Goal: Task Accomplishment & Management: Complete application form

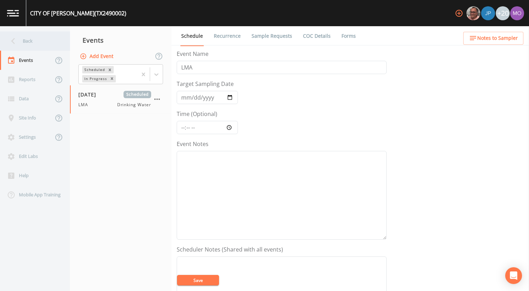
click at [47, 44] on div "Back" at bounding box center [31, 40] width 63 height 19
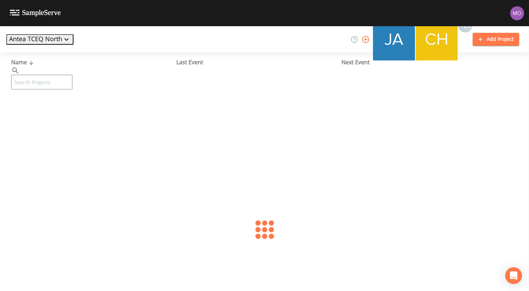
click at [61, 75] on input "text" at bounding box center [41, 82] width 61 height 15
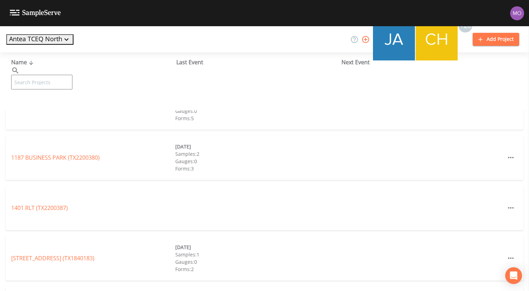
paste input "TX1160081"
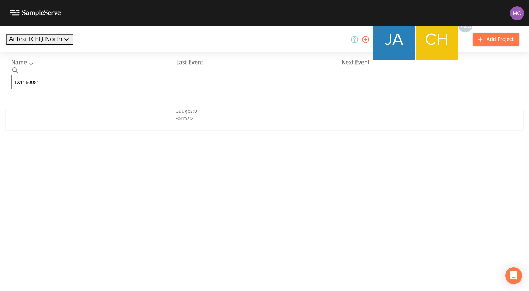
type input "TX1160081"
click at [48, 108] on link "WHISPERING OAKS WATER COOP (TX1160081)" at bounding box center [71, 107] width 120 height 8
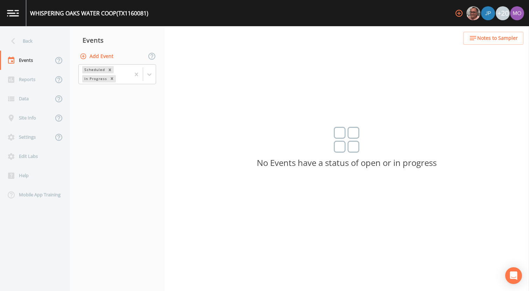
click at [107, 58] on button "Add Event" at bounding box center [97, 56] width 38 height 13
type input "BHU"
type input "[DATE]"
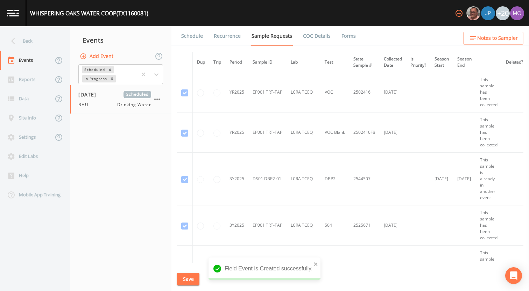
scroll to position [190, 0]
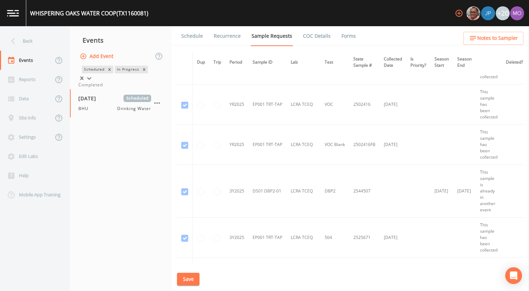
click at [115, 73] on div "In Progress" at bounding box center [128, 69] width 26 height 7
click at [101, 88] on div "Completed" at bounding box center [120, 85] width 85 height 6
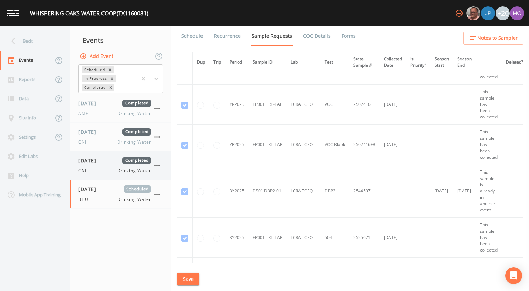
click at [92, 160] on span "[DATE]" at bounding box center [89, 160] width 23 height 7
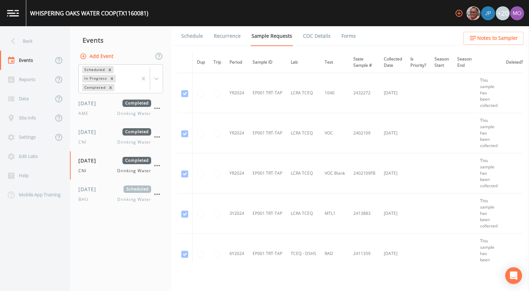
click at [345, 38] on link "Forms" at bounding box center [348, 36] width 16 height 20
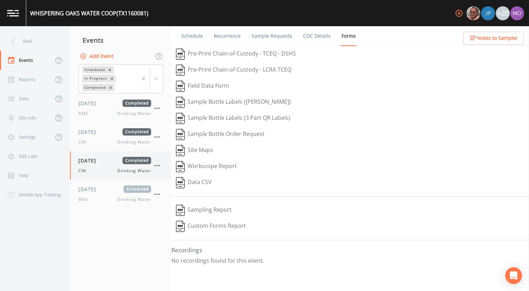
click at [159, 164] on icon "button" at bounding box center [157, 166] width 8 height 8
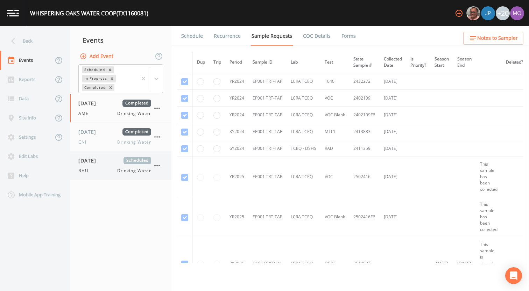
click at [157, 192] on nav "Events Add Event Scheduled In Progress Completed 10/23/2024 Completed AME Drink…" at bounding box center [120, 158] width 101 height 265
click at [157, 166] on icon "button" at bounding box center [157, 166] width 8 height 8
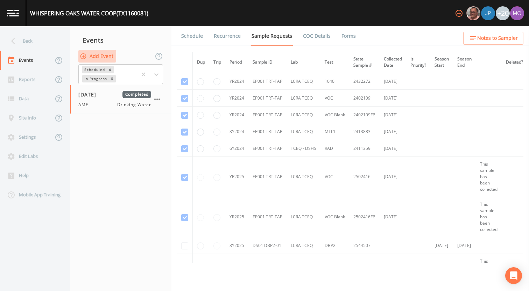
click at [95, 53] on button "Add Event" at bounding box center [97, 56] width 38 height 13
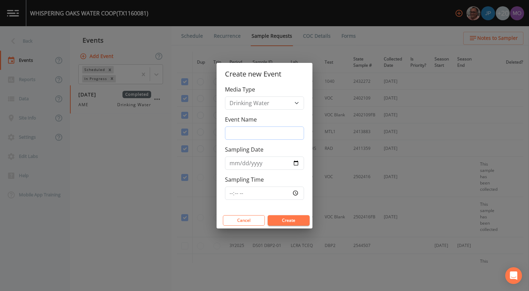
click at [244, 135] on input "Event Name" at bounding box center [264, 133] width 79 height 13
type input "BHU"
click at [294, 164] on input "Sampling Date" at bounding box center [264, 163] width 79 height 13
type input "[DATE]"
click at [286, 218] on button "Create" at bounding box center [288, 220] width 42 height 10
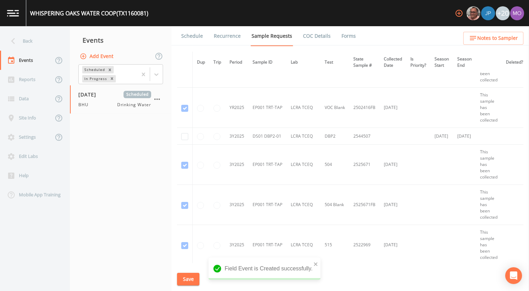
scroll to position [223, 0]
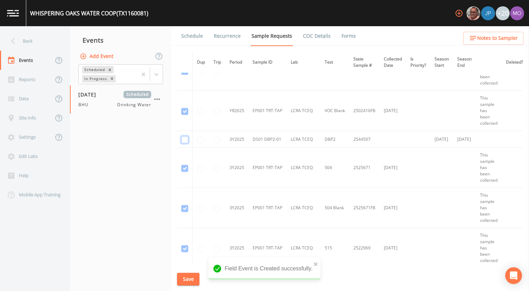
click at [183, 139] on input "checkbox" at bounding box center [184, 139] width 7 height 7
checkbox input "true"
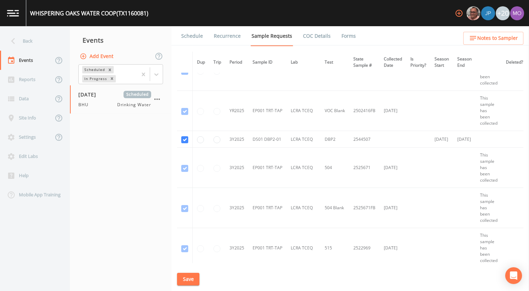
click at [188, 281] on button "Save" at bounding box center [188, 279] width 22 height 13
click at [196, 37] on link "Schedule" at bounding box center [192, 36] width 24 height 20
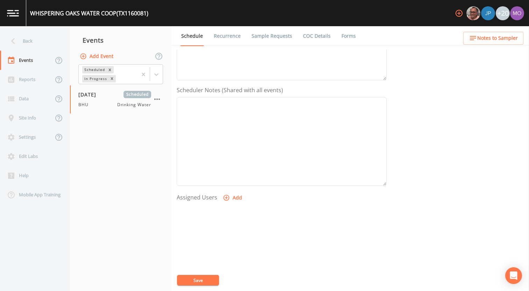
scroll to position [164, 0]
click at [223, 193] on icon "button" at bounding box center [226, 193] width 7 height 7
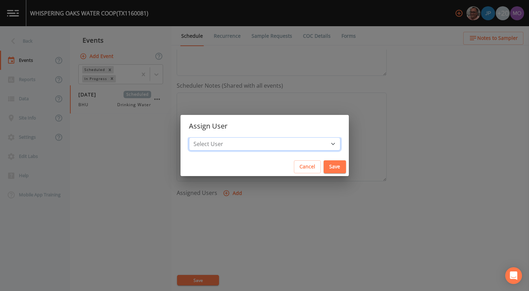
click at [233, 144] on select "Select User [PERSON_NAME] [PERSON_NAME] [PERSON_NAME] [PERSON_NAME] [PERSON_NAM…" at bounding box center [264, 143] width 151 height 13
select select "45f4d696-c607-4709-9609-651d9e892432"
click at [214, 137] on select "Select User [PERSON_NAME] [PERSON_NAME] [PERSON_NAME] [PERSON_NAME] [PERSON_NAM…" at bounding box center [264, 143] width 151 height 13
click at [323, 169] on button "Save" at bounding box center [334, 166] width 22 height 13
select select
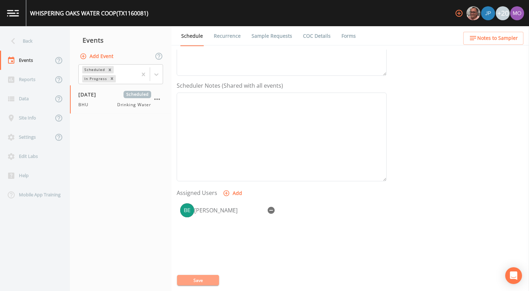
click at [200, 280] on button "Save" at bounding box center [198, 280] width 42 height 10
click at [42, 46] on div "Back" at bounding box center [31, 40] width 63 height 19
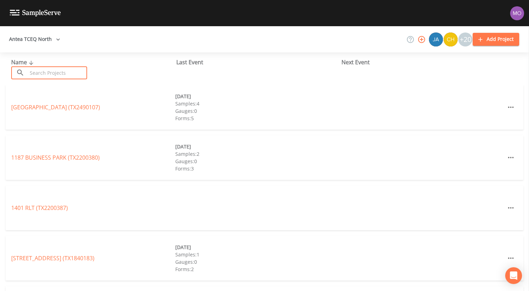
click at [68, 73] on input "text" at bounding box center [57, 72] width 60 height 13
paste input "TX1290003"
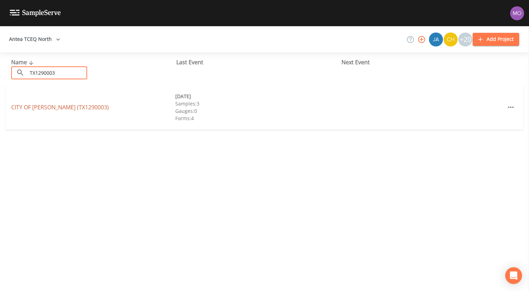
type input "TX1290003"
click at [70, 107] on link "CITY OF [GEOGRAPHIC_DATA] (TX1290003)" at bounding box center [60, 107] width 98 height 8
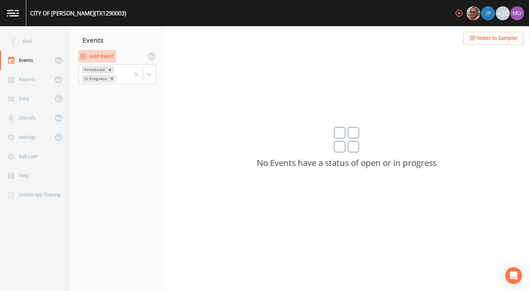
click at [105, 58] on button "Add Event" at bounding box center [97, 56] width 38 height 13
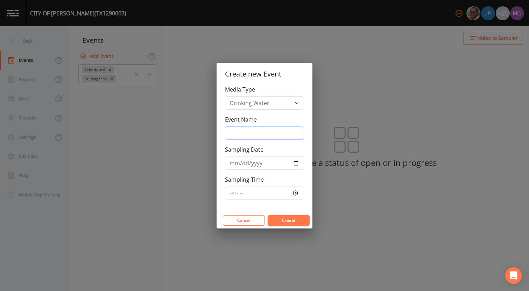
click at [246, 132] on input "Event Name" at bounding box center [264, 133] width 79 height 13
type input "BHU"
click at [294, 165] on input "Sampling Date" at bounding box center [264, 163] width 79 height 13
type input "[DATE]"
click at [285, 221] on button "Create" at bounding box center [288, 220] width 42 height 10
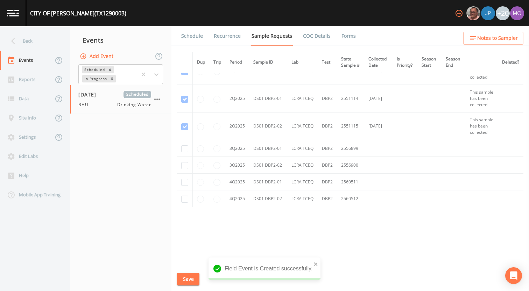
scroll to position [414, 0]
click at [184, 150] on input "checkbox" at bounding box center [184, 148] width 7 height 7
checkbox input "true"
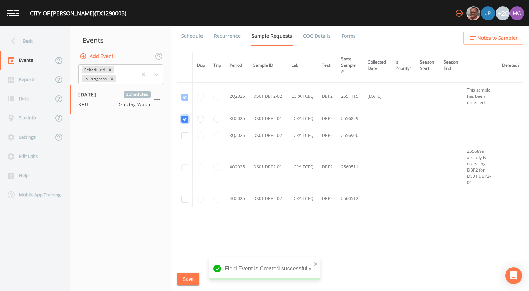
scroll to position [342, 0]
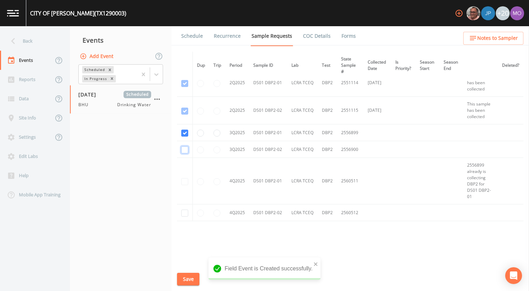
click at [184, 150] on input "checkbox" at bounding box center [184, 150] width 7 height 7
checkbox input "true"
click at [187, 279] on button "Save" at bounding box center [188, 279] width 22 height 13
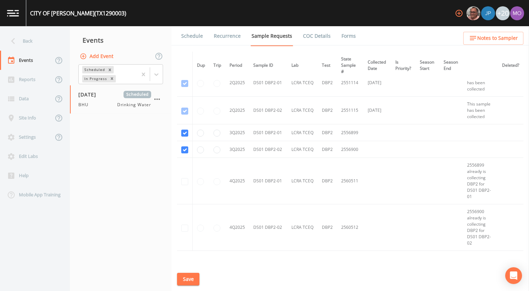
click at [191, 37] on link "Schedule" at bounding box center [192, 36] width 24 height 20
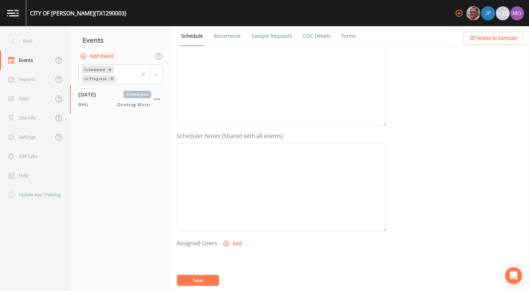
scroll to position [202, 0]
click at [229, 155] on button "Add" at bounding box center [232, 155] width 23 height 13
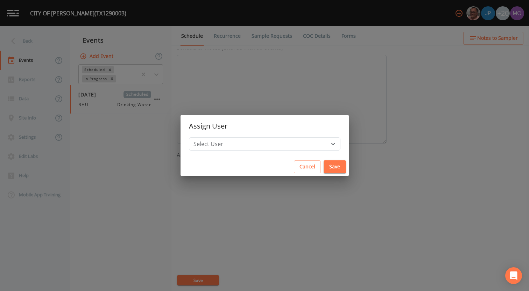
click at [234, 135] on h2 "Assign User" at bounding box center [264, 126] width 168 height 22
click at [234, 141] on select "Select User [PERSON_NAME] [PERSON_NAME] [PERSON_NAME] [PERSON_NAME] [PERSON_NAM…" at bounding box center [264, 143] width 151 height 13
select select "45f4d696-c607-4709-9609-651d9e892432"
click at [214, 137] on select "Select User [PERSON_NAME] [PERSON_NAME] [PERSON_NAME] [PERSON_NAME] [PERSON_NAM…" at bounding box center [264, 143] width 151 height 13
click at [323, 165] on button "Save" at bounding box center [334, 166] width 22 height 13
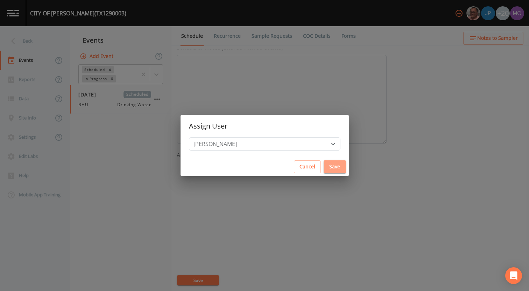
select select
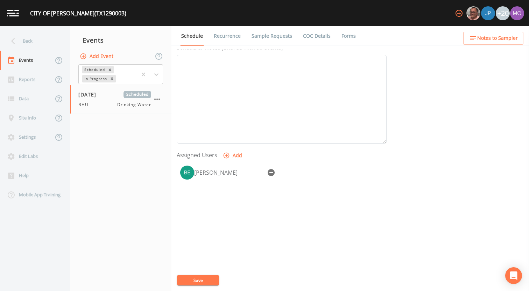
click at [202, 276] on button "Save" at bounding box center [198, 280] width 42 height 10
click at [28, 45] on div "Back" at bounding box center [31, 40] width 63 height 19
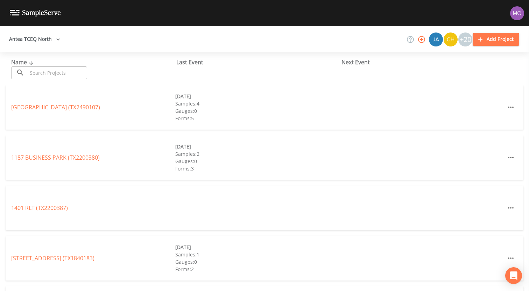
click at [37, 69] on input "text" at bounding box center [57, 72] width 60 height 13
paste input "TX1290012"
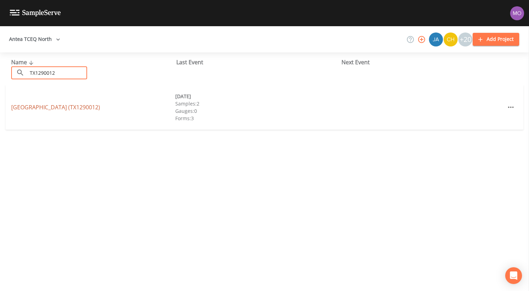
type input "TX1290012"
click at [51, 107] on link "COLLEGE MOUND SUD (TX1290012)" at bounding box center [55, 107] width 89 height 8
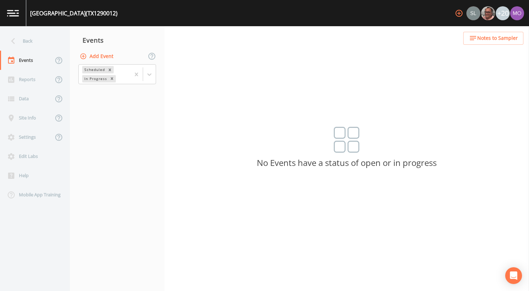
click at [104, 56] on button "Add Event" at bounding box center [97, 56] width 38 height 13
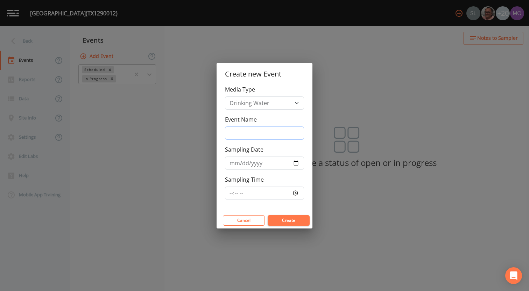
click at [236, 131] on input "Event Name" at bounding box center [264, 133] width 79 height 13
type input "BHU"
click at [295, 164] on input "Sampling Date" at bounding box center [264, 163] width 79 height 13
type input "[DATE]"
click at [283, 219] on button "Create" at bounding box center [288, 220] width 42 height 10
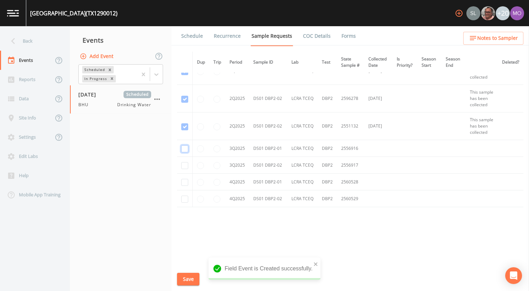
click at [186, 152] on input "checkbox" at bounding box center [184, 148] width 7 height 7
checkbox input "true"
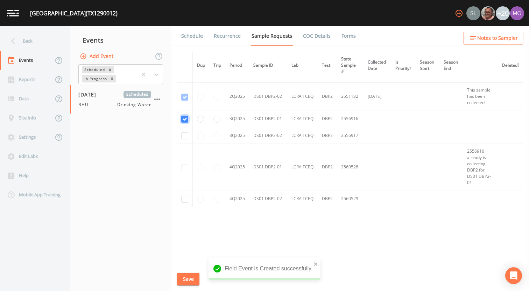
scroll to position [443, 0]
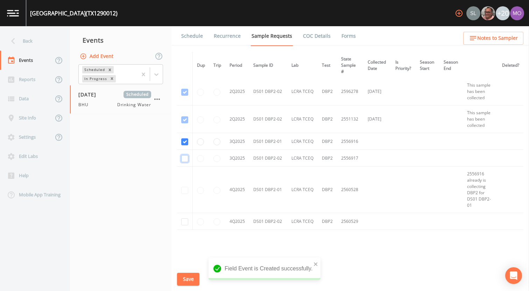
click at [186, 156] on input "checkbox" at bounding box center [184, 158] width 7 height 7
checkbox input "true"
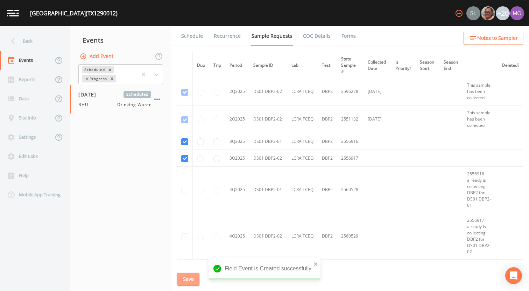
click at [187, 276] on button "Save" at bounding box center [188, 279] width 22 height 13
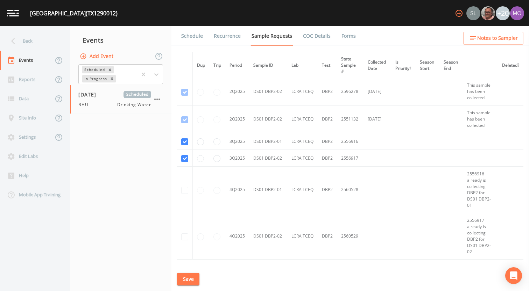
click at [196, 37] on link "Schedule" at bounding box center [192, 36] width 24 height 20
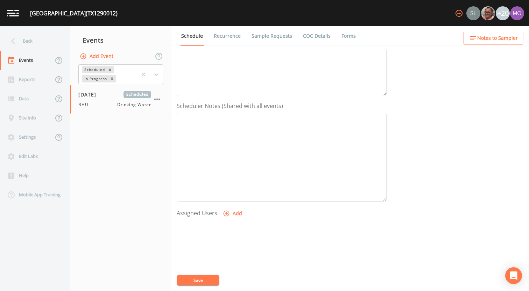
scroll to position [172, 0]
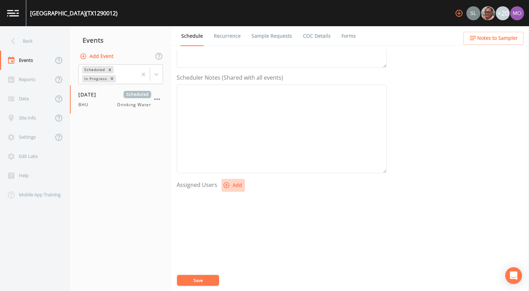
click at [226, 187] on icon "button" at bounding box center [226, 185] width 7 height 7
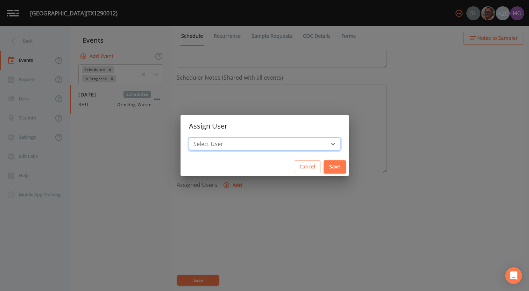
click at [240, 145] on select "Select User Sloan Rigamonti Mike Franklin Joshua gere Paul David Weber Zachary …" at bounding box center [264, 143] width 151 height 13
select select "45f4d696-c607-4709-9609-651d9e892432"
click at [214, 137] on select "Select User Sloan Rigamonti Mike Franklin Joshua gere Paul David Weber Zachary …" at bounding box center [264, 143] width 151 height 13
drag, startPoint x: 312, startPoint y: 170, endPoint x: 278, endPoint y: 212, distance: 54.9
click at [323, 170] on button "Save" at bounding box center [334, 166] width 22 height 13
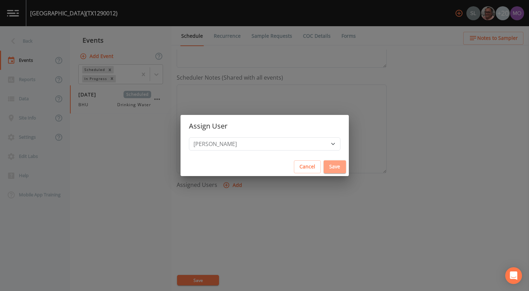
select select
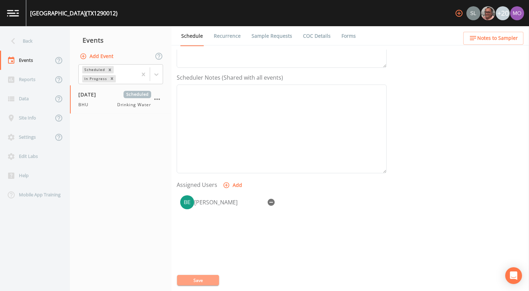
click at [207, 277] on button "Save" at bounding box center [198, 280] width 42 height 10
click at [50, 44] on div "Back" at bounding box center [31, 40] width 63 height 19
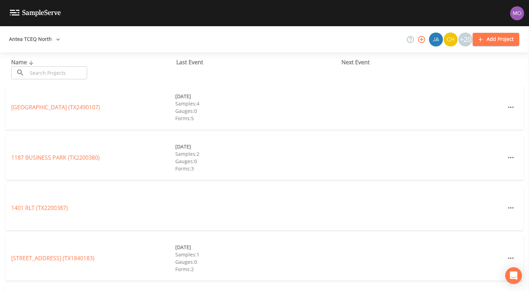
click at [71, 69] on input "text" at bounding box center [57, 72] width 60 height 13
paste input "TX2340064"
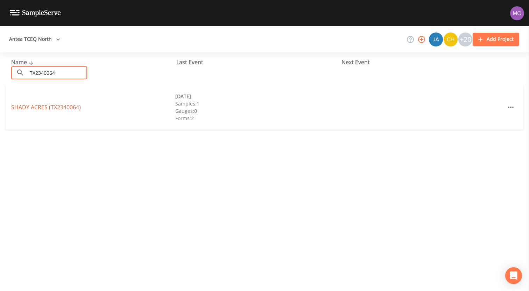
type input "TX2340064"
click at [74, 106] on link "SHADY ACRES (TX2340064)" at bounding box center [46, 107] width 70 height 8
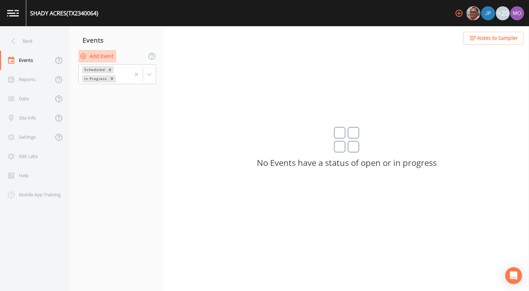
click at [101, 55] on button "Add Event" at bounding box center [97, 56] width 38 height 13
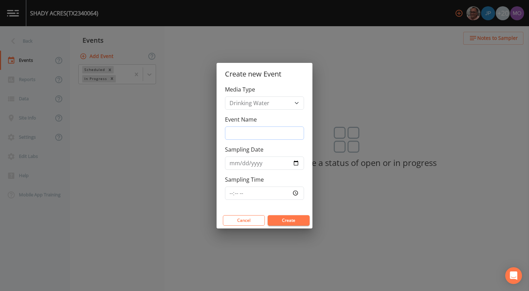
click at [243, 135] on input "Event Name" at bounding box center [264, 133] width 79 height 13
type input "BHU"
click at [295, 162] on input "Sampling Date" at bounding box center [264, 163] width 79 height 13
type input "[DATE]"
click at [278, 215] on div "Cancel Create" at bounding box center [264, 221] width 96 height 16
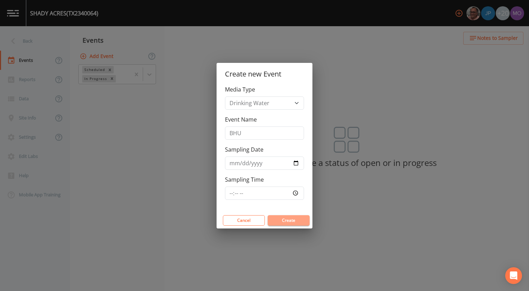
click at [280, 221] on button "Create" at bounding box center [288, 220] width 42 height 10
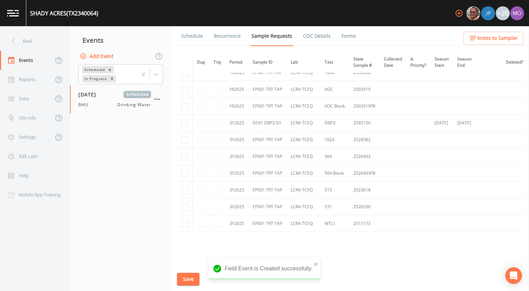
scroll to position [144, 0]
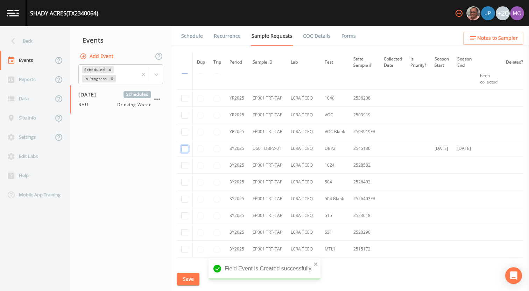
click at [187, 149] on input "checkbox" at bounding box center [184, 148] width 7 height 7
checkbox input "true"
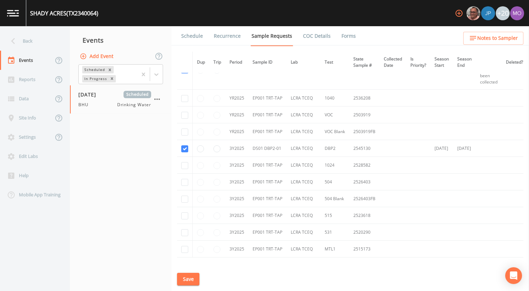
click at [189, 280] on button "Save" at bounding box center [188, 279] width 22 height 13
click at [194, 35] on link "Schedule" at bounding box center [192, 36] width 24 height 20
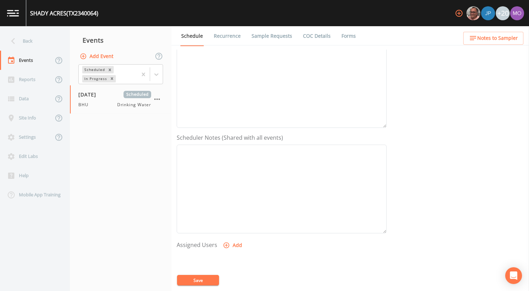
scroll to position [168, 0]
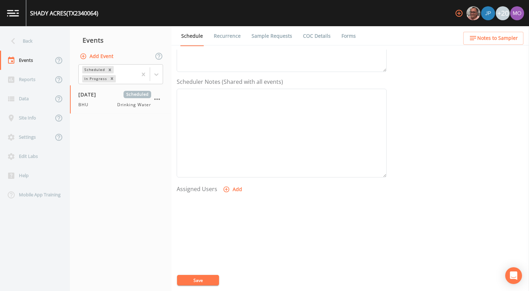
click at [226, 192] on icon "button" at bounding box center [226, 190] width 6 height 6
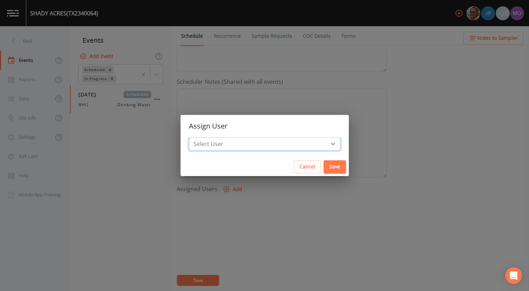
click at [235, 146] on select "Select User [PERSON_NAME] [PERSON_NAME] [PERSON_NAME] [PERSON_NAME] [PERSON_NAM…" at bounding box center [264, 143] width 151 height 13
select select "45f4d696-c607-4709-9609-651d9e892432"
click at [214, 137] on select "Select User [PERSON_NAME] [PERSON_NAME] [PERSON_NAME] [PERSON_NAME] [PERSON_NAM…" at bounding box center [264, 143] width 151 height 13
click at [323, 170] on button "Save" at bounding box center [334, 166] width 22 height 13
select select
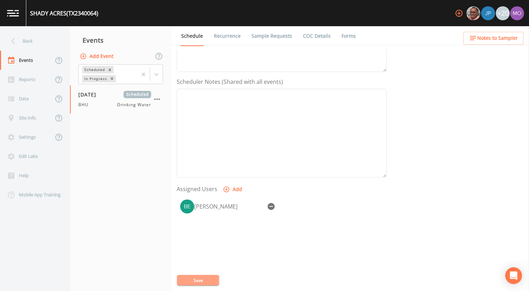
click at [208, 281] on button "Save" at bounding box center [198, 280] width 42 height 10
click at [41, 44] on div "Back" at bounding box center [31, 40] width 63 height 19
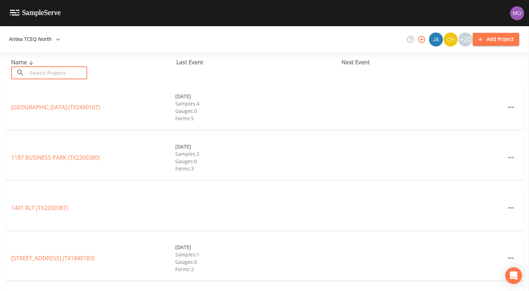
click at [40, 79] on input "text" at bounding box center [57, 72] width 60 height 13
paste input "TX1070243"
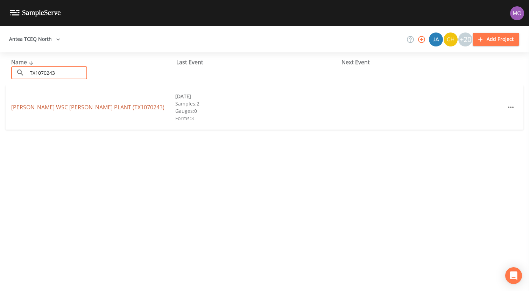
type input "TX1070243"
click at [53, 106] on link "BETHEL ASH WSC WALTON PLANT (TX1070243)" at bounding box center [87, 107] width 153 height 8
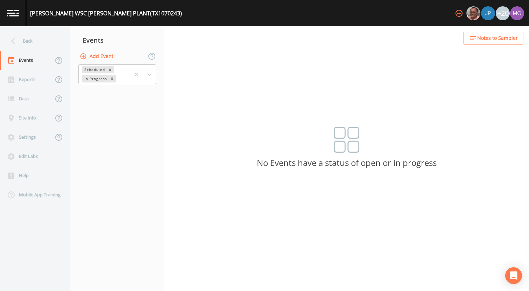
click at [95, 56] on button "Add Event" at bounding box center [97, 56] width 38 height 13
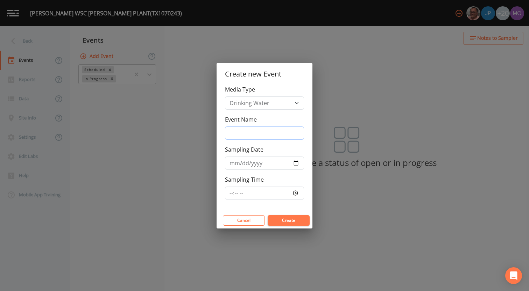
click at [251, 130] on input "Event Name" at bounding box center [264, 133] width 79 height 13
type input "BHU"
click at [294, 164] on input "Sampling Date" at bounding box center [264, 163] width 79 height 13
type input "[DATE]"
click at [276, 218] on button "Create" at bounding box center [288, 220] width 42 height 10
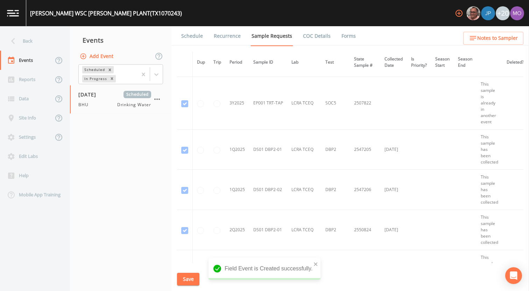
scroll to position [1003, 0]
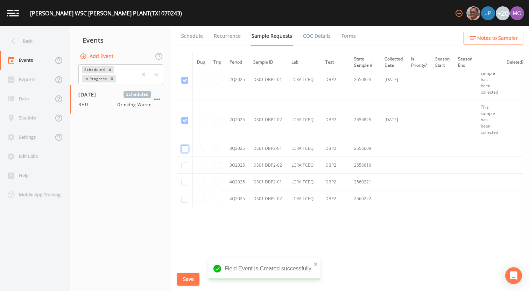
click at [182, 147] on input "checkbox" at bounding box center [184, 148] width 7 height 7
checkbox input "true"
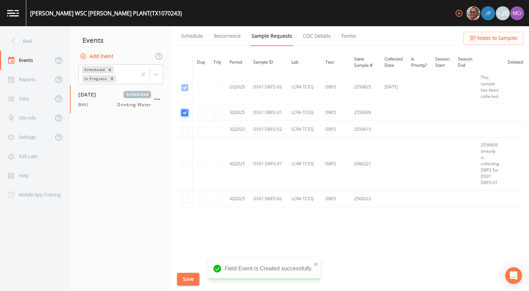
scroll to position [864, 0]
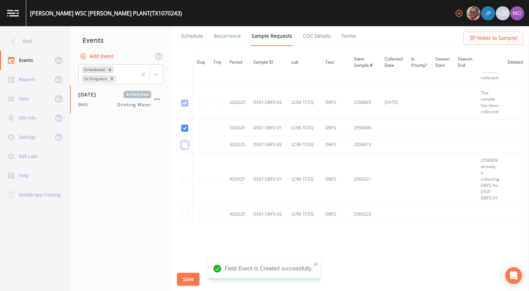
click at [183, 144] on input "checkbox" at bounding box center [184, 145] width 7 height 7
checkbox input "true"
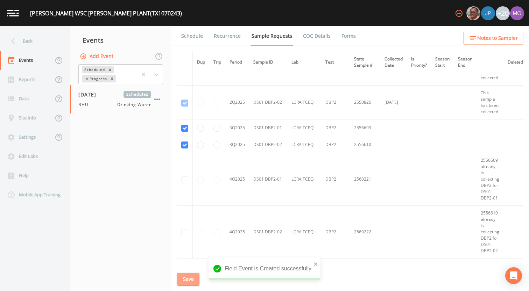
click at [187, 279] on button "Save" at bounding box center [188, 279] width 22 height 13
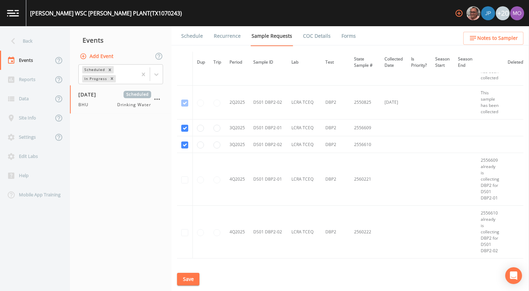
click at [192, 37] on link "Schedule" at bounding box center [192, 36] width 24 height 20
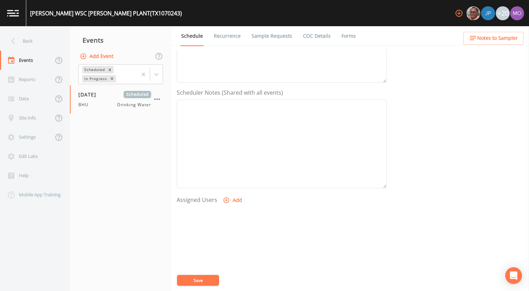
scroll to position [202, 0]
click at [225, 155] on icon "button" at bounding box center [226, 156] width 6 height 6
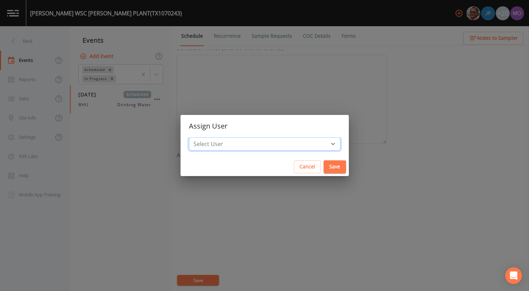
click at [224, 145] on select "Select User [PERSON_NAME] [PERSON_NAME] [PERSON_NAME] [PERSON_NAME] [PERSON_NAM…" at bounding box center [264, 143] width 151 height 13
select select "45f4d696-c607-4709-9609-651d9e892432"
click at [214, 137] on select "Select User [PERSON_NAME] [PERSON_NAME] [PERSON_NAME] [PERSON_NAME] [PERSON_NAM…" at bounding box center [264, 143] width 151 height 13
click at [323, 166] on button "Save" at bounding box center [334, 166] width 22 height 13
select select
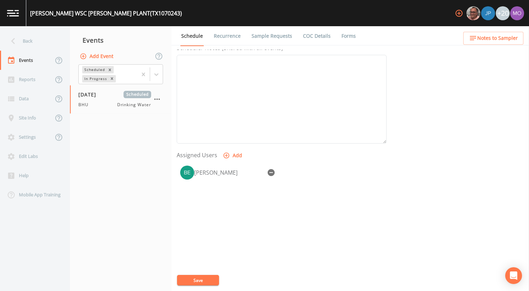
click at [205, 279] on button "Save" at bounding box center [198, 280] width 42 height 10
click at [48, 43] on div "Back" at bounding box center [31, 40] width 63 height 19
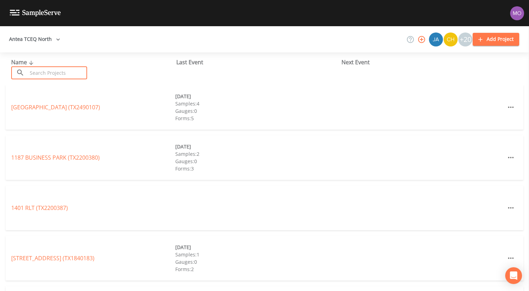
click at [49, 72] on input "text" at bounding box center [57, 72] width 60 height 13
paste input "TX1070034"
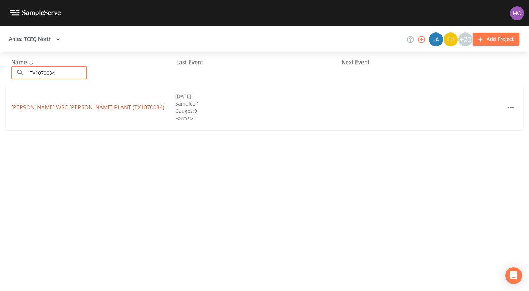
type input "TX1070034"
click at [54, 105] on link "BETHEL ASH WSC BETHEL PLANT (TX1070034)" at bounding box center [87, 107] width 153 height 8
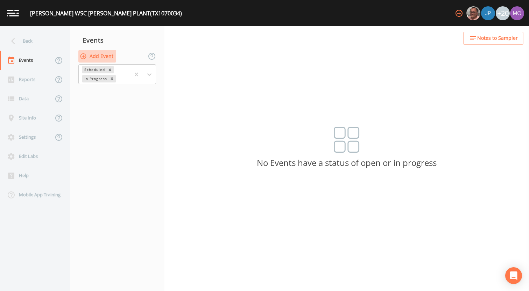
click at [88, 57] on button "Add Event" at bounding box center [97, 56] width 38 height 13
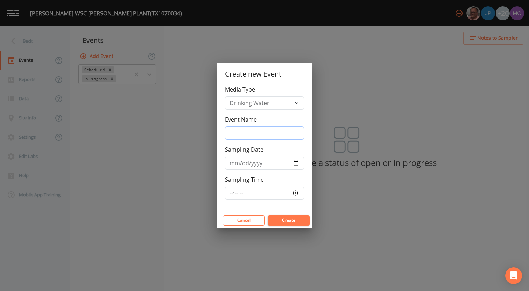
click at [238, 130] on input "Event Name" at bounding box center [264, 133] width 79 height 13
type input "BHU"
click at [294, 163] on input "Sampling Date" at bounding box center [264, 163] width 79 height 13
type input "[DATE]"
click at [280, 217] on button "Create" at bounding box center [288, 220] width 42 height 10
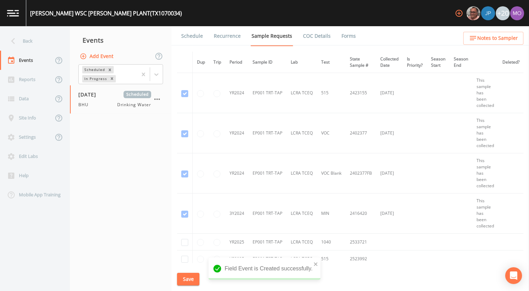
scroll to position [163, 0]
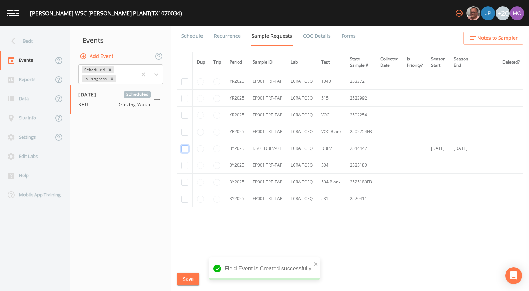
click at [186, 148] on input "checkbox" at bounding box center [184, 148] width 7 height 7
checkbox input "true"
click at [186, 282] on button "Save" at bounding box center [188, 279] width 22 height 13
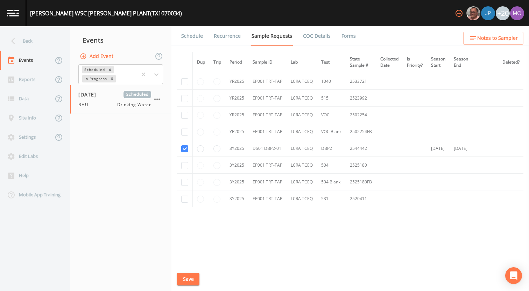
click at [196, 36] on link "Schedule" at bounding box center [192, 36] width 24 height 20
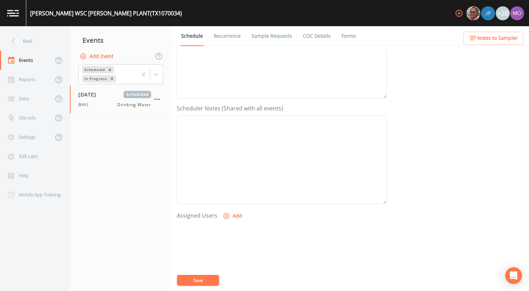
scroll to position [202, 0]
click at [227, 157] on icon "button" at bounding box center [226, 156] width 6 height 6
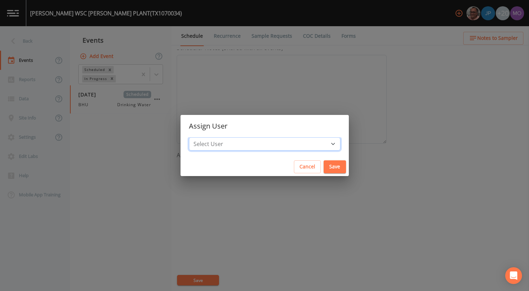
click at [240, 144] on select "Select User [PERSON_NAME] [PERSON_NAME] [PERSON_NAME] [PERSON_NAME] [PERSON_NAM…" at bounding box center [264, 143] width 151 height 13
select select "45f4d696-c607-4709-9609-651d9e892432"
click at [214, 137] on select "Select User [PERSON_NAME] [PERSON_NAME] [PERSON_NAME] [PERSON_NAME] [PERSON_NAM…" at bounding box center [264, 143] width 151 height 13
click at [323, 170] on button "Save" at bounding box center [334, 166] width 22 height 13
select select
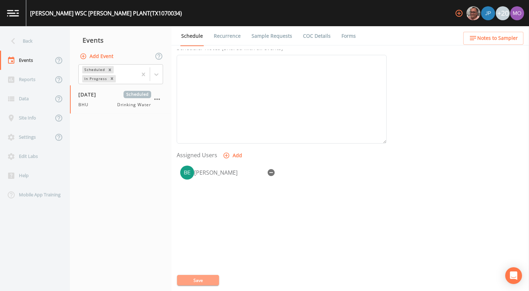
click at [205, 281] on button "Save" at bounding box center [198, 280] width 42 height 10
click at [48, 47] on div "Back" at bounding box center [31, 40] width 63 height 19
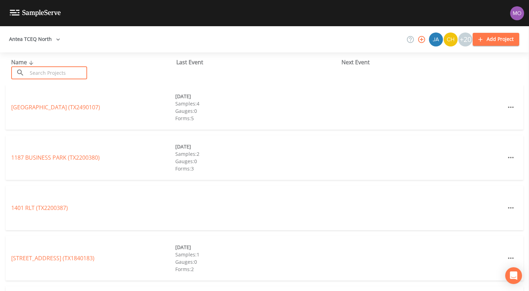
click at [50, 73] on input "text" at bounding box center [57, 72] width 60 height 13
paste input "TX1070055"
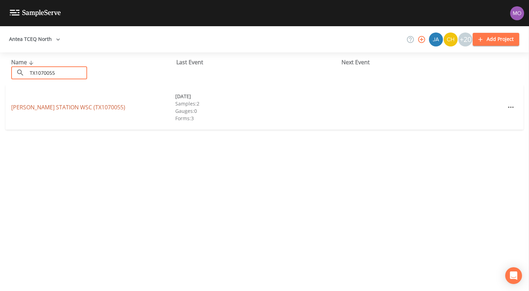
type input "TX1070055"
click at [47, 109] on link "MOORE STATION WSC (TX1070055)" at bounding box center [68, 107] width 114 height 8
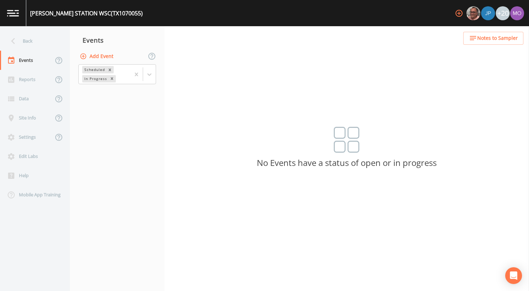
click at [102, 55] on button "Add Event" at bounding box center [97, 56] width 38 height 13
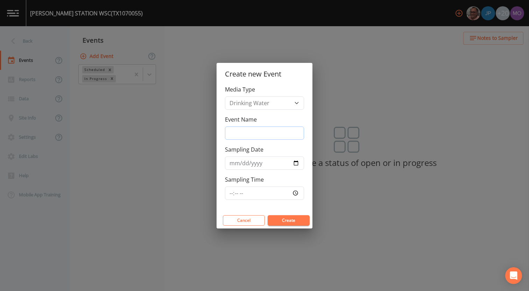
click at [249, 135] on input "Event Name" at bounding box center [264, 133] width 79 height 13
type input "BHU"
click at [296, 163] on input "Sampling Date" at bounding box center [264, 163] width 79 height 13
type input "[DATE]"
click at [277, 220] on button "Create" at bounding box center [288, 220] width 42 height 10
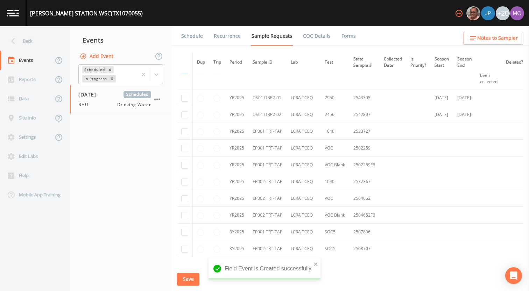
scroll to position [786, 0]
click at [185, 99] on input "checkbox" at bounding box center [184, 99] width 7 height 7
checkbox input "true"
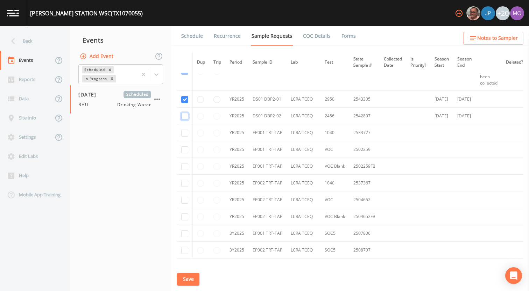
click at [183, 113] on input "checkbox" at bounding box center [184, 116] width 7 height 7
checkbox input "true"
click at [185, 276] on button "Save" at bounding box center [188, 279] width 22 height 13
click at [196, 34] on link "Schedule" at bounding box center [192, 36] width 24 height 20
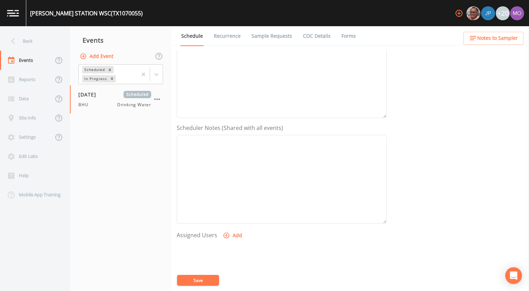
scroll to position [202, 0]
click at [229, 157] on button "Add" at bounding box center [232, 155] width 23 height 13
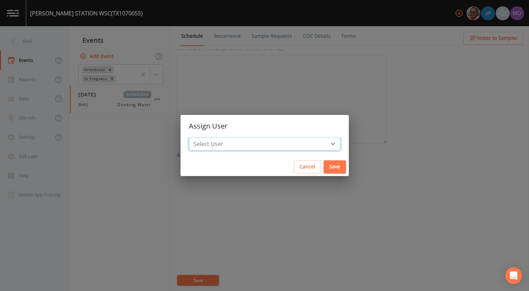
click at [255, 143] on select "Select User [PERSON_NAME] [PERSON_NAME] [PERSON_NAME] [PERSON_NAME] [PERSON_NAM…" at bounding box center [264, 143] width 151 height 13
select select "45f4d696-c607-4709-9609-651d9e892432"
click at [214, 137] on select "Select User [PERSON_NAME] [PERSON_NAME] [PERSON_NAME] [PERSON_NAME] [PERSON_NAM…" at bounding box center [264, 143] width 151 height 13
click at [323, 165] on button "Save" at bounding box center [334, 166] width 22 height 13
select select
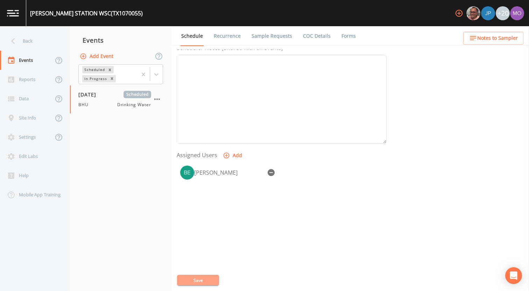
click at [211, 279] on button "Save" at bounding box center [198, 280] width 42 height 10
click at [212, 279] on button "Save" at bounding box center [198, 280] width 42 height 10
click at [37, 41] on div "Back" at bounding box center [31, 40] width 63 height 19
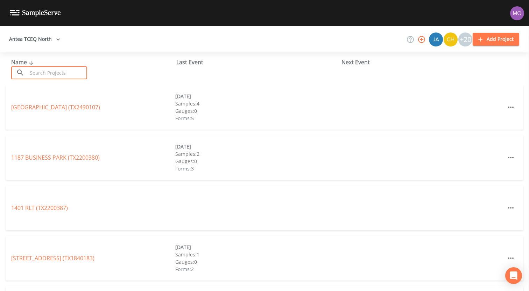
click at [43, 75] on input "text" at bounding box center [57, 72] width 60 height 13
paste input "TX1070176"
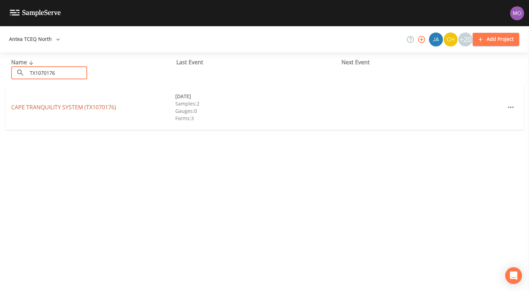
type input "TX1070176"
click at [71, 106] on link "CAPE TRANQUILITY SYSTEM (TX1070176)" at bounding box center [63, 107] width 105 height 8
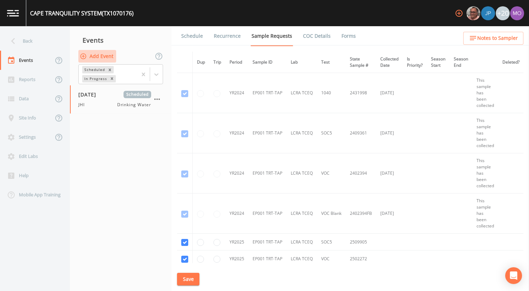
click at [108, 58] on button "Add Event" at bounding box center [97, 56] width 38 height 13
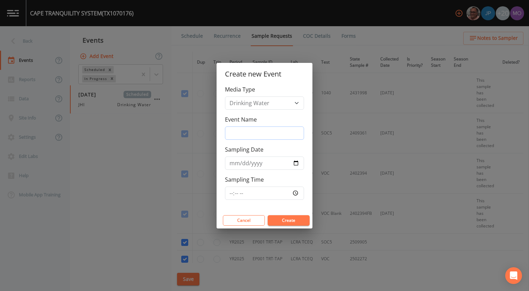
click at [248, 128] on input "Event Name" at bounding box center [264, 133] width 79 height 13
type input "BHU"
click at [295, 163] on input "Sampling Date" at bounding box center [264, 163] width 79 height 13
type input "[DATE]"
click at [281, 220] on button "Create" at bounding box center [288, 220] width 42 height 10
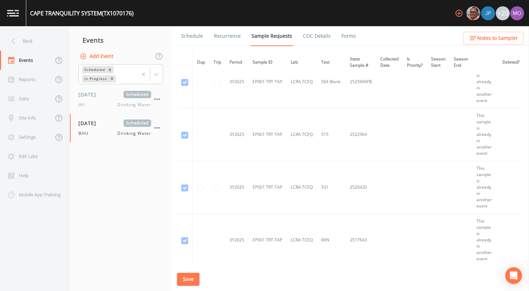
scroll to position [440, 0]
click at [129, 97] on span "Scheduled" at bounding box center [137, 94] width 28 height 7
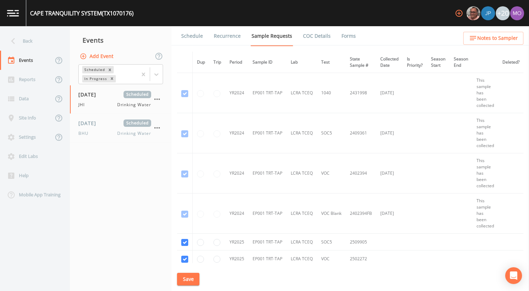
click at [341, 35] on link "Forms" at bounding box center [348, 36] width 16 height 20
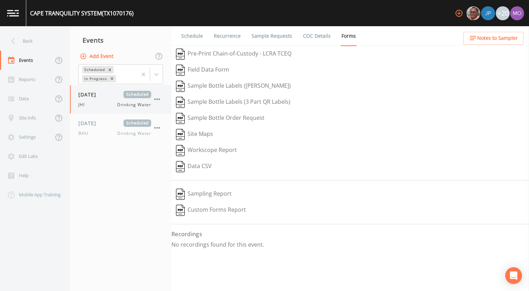
click at [153, 100] on icon "button" at bounding box center [157, 99] width 8 height 8
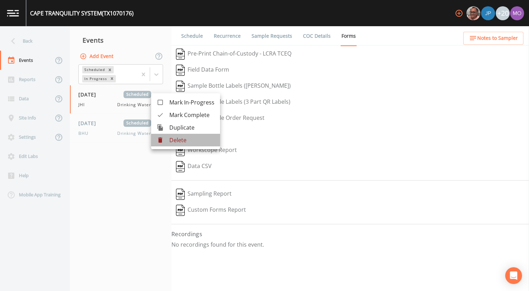
click at [194, 145] on li "Delete" at bounding box center [185, 140] width 69 height 13
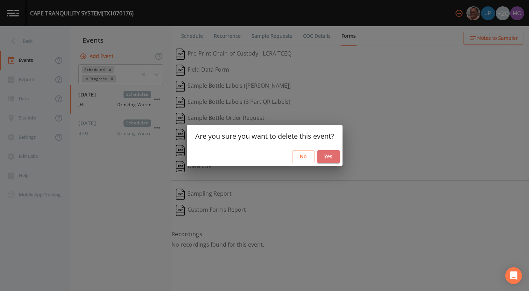
click at [335, 155] on button "Yes" at bounding box center [328, 156] width 22 height 13
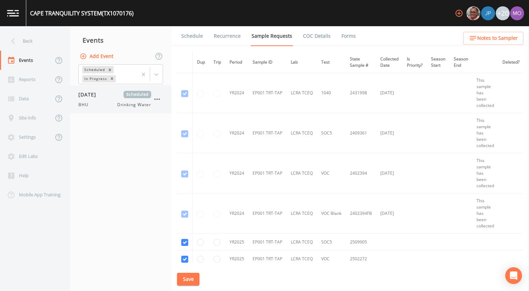
click at [159, 100] on icon "button" at bounding box center [157, 99] width 8 height 8
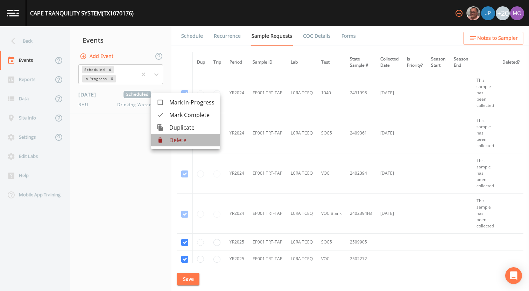
click at [180, 143] on p "Delete" at bounding box center [191, 140] width 45 height 8
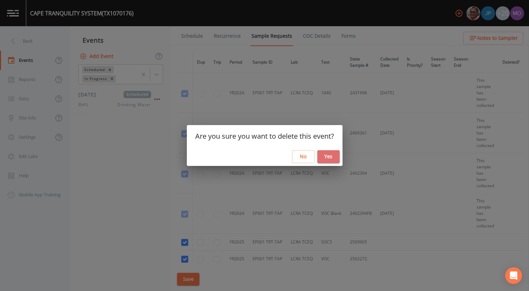
click at [330, 159] on button "Yes" at bounding box center [328, 156] width 22 height 13
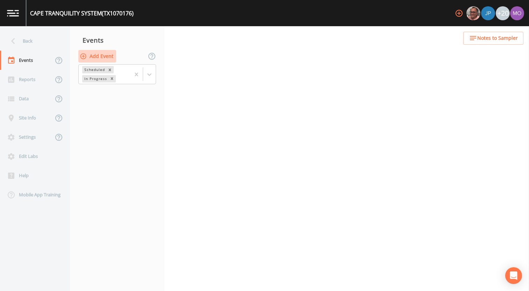
click at [97, 58] on button "Add Event" at bounding box center [97, 56] width 38 height 13
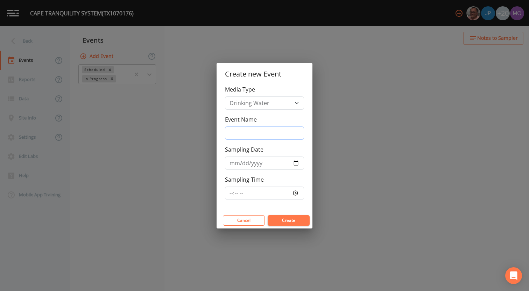
click at [251, 130] on input "Event Name" at bounding box center [264, 133] width 79 height 13
type input "BHU"
click at [295, 163] on input "Sampling Date" at bounding box center [264, 163] width 79 height 13
type input "[DATE]"
click at [283, 220] on button "Create" at bounding box center [288, 220] width 42 height 10
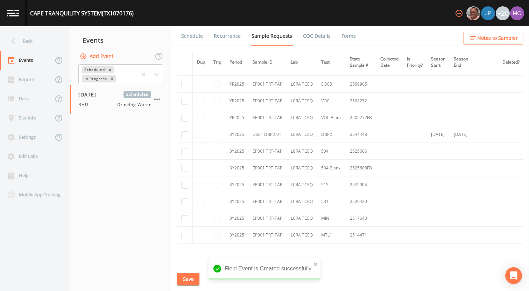
scroll to position [119, 0]
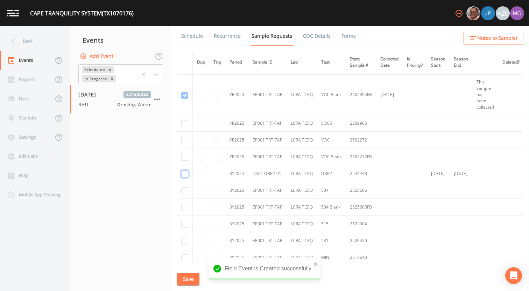
click at [186, 174] on input "checkbox" at bounding box center [184, 174] width 7 height 7
checkbox input "true"
click at [185, 284] on button "Save" at bounding box center [188, 279] width 22 height 13
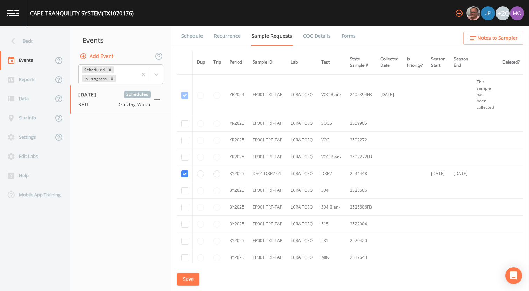
click at [192, 33] on link "Schedule" at bounding box center [192, 36] width 24 height 20
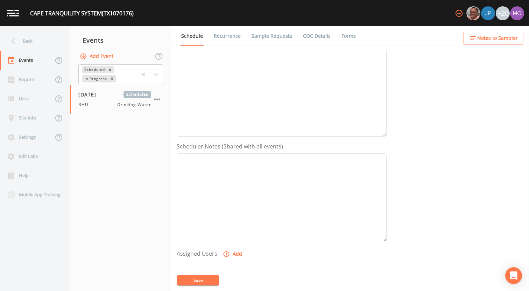
scroll to position [176, 0]
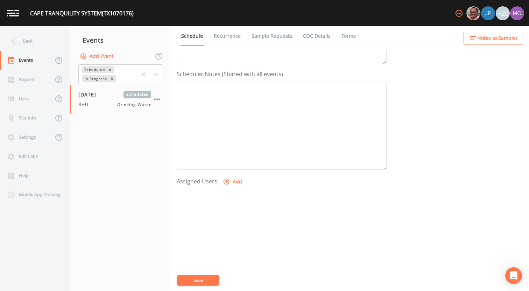
click at [229, 184] on icon "button" at bounding box center [226, 181] width 7 height 7
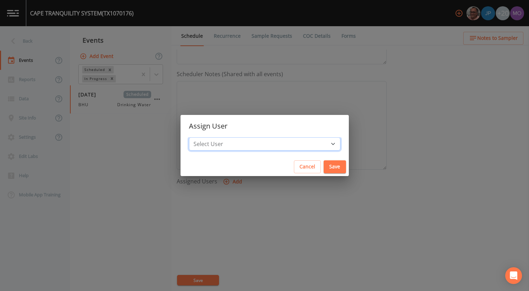
click at [245, 142] on select "Select User Mike Franklin Joshua gere Paul David Weber Zachary Evans Stafford J…" at bounding box center [264, 143] width 151 height 13
select select "45f4d696-c607-4709-9609-651d9e892432"
click at [214, 137] on select "Select User Mike Franklin Joshua gere Paul David Weber Zachary Evans Stafford J…" at bounding box center [264, 143] width 151 height 13
click at [323, 167] on button "Save" at bounding box center [334, 166] width 22 height 13
select select
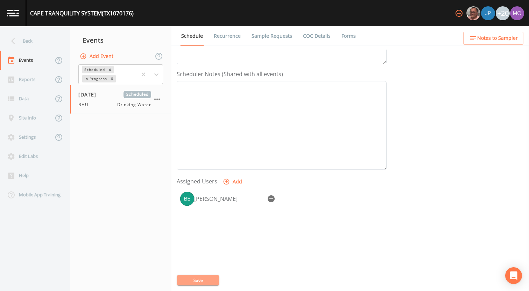
click at [198, 280] on button "Save" at bounding box center [198, 280] width 42 height 10
click at [32, 43] on div "Back" at bounding box center [31, 40] width 63 height 19
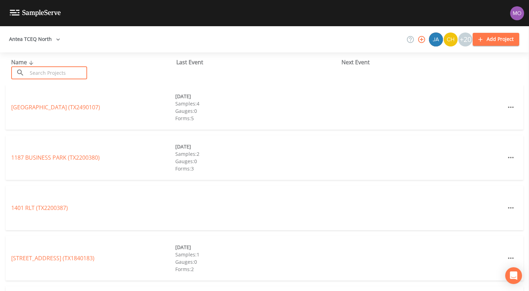
click at [37, 69] on input "text" at bounding box center [57, 72] width 60 height 13
paste input "TX2120025"
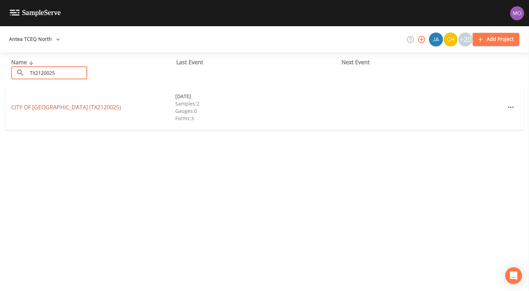
type input "TX2120025"
click at [35, 108] on link "CITY OF WHITEHOUSE (TX2120025)" at bounding box center [66, 107] width 110 height 8
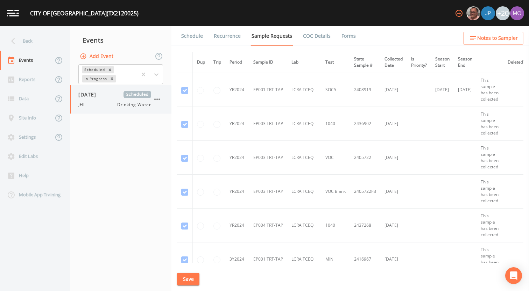
click at [100, 104] on div "JHI Drinking Water" at bounding box center [114, 105] width 73 height 6
click at [341, 36] on link "Forms" at bounding box center [348, 36] width 16 height 20
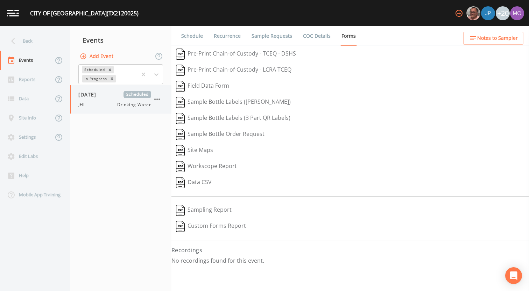
click at [155, 98] on icon "button" at bounding box center [157, 99] width 8 height 8
click at [160, 140] on icon at bounding box center [160, 140] width 4 height 5
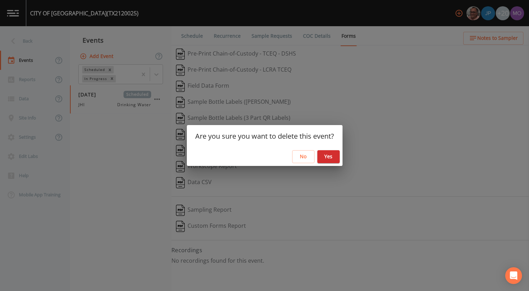
click at [330, 159] on button "Yes" at bounding box center [328, 156] width 22 height 13
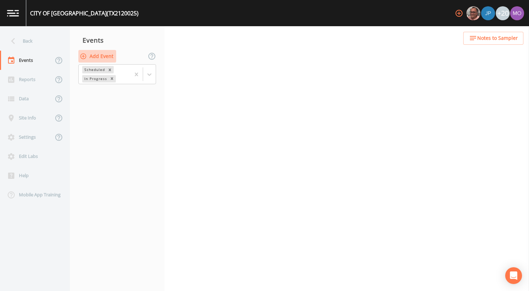
click at [96, 58] on button "Add Event" at bounding box center [97, 56] width 38 height 13
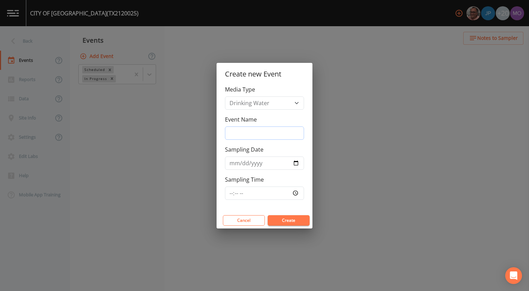
click at [287, 135] on input "Event Name" at bounding box center [264, 133] width 79 height 13
type input "BHU"
click at [297, 165] on input "Sampling Date" at bounding box center [264, 163] width 79 height 13
type input "[DATE]"
click at [273, 219] on button "Create" at bounding box center [288, 220] width 42 height 10
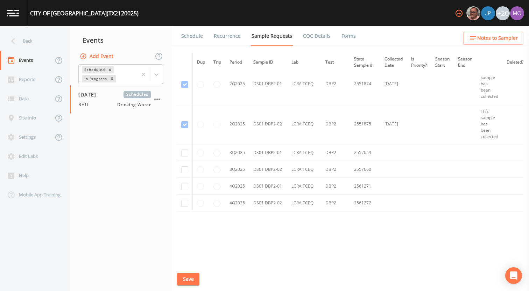
scroll to position [1101, 0]
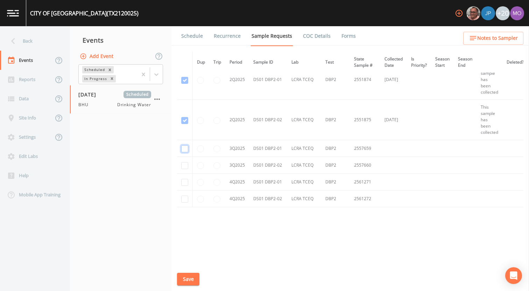
click at [185, 148] on input "checkbox" at bounding box center [184, 148] width 7 height 7
checkbox input "true"
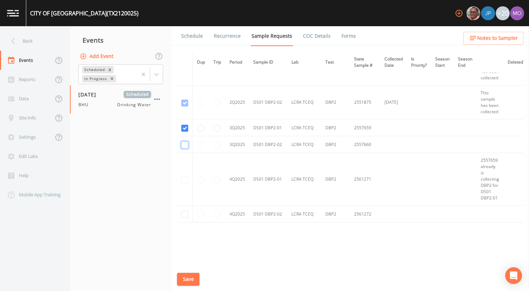
click at [184, 145] on input "checkbox" at bounding box center [184, 145] width 7 height 7
checkbox input "true"
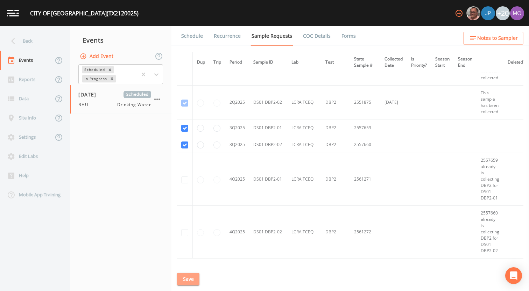
click at [184, 277] on button "Save" at bounding box center [188, 279] width 22 height 13
click at [194, 38] on link "Schedule" at bounding box center [192, 36] width 24 height 20
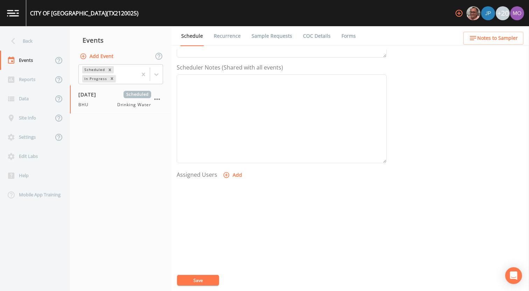
scroll to position [202, 0]
click at [230, 156] on button "Add" at bounding box center [232, 155] width 23 height 13
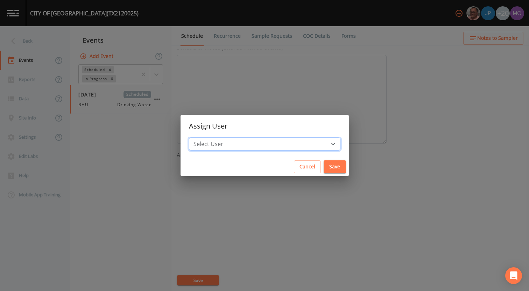
click at [229, 146] on select "Select User [PERSON_NAME] [PERSON_NAME] [PERSON_NAME] [PERSON_NAME] [PERSON_NAM…" at bounding box center [264, 143] width 151 height 13
select select "45f4d696-c607-4709-9609-651d9e892432"
click at [214, 137] on select "Select User [PERSON_NAME] [PERSON_NAME] [PERSON_NAME] [PERSON_NAME] [PERSON_NAM…" at bounding box center [264, 143] width 151 height 13
click at [323, 168] on button "Save" at bounding box center [334, 166] width 22 height 13
select select
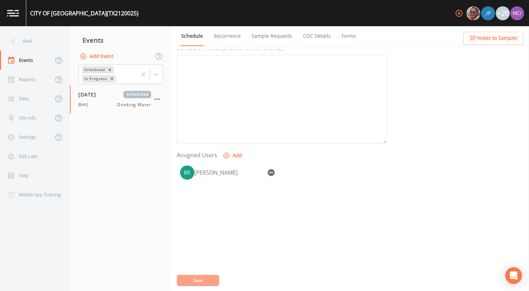
click at [207, 279] on button "Save" at bounding box center [198, 280] width 42 height 10
click at [49, 40] on div "Back" at bounding box center [31, 40] width 63 height 19
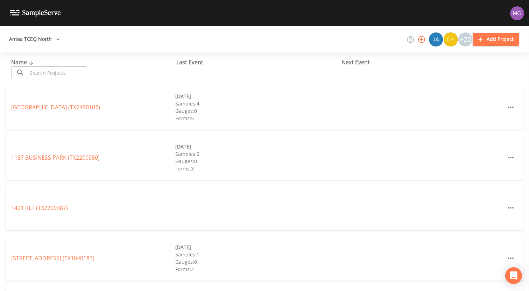
click at [54, 70] on input "text" at bounding box center [57, 72] width 60 height 13
paste input "TX2120024"
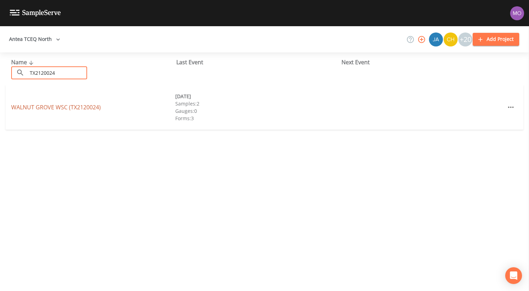
type input "TX2120024"
click at [64, 108] on link "WALNUT GROVE WSC (TX2120024)" at bounding box center [56, 107] width 90 height 8
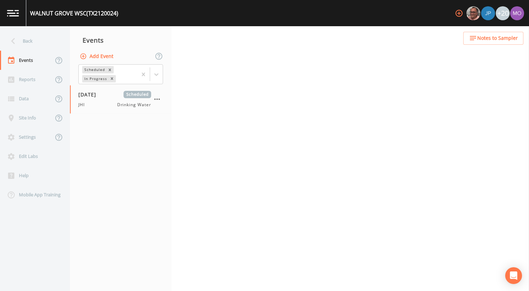
click at [99, 55] on button "Add Event" at bounding box center [97, 56] width 38 height 13
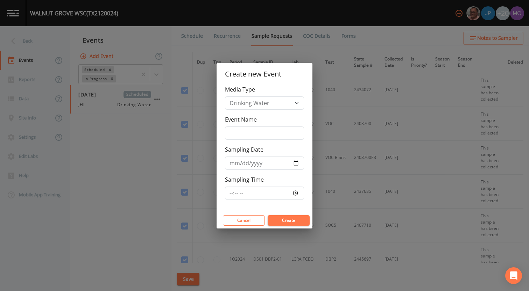
click at [141, 117] on div "Create new Event Media Type Drinking Water Event Name Sampling Date Sampling Ti…" at bounding box center [264, 145] width 529 height 291
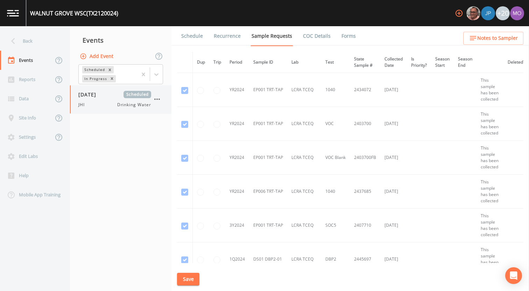
click at [154, 98] on icon "button" at bounding box center [157, 99] width 8 height 8
click at [338, 36] on div at bounding box center [264, 145] width 529 height 291
click at [88, 100] on div "09/11/2025 Scheduled JHI Drinking Water" at bounding box center [114, 99] width 73 height 17
click at [344, 36] on link "Forms" at bounding box center [348, 36] width 16 height 20
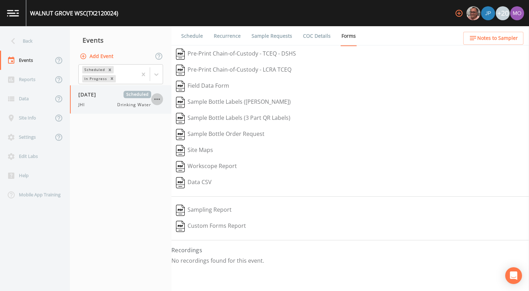
click at [158, 95] on icon "button" at bounding box center [157, 99] width 8 height 8
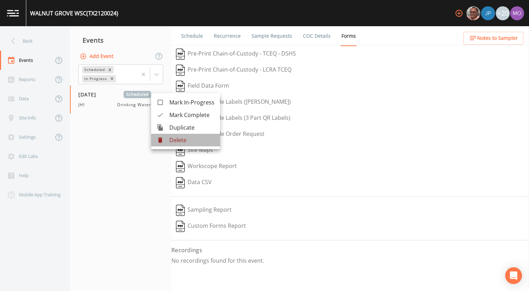
click at [180, 144] on p "Delete" at bounding box center [191, 140] width 45 height 8
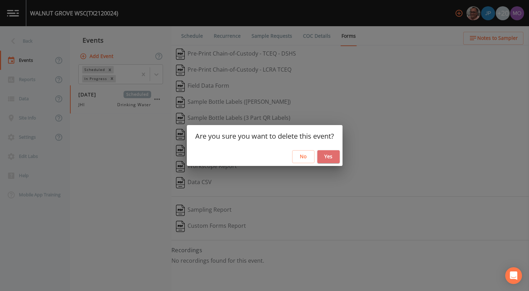
click at [323, 157] on button "Yes" at bounding box center [328, 156] width 22 height 13
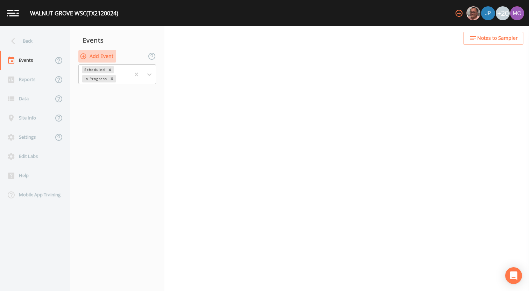
click at [99, 56] on button "Add Event" at bounding box center [97, 56] width 38 height 13
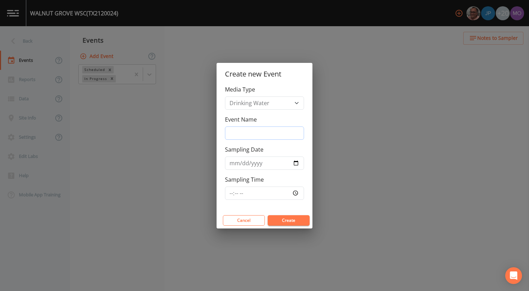
click at [247, 132] on input "Event Name" at bounding box center [264, 133] width 79 height 13
type input "BHU"
click at [296, 163] on input "Sampling Date" at bounding box center [264, 163] width 79 height 13
type input "[DATE]"
click at [283, 218] on button "Create" at bounding box center [288, 220] width 42 height 10
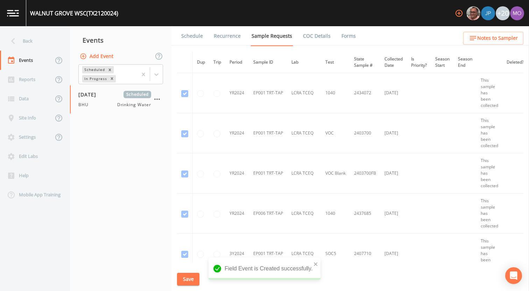
click at [194, 36] on link "Schedule" at bounding box center [192, 36] width 24 height 20
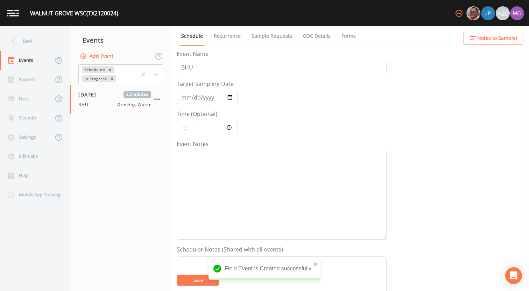
click at [227, 98] on input "[DATE]" at bounding box center [207, 97] width 61 height 13
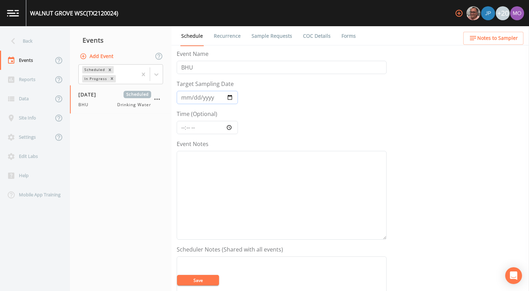
type input "2025-09-18"
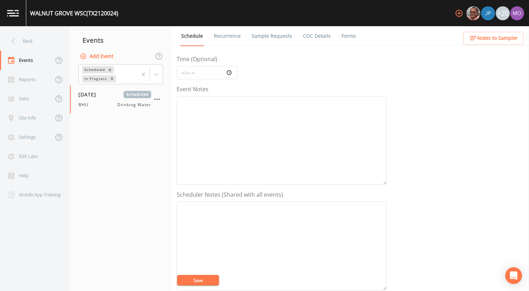
scroll to position [106, 0]
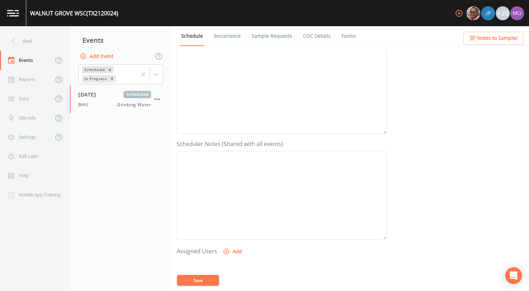
click at [229, 250] on button "Add" at bounding box center [232, 251] width 23 height 13
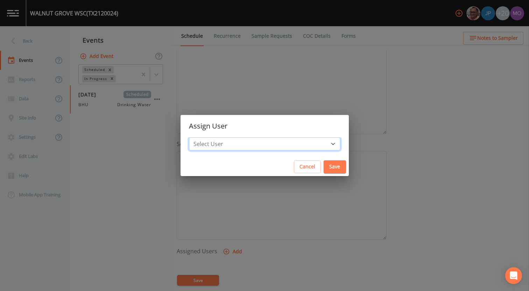
click at [262, 141] on select "Select User [PERSON_NAME] [PERSON_NAME] [PERSON_NAME] [PERSON_NAME] [PERSON_NAM…" at bounding box center [264, 143] width 151 height 13
select select "45f4d696-c607-4709-9609-651d9e892432"
click at [214, 137] on select "Select User [PERSON_NAME] [PERSON_NAME] [PERSON_NAME] [PERSON_NAME] [PERSON_NAM…" at bounding box center [264, 143] width 151 height 13
click at [323, 166] on button "Save" at bounding box center [334, 166] width 22 height 13
select select
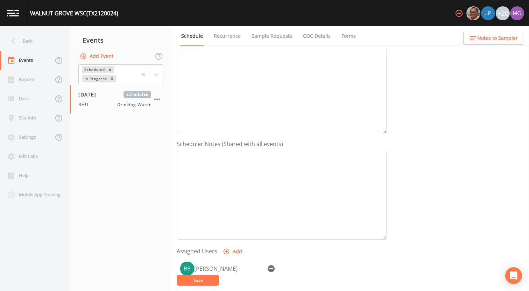
click at [213, 279] on button "Save" at bounding box center [198, 280] width 42 height 10
click at [272, 34] on link "Sample Requests" at bounding box center [271, 36] width 43 height 20
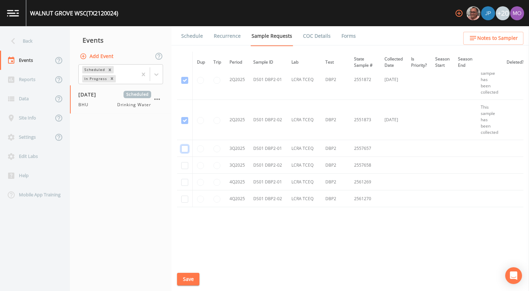
click at [185, 148] on input "checkbox" at bounding box center [184, 148] width 7 height 7
checkbox input "true"
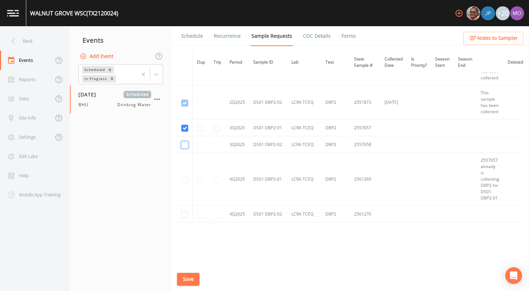
click at [185, 144] on input "checkbox" at bounding box center [184, 145] width 7 height 7
checkbox input "true"
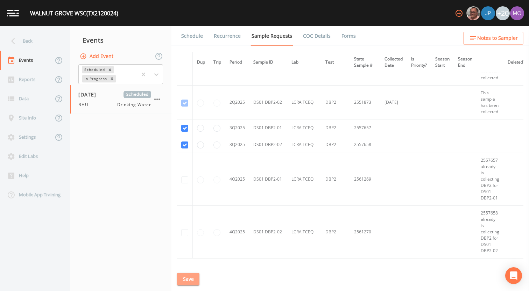
click at [187, 278] on button "Save" at bounding box center [188, 279] width 22 height 13
click at [190, 40] on link "Schedule" at bounding box center [192, 36] width 24 height 20
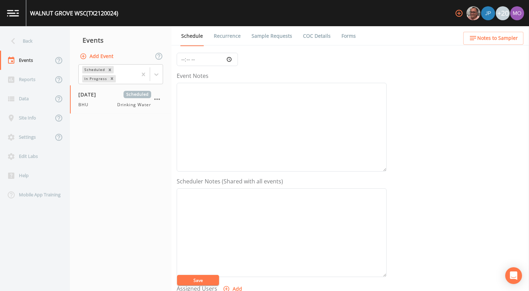
scroll to position [202, 0]
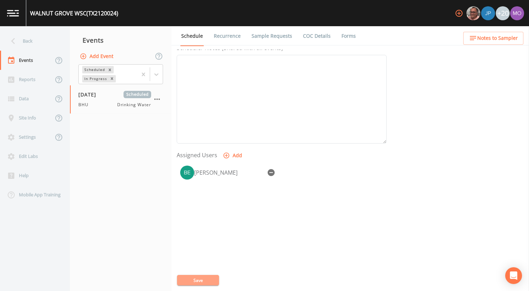
click at [192, 281] on button "Save" at bounding box center [198, 280] width 42 height 10
click at [52, 40] on div "Back" at bounding box center [31, 40] width 63 height 19
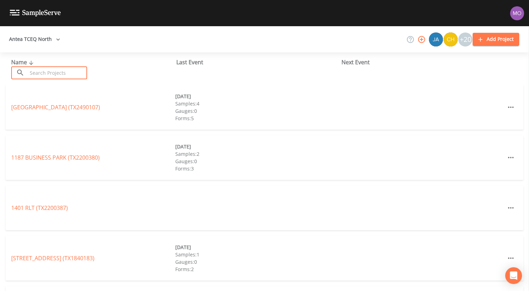
click at [60, 69] on input "text" at bounding box center [57, 72] width 60 height 13
paste input "TX2120063"
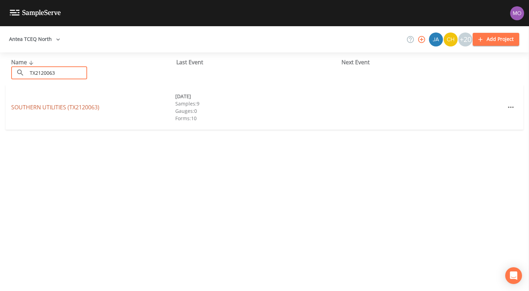
type input "TX2120063"
click at [73, 109] on link "SOUTHERN UTILITIES (TX2120063)" at bounding box center [55, 107] width 88 height 8
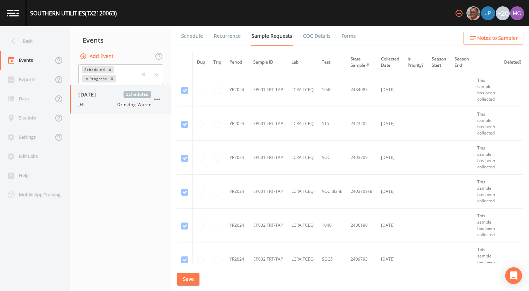
click at [101, 92] on span "[DATE]" at bounding box center [89, 94] width 23 height 7
click at [341, 37] on link "Forms" at bounding box center [348, 36] width 16 height 20
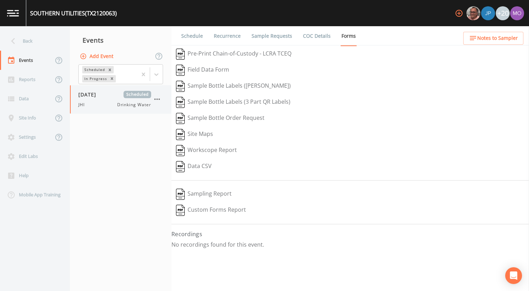
click at [158, 98] on icon "button" at bounding box center [157, 99] width 8 height 8
click at [184, 141] on p "Delete" at bounding box center [191, 140] width 45 height 8
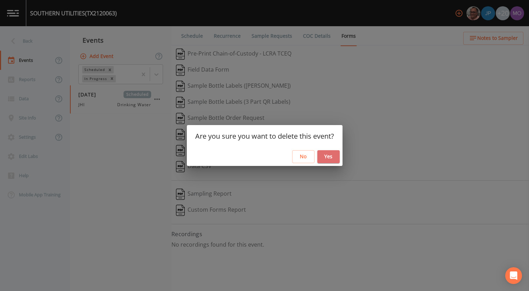
click at [329, 159] on button "Yes" at bounding box center [328, 156] width 22 height 13
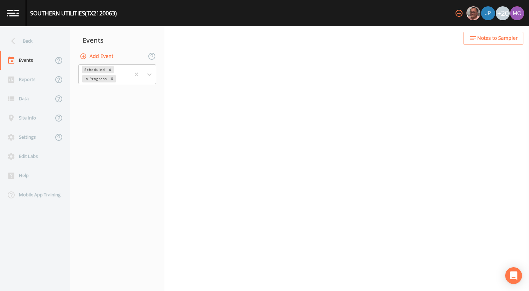
click at [94, 55] on button "Add Event" at bounding box center [97, 56] width 38 height 13
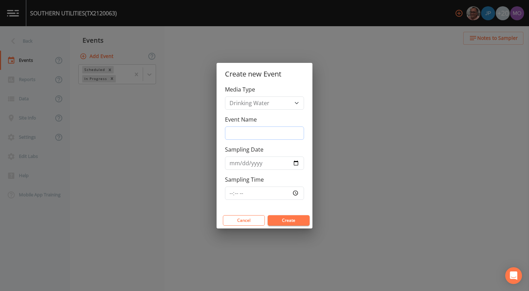
click at [244, 131] on input "Event Name" at bounding box center [264, 133] width 79 height 13
type input "BHU"
click at [296, 163] on input "Sampling Date" at bounding box center [264, 163] width 79 height 13
type input "2025-09-18"
click at [273, 218] on button "Create" at bounding box center [288, 220] width 42 height 10
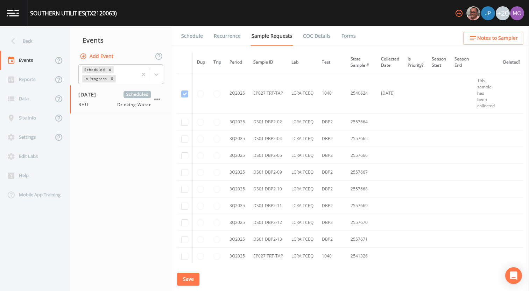
scroll to position [9954, 0]
click at [185, 89] on input "checkbox" at bounding box center [184, 89] width 7 height 7
checkbox input "true"
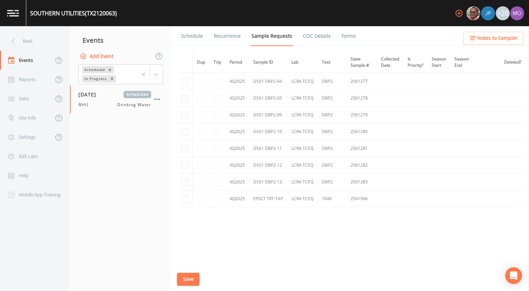
scroll to position [8497, 0]
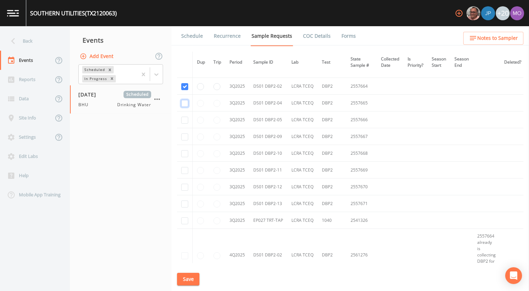
click at [186, 106] on input "checkbox" at bounding box center [184, 103] width 7 height 7
checkbox input "true"
click at [186, 120] on input "checkbox" at bounding box center [184, 120] width 7 height 7
checkbox input "true"
click at [186, 134] on input "checkbox" at bounding box center [184, 137] width 7 height 7
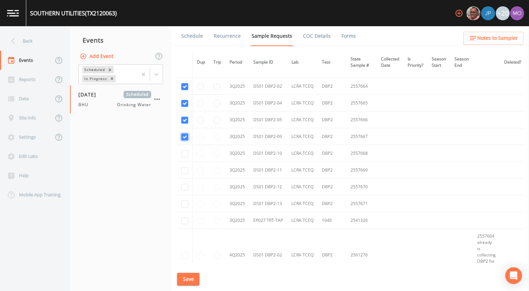
checkbox input "true"
click at [184, 155] on input "checkbox" at bounding box center [184, 153] width 7 height 7
checkbox input "true"
click at [184, 171] on input "checkbox" at bounding box center [184, 170] width 7 height 7
checkbox input "true"
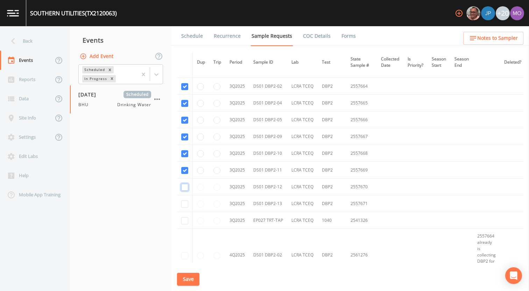
click at [184, 187] on input "checkbox" at bounding box center [184, 187] width 7 height 7
checkbox input "true"
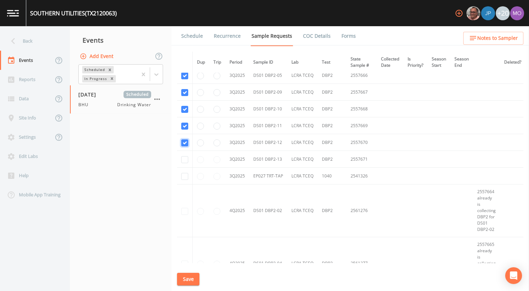
scroll to position [8542, 0]
click at [184, 159] on input "checkbox" at bounding box center [184, 159] width 7 height 7
checkbox input "true"
click at [184, 174] on input "checkbox" at bounding box center [184, 175] width 7 height 7
checkbox input "true"
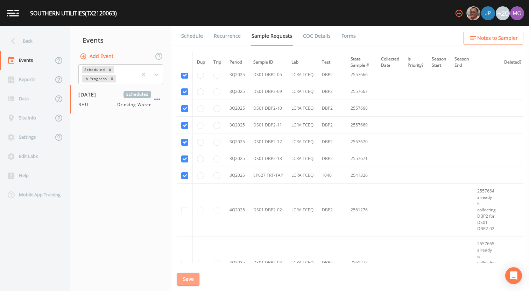
click at [192, 282] on button "Save" at bounding box center [188, 279] width 22 height 13
click at [197, 34] on link "Schedule" at bounding box center [192, 36] width 24 height 20
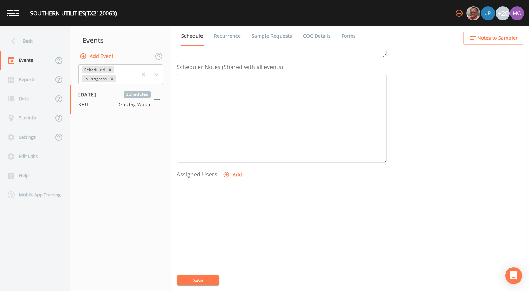
scroll to position [202, 0]
click at [229, 156] on button "Add" at bounding box center [232, 155] width 23 height 13
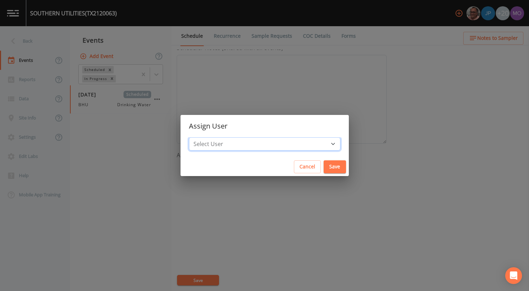
click at [230, 146] on select "Select User [PERSON_NAME] [PERSON_NAME] [PERSON_NAME] [PERSON_NAME] [PERSON_NAM…" at bounding box center [264, 143] width 151 height 13
select select "45f4d696-c607-4709-9609-651d9e892432"
click at [214, 137] on select "Select User [PERSON_NAME] [PERSON_NAME] [PERSON_NAME] [PERSON_NAME] [PERSON_NAM…" at bounding box center [264, 143] width 151 height 13
click at [323, 166] on button "Save" at bounding box center [334, 166] width 22 height 13
select select
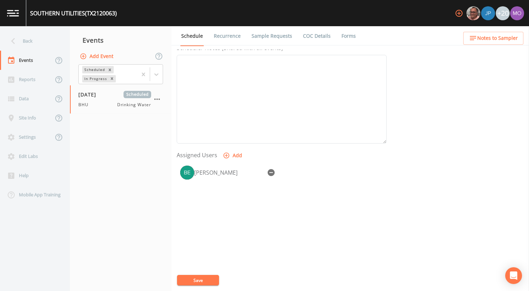
click at [201, 277] on button "Save" at bounding box center [198, 280] width 42 height 10
click at [32, 44] on div "Back" at bounding box center [31, 40] width 63 height 19
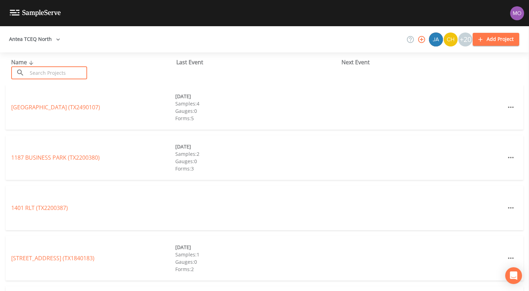
click at [48, 70] on input "text" at bounding box center [57, 72] width 60 height 13
paste input "TX2130002"
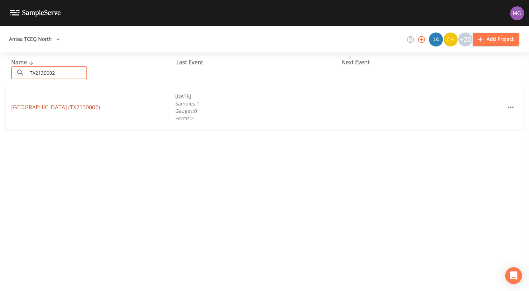
type input "TX2130002"
click at [44, 106] on link "RIVERBEND RETREAT CENTER (TX2130002)" at bounding box center [55, 107] width 89 height 8
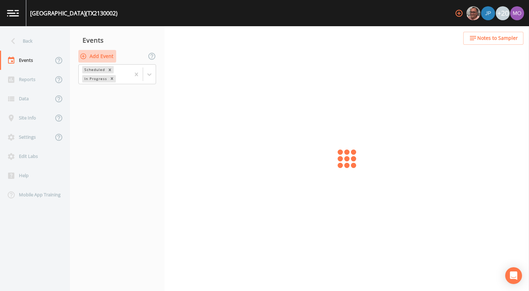
click at [106, 57] on button "Add Event" at bounding box center [97, 56] width 38 height 13
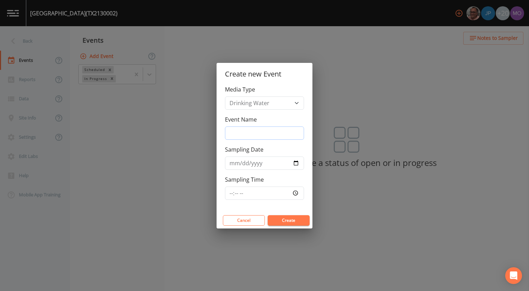
click at [244, 128] on input "Event Name" at bounding box center [264, 133] width 79 height 13
type input "BHU"
click at [294, 163] on input "Sampling Date" at bounding box center [264, 163] width 79 height 13
type input "[DATE]"
click at [277, 220] on button "Create" at bounding box center [288, 220] width 42 height 10
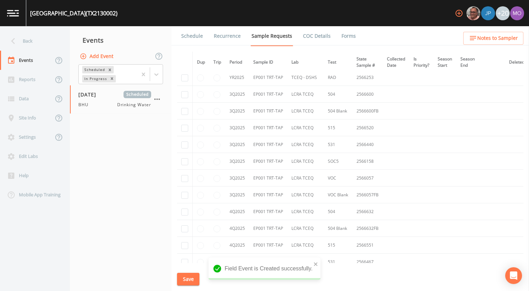
scroll to position [180, 0]
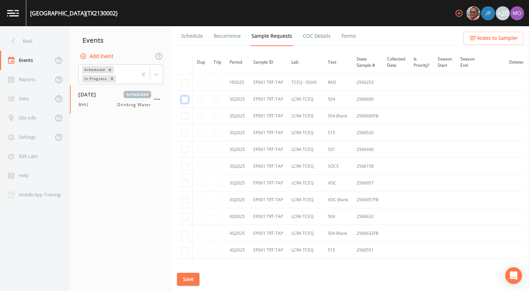
click at [182, 99] on input "checkbox" at bounding box center [184, 99] width 7 height 7
checkbox input "true"
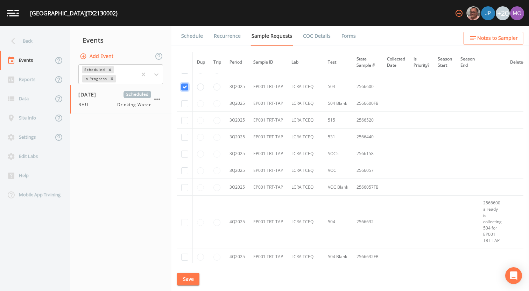
scroll to position [167, 0]
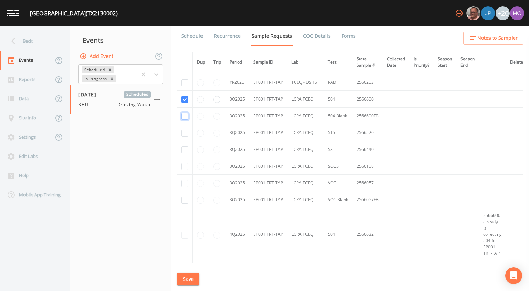
click at [182, 116] on input "checkbox" at bounding box center [184, 116] width 7 height 7
checkbox input "true"
click at [183, 134] on input "checkbox" at bounding box center [184, 133] width 7 height 7
checkbox input "true"
click at [184, 146] on td at bounding box center [185, 149] width 16 height 17
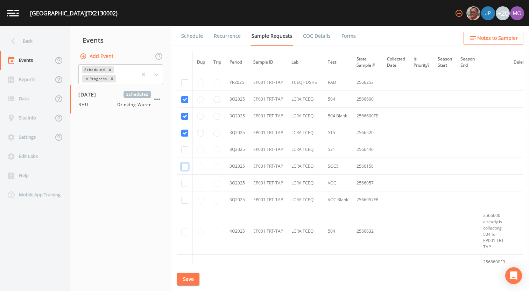
click at [186, 165] on input "checkbox" at bounding box center [184, 166] width 7 height 7
checkbox input "true"
click at [186, 184] on input "checkbox" at bounding box center [184, 183] width 7 height 7
checkbox input "true"
click at [185, 198] on input "checkbox" at bounding box center [184, 200] width 7 height 7
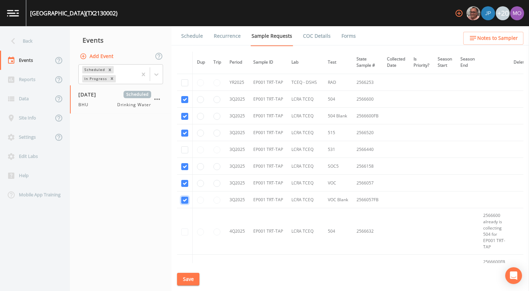
checkbox input "true"
click at [183, 149] on input "checkbox" at bounding box center [184, 150] width 7 height 7
checkbox input "true"
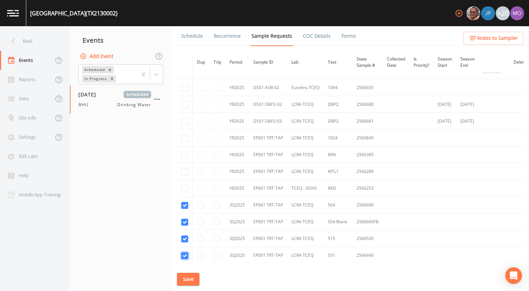
scroll to position [61, 0]
click at [186, 138] on input "checkbox" at bounding box center [184, 138] width 7 height 7
checkbox input "true"
click at [185, 154] on input "checkbox" at bounding box center [184, 155] width 7 height 7
checkbox input "true"
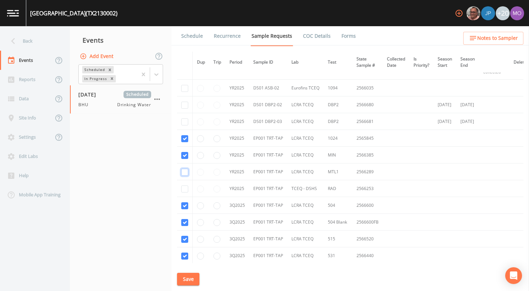
click at [185, 172] on input "checkbox" at bounding box center [184, 172] width 7 height 7
checkbox input "true"
click at [183, 191] on input "checkbox" at bounding box center [184, 189] width 7 height 7
checkbox input "true"
click at [187, 105] on input "checkbox" at bounding box center [184, 105] width 7 height 7
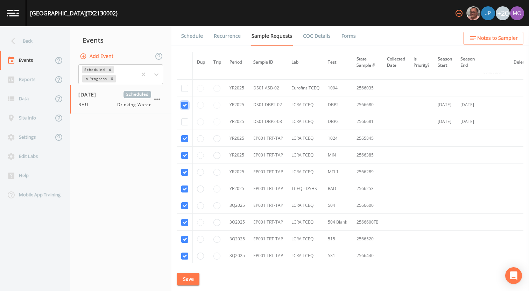
checkbox input "true"
click at [186, 126] on td at bounding box center [185, 121] width 16 height 17
click at [186, 123] on input "checkbox" at bounding box center [184, 122] width 7 height 7
checkbox input "true"
click at [185, 89] on input "checkbox" at bounding box center [184, 88] width 7 height 7
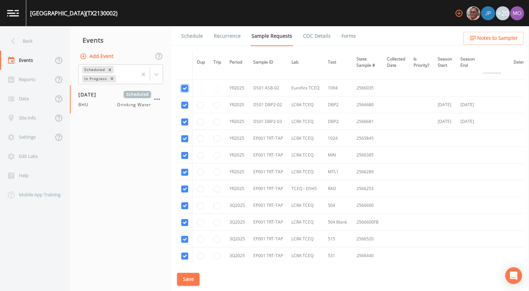
checkbox input "true"
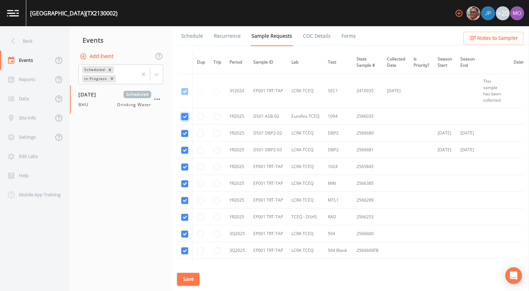
scroll to position [21, 0]
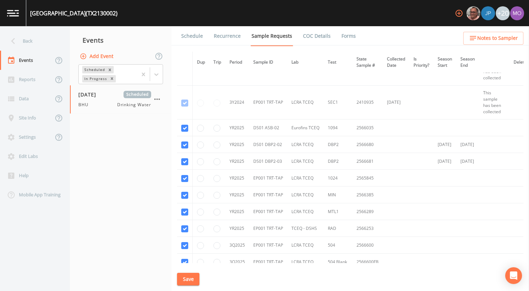
click at [184, 279] on button "Save" at bounding box center [188, 279] width 22 height 13
click at [193, 35] on link "Schedule" at bounding box center [192, 36] width 24 height 20
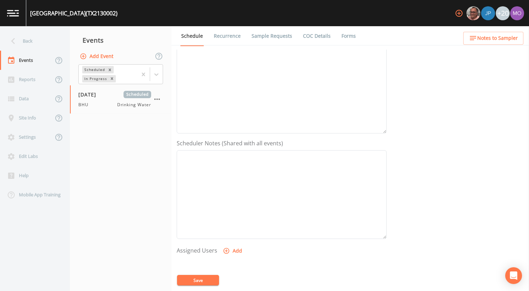
scroll to position [161, 0]
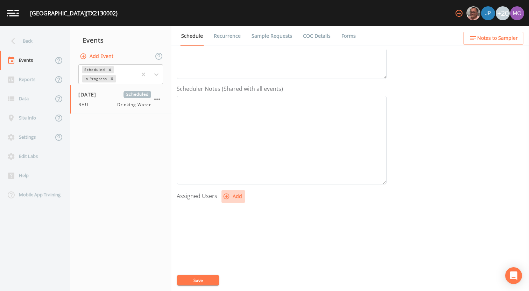
click at [227, 196] on icon "button" at bounding box center [226, 196] width 7 height 7
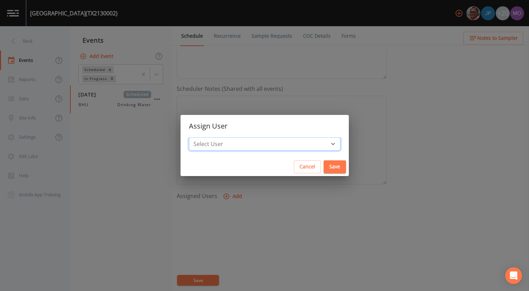
click at [260, 142] on select "Select User [PERSON_NAME] [PERSON_NAME] [PERSON_NAME] [PERSON_NAME] [PERSON_NAM…" at bounding box center [264, 143] width 151 height 13
select select "45f4d696-c607-4709-9609-651d9e892432"
click at [214, 137] on select "Select User [PERSON_NAME] [PERSON_NAME] [PERSON_NAME] [PERSON_NAME] [PERSON_NAM…" at bounding box center [264, 143] width 151 height 13
click at [323, 167] on button "Save" at bounding box center [334, 166] width 22 height 13
select select
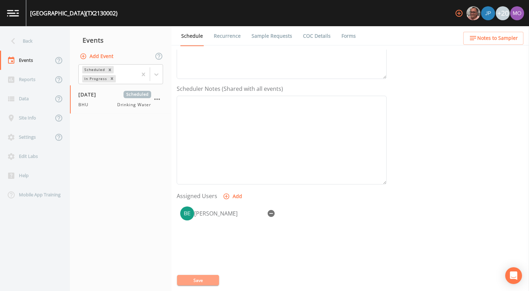
click at [212, 279] on button "Save" at bounding box center [198, 280] width 42 height 10
click at [270, 212] on icon "button" at bounding box center [270, 213] width 7 height 7
click at [230, 195] on button "Add" at bounding box center [232, 196] width 23 height 13
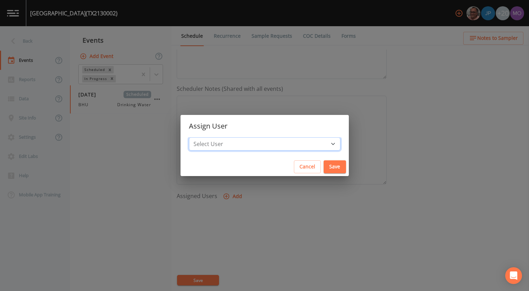
click at [250, 144] on select "Select User [PERSON_NAME] [PERSON_NAME] [PERSON_NAME] [PERSON_NAME] [PERSON_NAM…" at bounding box center [264, 143] width 151 height 13
select select "a2822abc-5819-4f7b-b3c6-dd92d52bfeb4"
click at [214, 137] on select "Select User [PERSON_NAME] [PERSON_NAME] [PERSON_NAME] [PERSON_NAME] [PERSON_NAM…" at bounding box center [264, 143] width 151 height 13
click at [323, 167] on button "Save" at bounding box center [334, 166] width 22 height 13
select select
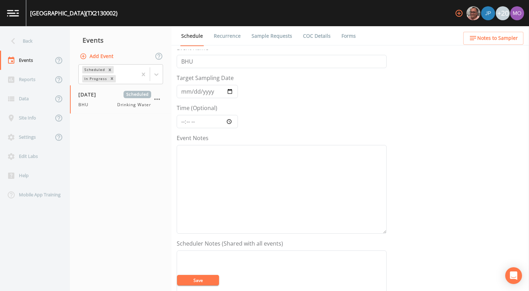
scroll to position [0, 0]
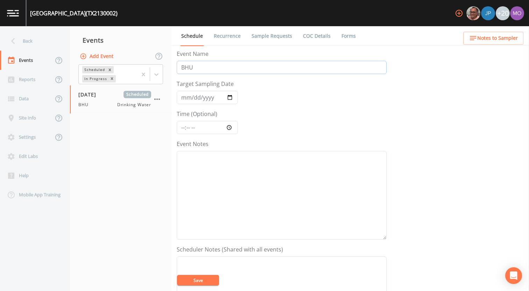
click at [188, 67] on input "BHU" at bounding box center [282, 67] width 210 height 13
type input "CVA"
click at [267, 131] on form "Event Name CVA Target Sampling Date 2025-09-17 Time (Optional) Event Notes Sche…" at bounding box center [282, 244] width 210 height 388
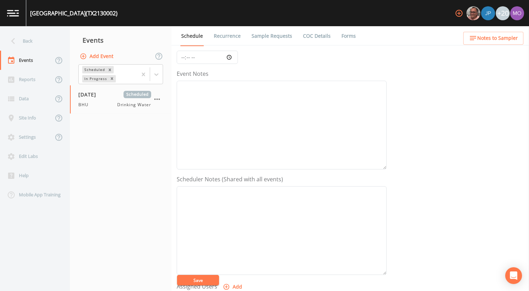
scroll to position [202, 0]
click at [193, 277] on button "Save" at bounding box center [198, 280] width 42 height 10
click at [269, 37] on link "Sample Requests" at bounding box center [271, 36] width 43 height 20
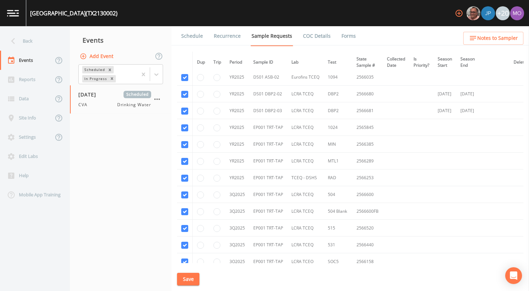
scroll to position [151, 0]
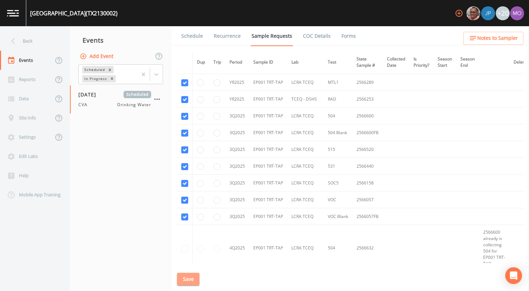
click at [188, 279] on button "Save" at bounding box center [188, 279] width 22 height 13
click at [193, 40] on link "Schedule" at bounding box center [192, 36] width 24 height 20
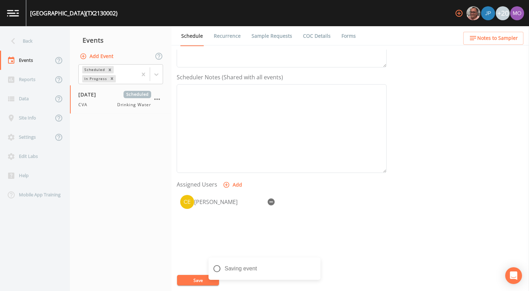
scroll to position [202, 0]
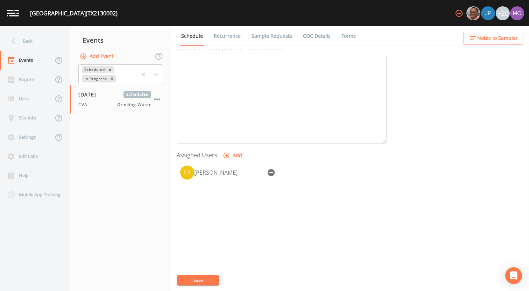
click at [195, 280] on button "Save" at bounding box center [198, 280] width 42 height 10
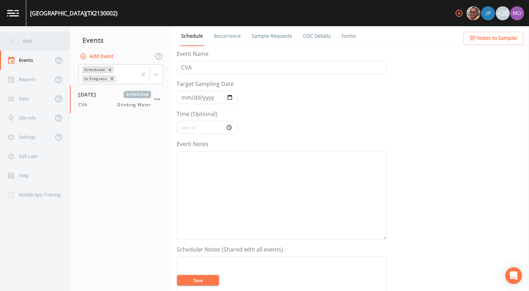
click at [41, 40] on div "Back" at bounding box center [31, 40] width 63 height 19
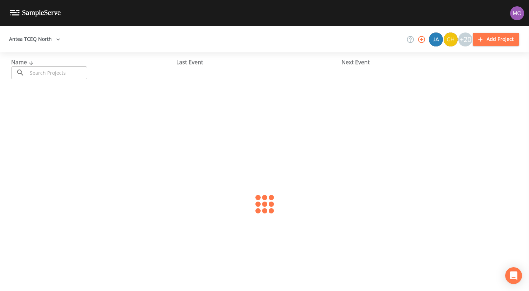
click at [67, 69] on input "text" at bounding box center [57, 72] width 60 height 13
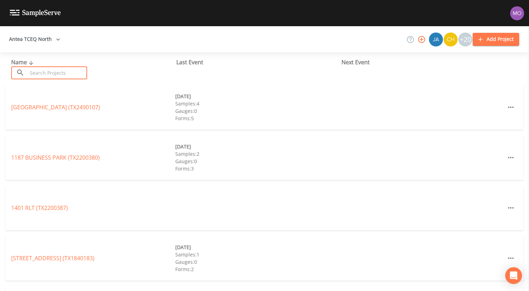
paste input "TX0720015"
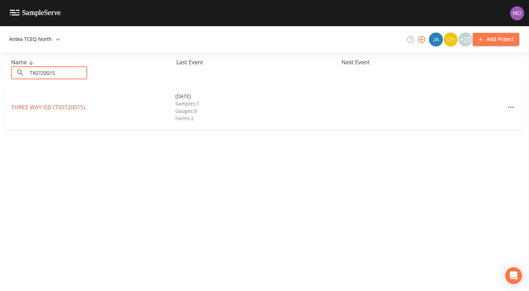
type input "TX0720015"
click at [70, 108] on link "THREE WAY ISD (TX0720015)" at bounding box center [48, 107] width 74 height 8
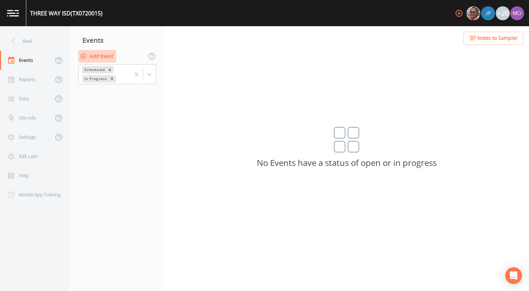
click at [105, 58] on button "Add Event" at bounding box center [97, 56] width 38 height 13
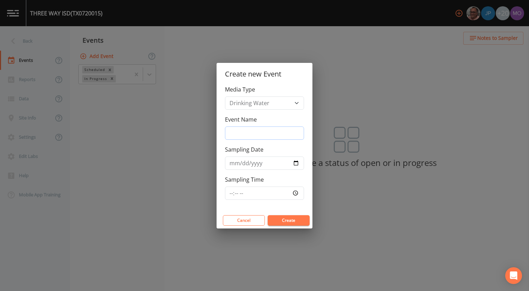
click at [259, 128] on input "Event Name" at bounding box center [264, 133] width 79 height 13
type input "CVA"
click at [293, 162] on input "Sampling Date" at bounding box center [264, 163] width 79 height 13
type input "[DATE]"
click at [279, 218] on button "Create" at bounding box center [288, 220] width 42 height 10
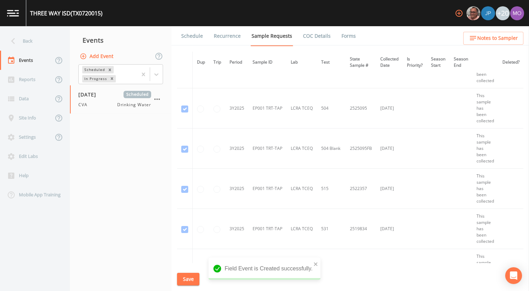
scroll to position [320, 0]
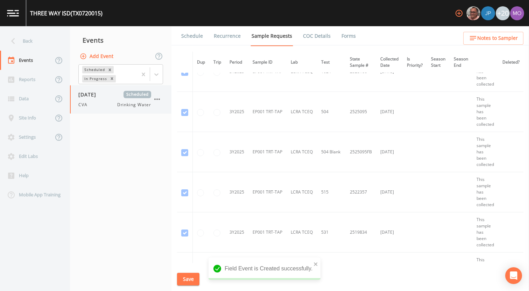
click at [97, 107] on div "CVA Drinking Water" at bounding box center [114, 105] width 73 height 6
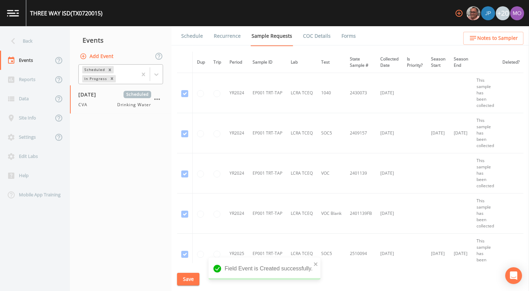
click at [100, 79] on div "In Progress" at bounding box center [95, 78] width 26 height 7
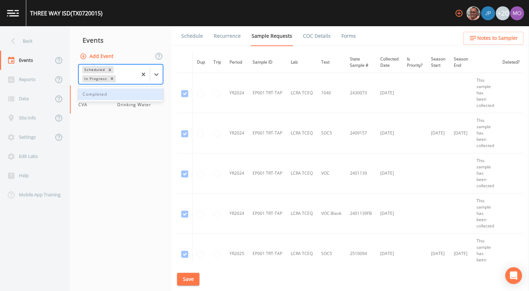
click at [109, 95] on div "Completed" at bounding box center [120, 94] width 85 height 12
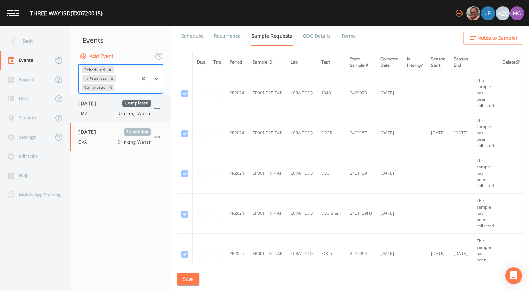
click at [101, 113] on div "LMA Drinking Water" at bounding box center [114, 113] width 73 height 6
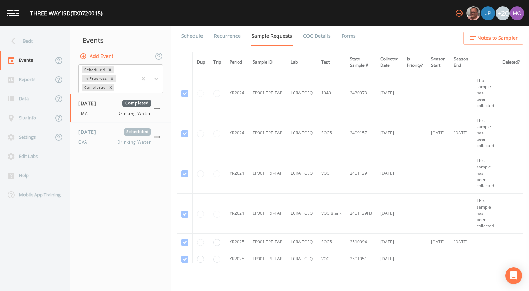
click at [347, 37] on link "Forms" at bounding box center [348, 36] width 16 height 20
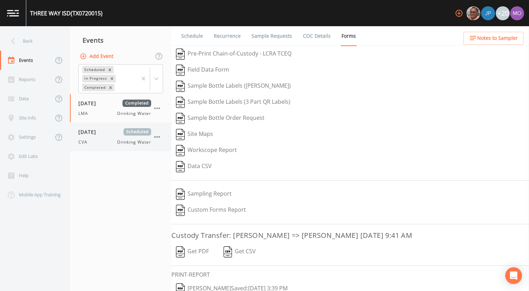
click at [101, 135] on span "[DATE]" at bounding box center [89, 131] width 23 height 7
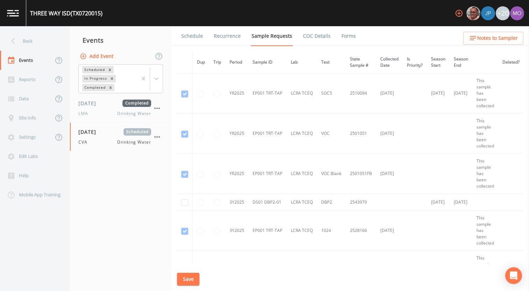
scroll to position [135, 0]
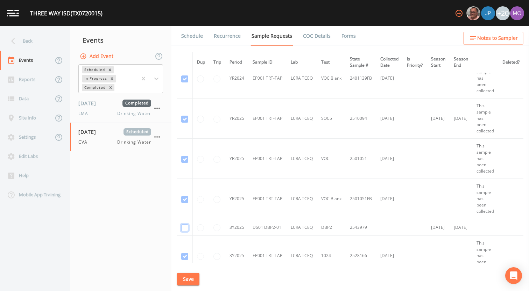
click at [183, 230] on input "checkbox" at bounding box center [184, 227] width 7 height 7
checkbox input "true"
click at [182, 278] on button "Save" at bounding box center [188, 279] width 22 height 13
click at [193, 37] on link "Schedule" at bounding box center [192, 36] width 24 height 20
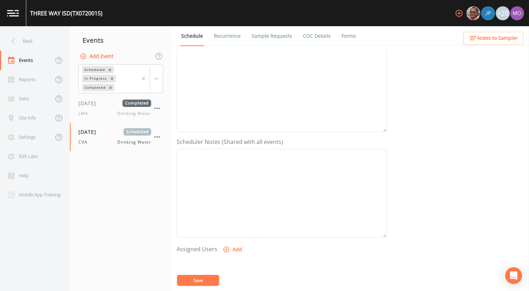
scroll to position [162, 0]
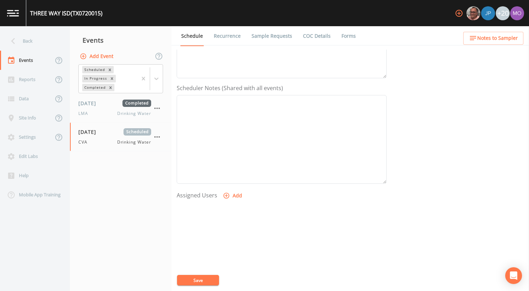
click at [226, 198] on icon "button" at bounding box center [226, 196] width 6 height 6
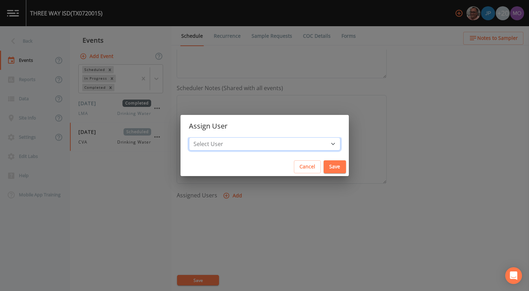
click at [238, 143] on select "Select User [PERSON_NAME] [PERSON_NAME] [PERSON_NAME] [PERSON_NAME] [PERSON_NAM…" at bounding box center [264, 143] width 151 height 13
select select "a2822abc-5819-4f7b-b3c6-dd92d52bfeb4"
click at [214, 137] on select "Select User [PERSON_NAME] [PERSON_NAME] [PERSON_NAME] [PERSON_NAME] [PERSON_NAM…" at bounding box center [264, 143] width 151 height 13
click at [323, 164] on button "Save" at bounding box center [334, 166] width 22 height 13
select select
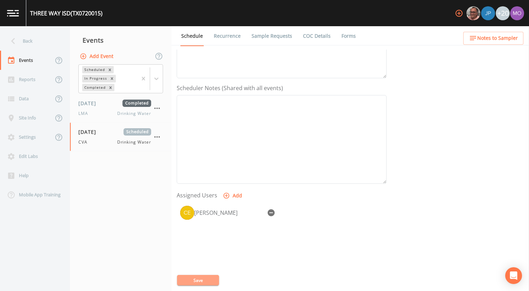
click at [211, 280] on button "Save" at bounding box center [198, 280] width 42 height 10
click at [27, 40] on div "Back" at bounding box center [31, 40] width 63 height 19
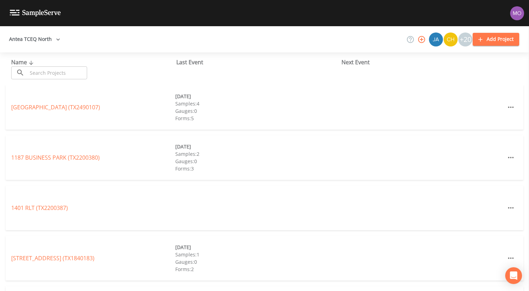
click at [48, 72] on input "text" at bounding box center [57, 72] width 60 height 13
paste input "TX0720001"
type input "TX0720001"
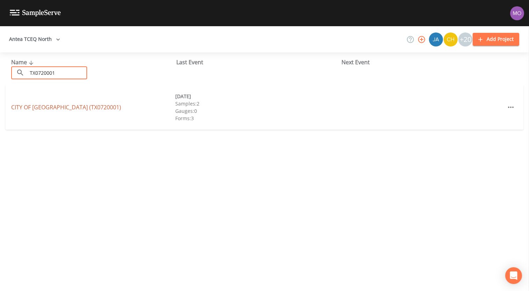
click at [56, 109] on link "CITY OF [GEOGRAPHIC_DATA] (TX0720001)" at bounding box center [66, 107] width 110 height 8
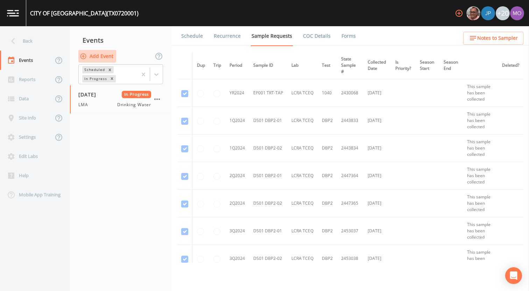
click at [100, 54] on button "Add Event" at bounding box center [97, 56] width 38 height 13
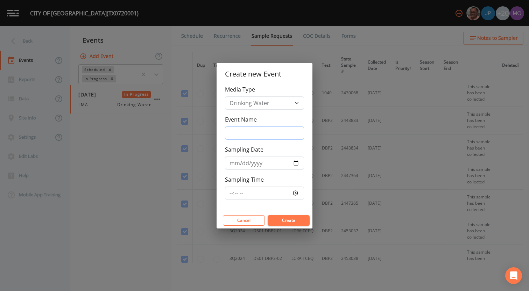
click at [231, 129] on input "Event Name" at bounding box center [264, 133] width 79 height 13
type input "CVA"
drag, startPoint x: 296, startPoint y: 163, endPoint x: 273, endPoint y: 189, distance: 35.2
click at [296, 163] on input "Sampling Date" at bounding box center [264, 163] width 79 height 13
type input "[DATE]"
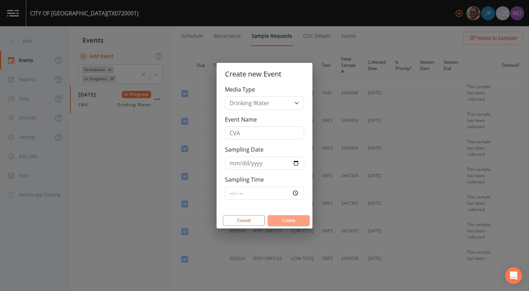
click at [278, 215] on button "Create" at bounding box center [288, 220] width 42 height 10
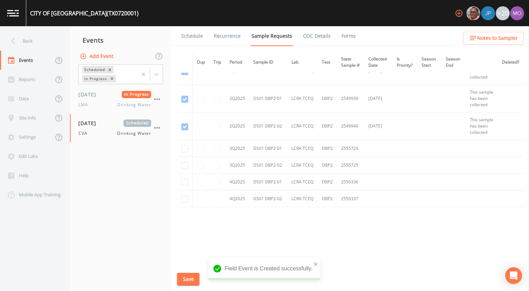
scroll to position [397, 0]
click at [184, 150] on input "checkbox" at bounding box center [184, 148] width 7 height 7
checkbox input "true"
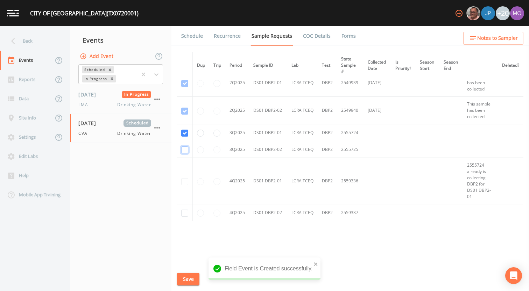
click at [184, 151] on input "checkbox" at bounding box center [184, 150] width 7 height 7
checkbox input "true"
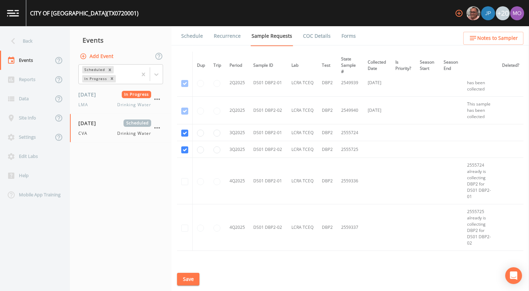
click at [191, 277] on button "Save" at bounding box center [188, 279] width 22 height 13
click at [193, 35] on link "Schedule" at bounding box center [192, 36] width 24 height 20
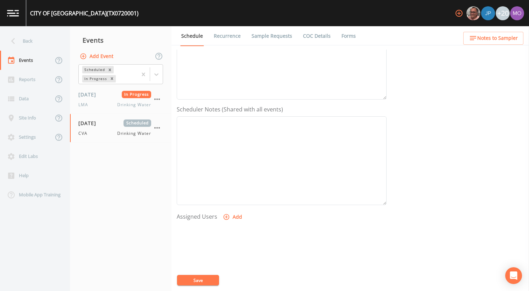
scroll to position [202, 0]
click at [224, 154] on icon "button" at bounding box center [226, 155] width 7 height 7
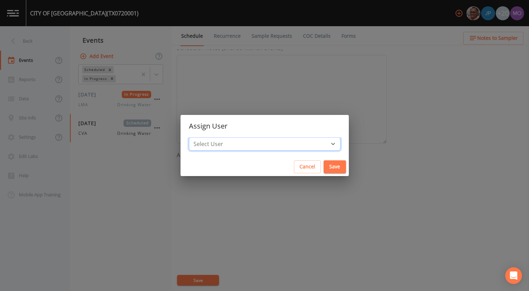
click at [222, 144] on select "Select User [PERSON_NAME] [PERSON_NAME] [PERSON_NAME] [PERSON_NAME] [PERSON_NAM…" at bounding box center [264, 143] width 151 height 13
select select "a2822abc-5819-4f7b-b3c6-dd92d52bfeb4"
click at [214, 137] on select "Select User [PERSON_NAME] [PERSON_NAME] [PERSON_NAME] [PERSON_NAME] [PERSON_NAM…" at bounding box center [264, 143] width 151 height 13
click at [323, 169] on button "Save" at bounding box center [334, 166] width 22 height 13
select select
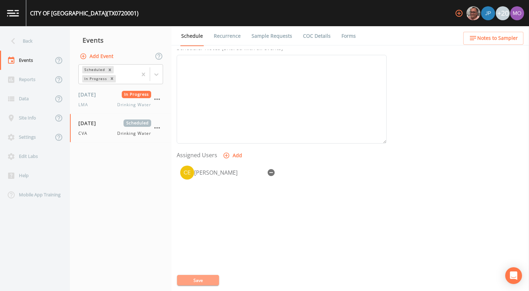
click at [216, 280] on button "Save" at bounding box center [198, 280] width 42 height 10
click at [37, 39] on div "Back" at bounding box center [31, 40] width 63 height 19
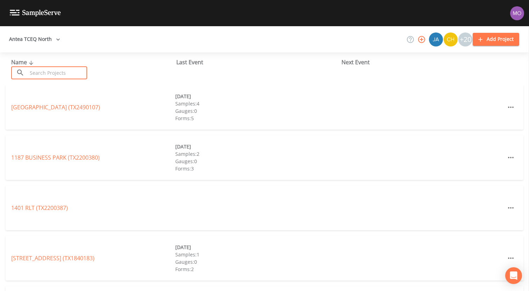
click at [51, 68] on input "text" at bounding box center [57, 72] width 60 height 13
paste input "TX0720028"
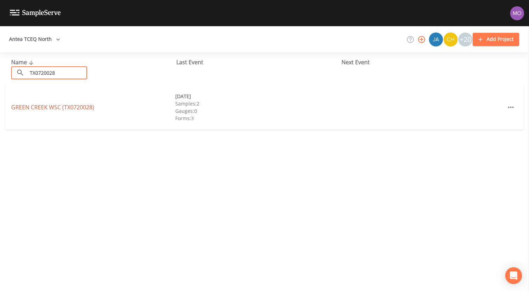
type input "TX0720028"
drag, startPoint x: 70, startPoint y: 105, endPoint x: 68, endPoint y: 129, distance: 24.2
click at [70, 105] on link "GREEN CREEK WSC (TX0720028)" at bounding box center [52, 107] width 83 height 8
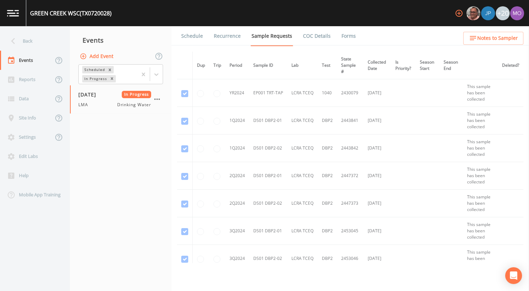
click at [107, 59] on button "Add Event" at bounding box center [97, 56] width 38 height 13
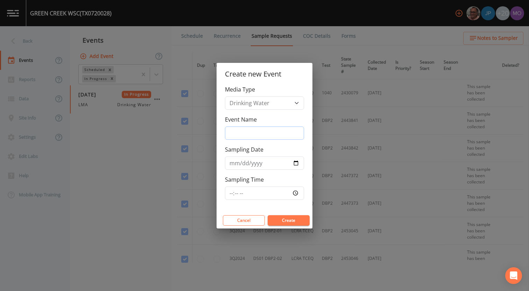
click at [242, 135] on input "Event Name" at bounding box center [264, 133] width 79 height 13
type input "CVA"
click at [296, 163] on input "Sampling Date" at bounding box center [264, 163] width 79 height 13
type input "[DATE]"
click at [284, 221] on button "Create" at bounding box center [288, 220] width 42 height 10
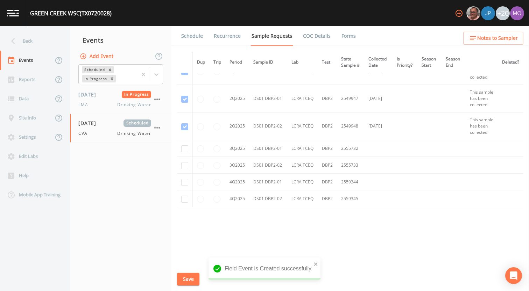
scroll to position [414, 0]
click at [188, 147] on input "checkbox" at bounding box center [184, 148] width 7 height 7
checkbox input "true"
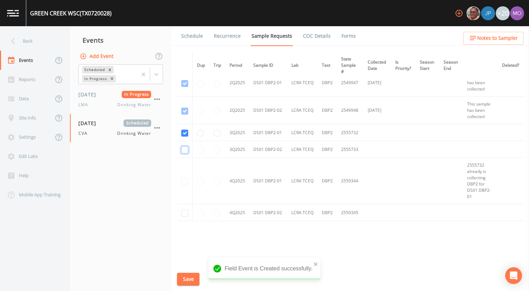
click at [186, 149] on input "checkbox" at bounding box center [184, 150] width 7 height 7
checkbox input "true"
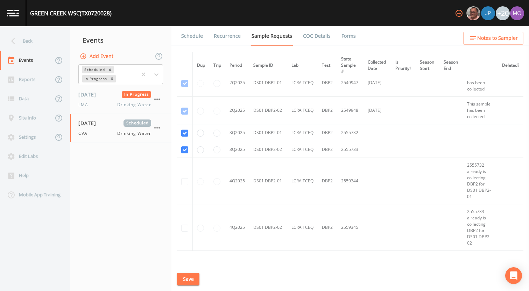
click at [190, 277] on button "Save" at bounding box center [188, 279] width 22 height 13
click at [193, 35] on link "Schedule" at bounding box center [192, 36] width 24 height 20
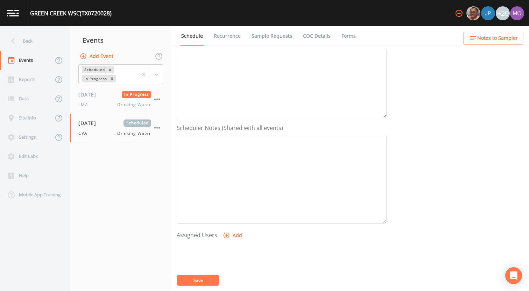
scroll to position [202, 0]
click at [227, 155] on icon "button" at bounding box center [226, 155] width 7 height 7
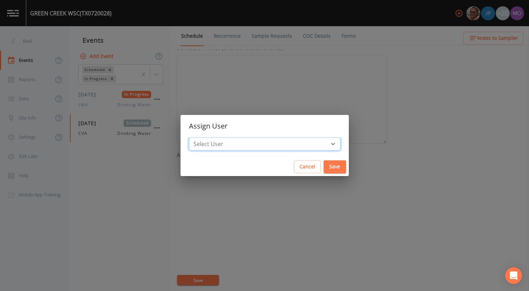
click at [232, 144] on select "Select User [PERSON_NAME] [PERSON_NAME] [PERSON_NAME] [PERSON_NAME] [PERSON_NAM…" at bounding box center [264, 143] width 151 height 13
select select "a2822abc-5819-4f7b-b3c6-dd92d52bfeb4"
click at [214, 137] on select "Select User [PERSON_NAME] [PERSON_NAME] [PERSON_NAME] [PERSON_NAME] [PERSON_NAM…" at bounding box center [264, 143] width 151 height 13
click at [323, 163] on button "Save" at bounding box center [334, 166] width 22 height 13
select select
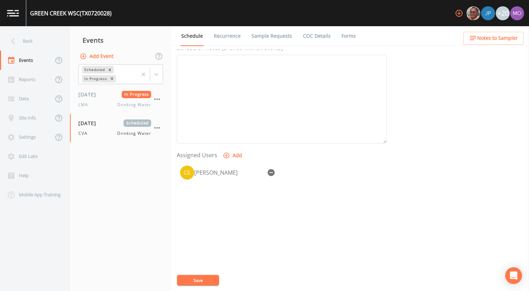
click at [205, 280] on button "Save" at bounding box center [198, 280] width 42 height 10
click at [29, 42] on div "Back" at bounding box center [31, 40] width 63 height 19
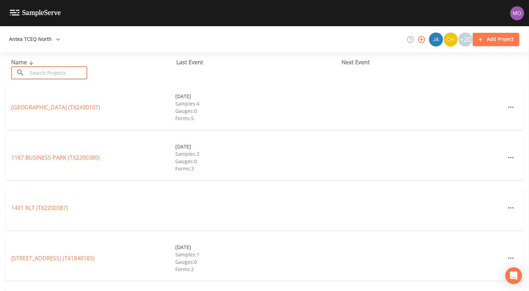
click at [44, 68] on input "text" at bounding box center [57, 72] width 60 height 13
paste input "TX0720056"
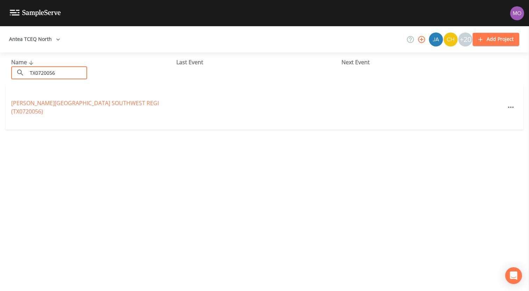
type input "TX0720056"
click at [48, 110] on link "TARLETON STATE UNIVERSITY SOUTHWEST REGI (TX0720056)" at bounding box center [85, 107] width 148 height 16
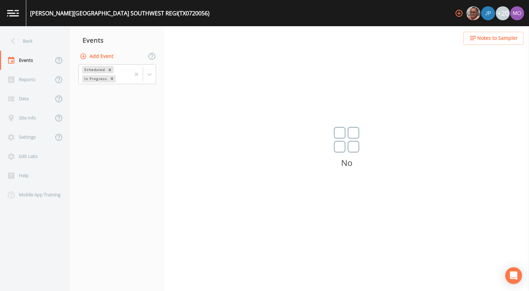
click at [105, 60] on button "Add Event" at bounding box center [97, 56] width 38 height 13
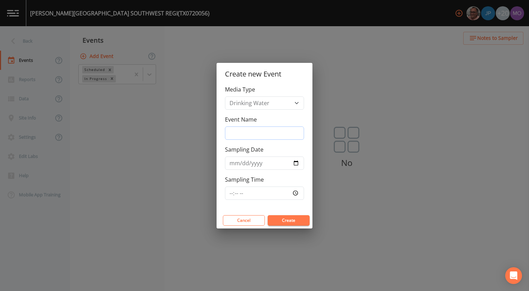
click at [239, 129] on input "Event Name" at bounding box center [264, 133] width 79 height 13
type input "CVA"
click at [296, 162] on input "Sampling Date" at bounding box center [264, 163] width 79 height 13
type input "[DATE]"
click at [273, 218] on button "Create" at bounding box center [288, 220] width 42 height 10
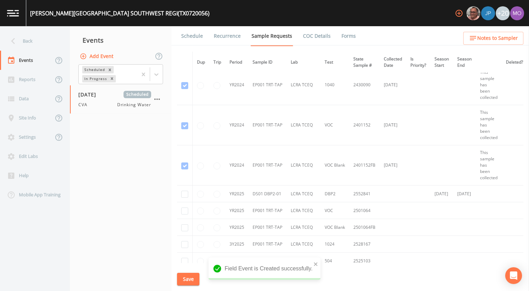
scroll to position [25, 0]
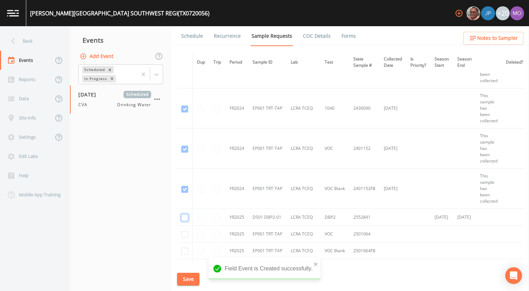
click at [186, 217] on input "checkbox" at bounding box center [184, 217] width 7 height 7
checkbox input "true"
click at [186, 276] on button "Save" at bounding box center [188, 279] width 22 height 13
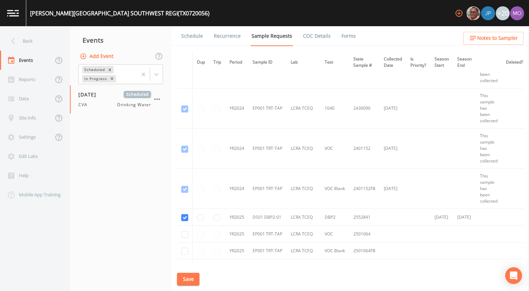
click at [195, 37] on link "Schedule" at bounding box center [192, 36] width 24 height 20
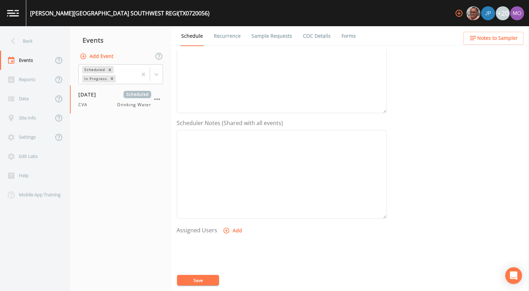
scroll to position [157, 0]
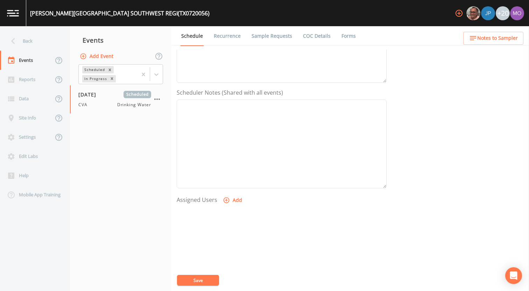
click at [228, 203] on icon "button" at bounding box center [226, 200] width 7 height 7
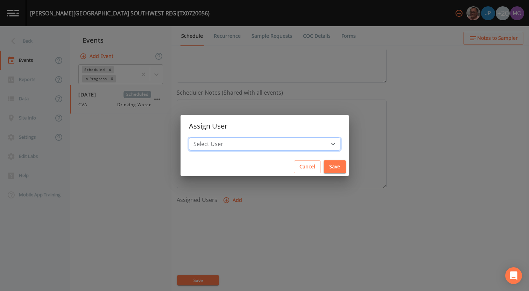
click at [248, 147] on select "Select User [PERSON_NAME] [PERSON_NAME] [PERSON_NAME] [PERSON_NAME] [PERSON_NAM…" at bounding box center [264, 143] width 151 height 13
select select "a2822abc-5819-4f7b-b3c6-dd92d52bfeb4"
click at [214, 137] on select "Select User [PERSON_NAME] [PERSON_NAME] [PERSON_NAME] [PERSON_NAME] [PERSON_NAM…" at bounding box center [264, 143] width 151 height 13
click at [323, 171] on button "Save" at bounding box center [334, 166] width 22 height 13
select select
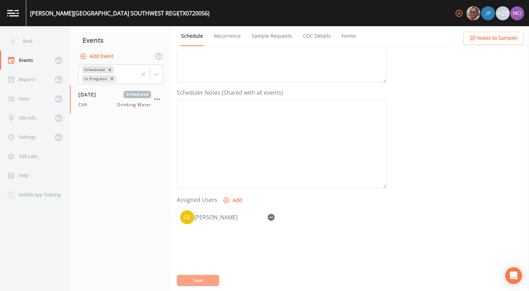
click at [213, 280] on button "Save" at bounding box center [198, 280] width 42 height 10
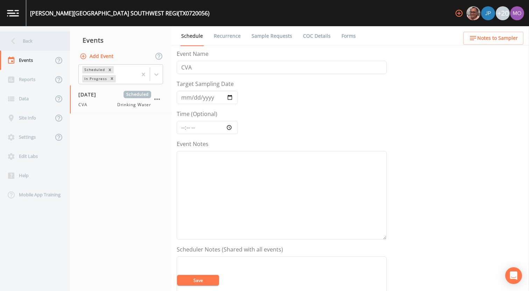
click at [44, 41] on div "Back" at bounding box center [31, 40] width 63 height 19
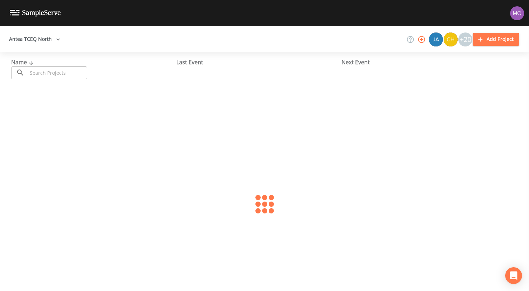
click at [58, 75] on input "text" at bounding box center [57, 72] width 60 height 13
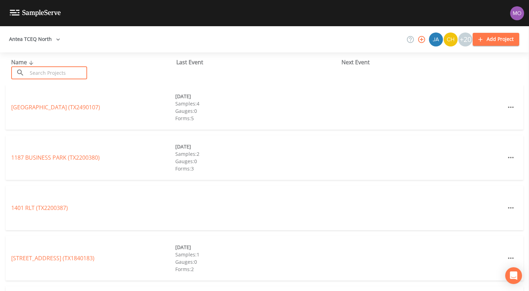
paste input "TX0720040"
type input "TX0720040"
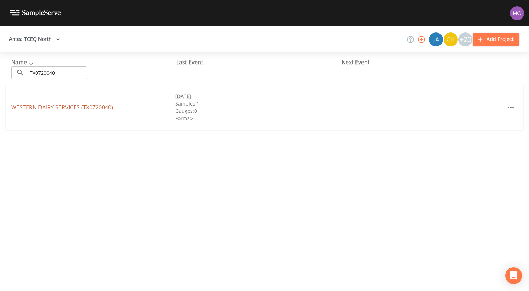
click at [72, 105] on link "WESTERN DAIRY SERVICES (TX0720040)" at bounding box center [62, 107] width 102 height 8
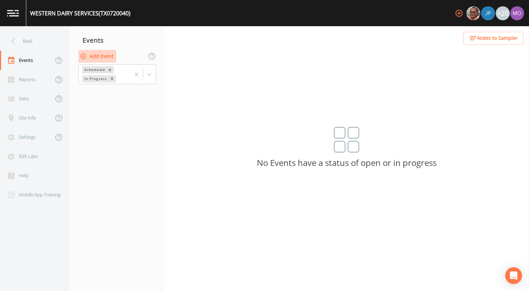
click at [104, 58] on button "Add Event" at bounding box center [97, 56] width 38 height 13
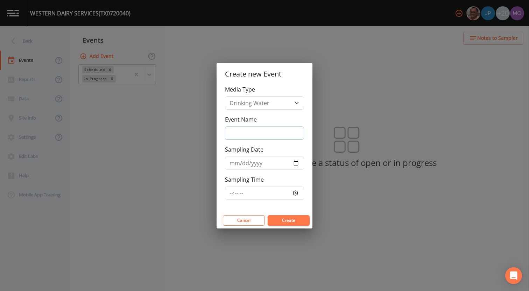
click at [252, 130] on input "Event Name" at bounding box center [264, 133] width 79 height 13
type input "CVA"
click at [295, 163] on input "Sampling Date" at bounding box center [264, 163] width 79 height 13
type input "[DATE]"
click at [282, 216] on button "Create" at bounding box center [288, 220] width 42 height 10
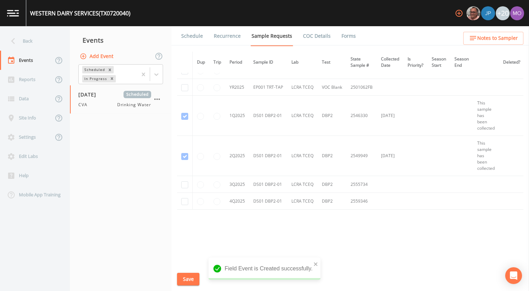
scroll to position [513, 0]
click at [185, 183] on input "checkbox" at bounding box center [184, 182] width 7 height 7
checkbox input "true"
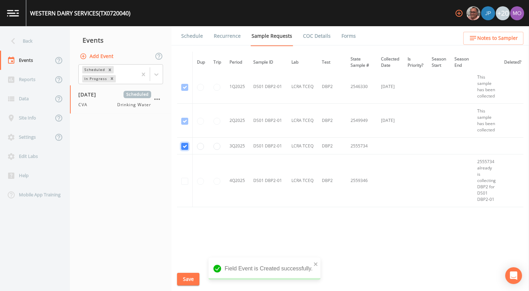
scroll to position [437, 0]
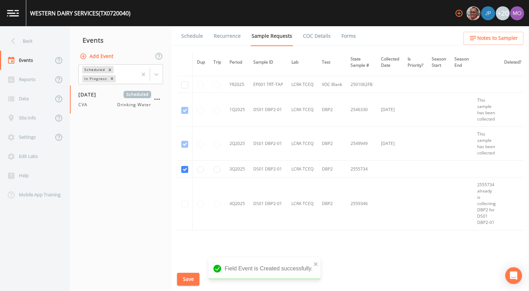
click at [187, 278] on button "Save" at bounding box center [188, 279] width 22 height 13
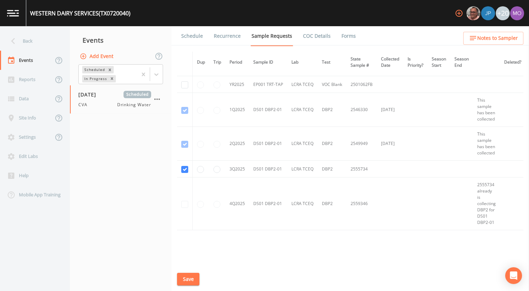
click at [187, 31] on link "Schedule" at bounding box center [192, 36] width 24 height 20
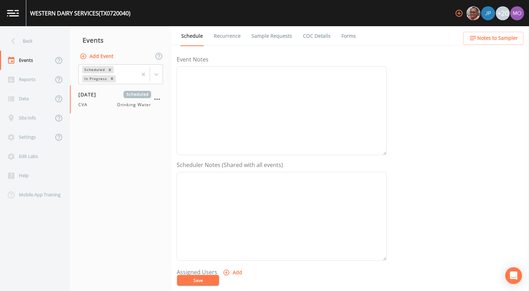
scroll to position [148, 0]
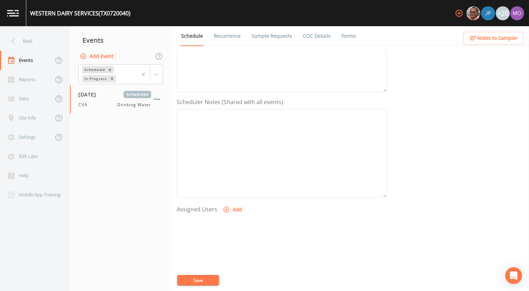
click at [229, 212] on button "Add" at bounding box center [232, 209] width 23 height 13
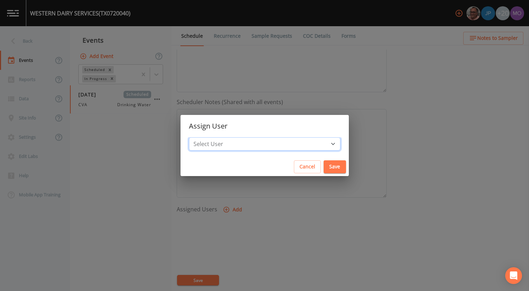
click at [255, 144] on select "Select User [PERSON_NAME] [PERSON_NAME] [PERSON_NAME] [PERSON_NAME] [PERSON_NAM…" at bounding box center [264, 143] width 151 height 13
select select "a2822abc-5819-4f7b-b3c6-dd92d52bfeb4"
click at [214, 137] on select "Select User [PERSON_NAME] [PERSON_NAME] [PERSON_NAME] [PERSON_NAME] [PERSON_NAM…" at bounding box center [264, 143] width 151 height 13
click at [323, 171] on button "Save" at bounding box center [334, 166] width 22 height 13
select select
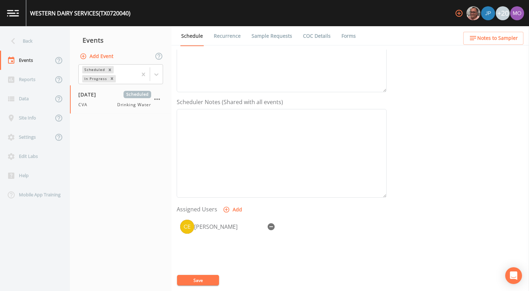
click at [213, 281] on button "Save" at bounding box center [198, 280] width 42 height 10
click at [44, 41] on div "Back" at bounding box center [31, 40] width 63 height 19
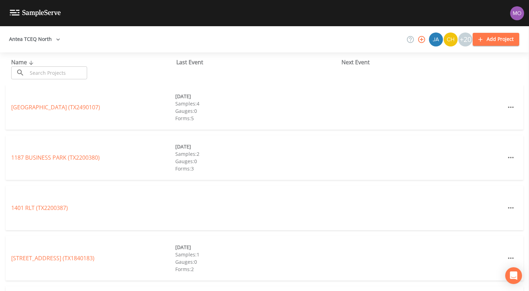
click at [60, 70] on input "text" at bounding box center [57, 72] width 60 height 13
paste input "TX0720058"
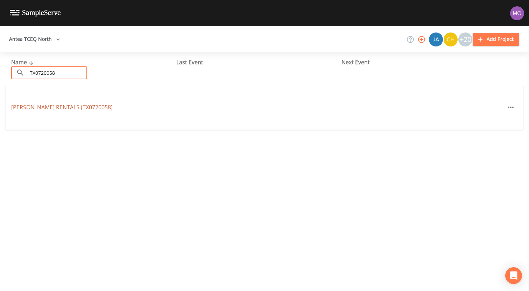
type input "TX0720058"
click at [67, 107] on link "[PERSON_NAME] RENTALS (TX0720058)" at bounding box center [61, 107] width 101 height 8
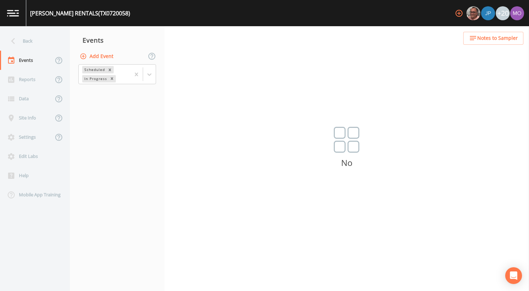
click at [102, 52] on button "Add Event" at bounding box center [97, 56] width 38 height 13
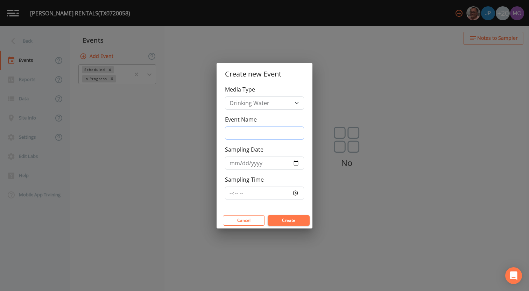
click at [246, 131] on input "Event Name" at bounding box center [264, 133] width 79 height 13
type input "CVA"
click at [297, 163] on input "Sampling Date" at bounding box center [264, 163] width 79 height 13
type input "[DATE]"
click at [283, 219] on button "Create" at bounding box center [288, 220] width 42 height 10
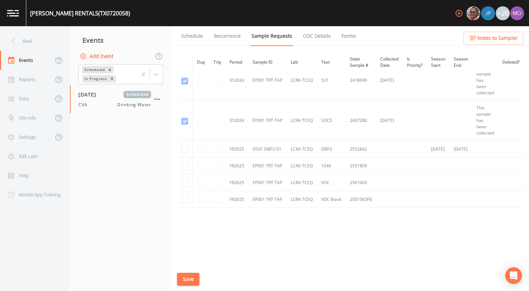
scroll to position [297, 0]
click at [185, 148] on input "checkbox" at bounding box center [184, 148] width 7 height 7
checkbox input "true"
click at [187, 277] on button "Save" at bounding box center [188, 279] width 22 height 13
click at [193, 36] on link "Schedule" at bounding box center [192, 36] width 24 height 20
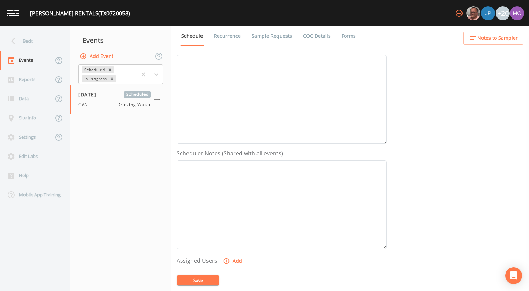
scroll to position [172, 0]
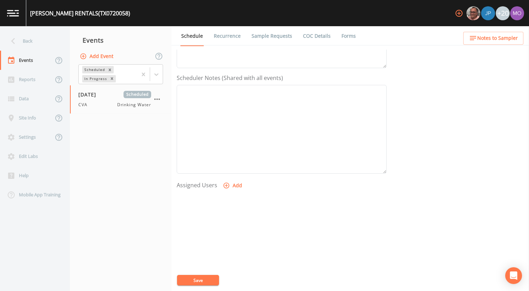
click at [226, 186] on icon "button" at bounding box center [226, 185] width 7 height 7
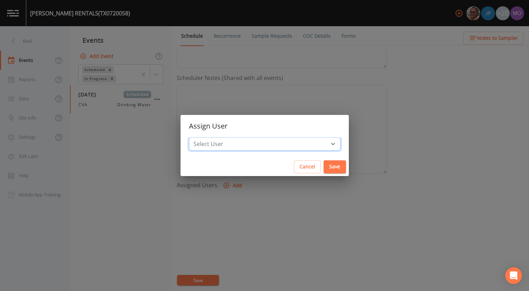
click at [233, 142] on select "Select User [PERSON_NAME] [PERSON_NAME] [PERSON_NAME] [PERSON_NAME] [PERSON_NAM…" at bounding box center [264, 143] width 151 height 13
select select "a2822abc-5819-4f7b-b3c6-dd92d52bfeb4"
click at [214, 137] on select "Select User [PERSON_NAME] [PERSON_NAME] [PERSON_NAME] [PERSON_NAME] [PERSON_NAM…" at bounding box center [264, 143] width 151 height 13
click at [323, 170] on button "Save" at bounding box center [334, 166] width 22 height 13
select select
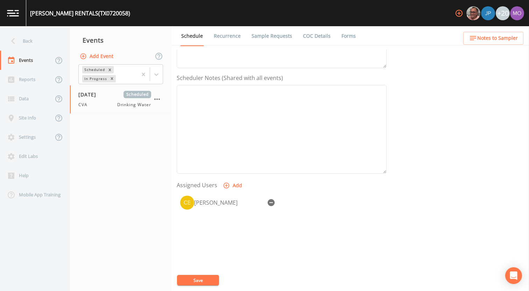
click at [215, 279] on button "Save" at bounding box center [198, 280] width 42 height 10
click at [40, 43] on div "Back" at bounding box center [31, 40] width 63 height 19
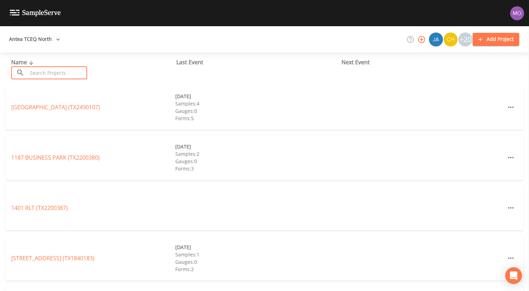
click at [40, 71] on input "text" at bounding box center [57, 72] width 60 height 13
paste input "TX1840099"
type input "TX1840099"
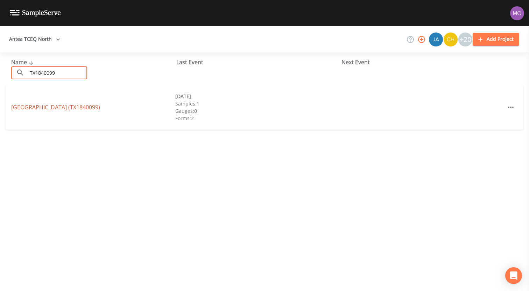
click at [31, 107] on link "[GEOGRAPHIC_DATA] (TX1840099)" at bounding box center [55, 107] width 89 height 8
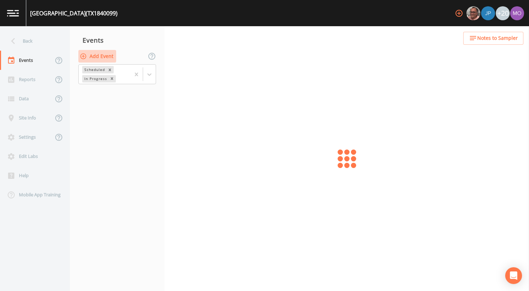
click at [91, 56] on button "Add Event" at bounding box center [97, 56] width 38 height 13
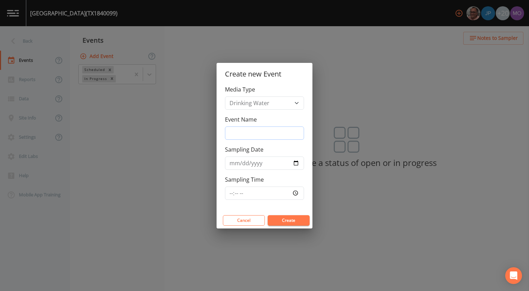
click at [248, 131] on input "Event Name" at bounding box center [264, 133] width 79 height 13
type input "CVA"
click at [296, 163] on input "Sampling Date" at bounding box center [264, 163] width 79 height 13
type input "[DATE]"
click at [272, 221] on button "Create" at bounding box center [288, 220] width 42 height 10
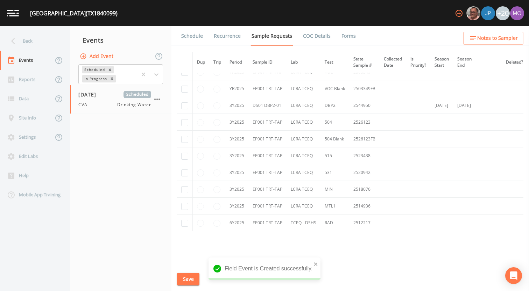
scroll to position [130, 0]
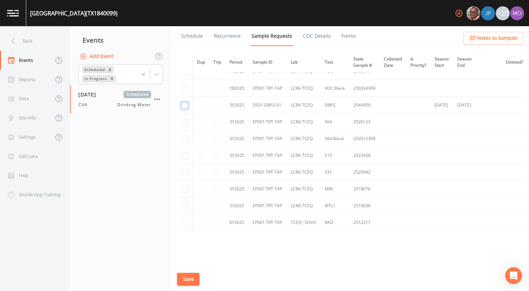
click at [185, 106] on input "checkbox" at bounding box center [184, 105] width 7 height 7
checkbox input "true"
click at [187, 123] on input "checkbox" at bounding box center [184, 122] width 7 height 7
checkbox input "true"
click at [186, 137] on input "checkbox" at bounding box center [184, 139] width 7 height 7
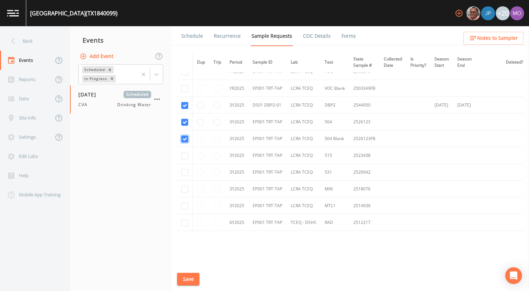
checkbox input "true"
click at [186, 158] on input "checkbox" at bounding box center [184, 155] width 7 height 7
checkbox input "true"
click at [185, 172] on input "checkbox" at bounding box center [184, 172] width 7 height 7
checkbox input "true"
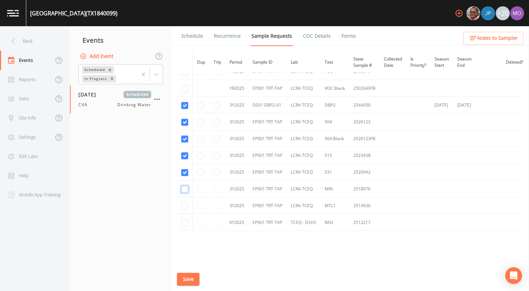
click at [184, 188] on input "checkbox" at bounding box center [184, 189] width 7 height 7
checkbox input "true"
click at [183, 204] on input "checkbox" at bounding box center [184, 206] width 7 height 7
checkbox input "true"
click at [185, 224] on input "checkbox" at bounding box center [184, 223] width 7 height 7
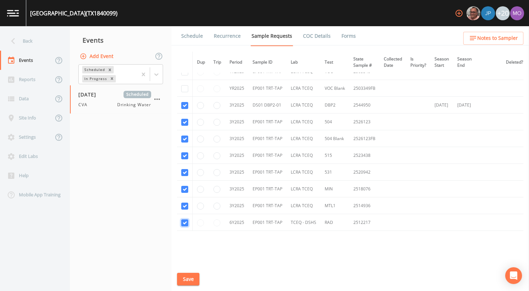
checkbox input "true"
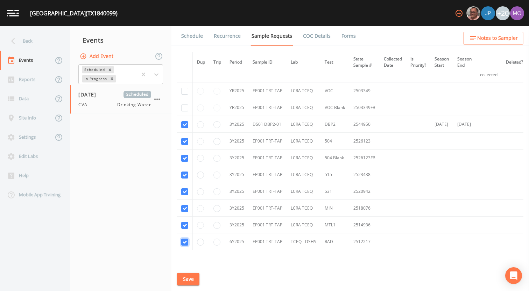
scroll to position [88, 0]
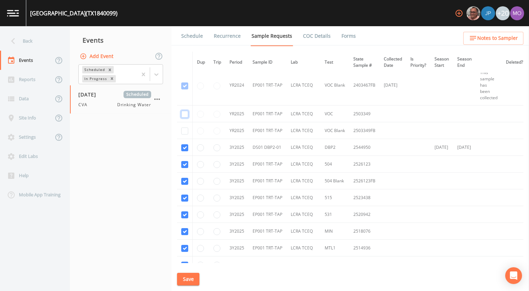
click at [184, 115] on input "checkbox" at bounding box center [184, 114] width 7 height 7
checkbox input "true"
click at [184, 128] on input "checkbox" at bounding box center [184, 131] width 7 height 7
checkbox input "true"
click at [186, 279] on button "Save" at bounding box center [188, 279] width 22 height 13
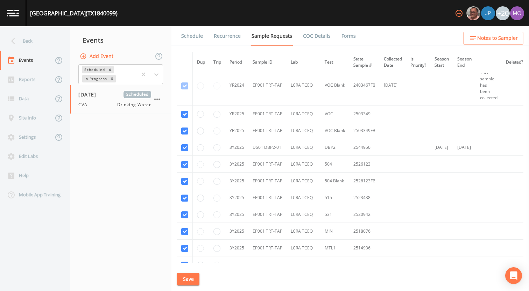
click at [195, 38] on link "Schedule" at bounding box center [192, 36] width 24 height 20
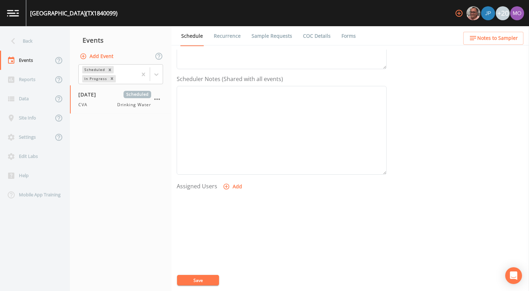
scroll to position [177, 0]
click at [226, 178] on icon "button" at bounding box center [226, 181] width 6 height 6
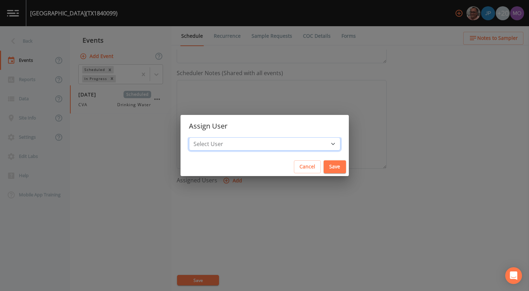
click at [237, 146] on select "Select User [PERSON_NAME] [PERSON_NAME] [PERSON_NAME] [PERSON_NAME] [PERSON_NAM…" at bounding box center [264, 143] width 151 height 13
select select "a2822abc-5819-4f7b-b3c6-dd92d52bfeb4"
click at [214, 137] on select "Select User [PERSON_NAME] [PERSON_NAME] [PERSON_NAME] [PERSON_NAME] [PERSON_NAM…" at bounding box center [264, 143] width 151 height 13
click at [323, 168] on button "Save" at bounding box center [334, 166] width 22 height 13
select select
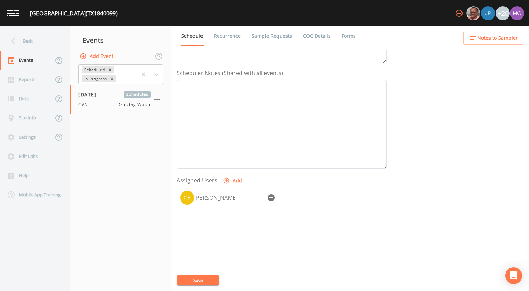
click at [206, 281] on button "Save" at bounding box center [198, 280] width 42 height 10
click at [50, 44] on div "Back" at bounding box center [31, 40] width 63 height 19
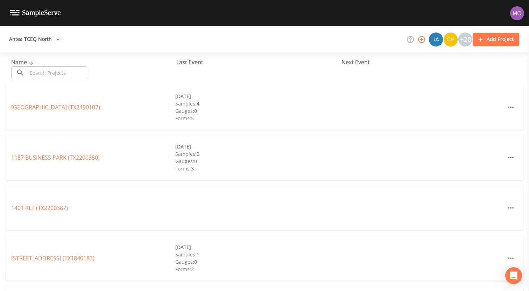
click at [57, 71] on input "text" at bounding box center [57, 72] width 60 height 13
paste input "TX1840006"
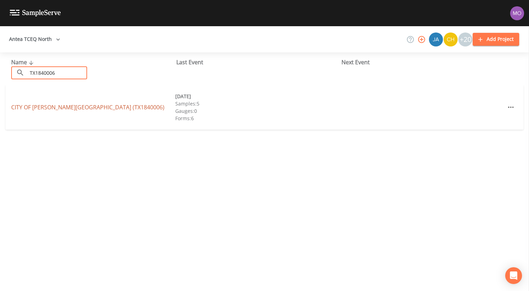
type input "TX1840006"
click at [50, 107] on link "CITY OF HUDSON OAKS (TX1840006)" at bounding box center [87, 107] width 153 height 8
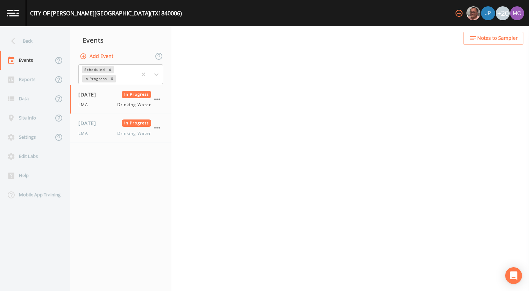
click at [93, 55] on button "Add Event" at bounding box center [97, 56] width 38 height 13
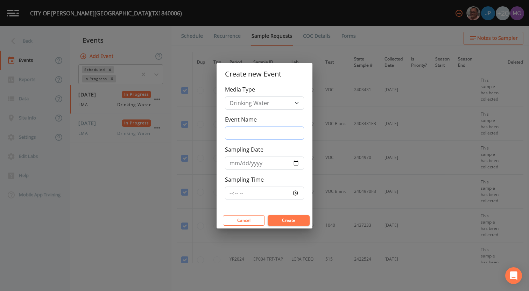
click at [259, 131] on input "Event Name" at bounding box center [264, 133] width 79 height 13
type input "CVA"
drag, startPoint x: 295, startPoint y: 162, endPoint x: 292, endPoint y: 168, distance: 6.7
click at [295, 162] on input "Sampling Date" at bounding box center [264, 163] width 79 height 13
type input "[DATE]"
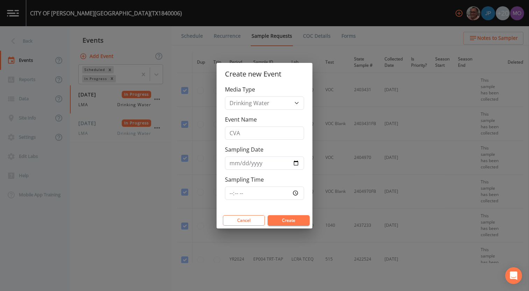
click at [282, 219] on button "Create" at bounding box center [288, 220] width 42 height 10
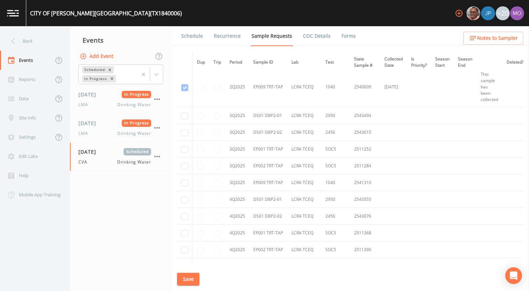
scroll to position [2402, 1]
click at [187, 115] on input "checkbox" at bounding box center [184, 116] width 7 height 7
checkbox input "true"
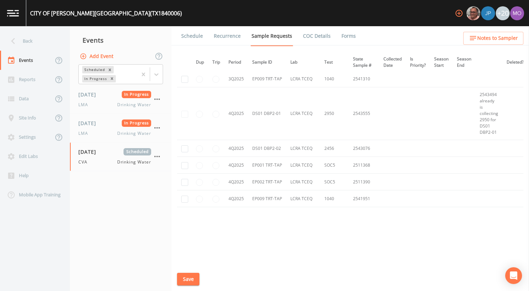
scroll to position [2062, 1]
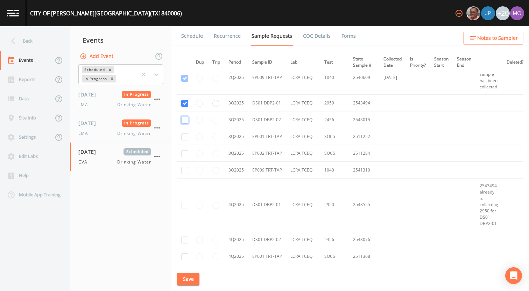
click at [185, 120] on input "checkbox" at bounding box center [184, 120] width 7 height 7
checkbox input "true"
click at [184, 139] on input "checkbox" at bounding box center [184, 137] width 7 height 7
checkbox input "true"
click at [184, 154] on input "checkbox" at bounding box center [184, 153] width 7 height 7
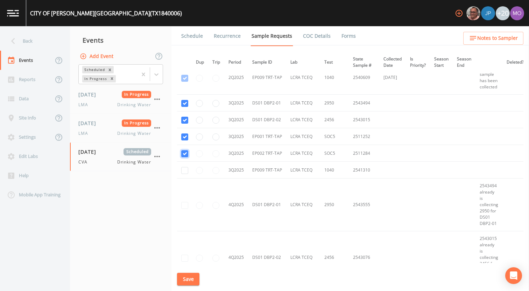
checkbox input "true"
click at [183, 170] on input "checkbox" at bounding box center [184, 170] width 7 height 7
checkbox input "true"
click at [187, 278] on button "Save" at bounding box center [188, 279] width 22 height 13
click at [194, 38] on link "Schedule" at bounding box center [192, 36] width 24 height 20
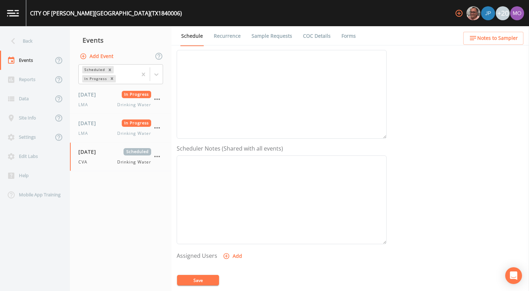
scroll to position [152, 0]
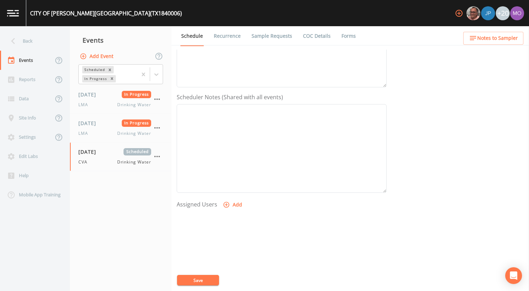
click at [227, 207] on icon "button" at bounding box center [226, 205] width 6 height 6
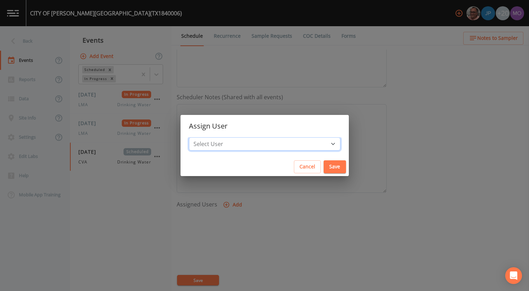
click at [235, 145] on select "Select User [PERSON_NAME] [PERSON_NAME] [PERSON_NAME] [PERSON_NAME] [PERSON_NAM…" at bounding box center [264, 143] width 151 height 13
select select "a2822abc-5819-4f7b-b3c6-dd92d52bfeb4"
click at [214, 137] on select "Select User [PERSON_NAME] [PERSON_NAME] [PERSON_NAME] [PERSON_NAME] [PERSON_NAM…" at bounding box center [264, 143] width 151 height 13
click at [323, 169] on button "Save" at bounding box center [334, 166] width 22 height 13
select select
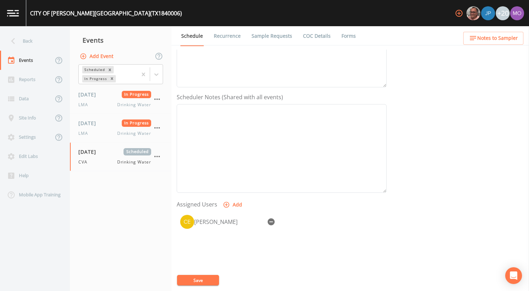
click at [198, 279] on button "Save" at bounding box center [198, 280] width 42 height 10
click at [51, 39] on div "Back" at bounding box center [31, 40] width 63 height 19
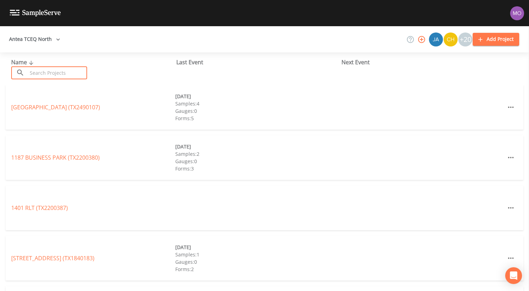
click at [65, 70] on input "text" at bounding box center [57, 72] width 60 height 13
paste input "TX2200292"
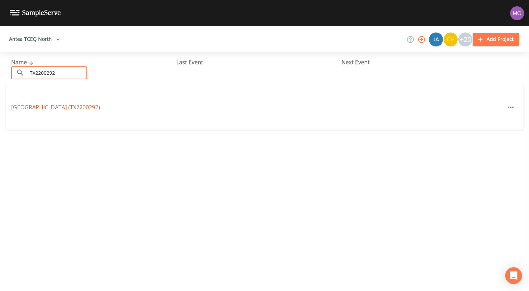
type input "TX2200292"
click at [71, 108] on link "RIDGLEA INDUSTRIAL CENTER (TX2200292)" at bounding box center [55, 107] width 89 height 8
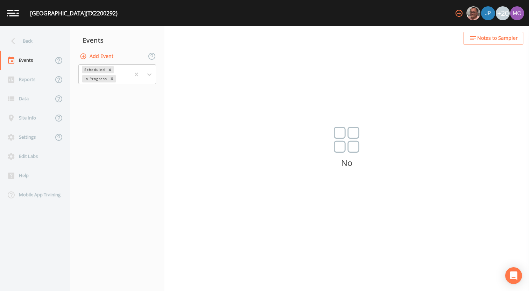
click at [105, 58] on button "Add Event" at bounding box center [97, 56] width 38 height 13
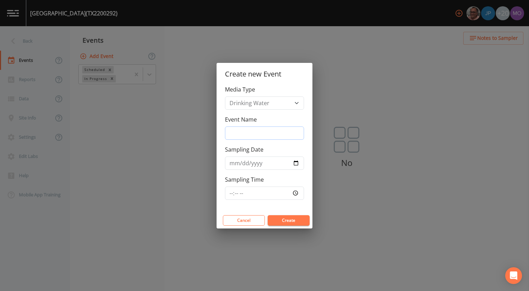
click at [238, 129] on input "Event Name" at bounding box center [264, 133] width 79 height 13
type input "CVA"
click at [294, 164] on input "Sampling Date" at bounding box center [264, 163] width 79 height 13
type input "[DATE]"
click at [276, 220] on button "Create" at bounding box center [288, 220] width 42 height 10
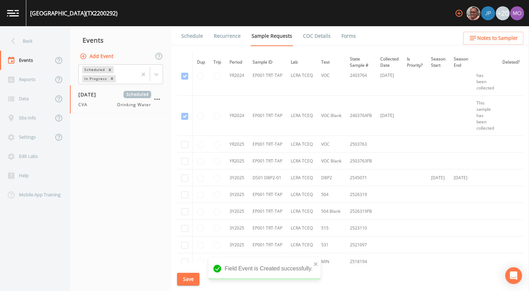
scroll to position [66, 0]
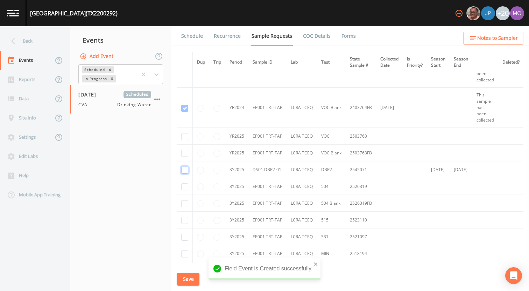
click at [186, 171] on input "checkbox" at bounding box center [184, 170] width 7 height 7
checkbox input "true"
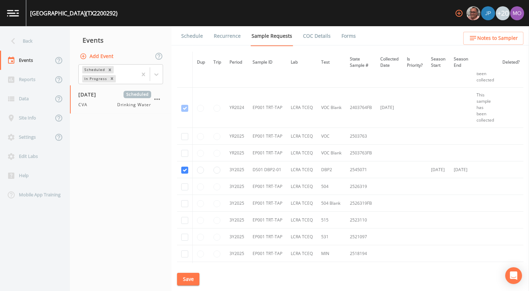
click at [187, 279] on button "Save" at bounding box center [188, 279] width 22 height 13
click at [190, 36] on link "Schedule" at bounding box center [192, 36] width 24 height 20
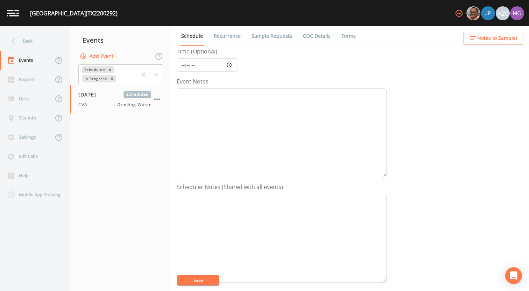
scroll to position [97, 0]
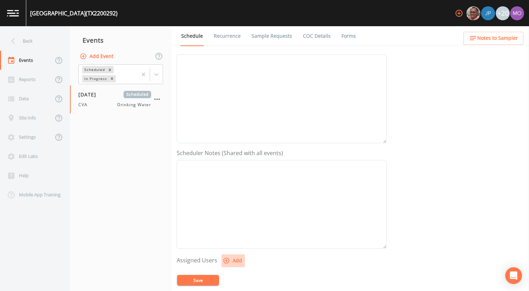
click at [224, 262] on icon "button" at bounding box center [226, 260] width 7 height 7
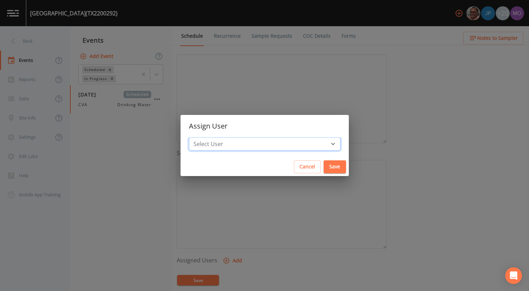
click at [241, 139] on select "Select User [PERSON_NAME] [PERSON_NAME] [PERSON_NAME] [PERSON_NAME] [PERSON_NAM…" at bounding box center [264, 143] width 151 height 13
select select "a2822abc-5819-4f7b-b3c6-dd92d52bfeb4"
click at [214, 137] on select "Select User [PERSON_NAME] [PERSON_NAME] [PERSON_NAME] [PERSON_NAME] [PERSON_NAM…" at bounding box center [264, 143] width 151 height 13
click at [323, 167] on button "Save" at bounding box center [334, 166] width 22 height 13
select select
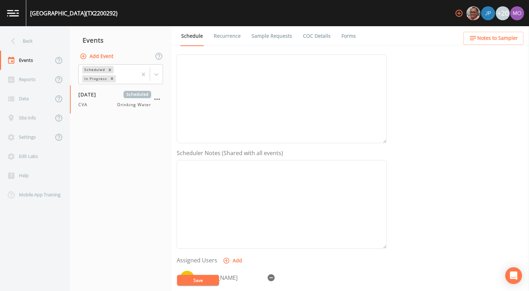
click at [212, 281] on button "Save" at bounding box center [198, 280] width 42 height 10
click at [40, 42] on div "Back" at bounding box center [31, 40] width 63 height 19
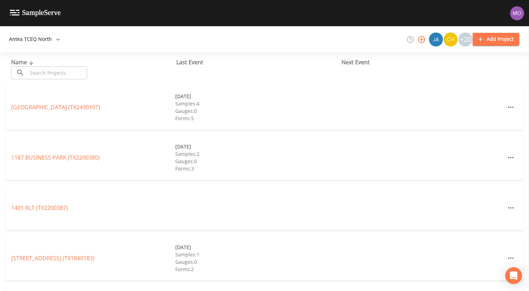
click at [45, 66] on div "Name ​ ​" at bounding box center [93, 68] width 165 height 21
click at [45, 69] on input "text" at bounding box center [57, 72] width 60 height 13
paste input "TX2200010"
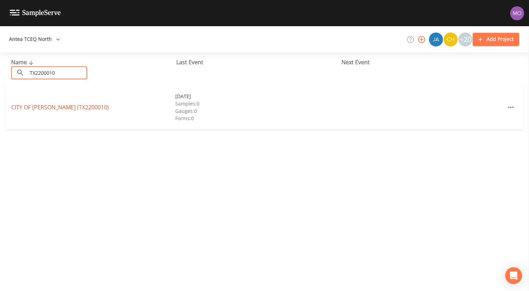
type input "TX2200010"
click at [55, 107] on link "CITY OF EVERMAN (TX2200010)" at bounding box center [60, 107] width 98 height 8
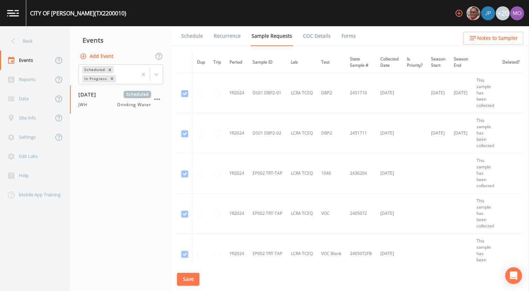
click at [106, 55] on button "Add Event" at bounding box center [97, 56] width 38 height 13
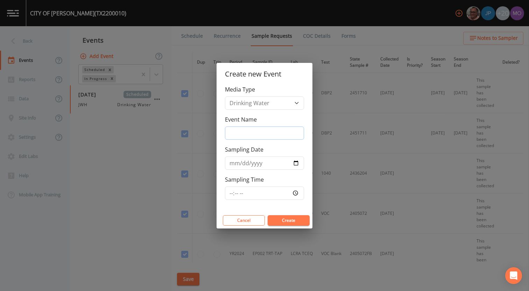
click at [245, 132] on input "Event Name" at bounding box center [264, 133] width 79 height 13
type input "CVA"
click at [295, 163] on input "Sampling Date" at bounding box center [264, 163] width 79 height 13
type input "[DATE]"
click at [277, 220] on button "Create" at bounding box center [288, 220] width 42 height 10
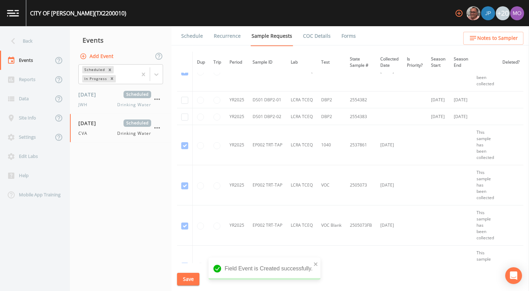
scroll to position [684, 0]
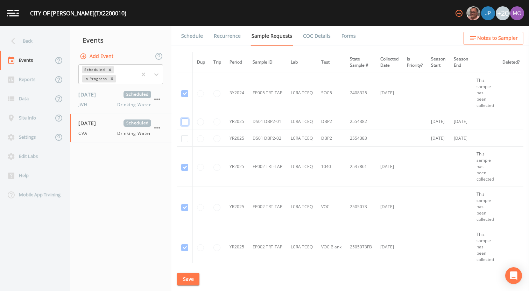
click at [185, 123] on input "checkbox" at bounding box center [184, 122] width 7 height 7
checkbox input "true"
click at [185, 138] on input "checkbox" at bounding box center [184, 138] width 7 height 7
checkbox input "true"
click at [191, 277] on button "Save" at bounding box center [188, 279] width 22 height 13
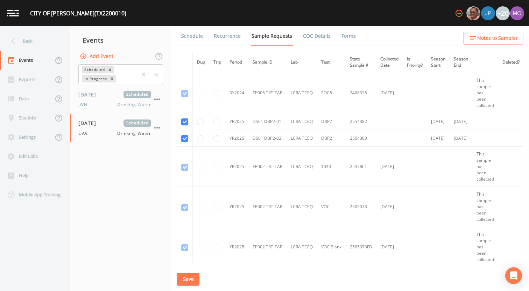
click at [191, 38] on link "Schedule" at bounding box center [192, 36] width 24 height 20
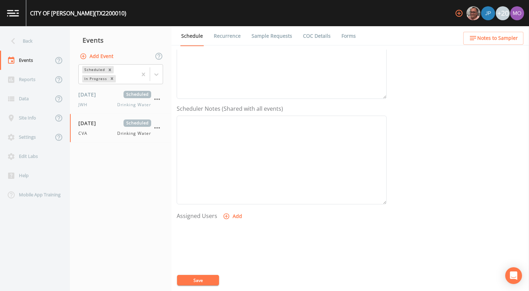
scroll to position [202, 0]
click at [225, 157] on icon "button" at bounding box center [226, 156] width 6 height 6
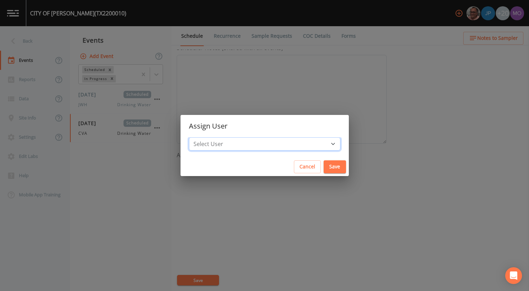
click at [232, 150] on select "Select User [PERSON_NAME] [PERSON_NAME] [PERSON_NAME] [PERSON_NAME] [PERSON_NAM…" at bounding box center [264, 143] width 151 height 13
select select "a2822abc-5819-4f7b-b3c6-dd92d52bfeb4"
click at [214, 137] on select "Select User [PERSON_NAME] [PERSON_NAME] [PERSON_NAME] [PERSON_NAME] [PERSON_NAM…" at bounding box center [264, 143] width 151 height 13
click at [323, 170] on button "Save" at bounding box center [334, 166] width 22 height 13
select select
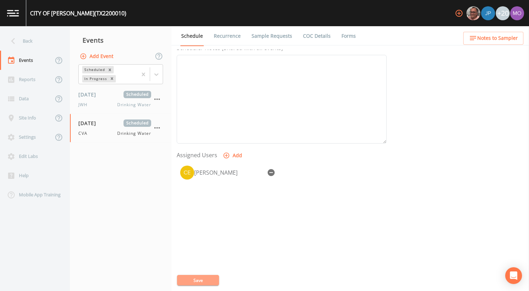
click at [190, 281] on button "Save" at bounding box center [198, 280] width 42 height 10
click at [199, 279] on button "Save" at bounding box center [198, 280] width 42 height 10
click at [35, 44] on div "Back" at bounding box center [31, 40] width 63 height 19
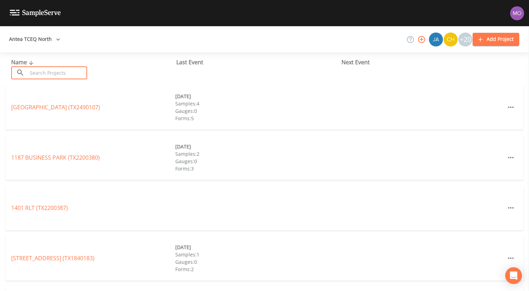
click at [40, 73] on input "text" at bounding box center [57, 72] width 60 height 13
paste input "TX1580047"
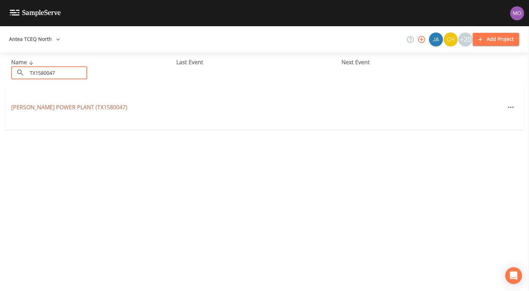
type input "TX1580047"
click at [40, 108] on link "WILKES POWER PLANT (TX1580047)" at bounding box center [69, 107] width 116 height 8
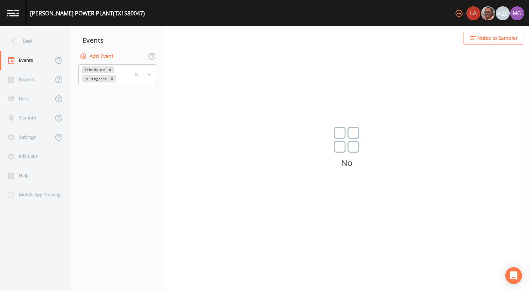
click at [110, 58] on button "Add Event" at bounding box center [97, 56] width 38 height 13
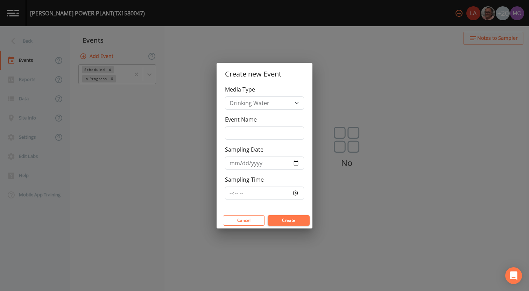
click at [249, 125] on div "Event Name" at bounding box center [264, 127] width 79 height 24
click at [248, 134] on input "Event Name" at bounding box center [264, 133] width 79 height 13
type input "JHI"
click at [297, 163] on input "Sampling Date" at bounding box center [264, 163] width 79 height 13
type input "[DATE]"
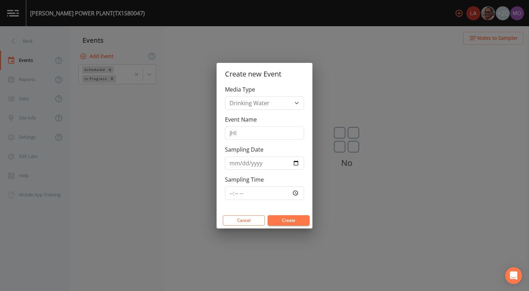
click at [275, 220] on button "Create" at bounding box center [288, 220] width 42 height 10
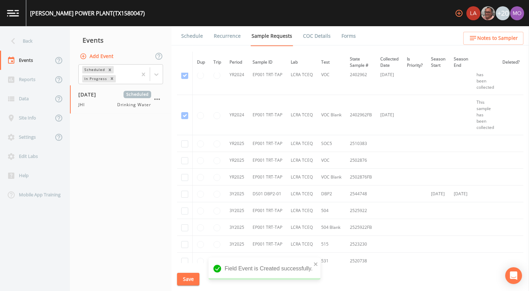
scroll to position [196, 0]
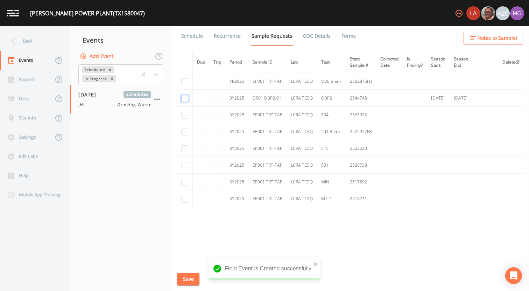
click at [186, 96] on input "checkbox" at bounding box center [184, 98] width 7 height 7
checkbox input "true"
click at [192, 280] on button "Save" at bounding box center [188, 279] width 22 height 13
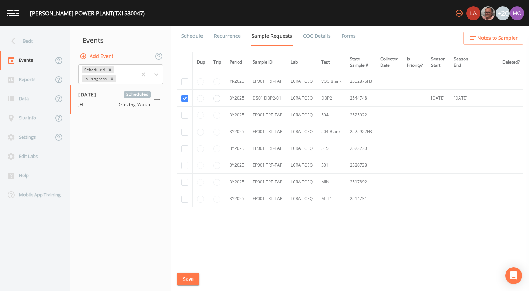
click at [192, 39] on link "Schedule" at bounding box center [192, 36] width 24 height 20
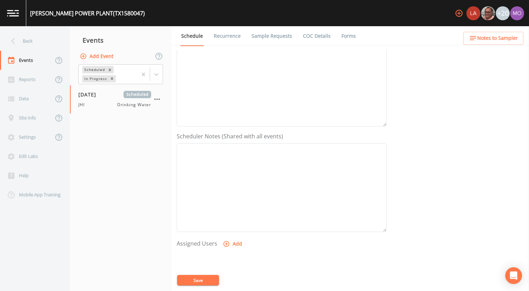
scroll to position [153, 0]
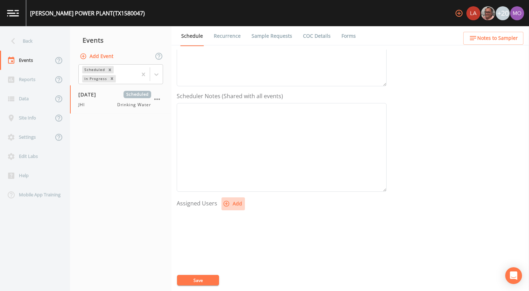
click at [228, 208] on button "Add" at bounding box center [232, 204] width 23 height 13
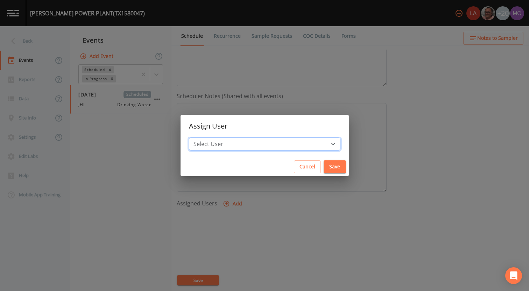
click at [243, 141] on select "Select User Lauren Saenz Mike Franklin Joshua gere Paul David Weber Zachary Eva…" at bounding box center [264, 143] width 151 height 13
select select "a5a304aa-47e0-4d0c-bb11-516c0cd15b21"
click at [214, 137] on select "Select User Lauren Saenz Mike Franklin Joshua gere Paul David Weber Zachary Eva…" at bounding box center [264, 143] width 151 height 13
click at [323, 165] on button "Save" at bounding box center [334, 166] width 22 height 13
select select
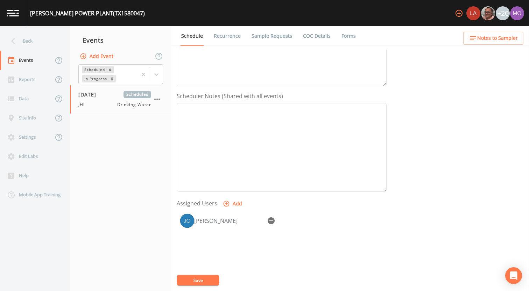
click at [200, 279] on button "Save" at bounding box center [198, 280] width 42 height 10
click at [32, 38] on div "Back" at bounding box center [31, 40] width 63 height 19
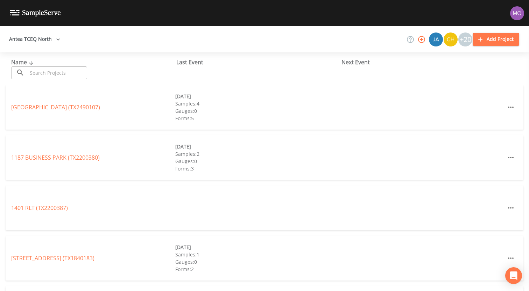
click at [48, 71] on input "text" at bounding box center [57, 72] width 60 height 13
paste input "TX0190084"
type input "TX0190084"
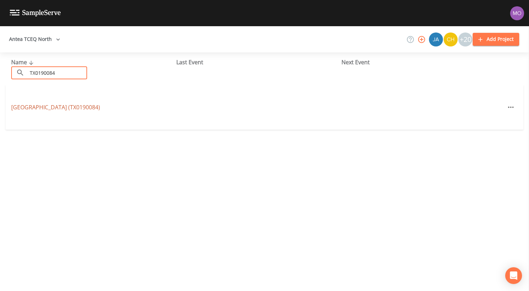
click at [42, 106] on link "WOODLAND ESTATES (TX0190084)" at bounding box center [55, 107] width 89 height 8
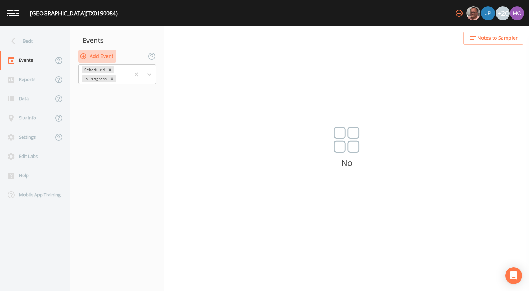
click at [106, 56] on button "Add Event" at bounding box center [97, 56] width 38 height 13
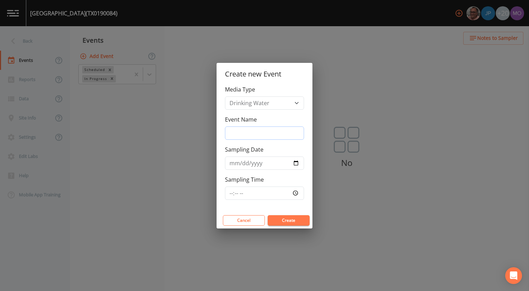
click at [277, 135] on input "Event Name" at bounding box center [264, 133] width 79 height 13
type input "JHI"
click at [297, 164] on input "Sampling Date" at bounding box center [264, 163] width 79 height 13
type input "[DATE]"
click at [281, 219] on button "Create" at bounding box center [288, 220] width 42 height 10
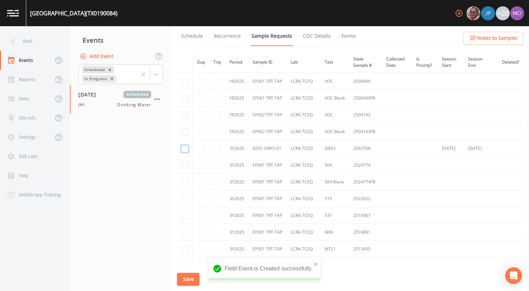
click at [185, 148] on input "checkbox" at bounding box center [184, 148] width 7 height 7
checkbox input "true"
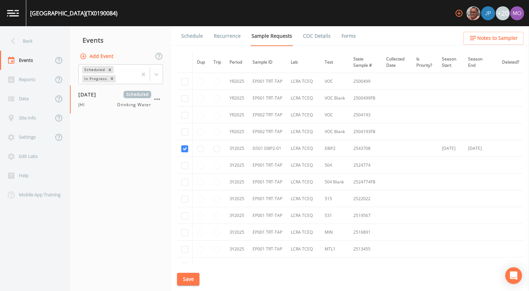
click at [188, 278] on button "Save" at bounding box center [188, 279] width 22 height 13
click at [187, 34] on link "Schedule" at bounding box center [192, 36] width 24 height 20
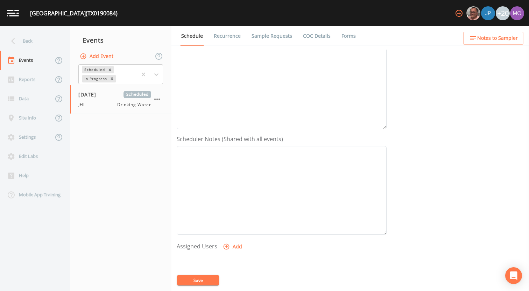
scroll to position [189, 0]
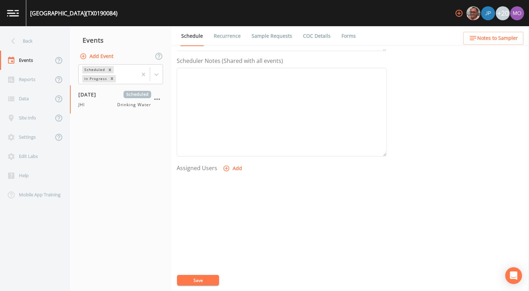
click at [231, 169] on button "Add" at bounding box center [232, 168] width 23 height 13
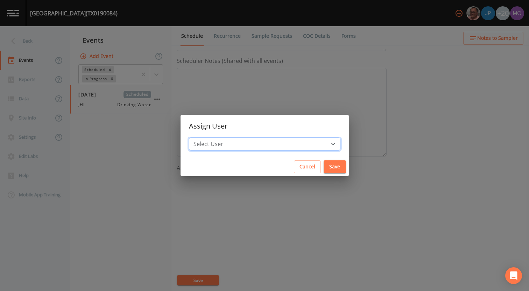
click at [240, 144] on select "Select User [PERSON_NAME] [PERSON_NAME] [PERSON_NAME] [PERSON_NAME] [PERSON_NAM…" at bounding box center [264, 143] width 151 height 13
select select "a5a304aa-47e0-4d0c-bb11-516c0cd15b21"
click at [214, 137] on select "Select User [PERSON_NAME] [PERSON_NAME] [PERSON_NAME] [PERSON_NAME] [PERSON_NAM…" at bounding box center [264, 143] width 151 height 13
click at [323, 168] on button "Save" at bounding box center [334, 166] width 22 height 13
select select
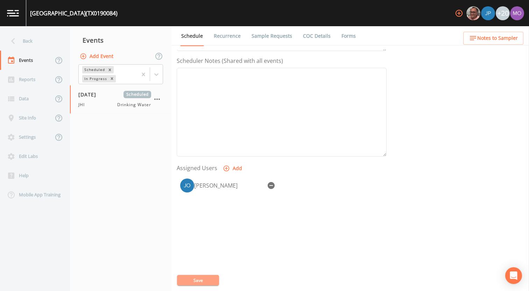
click at [204, 283] on button "Save" at bounding box center [198, 280] width 42 height 10
click at [35, 40] on div "Back" at bounding box center [31, 40] width 63 height 19
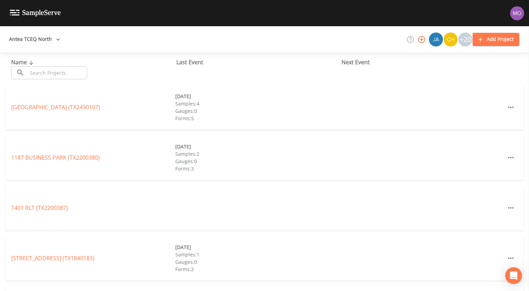
click at [61, 74] on input "text" at bounding box center [57, 72] width 60 height 13
paste input "TX0340015"
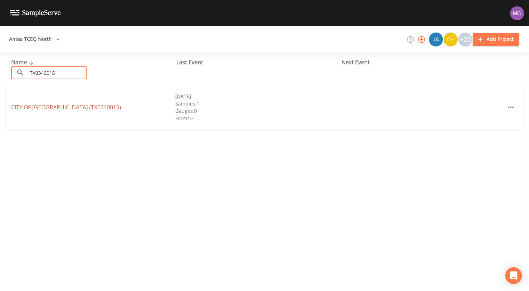
type input "TX0340015"
click at [55, 106] on link "CITY OF DOUGLASSVILLE (TX0340015)" at bounding box center [66, 107] width 110 height 8
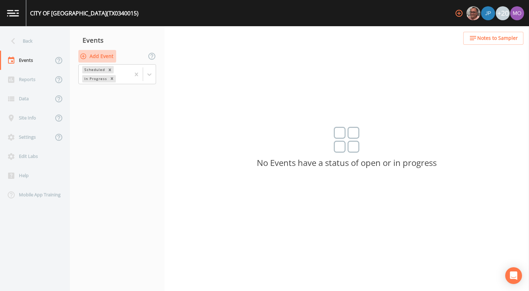
click at [103, 58] on button "Add Event" at bounding box center [97, 56] width 38 height 13
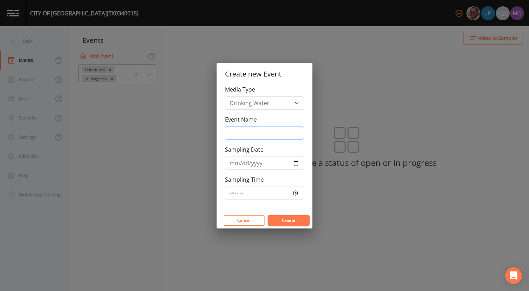
click at [241, 134] on input "Event Name" at bounding box center [264, 133] width 79 height 13
type input "JHI"
click at [294, 162] on input "Sampling Date" at bounding box center [264, 163] width 79 height 13
type input "[DATE]"
click at [282, 221] on button "Create" at bounding box center [288, 220] width 42 height 10
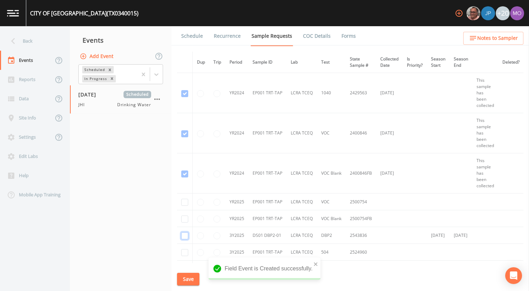
click at [185, 236] on input "checkbox" at bounding box center [184, 236] width 7 height 7
checkbox input "true"
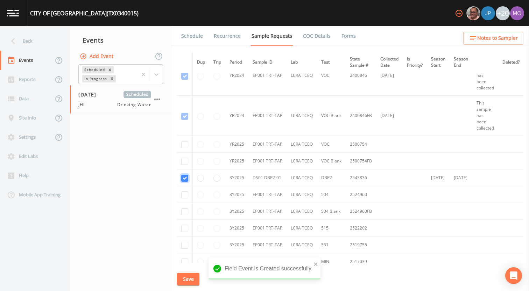
scroll to position [139, 0]
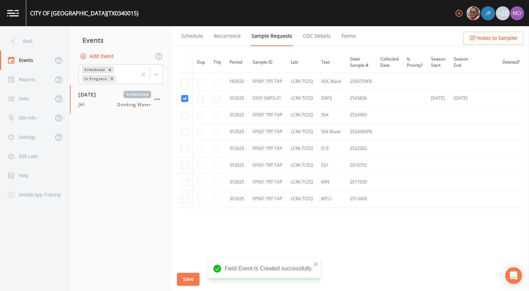
click at [185, 278] on button "Save" at bounding box center [188, 279] width 22 height 13
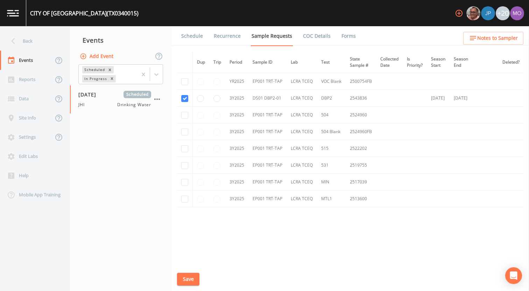
click at [193, 35] on link "Schedule" at bounding box center [192, 36] width 24 height 20
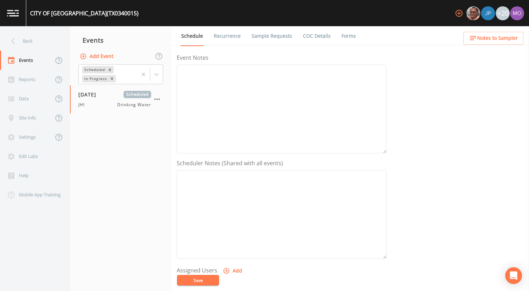
scroll to position [117, 0]
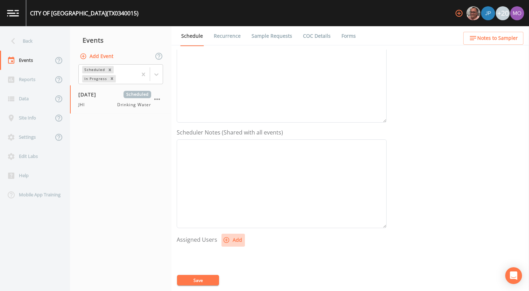
click at [225, 237] on icon "button" at bounding box center [226, 240] width 6 height 6
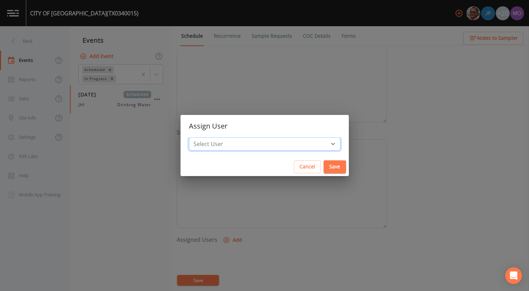
click at [235, 145] on select "Select User [PERSON_NAME] [PERSON_NAME] [PERSON_NAME] [PERSON_NAME] [PERSON_NAM…" at bounding box center [264, 143] width 151 height 13
select select "a5a304aa-47e0-4d0c-bb11-516c0cd15b21"
click at [214, 137] on select "Select User [PERSON_NAME] [PERSON_NAME] [PERSON_NAME] [PERSON_NAME] [PERSON_NAM…" at bounding box center [264, 143] width 151 height 13
click at [323, 169] on button "Save" at bounding box center [334, 166] width 22 height 13
select select
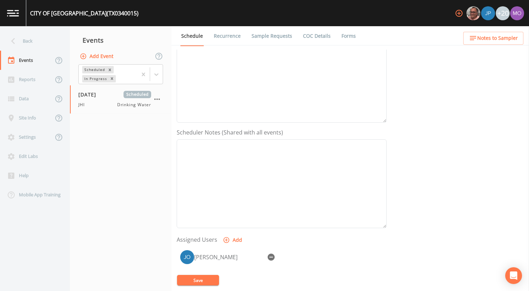
click at [209, 280] on button "Save" at bounding box center [198, 280] width 42 height 10
click at [36, 43] on div "Back" at bounding box center [31, 40] width 63 height 19
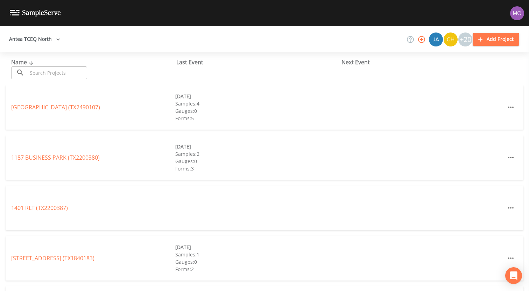
click at [50, 74] on input "text" at bounding box center [57, 72] width 60 height 13
paste input "TX0340017"
type input "TX0340017"
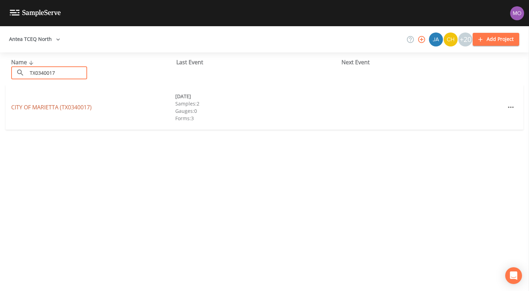
click at [53, 108] on link "CITY OF MARIETTA (TX0340017)" at bounding box center [51, 107] width 80 height 8
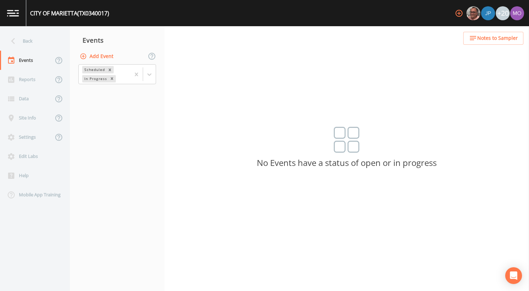
click at [99, 59] on button "Add Event" at bounding box center [97, 56] width 38 height 13
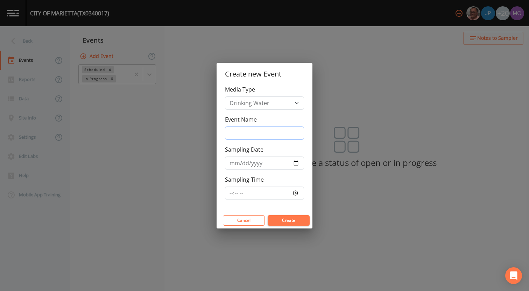
click at [247, 134] on input "Event Name" at bounding box center [264, 133] width 79 height 13
type input "JHI"
click at [294, 164] on input "Sampling Date" at bounding box center [264, 163] width 79 height 13
type input "[DATE]"
click at [282, 220] on button "Create" at bounding box center [288, 220] width 42 height 10
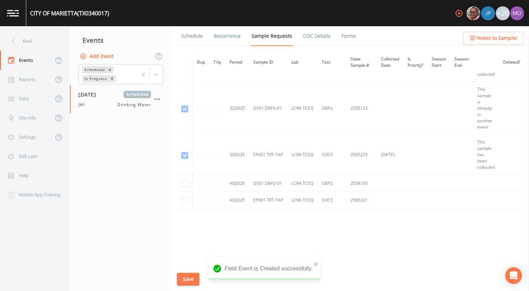
scroll to position [718, 0]
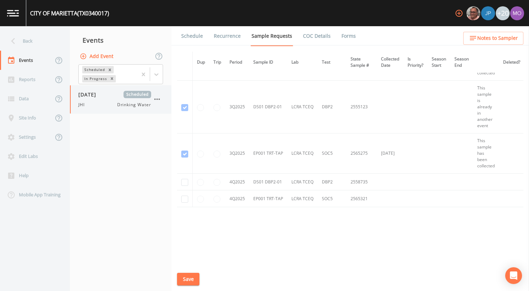
click at [106, 105] on div "JHI Drinking Water" at bounding box center [114, 105] width 73 height 6
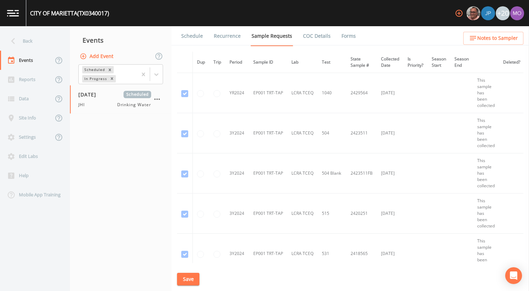
click at [347, 38] on link "Forms" at bounding box center [348, 36] width 16 height 20
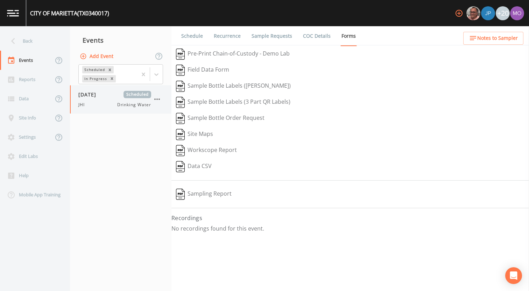
click at [157, 101] on icon "button" at bounding box center [157, 99] width 8 height 8
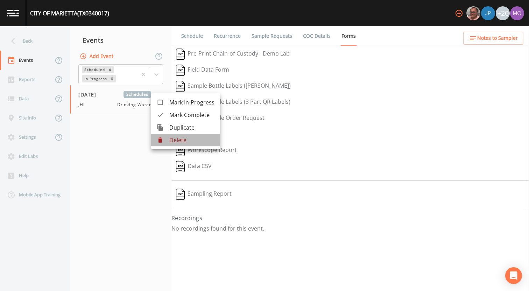
click at [180, 139] on p "Delete" at bounding box center [191, 140] width 45 height 8
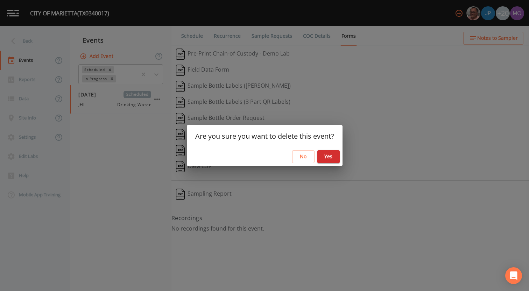
click at [331, 156] on button "Yes" at bounding box center [328, 156] width 22 height 13
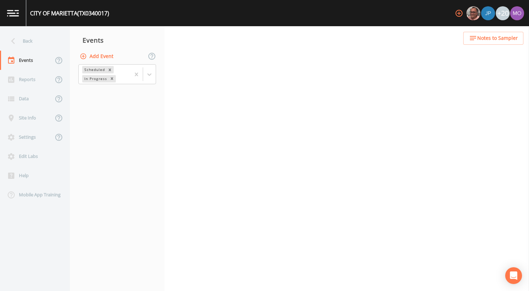
click at [103, 56] on button "Add Event" at bounding box center [97, 56] width 38 height 13
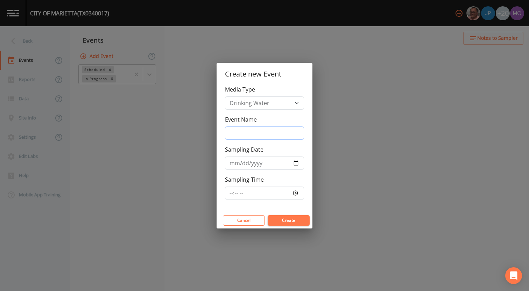
click at [237, 134] on input "Event Name" at bounding box center [264, 133] width 79 height 13
type input "JHI"
click at [297, 164] on input "Sampling Date" at bounding box center [264, 163] width 79 height 13
click at [296, 164] on input "[DATE]" at bounding box center [264, 163] width 79 height 13
type input "[DATE]"
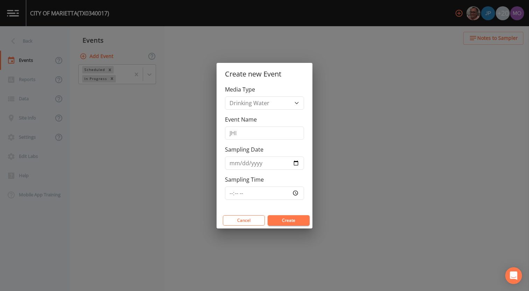
click at [286, 221] on button "Create" at bounding box center [288, 220] width 42 height 10
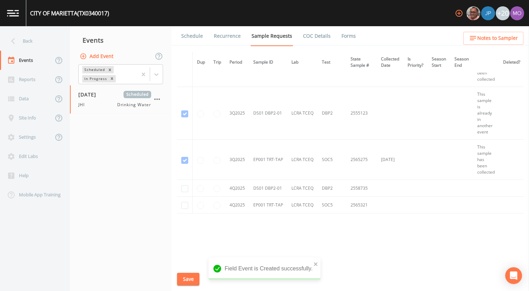
scroll to position [718, 0]
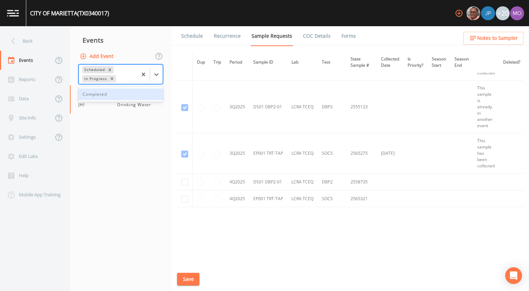
click at [100, 78] on div "In Progress" at bounding box center [95, 78] width 26 height 7
click at [104, 94] on div "Completed" at bounding box center [120, 94] width 85 height 12
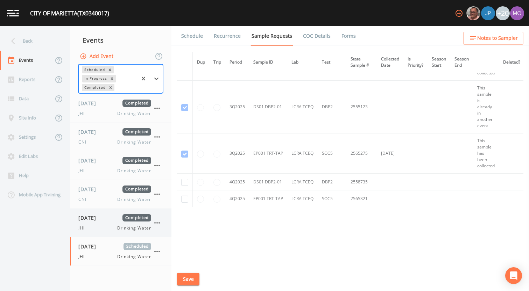
click at [97, 220] on span "[DATE]" at bounding box center [89, 217] width 23 height 7
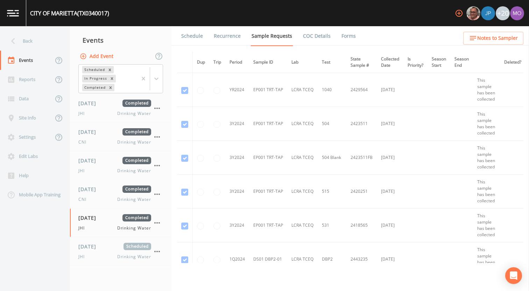
click at [343, 37] on link "Forms" at bounding box center [348, 36] width 16 height 20
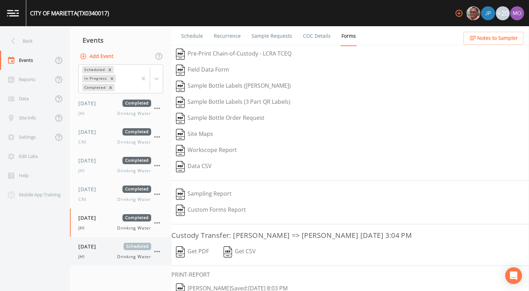
click at [99, 251] on div "[DATE] Scheduled JHI Drinking Water" at bounding box center [114, 251] width 73 height 17
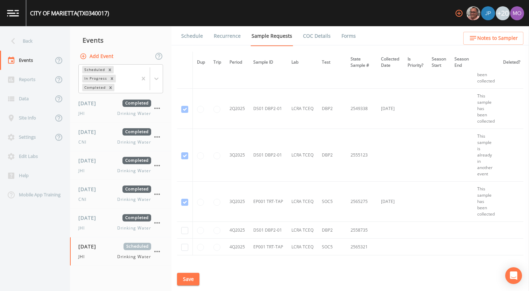
scroll to position [669, 0]
click at [94, 229] on div "JHI Drinking Water" at bounding box center [114, 228] width 73 height 6
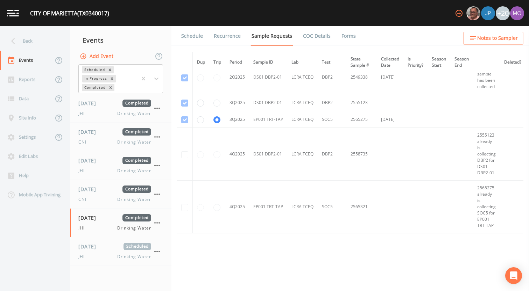
scroll to position [589, 0]
click at [344, 36] on link "Forms" at bounding box center [348, 36] width 16 height 20
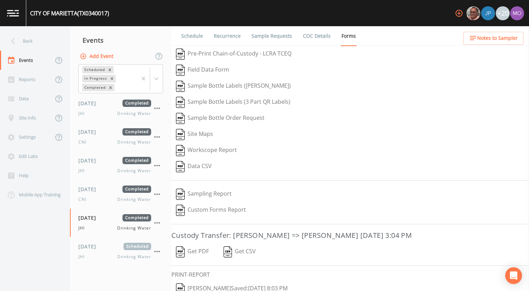
scroll to position [30, 0]
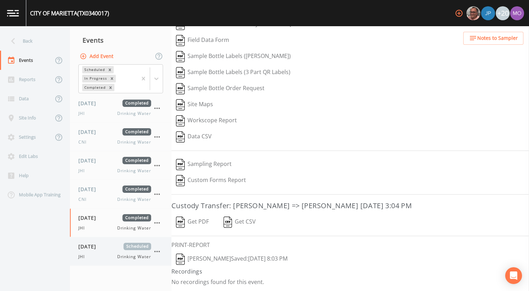
click at [99, 255] on div "JHI Drinking Water" at bounding box center [114, 257] width 73 height 6
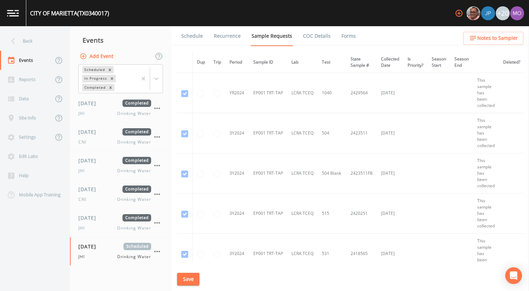
click at [193, 36] on link "Schedule" at bounding box center [192, 36] width 24 height 20
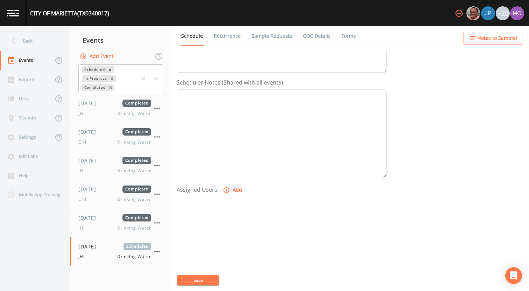
scroll to position [202, 0]
click at [225, 155] on icon "button" at bounding box center [226, 156] width 6 height 6
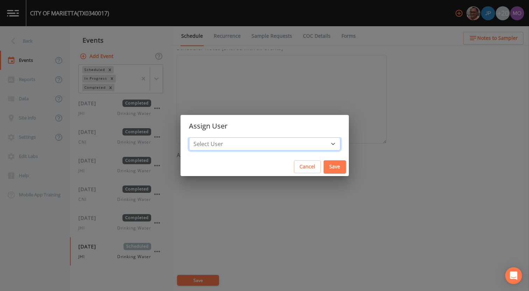
click at [234, 144] on select "Select User [PERSON_NAME] [PERSON_NAME] [PERSON_NAME] [PERSON_NAME] [PERSON_NAM…" at bounding box center [264, 143] width 151 height 13
select select "a5a304aa-47e0-4d0c-bb11-516c0cd15b21"
click at [214, 137] on select "Select User [PERSON_NAME] [PERSON_NAME] [PERSON_NAME] [PERSON_NAME] [PERSON_NAM…" at bounding box center [264, 143] width 151 height 13
click at [323, 167] on button "Save" at bounding box center [334, 166] width 22 height 13
select select
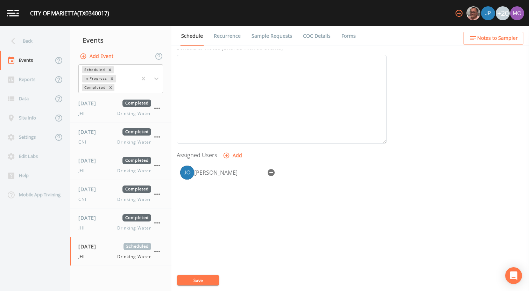
click at [199, 280] on button "Save" at bounding box center [198, 280] width 42 height 10
click at [273, 35] on link "Sample Requests" at bounding box center [271, 36] width 43 height 20
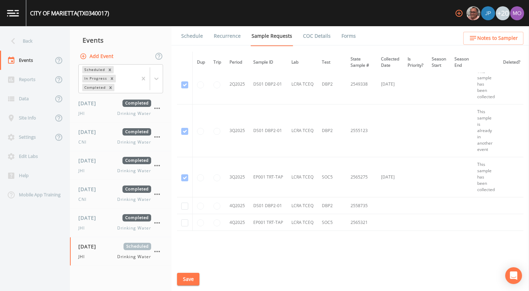
scroll to position [692, 2]
click at [183, 280] on button "Save" at bounding box center [188, 279] width 22 height 13
click at [33, 43] on div "Back" at bounding box center [31, 40] width 63 height 19
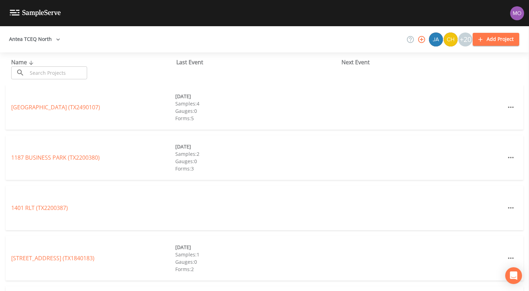
click at [57, 74] on input "text" at bounding box center [57, 72] width 60 height 13
paste input "TX0340055"
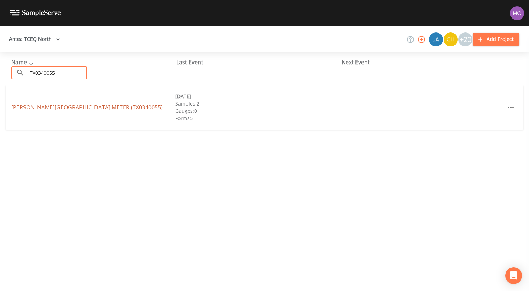
type input "TX0340055"
click at [74, 108] on link "[PERSON_NAME][GEOGRAPHIC_DATA] METER (TX0340055)" at bounding box center [86, 107] width 151 height 8
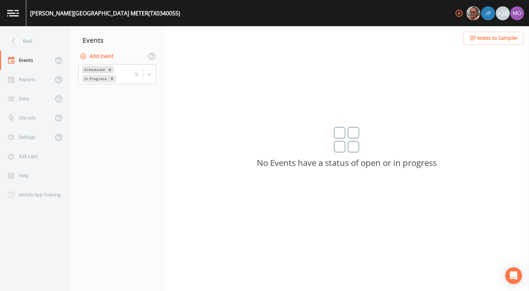
click at [104, 53] on button "Add Event" at bounding box center [97, 56] width 38 height 13
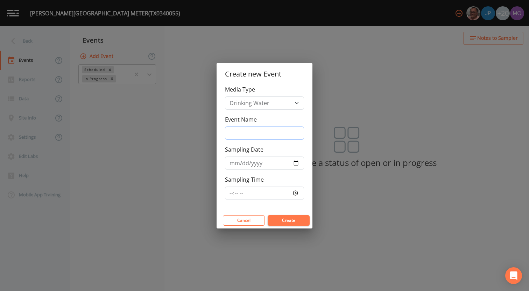
click at [238, 130] on input "Event Name" at bounding box center [264, 133] width 79 height 13
type input "JHI"
click at [296, 162] on input "Sampling Date" at bounding box center [264, 163] width 79 height 13
type input "[DATE]"
click at [276, 218] on button "Create" at bounding box center [288, 220] width 42 height 10
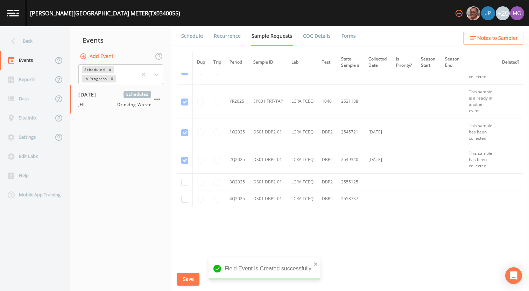
scroll to position [183, 0]
click at [184, 183] on input "checkbox" at bounding box center [184, 182] width 7 height 7
checkbox input "true"
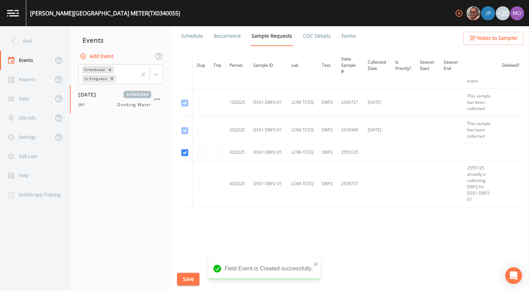
click at [184, 276] on button "Save" at bounding box center [188, 279] width 22 height 13
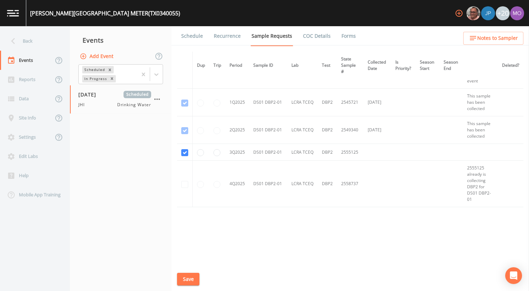
click at [193, 37] on link "Schedule" at bounding box center [192, 36] width 24 height 20
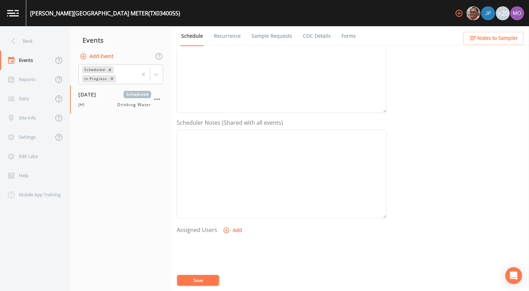
scroll to position [202, 0]
click at [228, 156] on icon "button" at bounding box center [226, 156] width 6 height 6
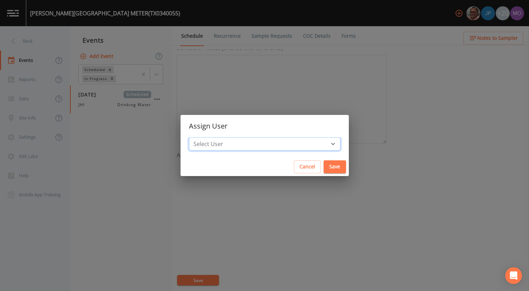
click at [235, 147] on select "Select User [PERSON_NAME] [PERSON_NAME] [PERSON_NAME] [PERSON_NAME] [PERSON_NAM…" at bounding box center [264, 143] width 151 height 13
select select "a5a304aa-47e0-4d0c-bb11-516c0cd15b21"
click at [214, 137] on select "Select User [PERSON_NAME] [PERSON_NAME] [PERSON_NAME] [PERSON_NAME] [PERSON_NAM…" at bounding box center [264, 143] width 151 height 13
click at [323, 167] on button "Save" at bounding box center [334, 166] width 22 height 13
select select
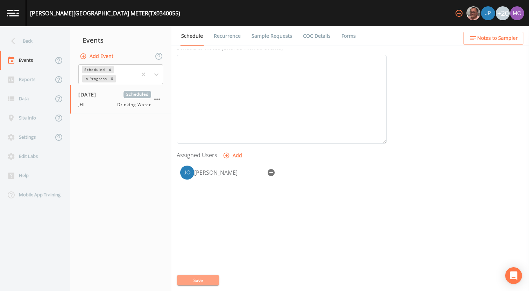
click at [203, 278] on button "Save" at bounding box center [198, 280] width 42 height 10
click at [32, 44] on div "Back" at bounding box center [31, 40] width 63 height 19
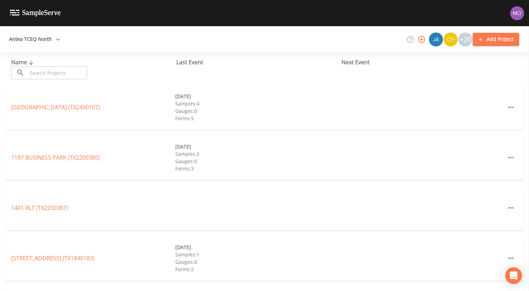
click at [53, 74] on input "text" at bounding box center [57, 72] width 60 height 13
paste input "TX0340067"
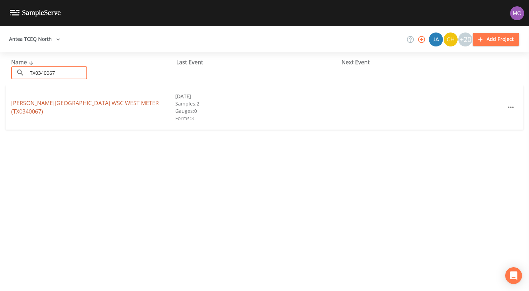
type input "TX0340067"
click at [64, 107] on link "HOLLY SPRINGS WSC WEST METER (TX0340067)" at bounding box center [85, 107] width 148 height 16
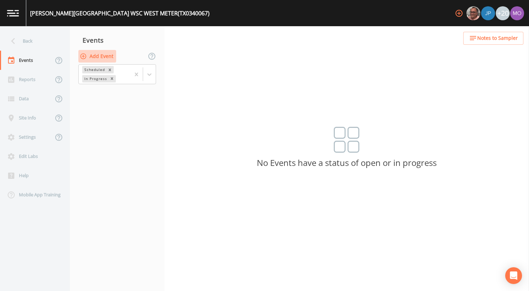
click at [100, 53] on button "Add Event" at bounding box center [97, 56] width 38 height 13
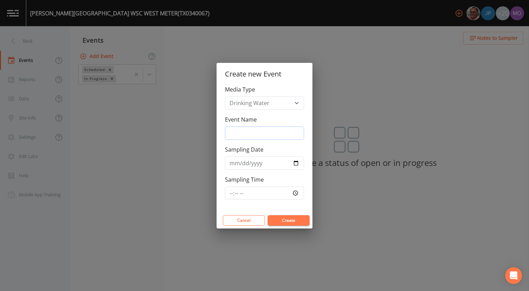
click at [249, 133] on input "Event Name" at bounding box center [264, 133] width 79 height 13
type input "JHI"
click at [296, 162] on input "Sampling Date" at bounding box center [264, 163] width 79 height 13
type input "[DATE]"
click at [291, 220] on button "Create" at bounding box center [288, 220] width 42 height 10
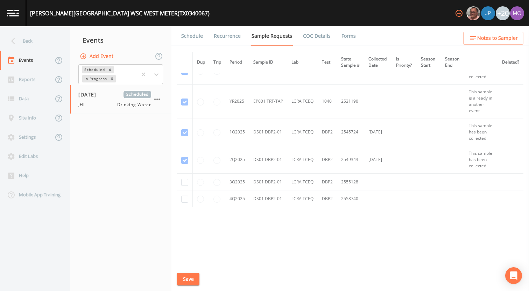
scroll to position [143, 0]
click at [184, 186] on input "checkbox" at bounding box center [184, 182] width 7 height 7
checkbox input "true"
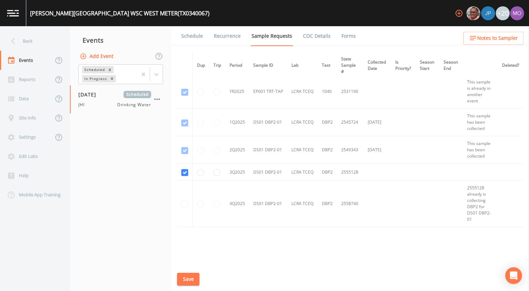
click at [184, 277] on button "Save" at bounding box center [188, 279] width 22 height 13
click at [191, 38] on link "Schedule" at bounding box center [192, 36] width 24 height 20
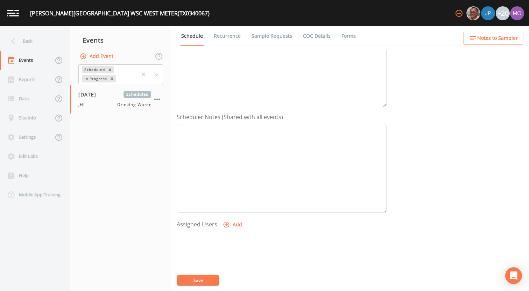
scroll to position [202, 0]
click at [227, 156] on icon "button" at bounding box center [226, 156] width 6 height 6
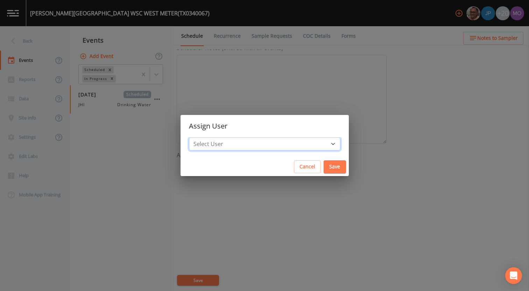
click at [243, 146] on select "Select User Mike Franklin Joshua gere Paul David Weber Zachary Evans Stafford J…" at bounding box center [264, 143] width 151 height 13
select select "a5a304aa-47e0-4d0c-bb11-516c0cd15b21"
click at [214, 137] on select "Select User Mike Franklin Joshua gere Paul David Weber Zachary Evans Stafford J…" at bounding box center [264, 143] width 151 height 13
click at [323, 164] on button "Save" at bounding box center [334, 166] width 22 height 13
select select
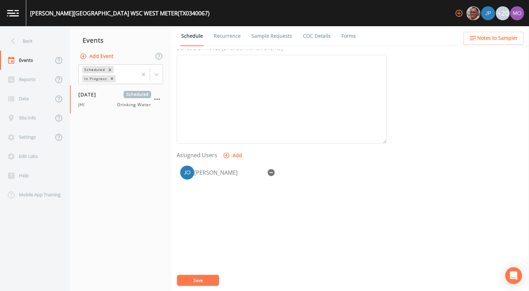
click at [199, 282] on button "Save" at bounding box center [198, 280] width 42 height 10
click at [39, 47] on div "Back" at bounding box center [31, 40] width 63 height 19
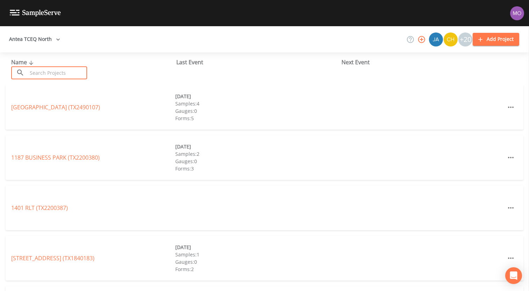
click at [52, 70] on input "text" at bounding box center [57, 72] width 60 height 13
paste input "TX0340003"
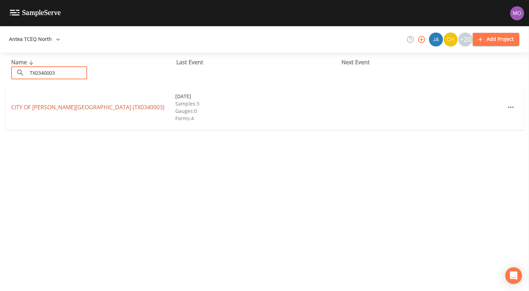
type input "TX0340003"
click at [68, 108] on link "CITY OF HUGHES SPRINGS (TX0340003)" at bounding box center [87, 107] width 153 height 8
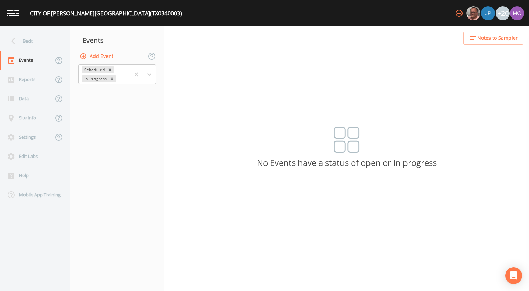
click at [101, 53] on button "Add Event" at bounding box center [97, 56] width 38 height 13
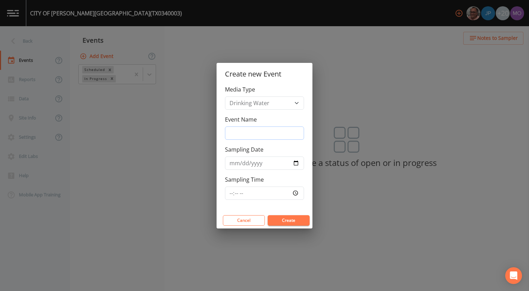
click at [237, 131] on input "Event Name" at bounding box center [264, 133] width 79 height 13
type input "JHI"
click at [295, 161] on input "Sampling Date" at bounding box center [264, 163] width 79 height 13
type input "2025-09-17"
click at [278, 220] on button "Create" at bounding box center [288, 220] width 42 height 10
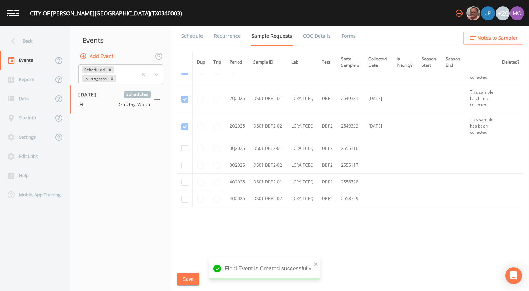
scroll to position [376, 0]
click at [185, 152] on input "checkbox" at bounding box center [184, 148] width 7 height 7
checkbox input "true"
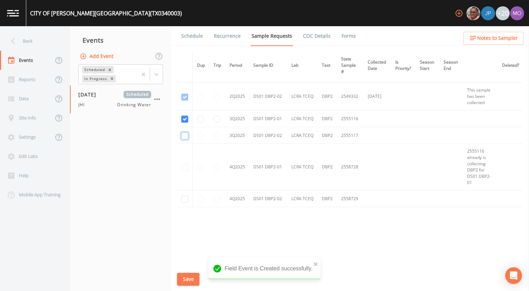
click at [184, 140] on input "checkbox" at bounding box center [184, 136] width 7 height 7
checkbox input "true"
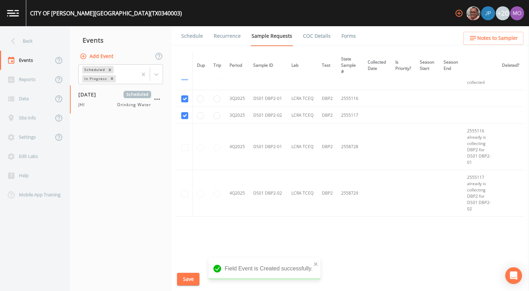
click at [186, 274] on button "Save" at bounding box center [188, 279] width 22 height 13
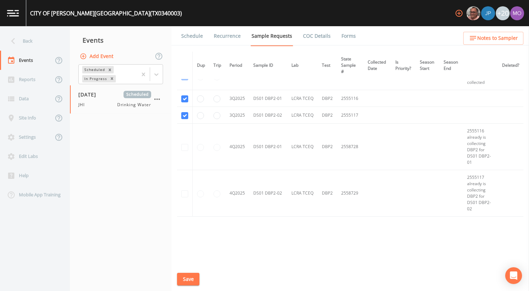
click at [195, 38] on link "Schedule" at bounding box center [192, 36] width 24 height 20
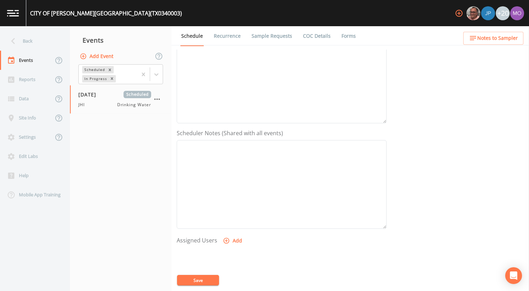
scroll to position [202, 0]
click at [229, 157] on button "Add" at bounding box center [232, 155] width 23 height 13
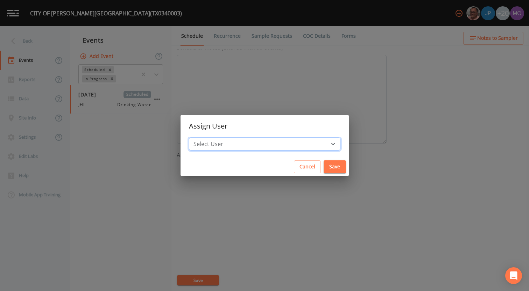
click at [235, 144] on select "Select User Mike Franklin Joshua gere Paul David Weber Zachary Evans Stafford J…" at bounding box center [264, 143] width 151 height 13
select select "a5a304aa-47e0-4d0c-bb11-516c0cd15b21"
click at [214, 137] on select "Select User Mike Franklin Joshua gere Paul David Weber Zachary Evans Stafford J…" at bounding box center [264, 143] width 151 height 13
click at [323, 168] on button "Save" at bounding box center [334, 166] width 22 height 13
select select
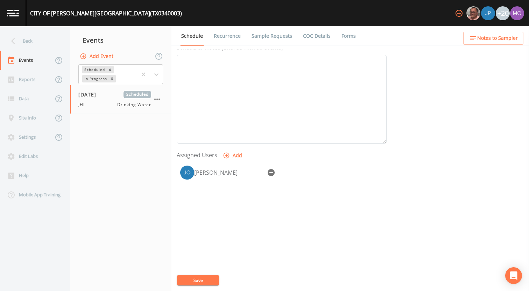
click at [201, 279] on button "Save" at bounding box center [198, 280] width 42 height 10
click at [45, 44] on div "Back" at bounding box center [31, 40] width 63 height 19
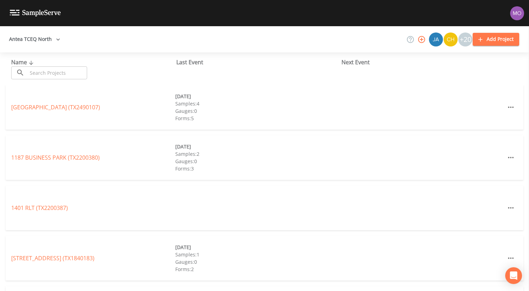
click at [51, 73] on input "text" at bounding box center [57, 72] width 60 height 13
paste input "TX0320016"
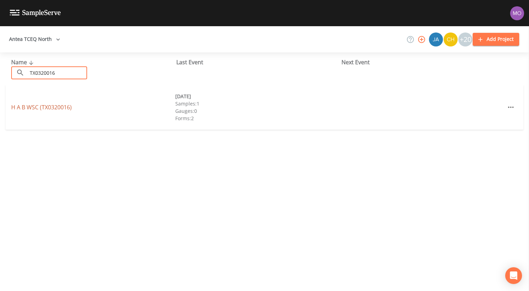
type input "TX0320016"
click at [61, 108] on link "H A B WSC (TX0320016)" at bounding box center [41, 107] width 60 height 8
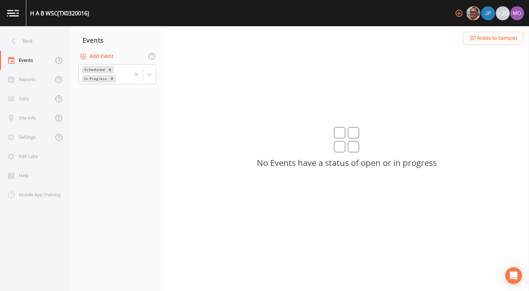
click at [99, 57] on button "Add Event" at bounding box center [97, 56] width 38 height 13
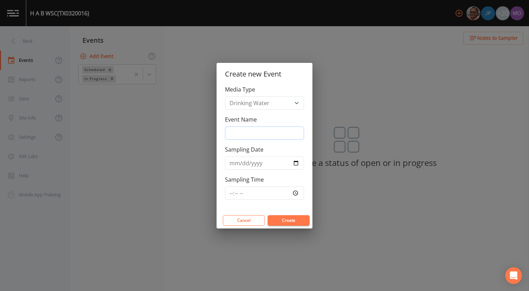
click at [236, 128] on input "Event Name" at bounding box center [264, 133] width 79 height 13
type input "JHI"
click at [297, 164] on input "Sampling Date" at bounding box center [264, 163] width 79 height 13
type input "2025-09-17"
click at [279, 218] on button "Create" at bounding box center [288, 220] width 42 height 10
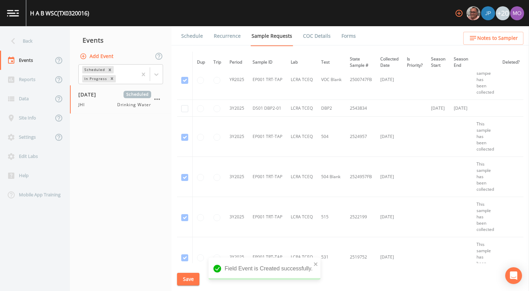
scroll to position [170, 0]
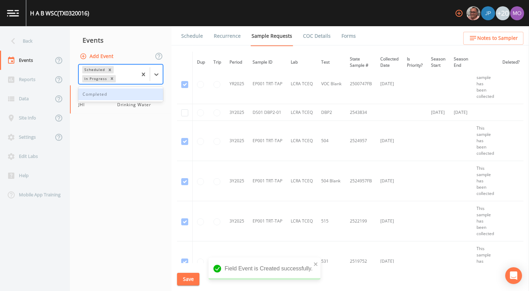
click at [101, 79] on div "In Progress" at bounding box center [95, 78] width 26 height 7
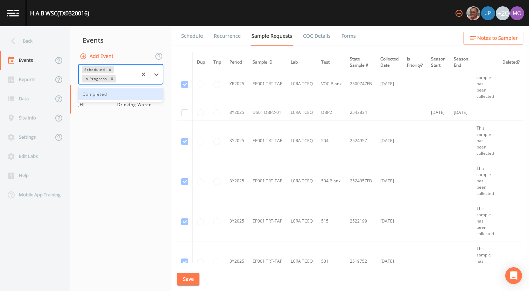
click at [103, 95] on div "Completed" at bounding box center [120, 94] width 85 height 12
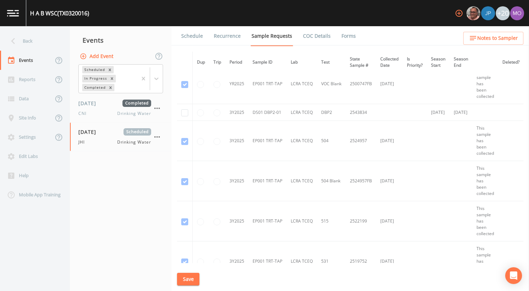
click at [180, 112] on td at bounding box center [185, 112] width 16 height 17
click at [101, 131] on span "09/17/2025" at bounding box center [89, 131] width 23 height 7
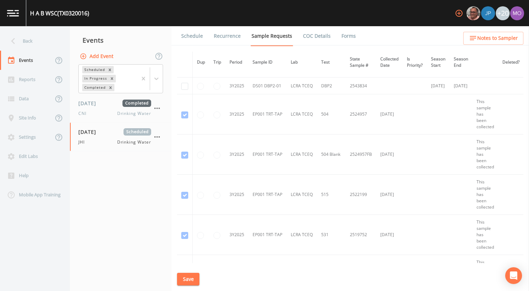
scroll to position [196, 0]
click at [184, 88] on input "checkbox" at bounding box center [184, 87] width 7 height 7
checkbox input "true"
click at [188, 278] on button "Save" at bounding box center [188, 279] width 22 height 13
click at [191, 39] on link "Schedule" at bounding box center [192, 36] width 24 height 20
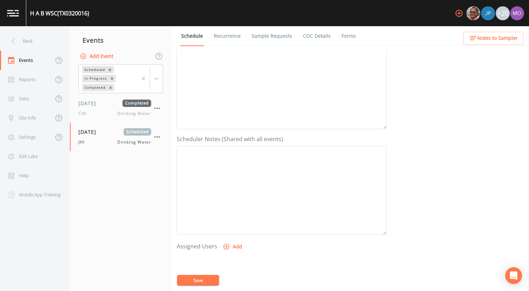
scroll to position [202, 0]
click at [229, 152] on button "Add" at bounding box center [232, 155] width 23 height 13
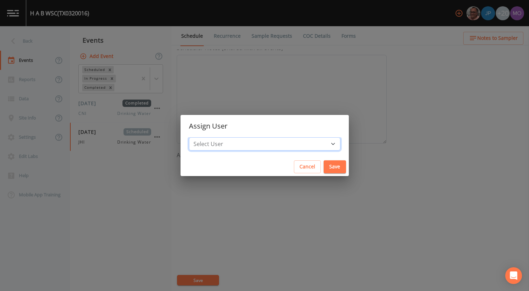
click at [239, 140] on select "Select User Mike Franklin Joshua gere Paul David Weber Zachary Evans Stafford J…" at bounding box center [264, 143] width 151 height 13
select select "a5a304aa-47e0-4d0c-bb11-516c0cd15b21"
click at [214, 137] on select "Select User Mike Franklin Joshua gere Paul David Weber Zachary Evans Stafford J…" at bounding box center [264, 143] width 151 height 13
click at [323, 167] on button "Save" at bounding box center [334, 166] width 22 height 13
select select
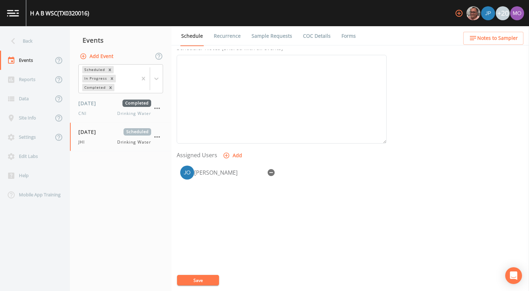
click at [213, 279] on button "Save" at bounding box center [198, 280] width 42 height 10
click at [48, 38] on div "Back" at bounding box center [31, 40] width 63 height 19
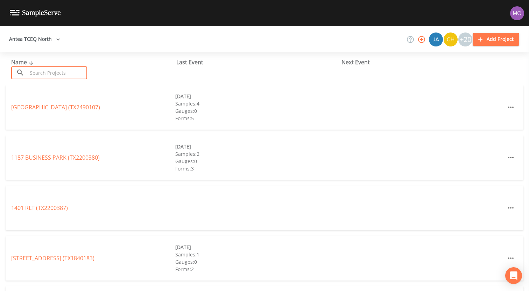
click at [60, 69] on input "text" at bounding box center [57, 72] width 60 height 13
paste input "TX0320011"
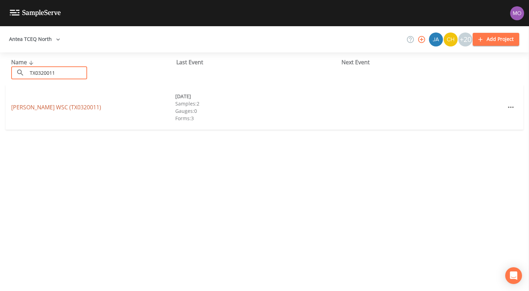
type input "TX0320011"
click at [74, 107] on link "NEWSOME WSC (TX0320011)" at bounding box center [56, 107] width 90 height 8
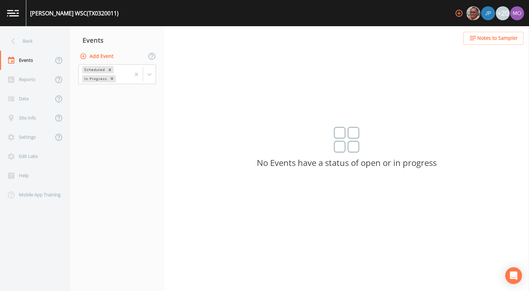
click at [106, 57] on button "Add Event" at bounding box center [97, 56] width 38 height 13
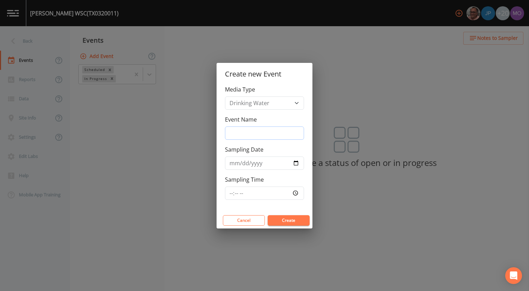
click at [250, 127] on input "Event Name" at bounding box center [264, 133] width 79 height 13
type input "JHI"
click at [294, 162] on input "Sampling Date" at bounding box center [264, 163] width 79 height 13
type input "2025-09-17"
click at [277, 220] on button "Create" at bounding box center [288, 220] width 42 height 10
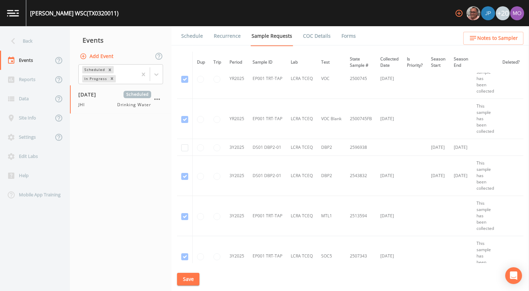
scroll to position [336, 0]
click at [184, 148] on input "checkbox" at bounding box center [184, 147] width 7 height 7
checkbox input "true"
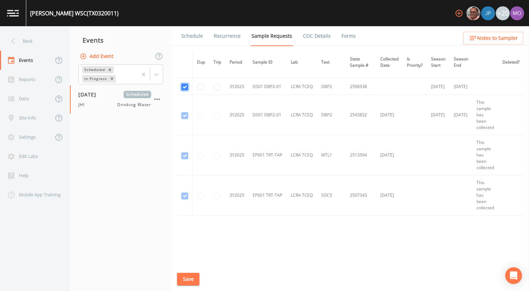
scroll to position [407, 0]
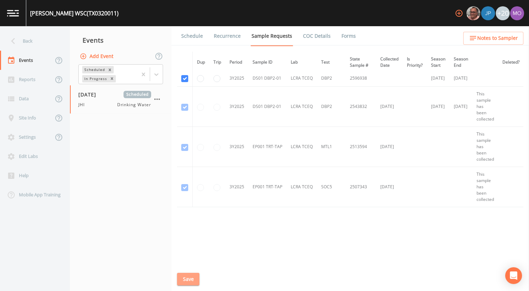
click at [188, 277] on button "Save" at bounding box center [188, 279] width 22 height 13
click at [193, 34] on link "Schedule" at bounding box center [192, 36] width 24 height 20
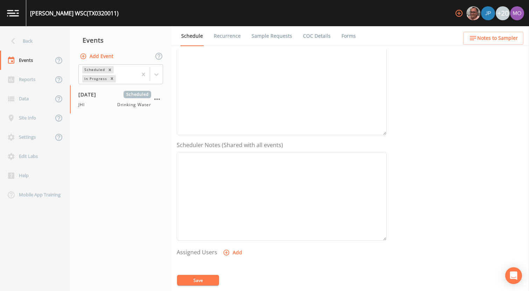
scroll to position [177, 0]
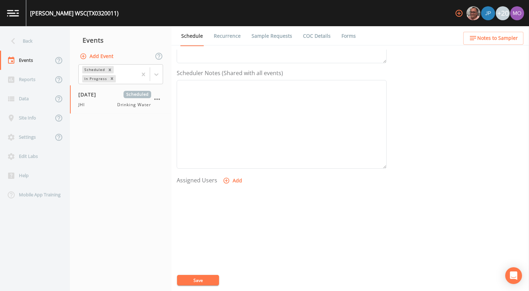
click at [226, 177] on icon "button" at bounding box center [226, 180] width 7 height 7
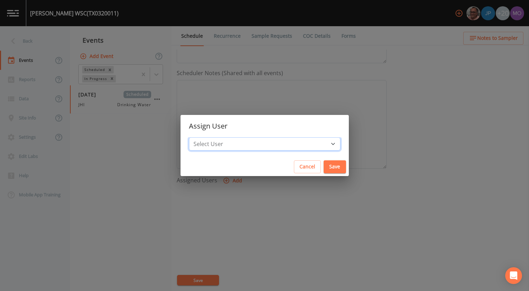
click at [237, 145] on select "Select User Mike Franklin Joshua gere Paul David Weber Zachary Evans Stafford J…" at bounding box center [264, 143] width 151 height 13
select select "a5a304aa-47e0-4d0c-bb11-516c0cd15b21"
click at [214, 137] on select "Select User Mike Franklin Joshua gere Paul David Weber Zachary Evans Stafford J…" at bounding box center [264, 143] width 151 height 13
click at [323, 166] on button "Save" at bounding box center [334, 166] width 22 height 13
select select
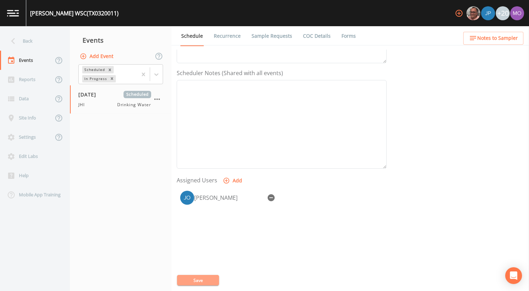
click at [209, 280] on button "Save" at bounding box center [198, 280] width 42 height 10
click at [14, 39] on icon at bounding box center [13, 41] width 12 height 12
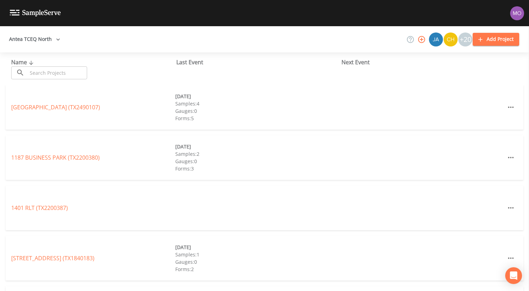
click at [53, 68] on input "text" at bounding box center [57, 72] width 60 height 13
paste input "TX2120105"
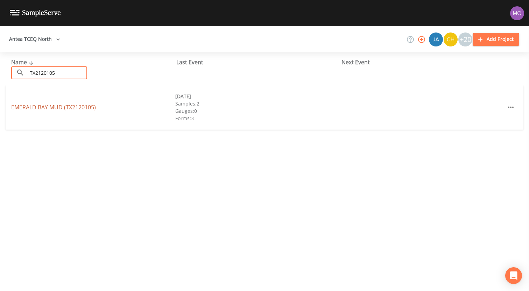
type input "TX2120105"
click at [62, 108] on link "EMERALD BAY MUD (TX2120105)" at bounding box center [53, 107] width 85 height 8
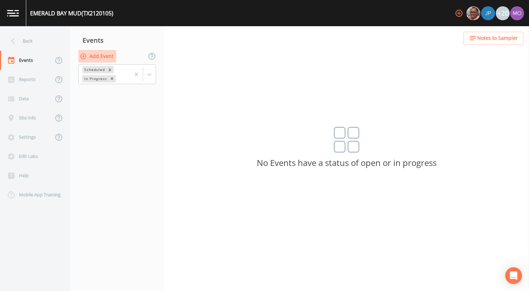
click at [105, 52] on button "Add Event" at bounding box center [97, 56] width 38 height 13
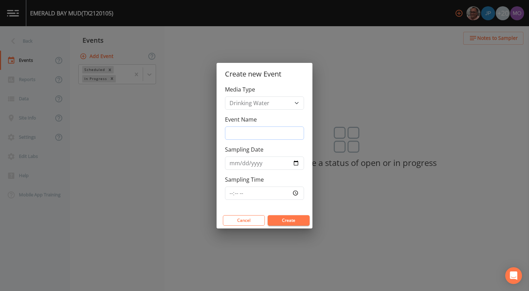
click at [266, 132] on input "Event Name" at bounding box center [264, 133] width 79 height 13
type input "JHI"
click at [295, 162] on input "Sampling Date" at bounding box center [264, 163] width 79 height 13
type input "[DATE]"
click at [278, 223] on button "Create" at bounding box center [288, 220] width 42 height 10
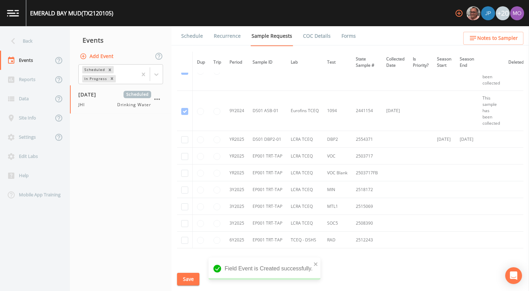
scroll to position [305, 0]
click at [180, 137] on td at bounding box center [185, 138] width 16 height 17
click at [181, 137] on input "checkbox" at bounding box center [184, 139] width 7 height 7
checkbox input "true"
click at [194, 277] on button "Save" at bounding box center [188, 279] width 22 height 13
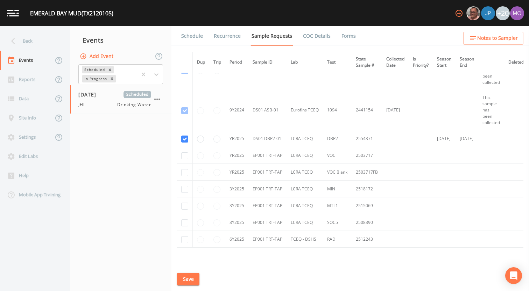
click at [183, 43] on link "Schedule" at bounding box center [192, 36] width 24 height 20
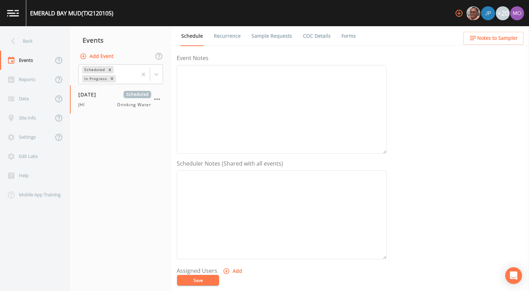
scroll to position [101, 0]
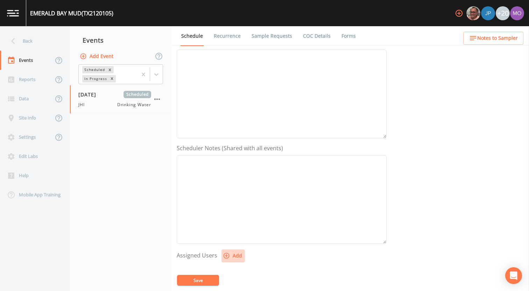
click at [228, 252] on button "Add" at bounding box center [232, 256] width 23 height 13
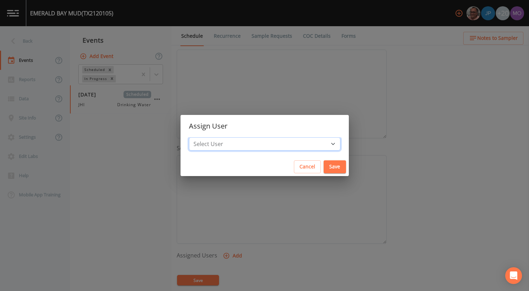
click at [244, 145] on select "Select User Mike Franklin Joshua gere Paul David Weber Zachary Evans Stafford J…" at bounding box center [264, 143] width 151 height 13
select select "a5a304aa-47e0-4d0c-bb11-516c0cd15b21"
click at [214, 137] on select "Select User Mike Franklin Joshua gere Paul David Weber Zachary Evans Stafford J…" at bounding box center [264, 143] width 151 height 13
click at [323, 170] on button "Save" at bounding box center [334, 166] width 22 height 13
select select
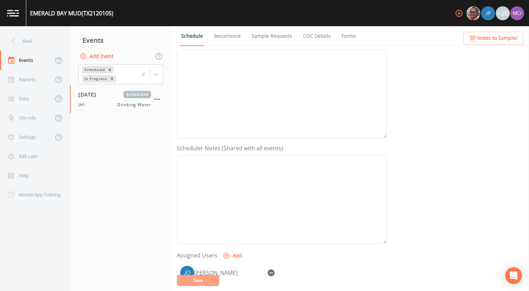
click at [208, 284] on button "Save" at bounding box center [198, 280] width 42 height 10
click at [45, 43] on div "Back" at bounding box center [31, 40] width 63 height 19
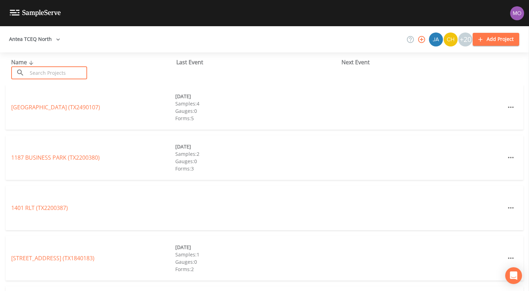
click at [53, 70] on input "text" at bounding box center [57, 72] width 60 height 13
paste input "TX0370037"
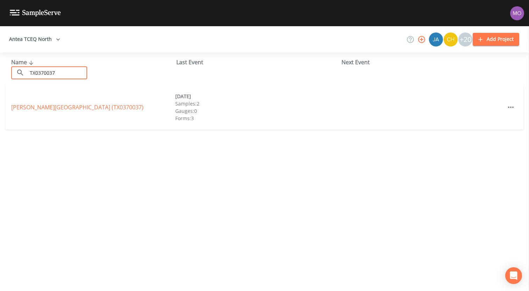
type input "TX0370037"
click at [73, 106] on link "RUSK STATE HOSPITAL (TX0370037)" at bounding box center [77, 107] width 132 height 8
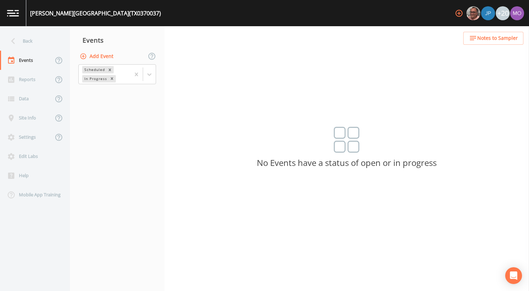
click at [110, 58] on button "Add Event" at bounding box center [97, 56] width 38 height 13
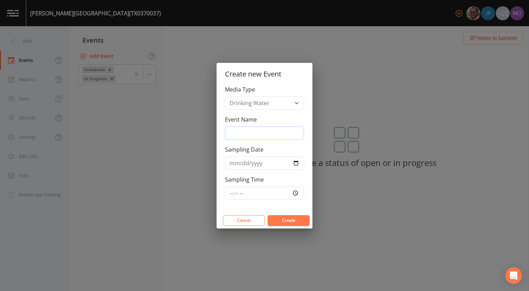
click at [243, 135] on input "Event Name" at bounding box center [264, 133] width 79 height 13
type input "JHI"
click at [296, 162] on input "Sampling Date" at bounding box center [264, 163] width 79 height 13
type input "[DATE]"
click at [288, 221] on button "Create" at bounding box center [288, 220] width 42 height 10
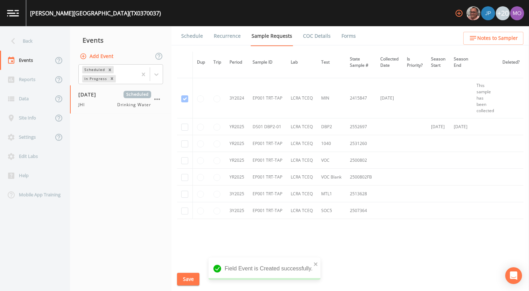
scroll to position [330, 0]
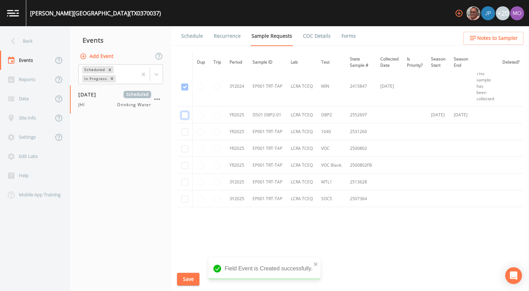
click at [185, 114] on input "checkbox" at bounding box center [184, 115] width 7 height 7
checkbox input "true"
click at [186, 278] on button "Save" at bounding box center [188, 279] width 22 height 13
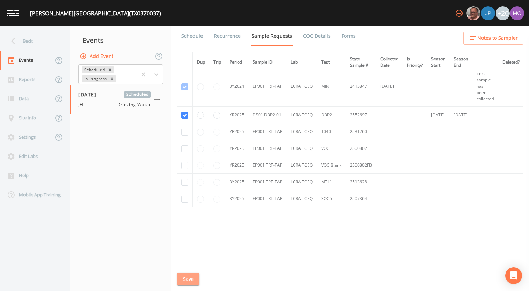
click at [185, 283] on button "Save" at bounding box center [188, 279] width 22 height 13
click at [194, 36] on link "Schedule" at bounding box center [192, 36] width 24 height 20
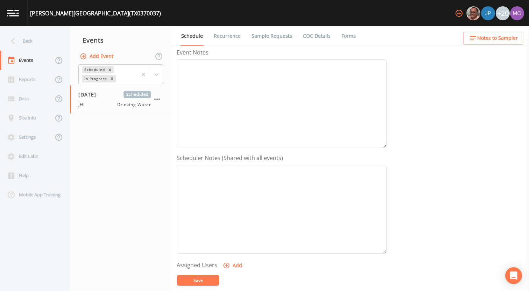
scroll to position [156, 0]
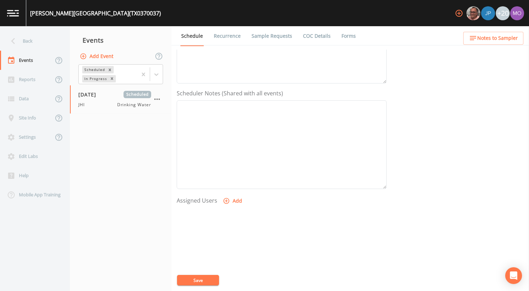
click at [227, 200] on icon "button" at bounding box center [226, 201] width 7 height 7
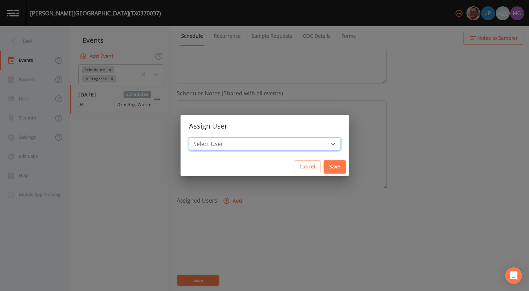
click at [243, 139] on select "Select User Mike Franklin Joshua gere Paul David Weber Zachary Evans Stafford J…" at bounding box center [264, 143] width 151 height 13
select select "a5a304aa-47e0-4d0c-bb11-516c0cd15b21"
click at [214, 137] on select "Select User Mike Franklin Joshua gere Paul David Weber Zachary Evans Stafford J…" at bounding box center [264, 143] width 151 height 13
click at [323, 164] on button "Save" at bounding box center [334, 166] width 22 height 13
select select
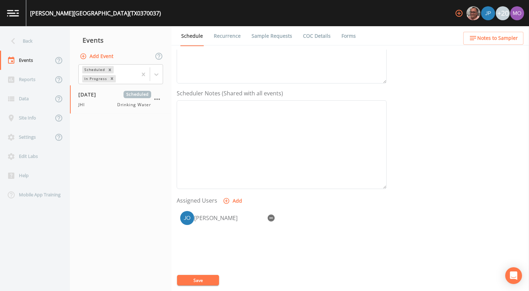
click at [200, 281] on button "Save" at bounding box center [198, 280] width 42 height 10
click at [33, 48] on div "Back" at bounding box center [31, 40] width 63 height 19
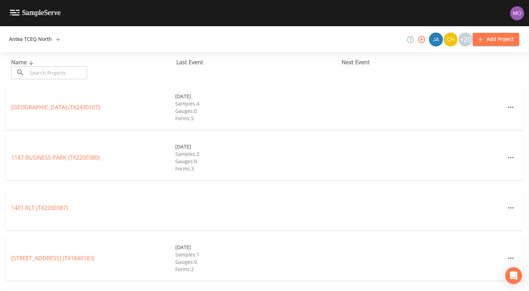
click at [52, 72] on input "text" at bounding box center [57, 72] width 60 height 13
paste input "TX0370021"
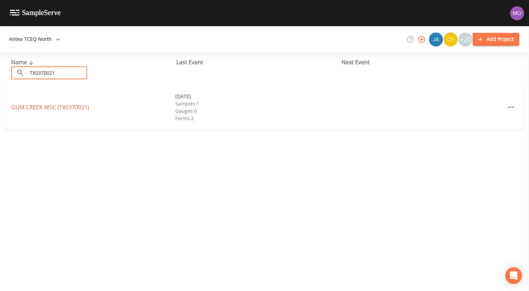
type input "TX0370021"
click at [53, 108] on link "GUM CREEK WSC (TX0370021)" at bounding box center [50, 107] width 78 height 8
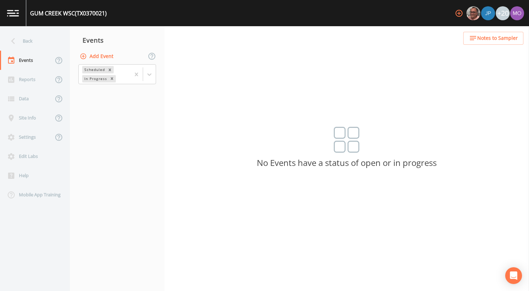
click at [104, 57] on button "Add Event" at bounding box center [97, 56] width 38 height 13
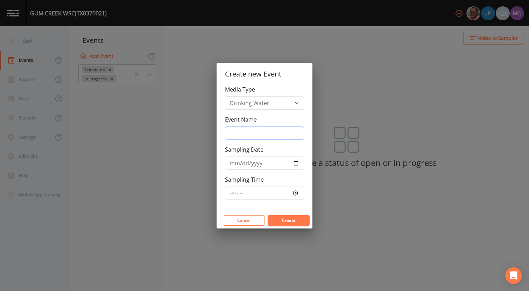
click at [236, 129] on input "Event Name" at bounding box center [264, 133] width 79 height 13
type input "JHI"
click at [294, 164] on input "Sampling Date" at bounding box center [264, 163] width 79 height 13
type input "[DATE]"
click at [281, 221] on button "Create" at bounding box center [288, 220] width 42 height 10
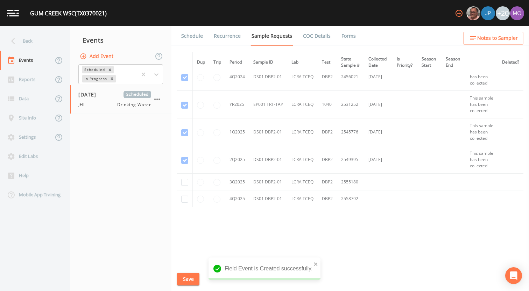
scroll to position [177, 0]
click at [184, 179] on input "checkbox" at bounding box center [184, 182] width 7 height 7
checkbox input "true"
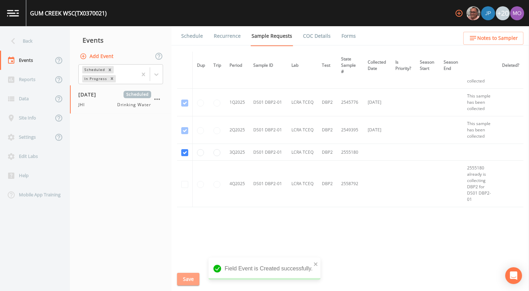
click at [185, 275] on button "Save" at bounding box center [188, 279] width 22 height 13
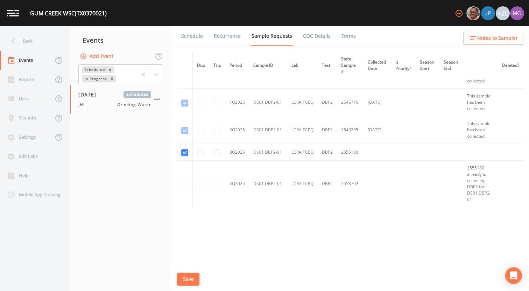
click at [194, 37] on link "Schedule" at bounding box center [192, 36] width 24 height 20
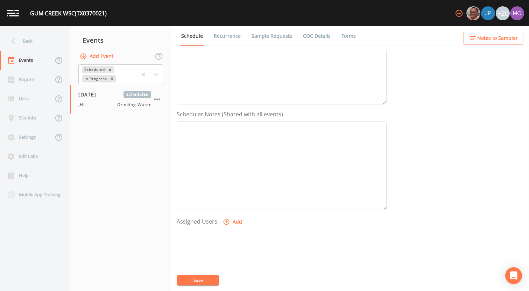
scroll to position [185, 0]
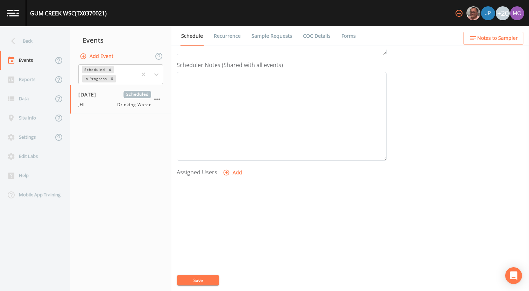
click at [236, 175] on button "Add" at bounding box center [232, 172] width 23 height 13
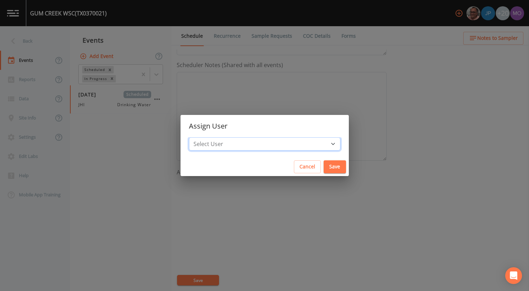
click at [237, 141] on select "Select User Mike Franklin Joshua gere Paul David Weber Zachary Evans Stafford J…" at bounding box center [264, 143] width 151 height 13
select select "a5a304aa-47e0-4d0c-bb11-516c0cd15b21"
click at [214, 137] on select "Select User Mike Franklin Joshua gere Paul David Weber Zachary Evans Stafford J…" at bounding box center [264, 143] width 151 height 13
click at [323, 171] on button "Save" at bounding box center [334, 166] width 22 height 13
select select
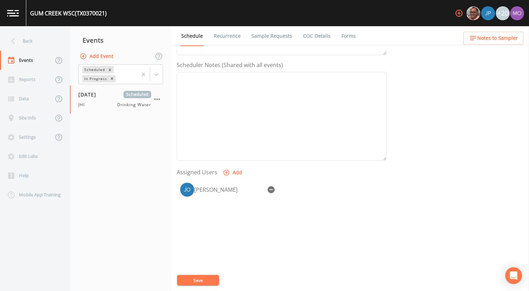
click at [200, 283] on button "Save" at bounding box center [198, 280] width 42 height 10
click at [39, 35] on div "Back" at bounding box center [31, 40] width 63 height 19
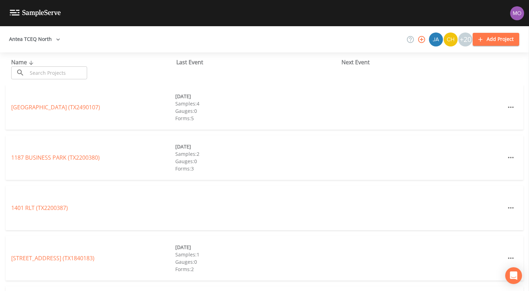
click at [46, 79] on input "text" at bounding box center [57, 72] width 60 height 13
paste input "TX0010024"
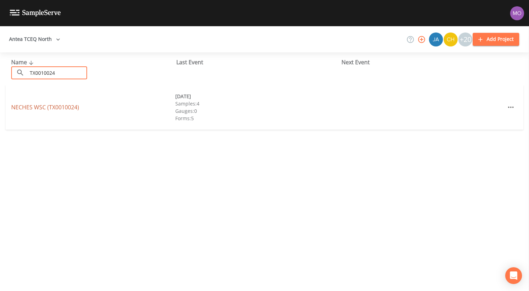
type input "TX0010024"
click at [58, 108] on link "NECHES WSC (TX0010024)" at bounding box center [45, 107] width 68 height 8
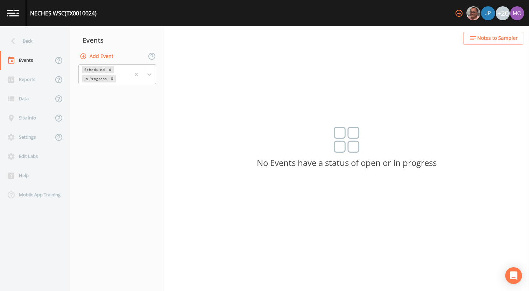
click at [107, 54] on button "Add Event" at bounding box center [97, 56] width 38 height 13
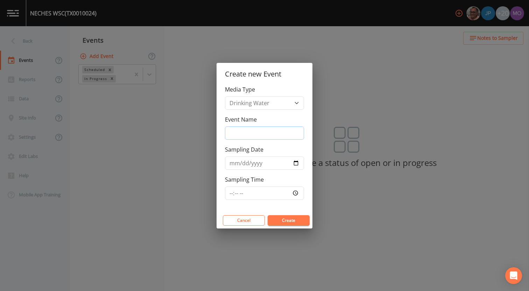
click at [245, 139] on input "Event Name" at bounding box center [264, 133] width 79 height 13
type input "JHI"
click at [294, 163] on input "Sampling Date" at bounding box center [264, 163] width 79 height 13
type input "[DATE]"
click at [281, 219] on button "Create" at bounding box center [288, 220] width 42 height 10
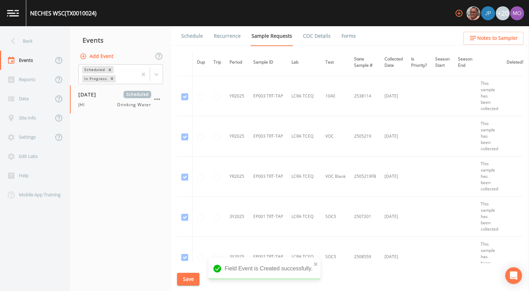
scroll to position [1583, 0]
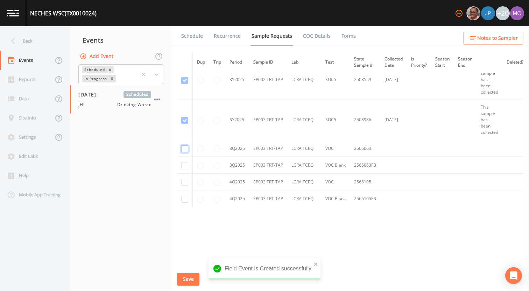
click at [183, 147] on input "checkbox" at bounding box center [184, 148] width 7 height 7
checkbox input "true"
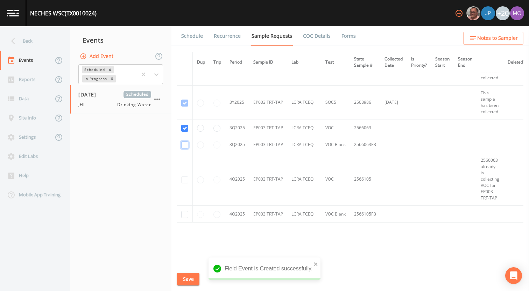
click at [185, 146] on input "checkbox" at bounding box center [184, 145] width 7 height 7
checkbox input "true"
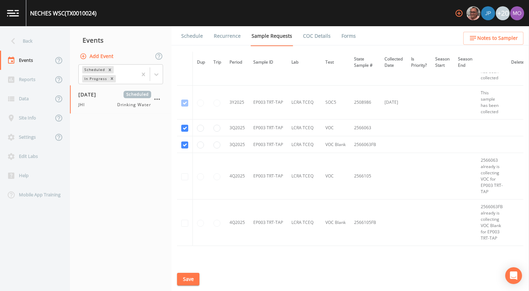
click at [186, 280] on button "Save" at bounding box center [188, 279] width 22 height 13
click at [189, 35] on link "Schedule" at bounding box center [192, 36] width 24 height 20
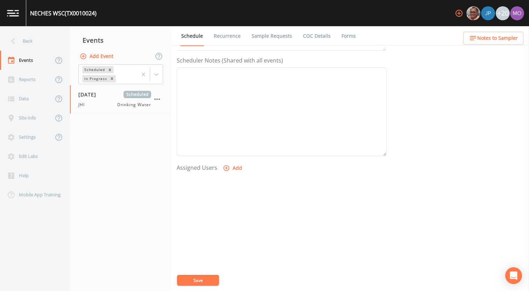
scroll to position [202, 0]
click at [230, 159] on button "Add" at bounding box center [232, 155] width 23 height 13
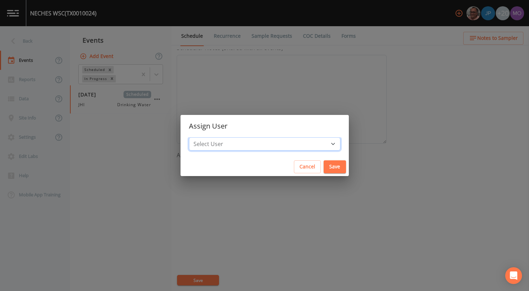
click at [248, 141] on select "Select User Mike Franklin Joshua gere Paul David Weber Zachary Evans Stafford J…" at bounding box center [264, 143] width 151 height 13
select select "a5a304aa-47e0-4d0c-bb11-516c0cd15b21"
click at [214, 137] on select "Select User Mike Franklin Joshua gere Paul David Weber Zachary Evans Stafford J…" at bounding box center [264, 143] width 151 height 13
click at [323, 168] on button "Save" at bounding box center [334, 166] width 22 height 13
select select
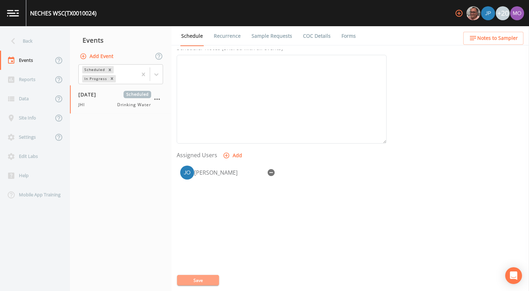
click at [196, 281] on button "Save" at bounding box center [198, 280] width 42 height 10
click at [50, 41] on div "Back" at bounding box center [31, 40] width 63 height 19
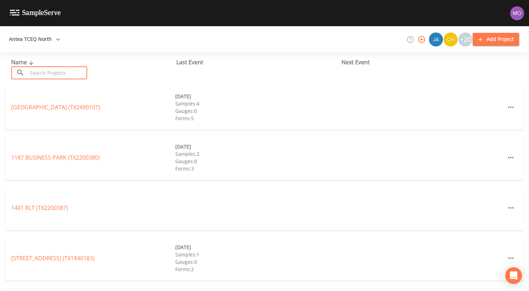
click at [62, 69] on input "text" at bounding box center [57, 72] width 60 height 13
paste input "TX0010007"
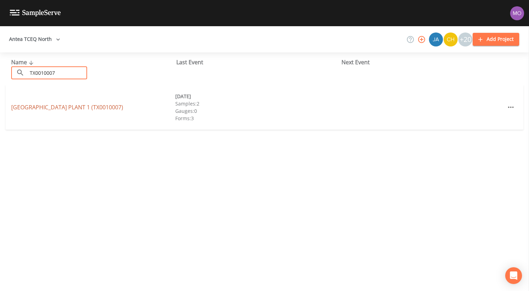
type input "TX0010007"
click at [59, 108] on link "DOGWOOD SPRINGS WSC PLANT 1 (TX0010007)" at bounding box center [67, 107] width 112 height 8
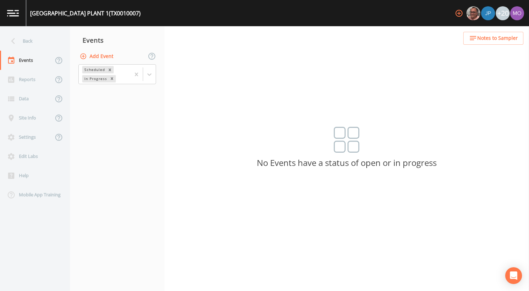
click at [101, 55] on button "Add Event" at bounding box center [97, 56] width 38 height 13
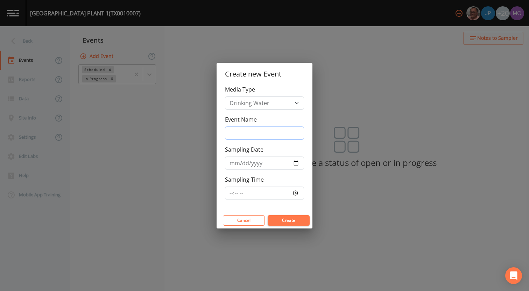
click at [275, 132] on input "Event Name" at bounding box center [264, 133] width 79 height 13
type input "JHI"
click at [295, 162] on input "Sampling Date" at bounding box center [264, 163] width 79 height 13
type input "[DATE]"
click at [285, 223] on button "Create" at bounding box center [288, 220] width 42 height 10
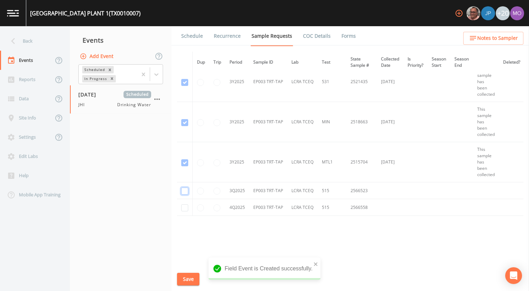
click at [183, 193] on input "checkbox" at bounding box center [184, 191] width 7 height 7
checkbox input "true"
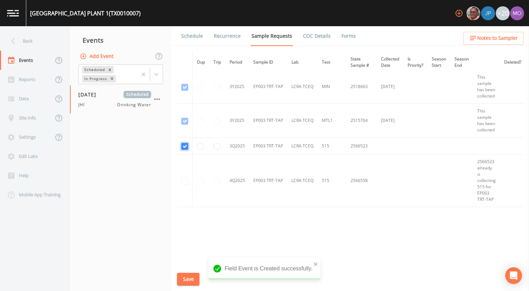
scroll to position [458, 0]
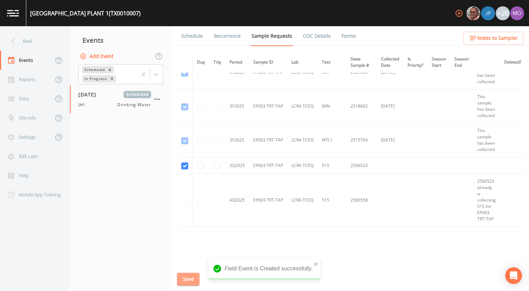
click at [185, 275] on button "Save" at bounding box center [188, 279] width 22 height 13
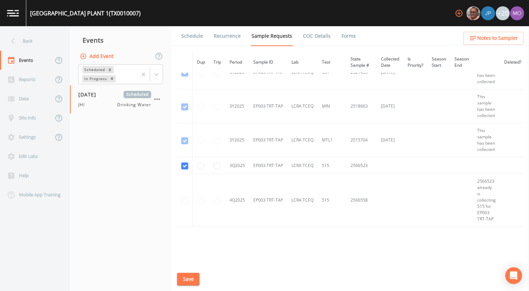
click at [190, 33] on link "Schedule" at bounding box center [192, 36] width 24 height 20
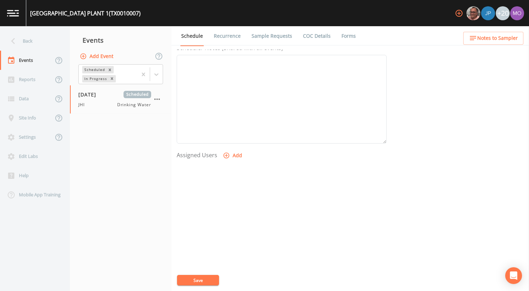
scroll to position [202, 0]
click at [228, 157] on icon "button" at bounding box center [226, 155] width 7 height 7
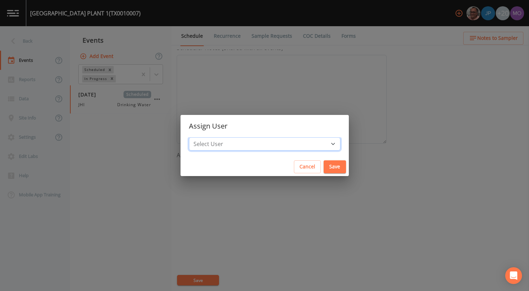
click at [234, 146] on select "Select User Mike Franklin Joshua gere Paul David Weber Zachary Evans Stafford J…" at bounding box center [264, 143] width 151 height 13
select select "a5a304aa-47e0-4d0c-bb11-516c0cd15b21"
click at [214, 137] on select "Select User Mike Franklin Joshua gere Paul David Weber Zachary Evans Stafford J…" at bounding box center [264, 143] width 151 height 13
click at [323, 165] on button "Save" at bounding box center [334, 166] width 22 height 13
select select
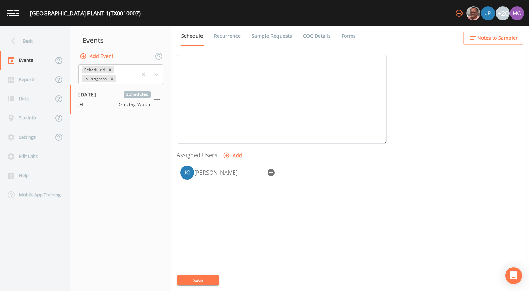
click at [206, 278] on button "Save" at bounding box center [198, 280] width 42 height 10
click at [49, 45] on div "Back" at bounding box center [31, 40] width 63 height 19
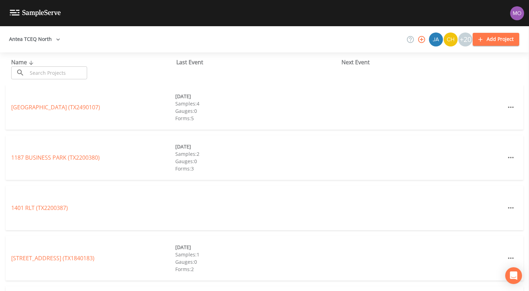
click at [53, 70] on input "text" at bounding box center [57, 72] width 60 height 13
paste input "TX1070019"
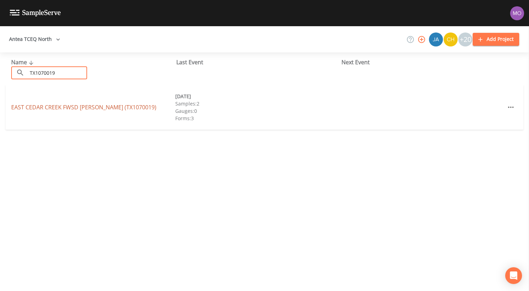
type input "TX1070019"
click at [54, 106] on link "EAST CEDAR CREEK FWSD B A MCKAY (TX1070019)" at bounding box center [83, 107] width 145 height 8
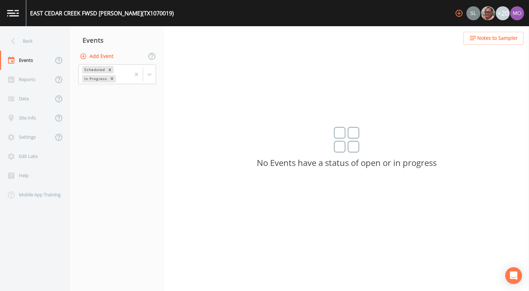
click at [98, 60] on button "Add Event" at bounding box center [97, 56] width 38 height 13
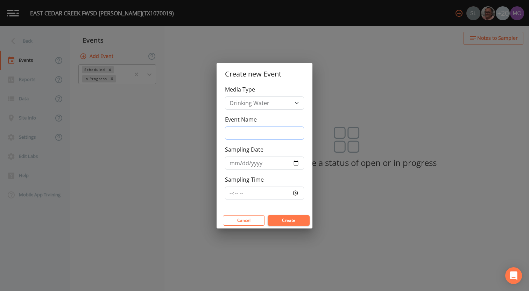
click at [235, 131] on input "Event Name" at bounding box center [264, 133] width 79 height 13
type input "JHI"
click at [297, 163] on input "Sampling Date" at bounding box center [264, 163] width 79 height 13
type input "[DATE]"
click at [280, 219] on button "Create" at bounding box center [288, 220] width 42 height 10
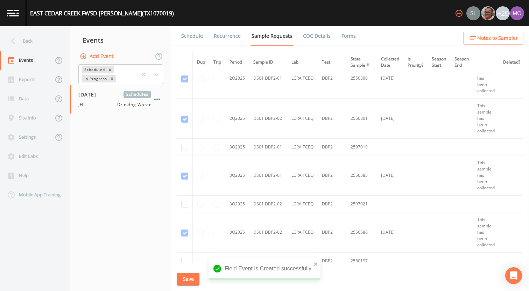
scroll to position [1141, 0]
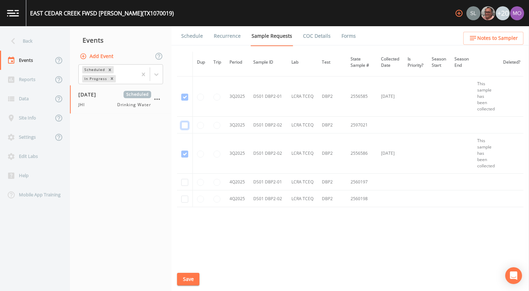
click at [186, 122] on input "checkbox" at bounding box center [184, 125] width 7 height 7
checkbox input "true"
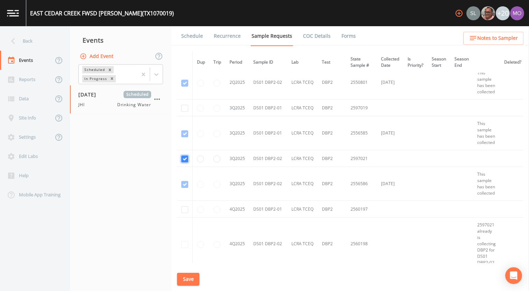
scroll to position [921, 0]
click at [184, 110] on input "checkbox" at bounding box center [184, 110] width 7 height 7
checkbox input "true"
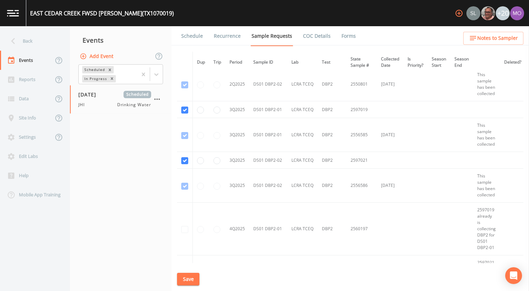
click at [187, 280] on button "Save" at bounding box center [188, 279] width 22 height 13
click at [187, 38] on link "Schedule" at bounding box center [192, 36] width 24 height 20
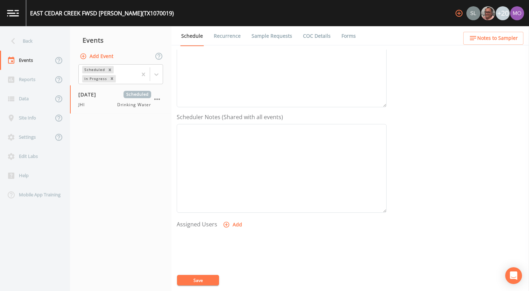
scroll to position [202, 0]
click at [228, 155] on icon "button" at bounding box center [226, 156] width 6 height 6
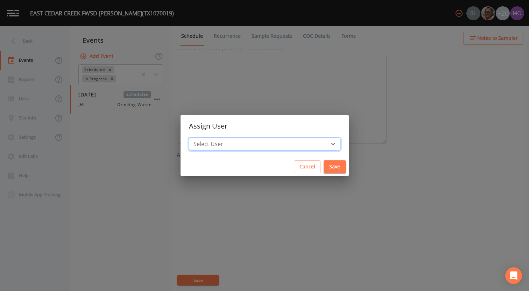
click at [229, 148] on select "Select User Sloan Rigamonti Mike Franklin Joshua gere Paul David Weber Zachary …" at bounding box center [264, 143] width 151 height 13
select select "a5a304aa-47e0-4d0c-bb11-516c0cd15b21"
click at [214, 137] on select "Select User Sloan Rigamonti Mike Franklin Joshua gere Paul David Weber Zachary …" at bounding box center [264, 143] width 151 height 13
click at [323, 167] on button "Save" at bounding box center [334, 166] width 22 height 13
select select
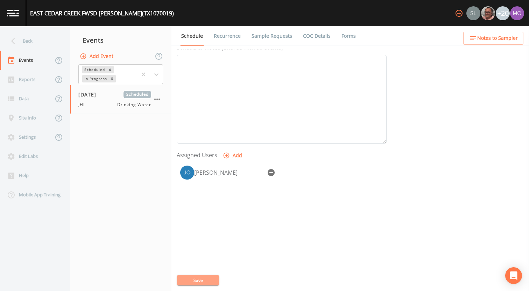
click at [197, 281] on button "Save" at bounding box center [198, 280] width 42 height 10
click at [52, 46] on div "Back" at bounding box center [31, 40] width 63 height 19
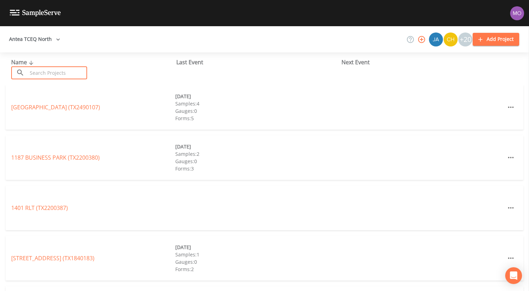
click at [53, 70] on input "text" at bounding box center [57, 72] width 60 height 13
paste input "TX1070167"
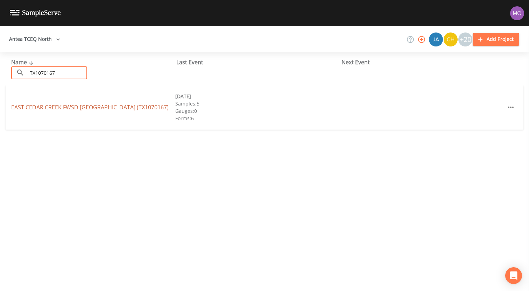
type input "TX1070167"
click at [80, 108] on link "EAST CEDAR CREEK FWSD BROOKSHIRE (TX1070167)" at bounding box center [89, 107] width 157 height 8
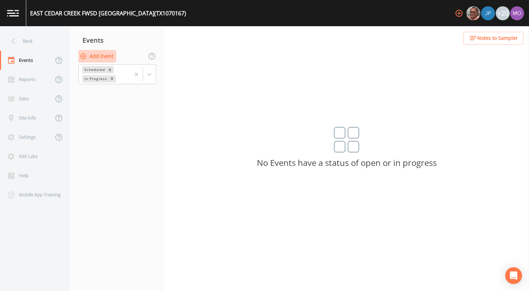
click at [102, 57] on button "Add Event" at bounding box center [97, 56] width 38 height 13
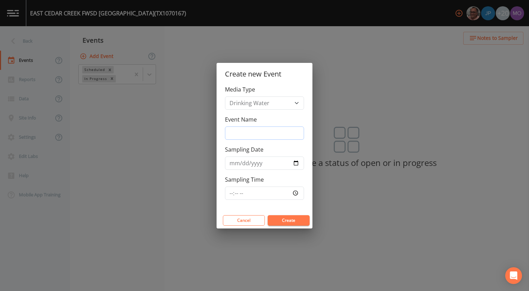
click at [271, 134] on input "Event Name" at bounding box center [264, 133] width 79 height 13
type input "JHI"
click at [295, 161] on input "Sampling Date" at bounding box center [264, 163] width 79 height 13
type input "[DATE]"
click at [277, 219] on button "Create" at bounding box center [288, 220] width 42 height 10
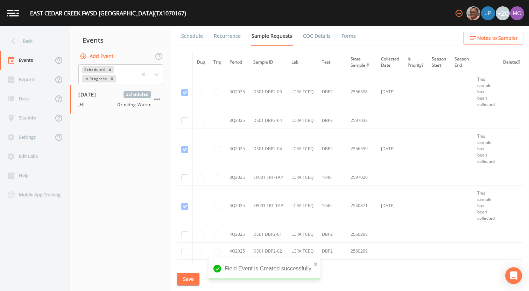
scroll to position [2056, 0]
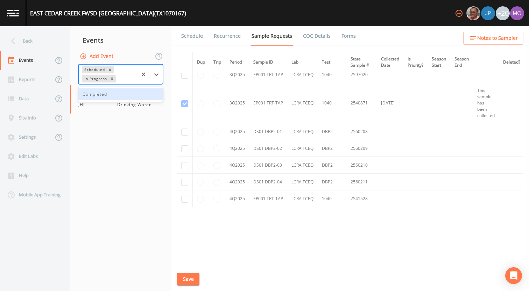
click at [94, 79] on div "In Progress" at bounding box center [95, 78] width 26 height 7
click at [94, 93] on div "Completed" at bounding box center [120, 94] width 85 height 12
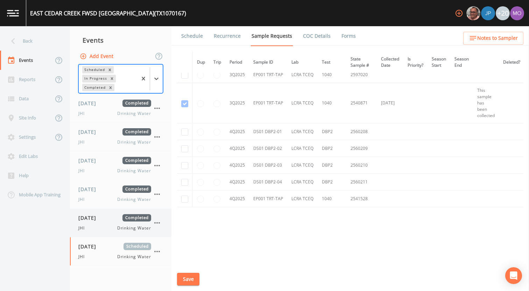
click at [95, 226] on div "JHI Drinking Water" at bounding box center [114, 228] width 73 height 6
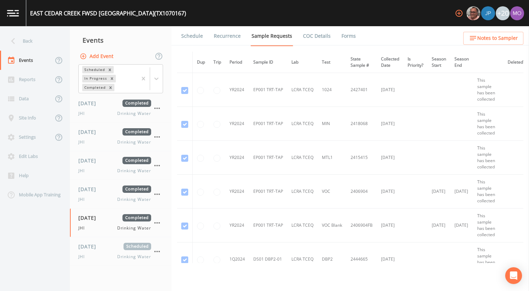
click at [344, 39] on link "Forms" at bounding box center [348, 36] width 16 height 20
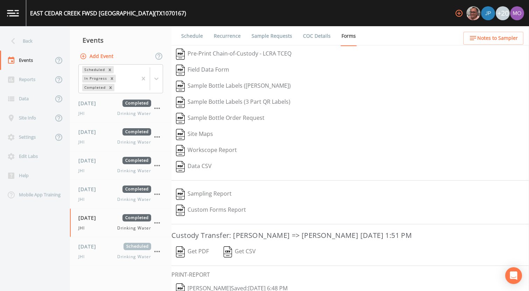
scroll to position [30, 0]
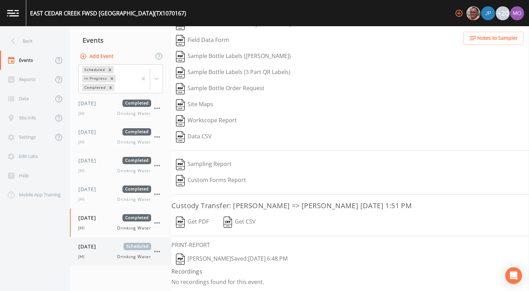
click at [95, 248] on span "[DATE]" at bounding box center [89, 246] width 23 height 7
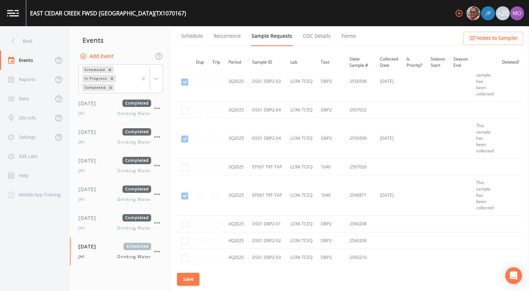
scroll to position [1954, 1]
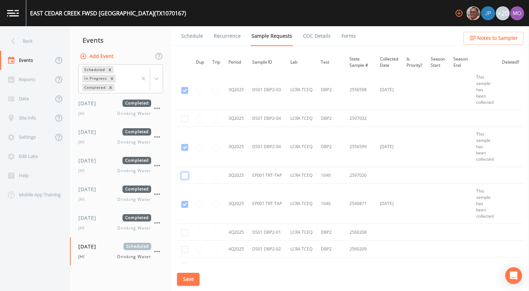
click at [184, 175] on input "checkbox" at bounding box center [184, 175] width 7 height 7
checkbox input "true"
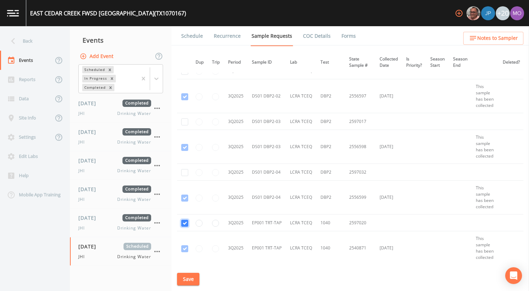
scroll to position [1637, 1]
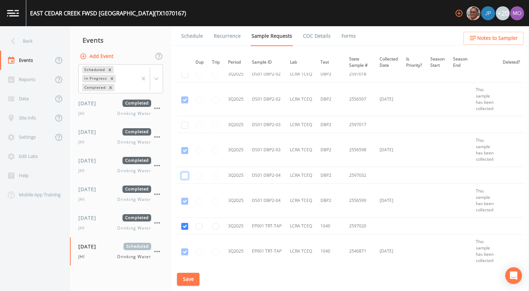
click at [185, 177] on input "checkbox" at bounding box center [184, 175] width 7 height 7
checkbox input "true"
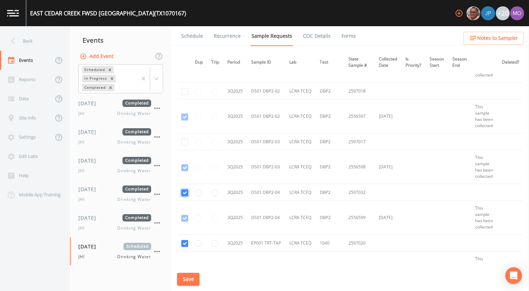
scroll to position [1628, 9]
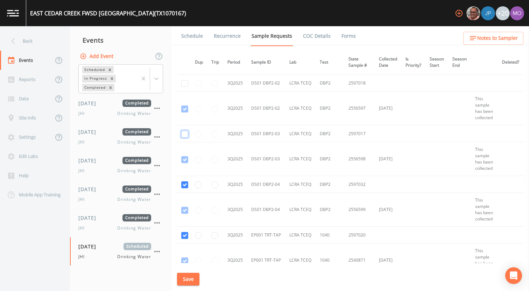
click at [185, 133] on input "checkbox" at bounding box center [184, 134] width 7 height 7
checkbox input "true"
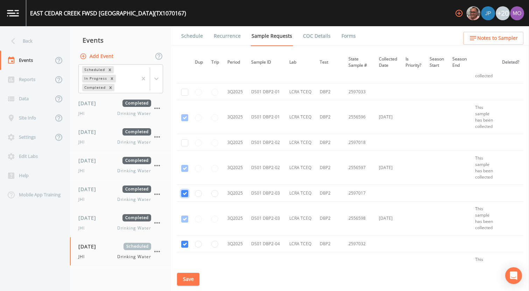
scroll to position [1565, 9]
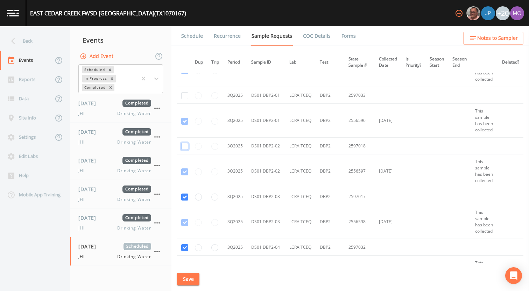
click at [185, 144] on input "checkbox" at bounding box center [184, 146] width 7 height 7
checkbox input "true"
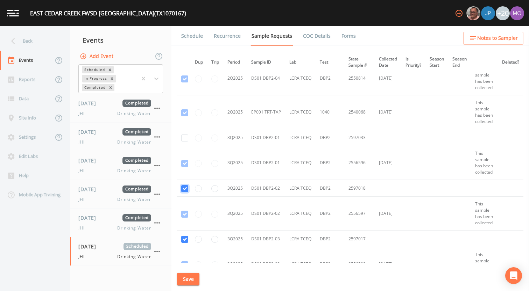
scroll to position [1522, 9]
click at [183, 139] on input "checkbox" at bounding box center [184, 138] width 7 height 7
checkbox input "true"
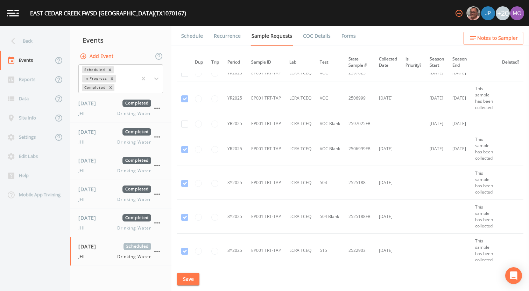
scroll to position [992, 9]
click at [186, 124] on input "checkbox" at bounding box center [184, 123] width 7 height 7
checkbox input "true"
click at [192, 281] on button "Save" at bounding box center [188, 279] width 22 height 13
click at [190, 37] on link "Schedule" at bounding box center [192, 36] width 24 height 20
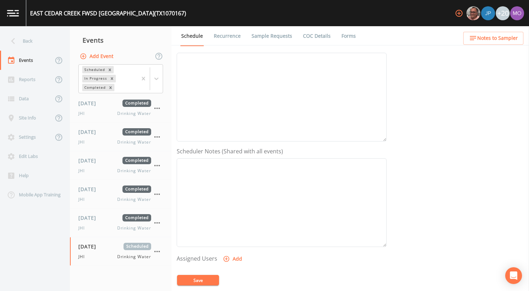
scroll to position [202, 0]
click at [227, 159] on button "Add" at bounding box center [232, 155] width 23 height 13
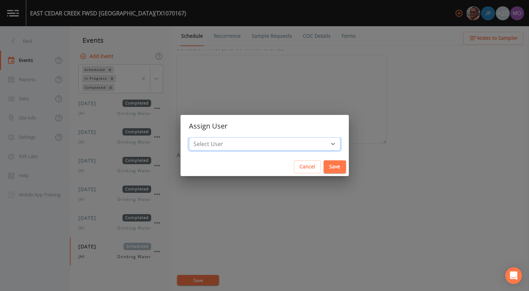
click at [243, 147] on select "Select User Mike Franklin Joshua gere Paul David Weber Zachary Evans Stafford J…" at bounding box center [264, 143] width 151 height 13
select select "a5a304aa-47e0-4d0c-bb11-516c0cd15b21"
click at [214, 137] on select "Select User Mike Franklin Joshua gere Paul David Weber Zachary Evans Stafford J…" at bounding box center [264, 143] width 151 height 13
click at [323, 169] on button "Save" at bounding box center [334, 166] width 22 height 13
select select
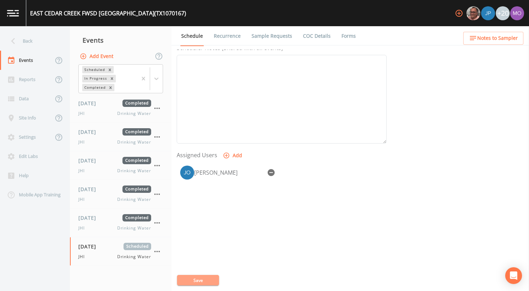
click at [210, 278] on button "Save" at bounding box center [198, 280] width 42 height 10
click at [46, 45] on div "Back" at bounding box center [31, 40] width 63 height 19
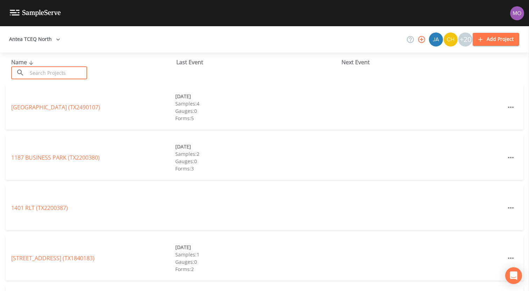
click at [58, 73] on input "text" at bounding box center [57, 72] width 60 height 13
paste input "TX2340033"
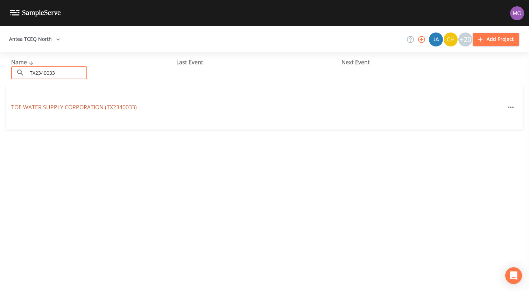
type input "TX2340033"
click at [64, 107] on link "TOE WATER SUPPLY CORPORATION (TX2340033)" at bounding box center [74, 107] width 126 height 8
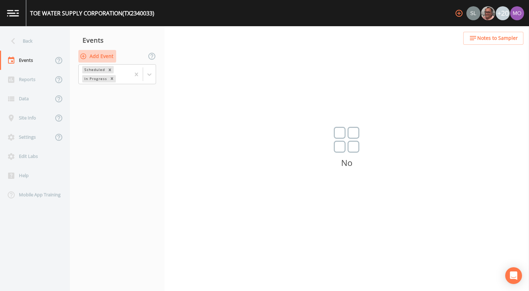
click at [109, 57] on button "Add Event" at bounding box center [97, 56] width 38 height 13
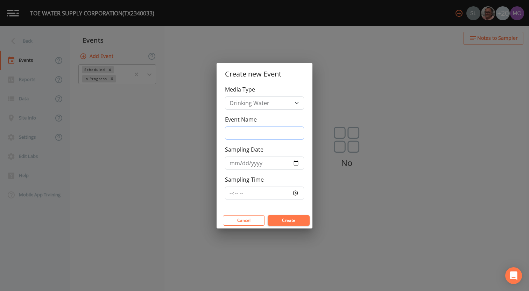
click at [231, 129] on input "Event Name" at bounding box center [264, 133] width 79 height 13
type input "JHI"
click at [294, 164] on input "Sampling Date" at bounding box center [264, 163] width 79 height 13
type input "[DATE]"
click at [277, 224] on button "Create" at bounding box center [288, 220] width 42 height 10
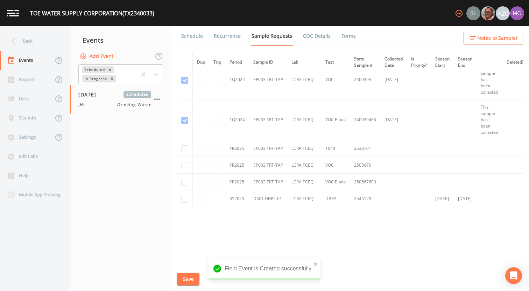
scroll to position [377, 0]
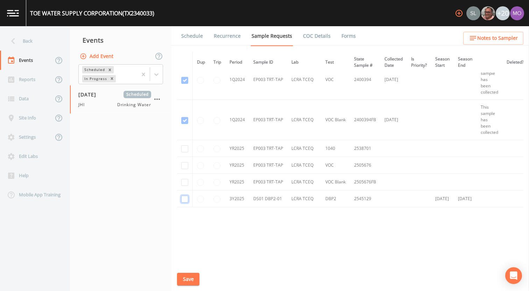
click at [184, 199] on input "checkbox" at bounding box center [184, 199] width 7 height 7
checkbox input "true"
click at [184, 279] on button "Save" at bounding box center [188, 279] width 22 height 13
click at [187, 279] on button "Save" at bounding box center [188, 279] width 22 height 13
click at [198, 38] on link "Schedule" at bounding box center [192, 36] width 24 height 20
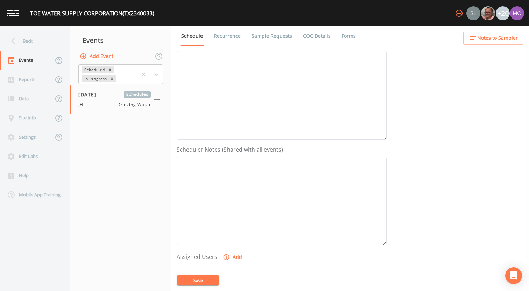
scroll to position [193, 0]
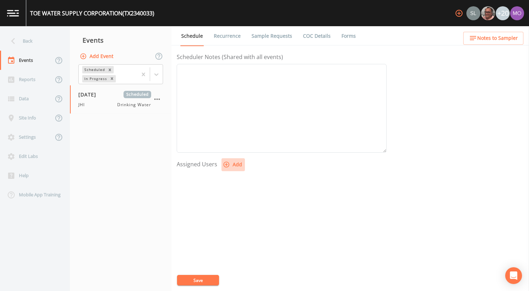
click at [227, 167] on icon "button" at bounding box center [226, 164] width 7 height 7
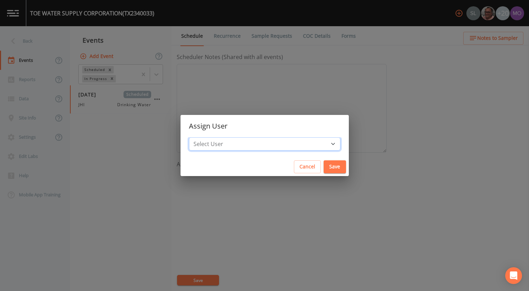
click at [231, 147] on select "Select User Sloan Rigamonti Mike Franklin Joshua gere Paul David Weber Zachary …" at bounding box center [264, 143] width 151 height 13
select select "a5a304aa-47e0-4d0c-bb11-516c0cd15b21"
click at [214, 137] on select "Select User Sloan Rigamonti Mike Franklin Joshua gere Paul David Weber Zachary …" at bounding box center [264, 143] width 151 height 13
click at [323, 169] on button "Save" at bounding box center [334, 166] width 22 height 13
select select
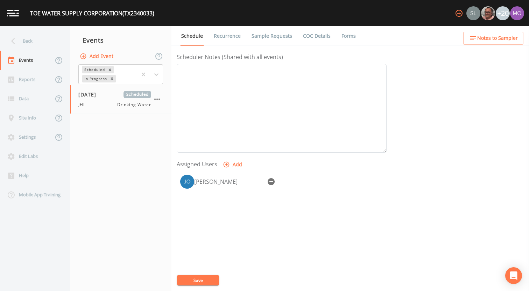
click at [214, 279] on button "Save" at bounding box center [198, 280] width 42 height 10
click at [36, 42] on div "Back" at bounding box center [31, 40] width 63 height 19
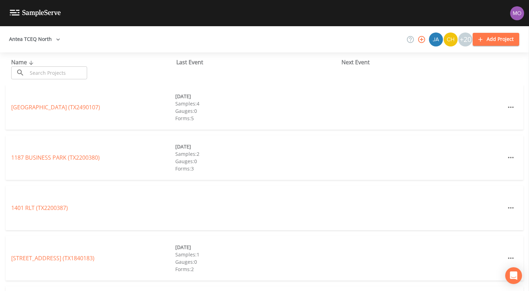
click at [45, 72] on input "text" at bounding box center [57, 72] width 60 height 13
paste input "TX2200003"
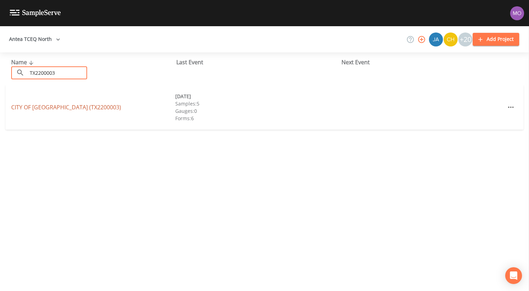
type input "TX2200003"
click at [53, 107] on link "CITY OF BEDFORD (TX2200003)" at bounding box center [66, 107] width 110 height 8
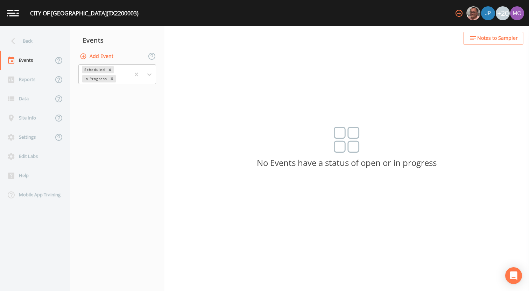
click at [94, 60] on button "Add Event" at bounding box center [97, 56] width 38 height 13
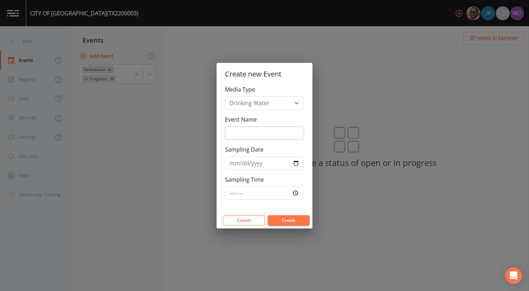
click at [258, 133] on input "Event Name" at bounding box center [264, 133] width 79 height 13
type input "JWH"
click at [297, 163] on input "Sampling Date" at bounding box center [264, 163] width 79 height 13
type input "2025-09-17"
click at [276, 219] on button "Create" at bounding box center [288, 220] width 42 height 10
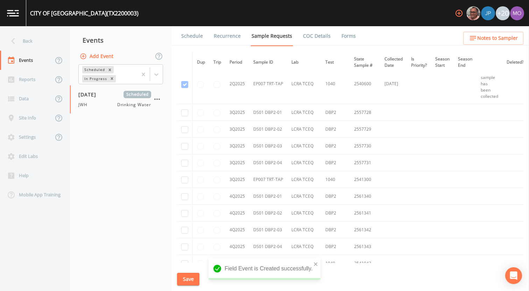
scroll to position [1894, 0]
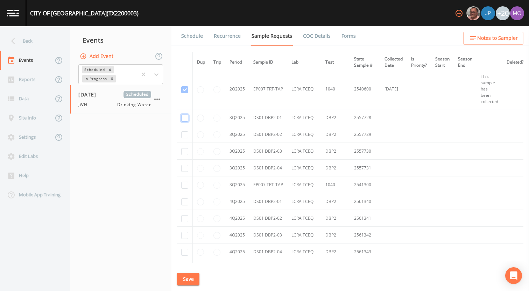
click at [186, 118] on input "checkbox" at bounding box center [184, 118] width 7 height 7
checkbox input "true"
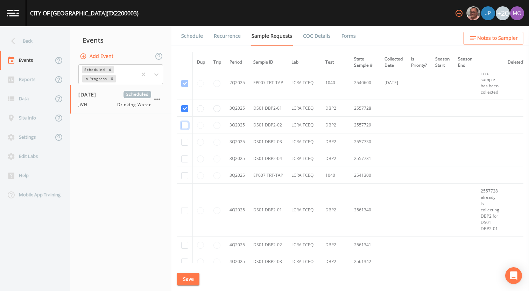
click at [186, 124] on input "checkbox" at bounding box center [184, 125] width 7 height 7
checkbox input "true"
click at [184, 145] on input "checkbox" at bounding box center [184, 142] width 7 height 7
checkbox input "true"
click at [184, 158] on input "checkbox" at bounding box center [184, 159] width 7 height 7
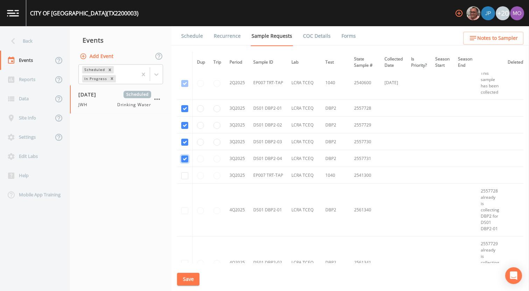
checkbox input "true"
click at [183, 177] on input "checkbox" at bounding box center [184, 175] width 7 height 7
checkbox input "true"
click at [186, 281] on button "Save" at bounding box center [188, 279] width 22 height 13
click at [198, 39] on link "Schedule" at bounding box center [192, 36] width 24 height 20
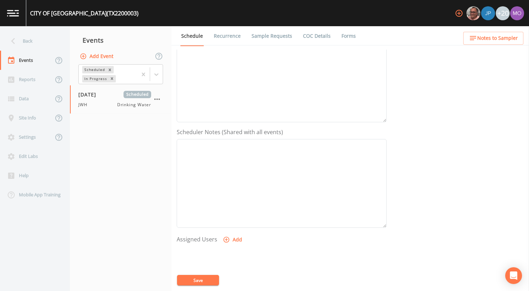
scroll to position [173, 0]
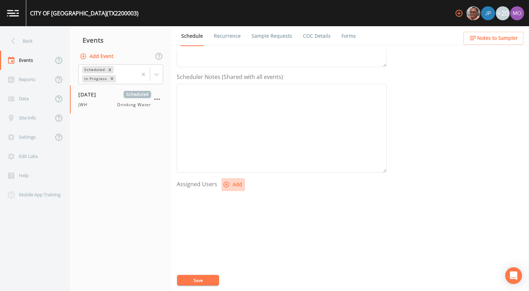
click at [229, 187] on button "Add" at bounding box center [232, 184] width 23 height 13
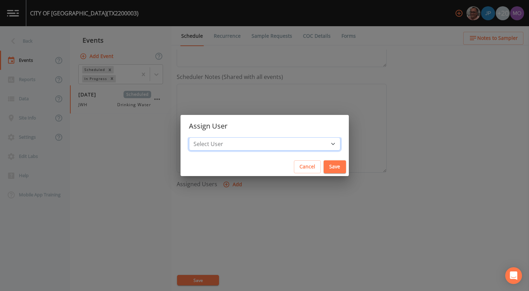
click at [250, 149] on select "Select User Mike Franklin Joshua gere Paul David Weber Zachary Evans Stafford J…" at bounding box center [264, 143] width 151 height 13
select select "5228c763-cea1-42f9-884e-47d3eb1fbd8b"
click at [214, 137] on select "Select User Mike Franklin Joshua gere Paul David Weber Zachary Evans Stafford J…" at bounding box center [264, 143] width 151 height 13
click at [323, 169] on button "Save" at bounding box center [334, 166] width 22 height 13
select select
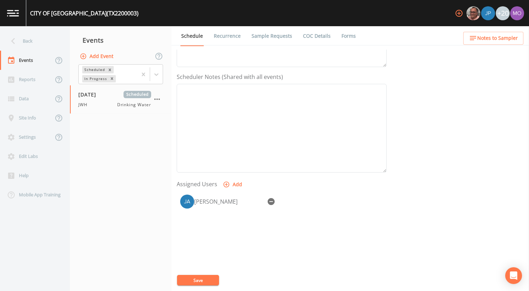
click at [208, 276] on button "Save" at bounding box center [198, 280] width 42 height 10
click at [47, 45] on div "Back" at bounding box center [31, 40] width 63 height 19
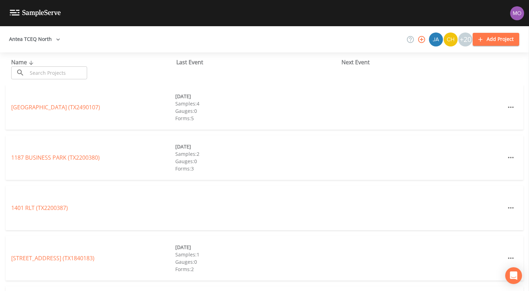
click at [55, 73] on input "text" at bounding box center [57, 72] width 60 height 13
paste input "TX2200075"
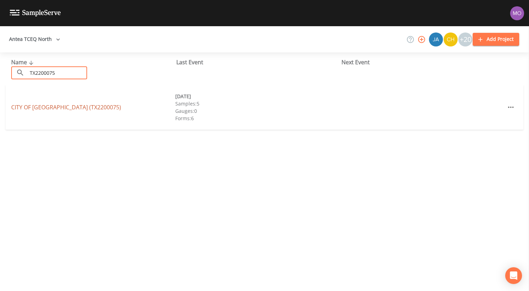
type input "TX2200075"
click at [66, 106] on link "CITY OF SOUTHLAKE (TX2200075)" at bounding box center [66, 107] width 110 height 8
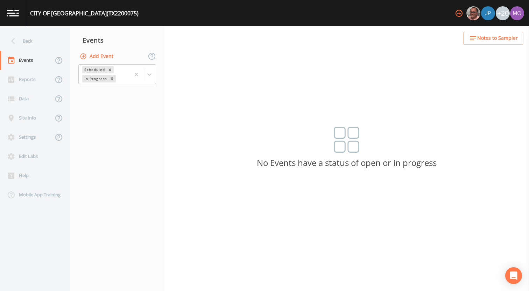
click at [110, 55] on button "Add Event" at bounding box center [97, 56] width 38 height 13
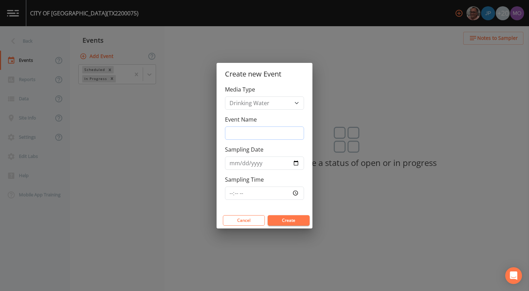
click at [237, 132] on input "Event Name" at bounding box center [264, 133] width 79 height 13
type input "JWH"
click at [296, 161] on input "Sampling Date" at bounding box center [264, 163] width 79 height 13
type input "2025-09-17"
click at [278, 220] on button "Create" at bounding box center [288, 220] width 42 height 10
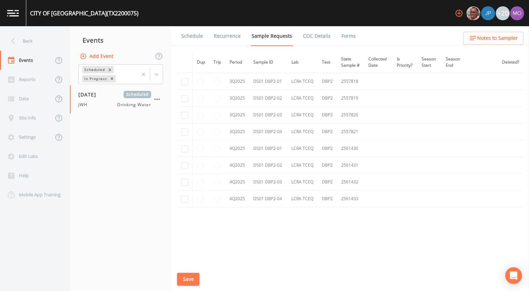
scroll to position [824, 0]
click at [186, 85] on input "checkbox" at bounding box center [184, 81] width 7 height 7
checkbox input "true"
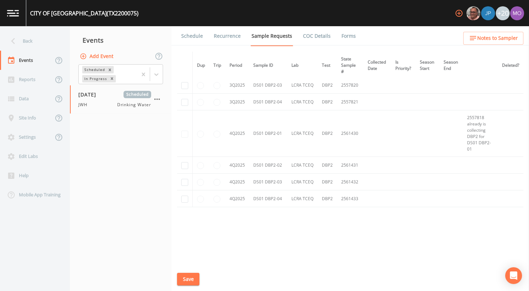
click at [185, 72] on input "checkbox" at bounding box center [184, 68] width 7 height 7
checkbox input "true"
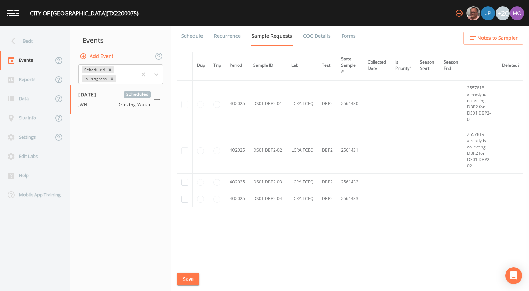
click at [185, 59] on input "checkbox" at bounding box center [184, 55] width 7 height 7
checkbox input "true"
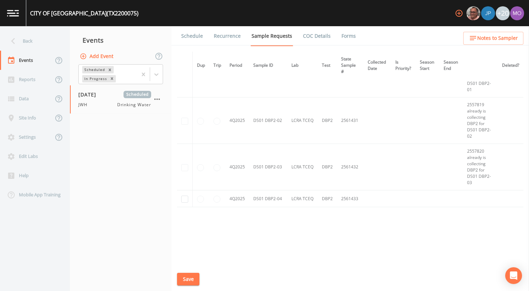
click at [185, 47] on input "checkbox" at bounding box center [184, 43] width 7 height 7
checkbox input "true"
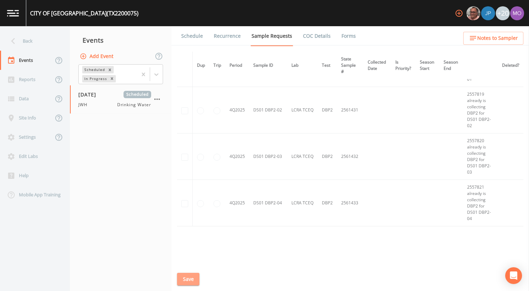
click at [186, 279] on button "Save" at bounding box center [188, 279] width 22 height 13
click at [198, 37] on link "Schedule" at bounding box center [192, 36] width 24 height 20
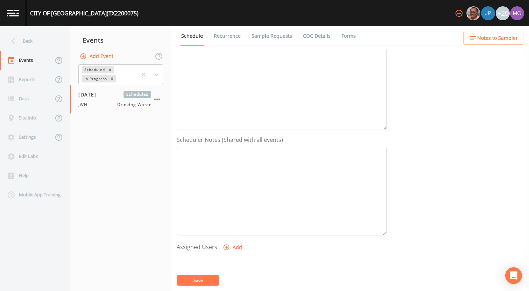
scroll to position [165, 0]
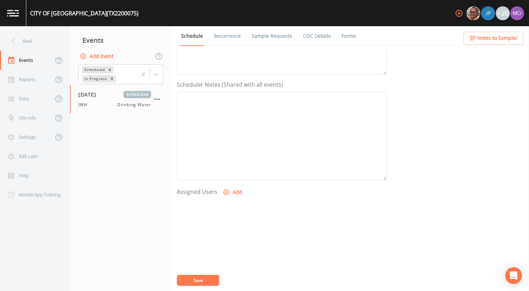
click at [223, 194] on icon "button" at bounding box center [226, 192] width 7 height 7
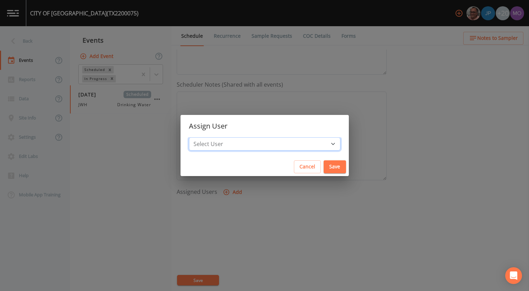
click at [241, 144] on select "Select User Mike Franklin Joshua gere Paul David Weber Zachary Evans Stafford J…" at bounding box center [264, 143] width 151 height 13
select select "5228c763-cea1-42f9-884e-47d3eb1fbd8b"
click at [214, 137] on select "Select User Mike Franklin Joshua gere Paul David Weber Zachary Evans Stafford J…" at bounding box center [264, 143] width 151 height 13
click at [323, 172] on button "Save" at bounding box center [334, 166] width 22 height 13
select select
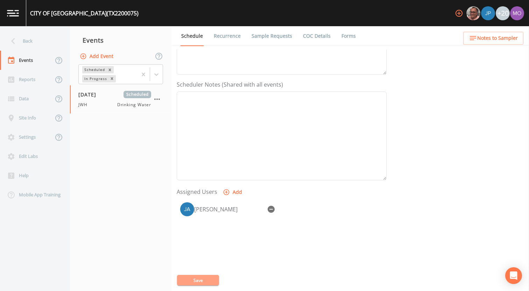
click at [207, 281] on button "Save" at bounding box center [198, 280] width 42 height 10
click at [193, 277] on button "Save" at bounding box center [198, 280] width 42 height 10
click at [23, 41] on div "Back" at bounding box center [31, 40] width 63 height 19
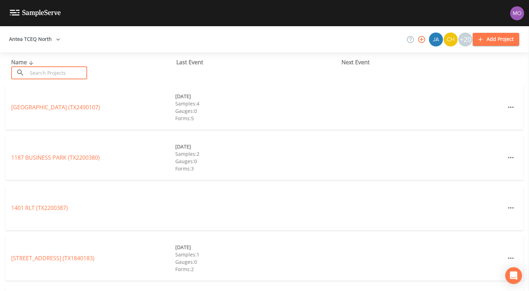
click at [64, 70] on input "text" at bounding box center [57, 72] width 60 height 13
paste input "TX2200052"
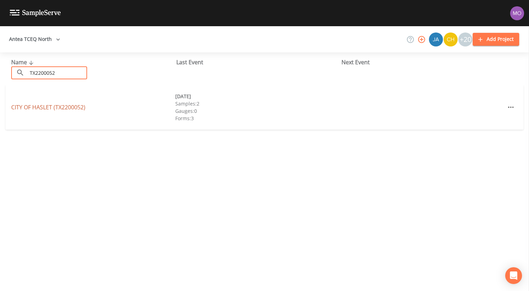
type input "TX2200052"
click at [60, 108] on link "CITY OF HASLET (TX2200052)" at bounding box center [48, 107] width 74 height 8
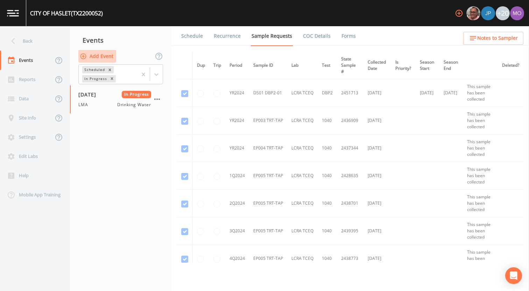
click at [102, 58] on button "Add Event" at bounding box center [97, 56] width 38 height 13
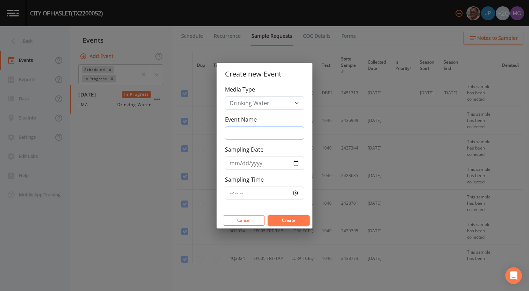
click at [233, 133] on input "Event Name" at bounding box center [264, 133] width 79 height 13
type input "JWH"
click at [295, 163] on input "Sampling Date" at bounding box center [264, 163] width 79 height 13
type input "2025-09-17"
click at [297, 221] on button "Create" at bounding box center [288, 220] width 42 height 10
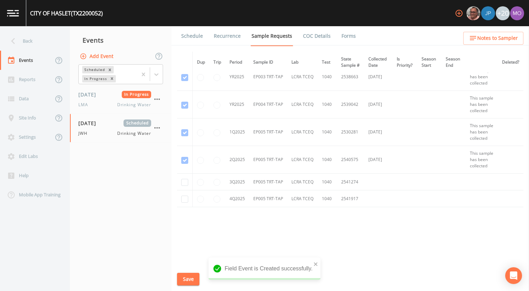
scroll to position [390, 0]
click at [185, 180] on input "checkbox" at bounding box center [184, 182] width 7 height 7
checkbox input "true"
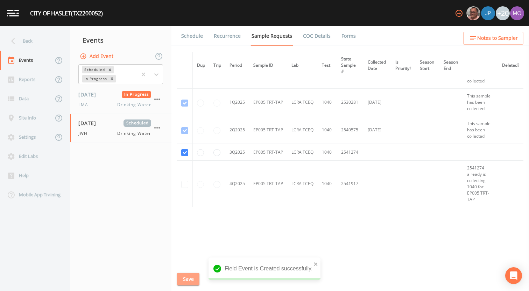
click at [185, 277] on button "Save" at bounding box center [188, 279] width 22 height 13
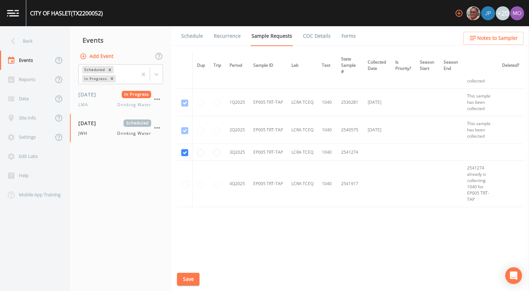
click at [195, 33] on link "Schedule" at bounding box center [192, 36] width 24 height 20
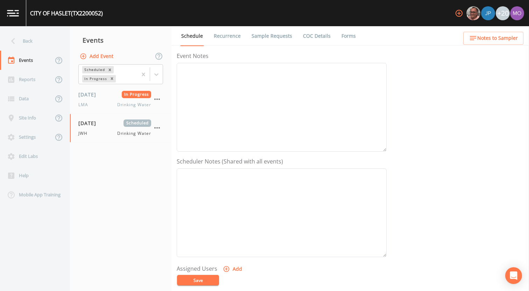
scroll to position [135, 0]
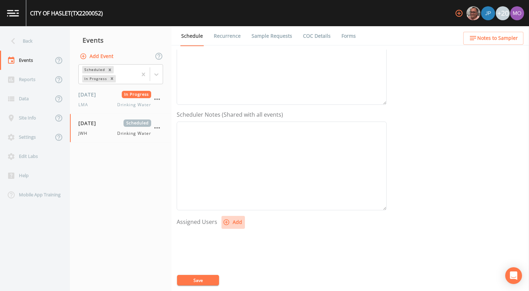
click at [226, 222] on icon "button" at bounding box center [226, 223] width 6 height 6
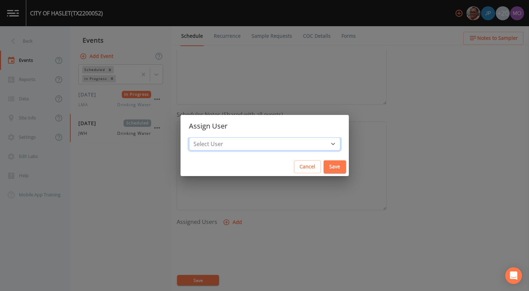
click at [243, 146] on select "Select User Mike Franklin Joshua gere Paul David Weber Zachary Evans Stafford J…" at bounding box center [264, 143] width 151 height 13
select select "5228c763-cea1-42f9-884e-47d3eb1fbd8b"
click at [214, 137] on select "Select User Mike Franklin Joshua gere Paul David Weber Zachary Evans Stafford J…" at bounding box center [264, 143] width 151 height 13
click at [323, 169] on button "Save" at bounding box center [334, 166] width 22 height 13
select select
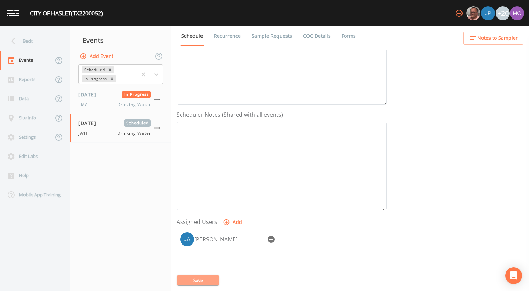
click at [203, 279] on button "Save" at bounding box center [198, 280] width 42 height 10
click at [40, 47] on div "Back" at bounding box center [31, 40] width 63 height 19
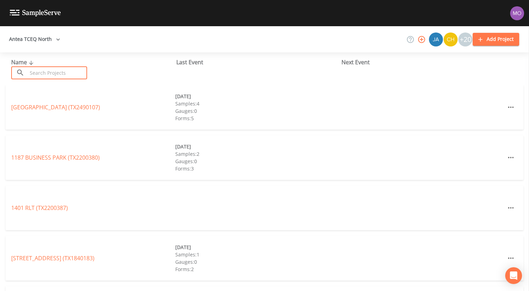
click at [41, 79] on input "text" at bounding box center [57, 72] width 60 height 13
paste input "TX2200071"
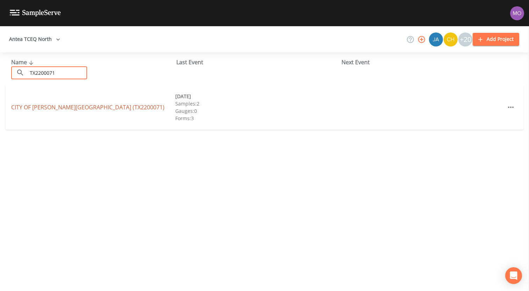
type input "TX2200071"
click at [43, 106] on link "CITY OF SANSOM PARK (TX2200071)" at bounding box center [87, 107] width 153 height 8
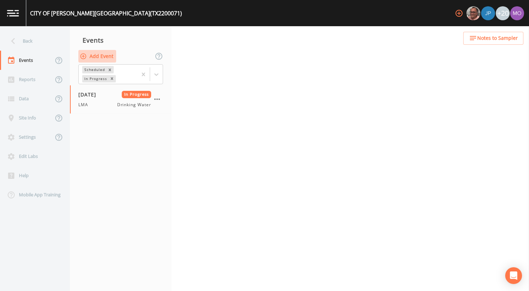
click at [109, 56] on button "Add Event" at bounding box center [97, 56] width 38 height 13
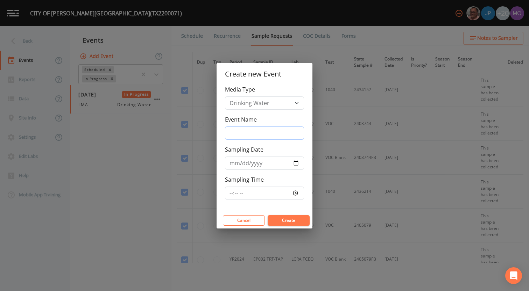
click at [255, 133] on input "Event Name" at bounding box center [264, 133] width 79 height 13
type input "JWH"
click at [295, 162] on input "Sampling Date" at bounding box center [264, 163] width 79 height 13
type input "2025-09-17"
click at [280, 218] on button "Create" at bounding box center [288, 220] width 42 height 10
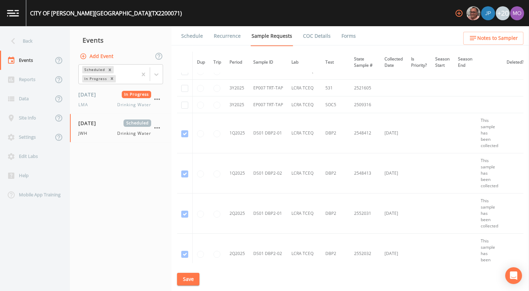
scroll to position [2177, 0]
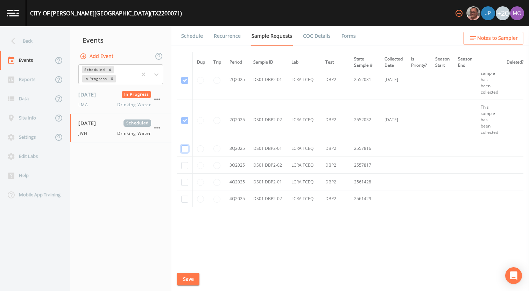
click at [187, 149] on input "checkbox" at bounding box center [184, 148] width 7 height 7
checkbox input "true"
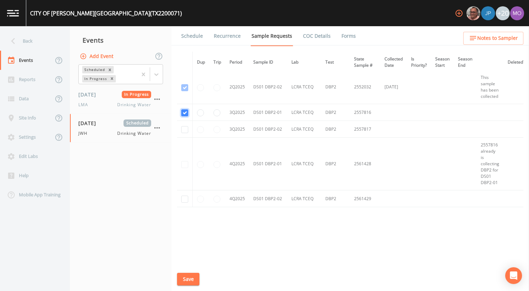
scroll to position [1932, 0]
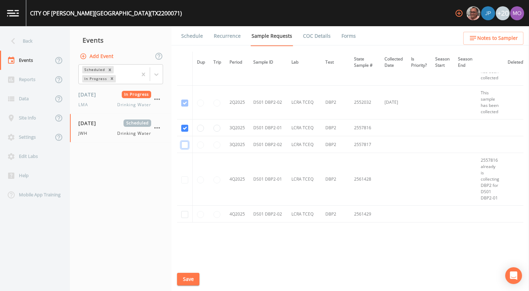
click at [187, 146] on input "checkbox" at bounding box center [184, 145] width 7 height 7
checkbox input "true"
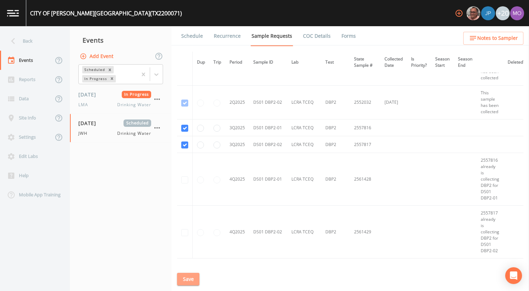
click at [194, 280] on button "Save" at bounding box center [188, 279] width 22 height 13
click at [192, 39] on link "Schedule" at bounding box center [192, 36] width 24 height 20
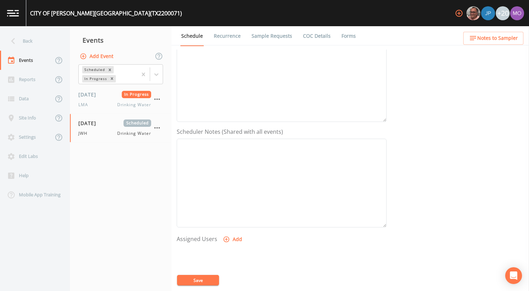
scroll to position [185, 0]
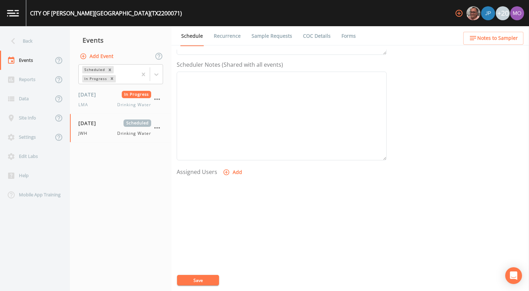
click at [232, 170] on button "Add" at bounding box center [232, 172] width 23 height 13
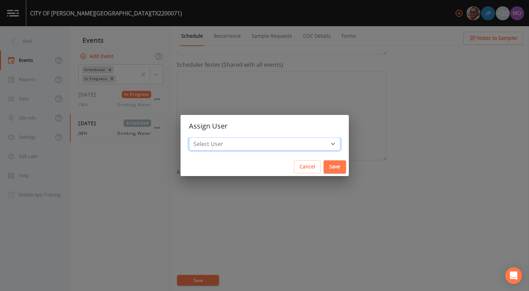
click at [249, 142] on select "Select User Mike Franklin Joshua gere Paul David Weber Zachary Evans Stafford J…" at bounding box center [264, 143] width 151 height 13
select select "5228c763-cea1-42f9-884e-47d3eb1fbd8b"
click at [214, 137] on select "Select User Mike Franklin Joshua gere Paul David Weber Zachary Evans Stafford J…" at bounding box center [264, 143] width 151 height 13
click at [323, 162] on button "Save" at bounding box center [334, 166] width 22 height 13
select select
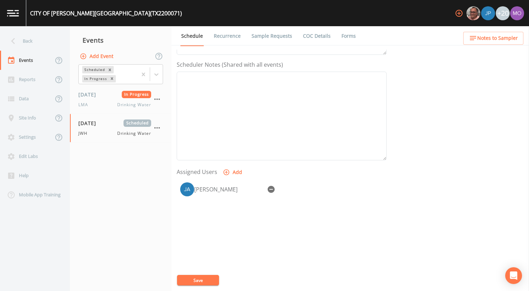
click at [194, 282] on button "Save" at bounding box center [198, 280] width 42 height 10
click at [35, 34] on div "Back" at bounding box center [31, 40] width 63 height 19
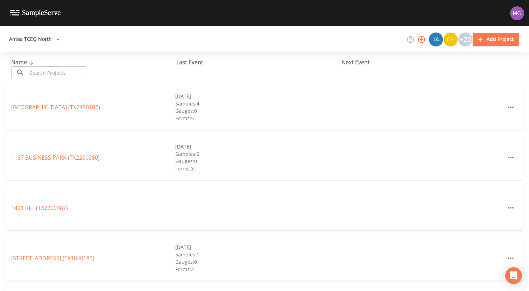
click at [39, 75] on input "text" at bounding box center [57, 72] width 60 height 13
paste input "TX2200131"
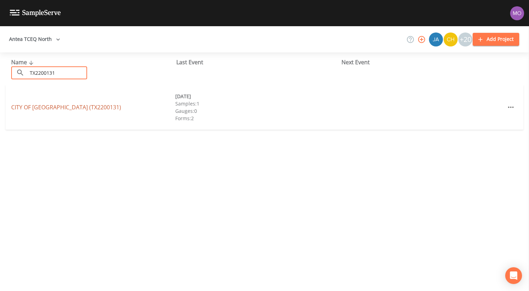
type input "TX2200131"
click at [57, 108] on link "CITY OF WESTWORTH VILLAGE (TX2200131)" at bounding box center [66, 107] width 110 height 8
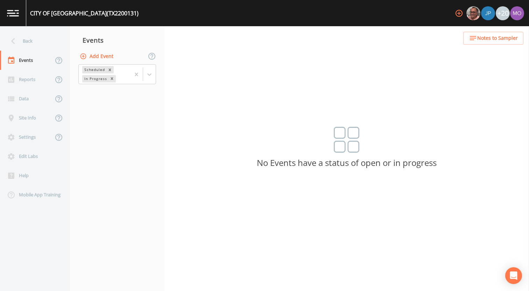
click at [108, 58] on button "Add Event" at bounding box center [97, 56] width 38 height 13
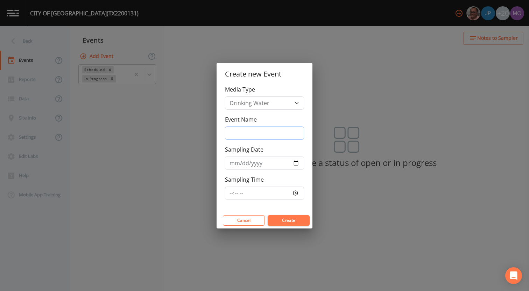
click at [274, 138] on input "Event Name" at bounding box center [264, 133] width 79 height 13
type input "JWH"
click at [295, 163] on input "Sampling Date" at bounding box center [264, 163] width 79 height 13
type input "2025-09-17"
click at [277, 219] on button "Create" at bounding box center [288, 220] width 42 height 10
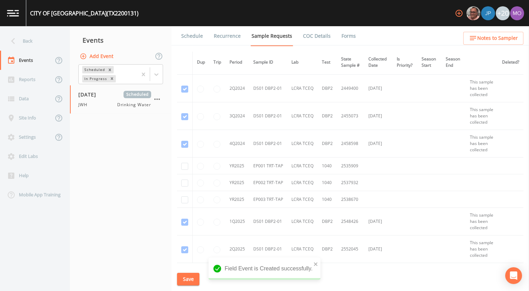
scroll to position [261, 0]
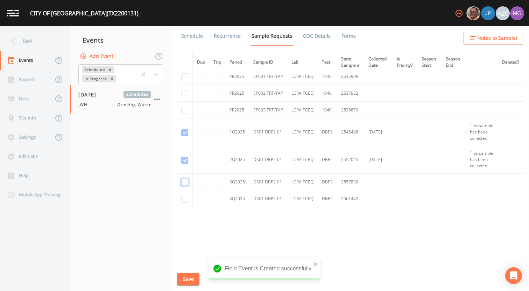
click at [184, 182] on input "checkbox" at bounding box center [184, 182] width 7 height 7
checkbox input "true"
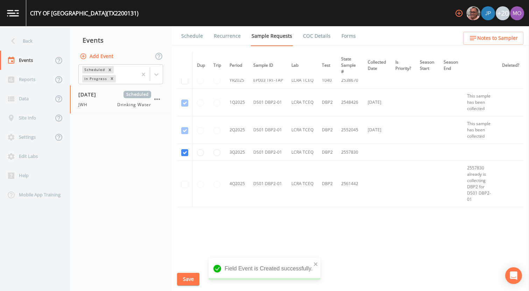
click at [186, 280] on button "Save" at bounding box center [188, 279] width 22 height 13
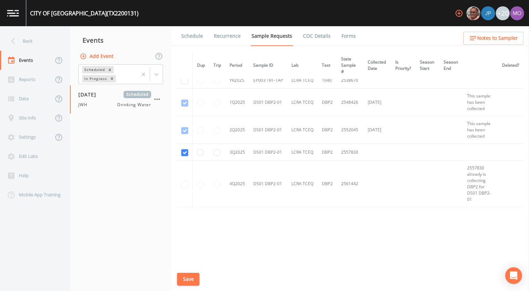
click at [187, 37] on link "Schedule" at bounding box center [192, 36] width 24 height 20
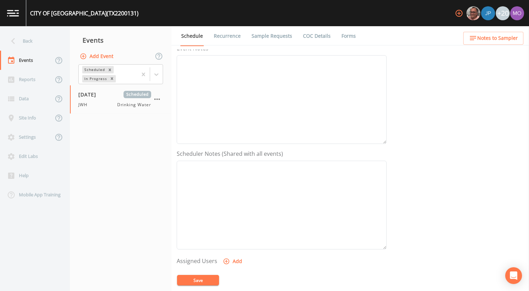
scroll to position [174, 0]
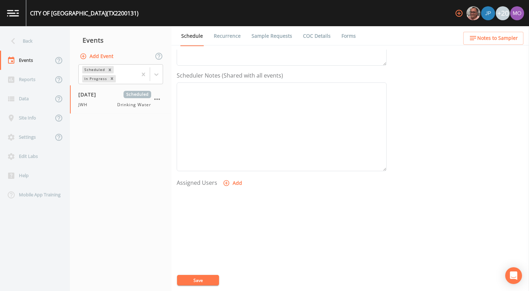
click at [231, 186] on button "Add" at bounding box center [232, 183] width 23 height 13
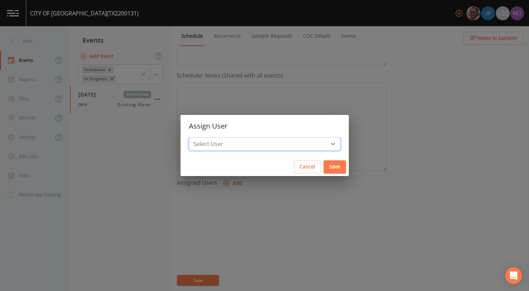
click at [250, 140] on select "Select User Mike Franklin Joshua gere Paul David Weber Zachary Evans Stafford J…" at bounding box center [264, 143] width 151 height 13
select select "5228c763-cea1-42f9-884e-47d3eb1fbd8b"
click at [214, 137] on select "Select User Mike Franklin Joshua gere Paul David Weber Zachary Evans Stafford J…" at bounding box center [264, 143] width 151 height 13
click at [323, 166] on button "Save" at bounding box center [334, 166] width 22 height 13
select select
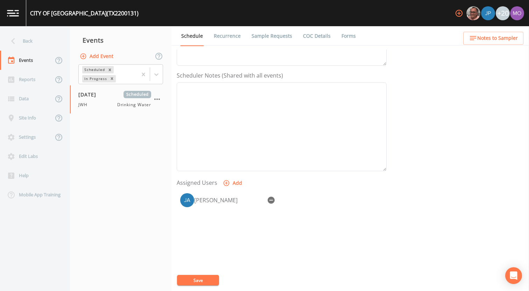
click at [213, 277] on button "Save" at bounding box center [198, 280] width 42 height 10
click at [36, 40] on div "Back" at bounding box center [31, 40] width 63 height 19
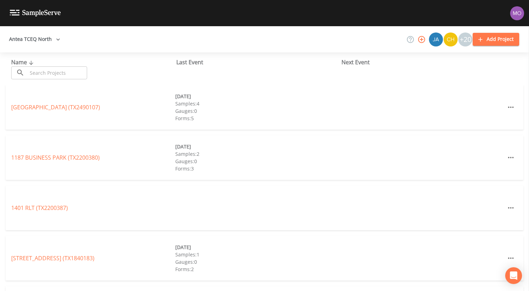
click at [43, 71] on input "text" at bounding box center [57, 72] width 60 height 13
paste input "TX2200078"
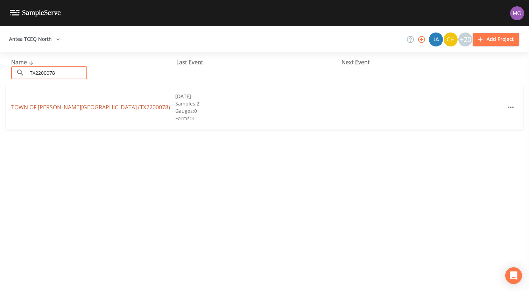
type input "TX2200078"
click at [51, 105] on link "TOWN OF WESTOVER HILLS (TX2200078)" at bounding box center [90, 107] width 159 height 8
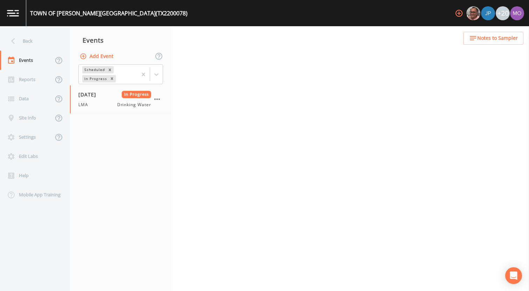
click at [105, 58] on button "Add Event" at bounding box center [97, 56] width 38 height 13
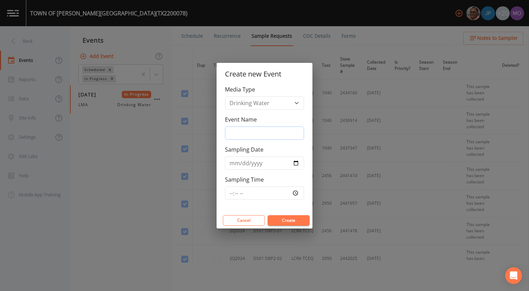
click at [240, 131] on input "Event Name" at bounding box center [264, 133] width 79 height 13
type input "JWH"
click at [295, 161] on input "Sampling Date" at bounding box center [264, 163] width 79 height 13
type input "2025-09-17"
click at [277, 221] on button "Create" at bounding box center [288, 220] width 42 height 10
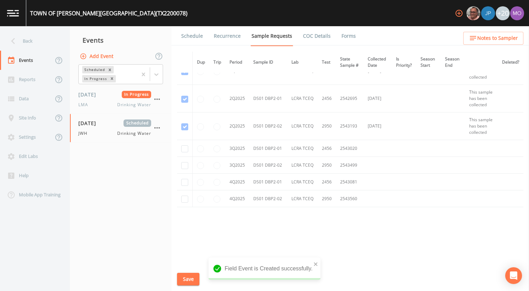
scroll to position [498, 0]
click at [186, 149] on input "checkbox" at bounding box center [184, 148] width 7 height 7
checkbox input "true"
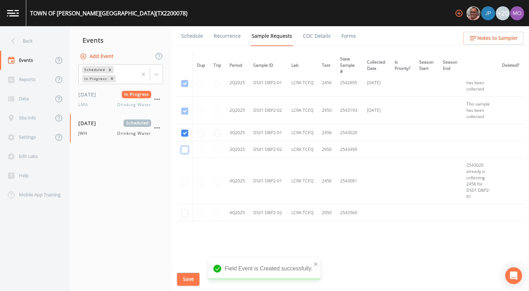
click at [185, 149] on input "checkbox" at bounding box center [184, 150] width 7 height 7
checkbox input "true"
click at [189, 278] on button "Save" at bounding box center [188, 279] width 22 height 13
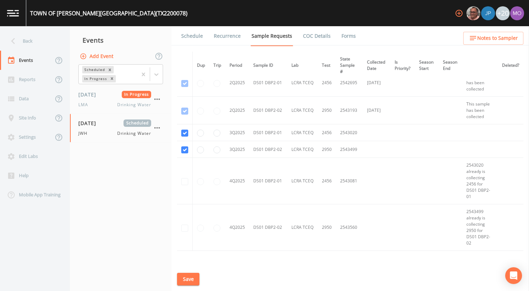
click at [196, 37] on link "Schedule" at bounding box center [192, 36] width 24 height 20
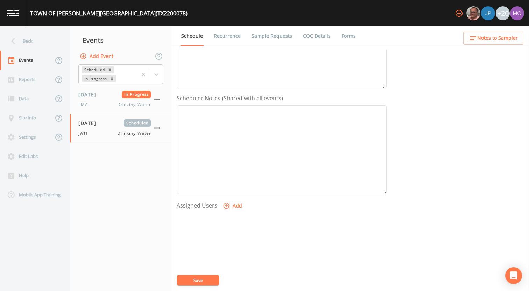
scroll to position [202, 0]
click at [225, 158] on icon "button" at bounding box center [226, 155] width 7 height 7
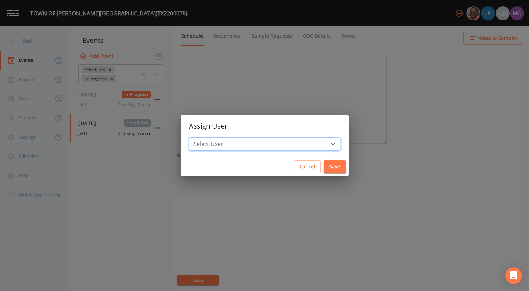
click at [232, 143] on select "Select User Mike Franklin Joshua gere Paul David Weber Zachary Evans Stafford J…" at bounding box center [264, 143] width 151 height 13
select select "5228c763-cea1-42f9-884e-47d3eb1fbd8b"
click at [214, 137] on select "Select User Mike Franklin Joshua gere Paul David Weber Zachary Evans Stafford J…" at bounding box center [264, 143] width 151 height 13
click at [323, 166] on button "Save" at bounding box center [334, 166] width 22 height 13
select select
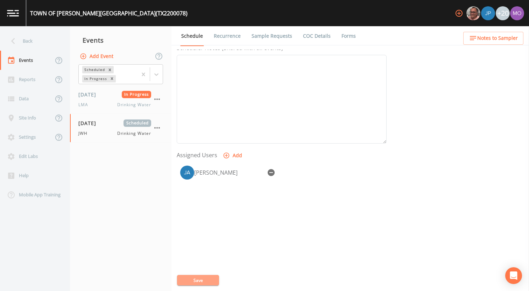
click at [201, 281] on button "Save" at bounding box center [198, 280] width 42 height 10
click at [31, 49] on div "Back" at bounding box center [31, 40] width 63 height 19
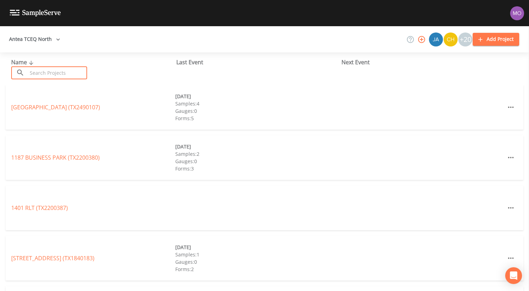
click at [54, 73] on input "text" at bounding box center [57, 72] width 60 height 13
paste input "TX0570006"
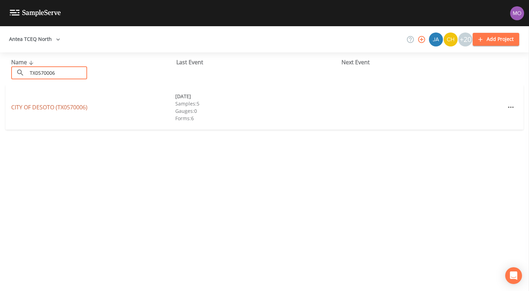
type input "TX0570006"
click at [58, 109] on link "CITY OF DESOTO (TX0570006)" at bounding box center [49, 107] width 76 height 8
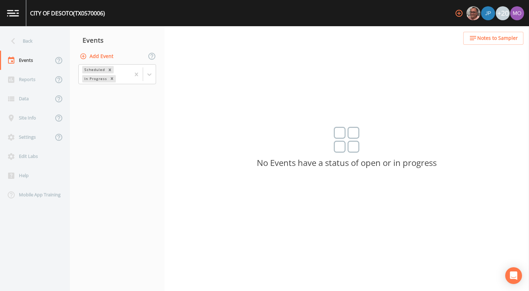
click at [105, 57] on button "Add Event" at bounding box center [97, 56] width 38 height 13
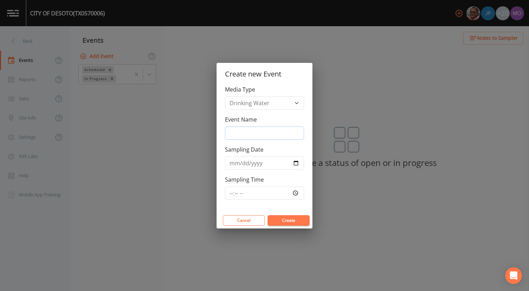
click at [237, 130] on input "Event Name" at bounding box center [264, 133] width 79 height 13
type input "JWH"
click at [296, 162] on input "Sampling Date" at bounding box center [264, 163] width 79 height 13
type input "2025-09-17"
click at [273, 218] on button "Create" at bounding box center [288, 220] width 42 height 10
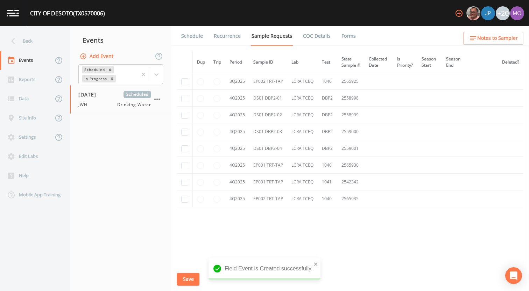
scroll to position [1163, 0]
click at [184, 90] on td at bounding box center [185, 81] width 16 height 17
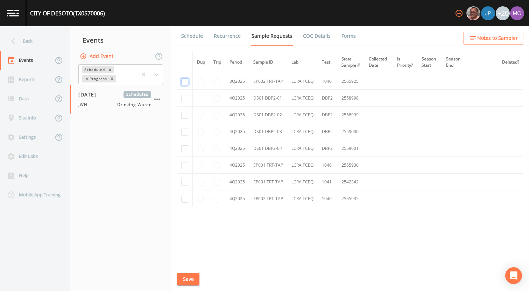
click at [185, 85] on input "checkbox" at bounding box center [184, 81] width 7 height 7
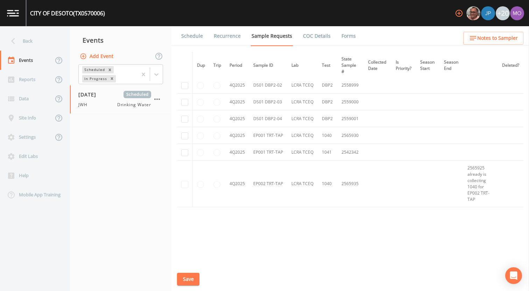
click at [184, 56] on input "checkbox" at bounding box center [184, 52] width 7 height 7
checkbox input "false"
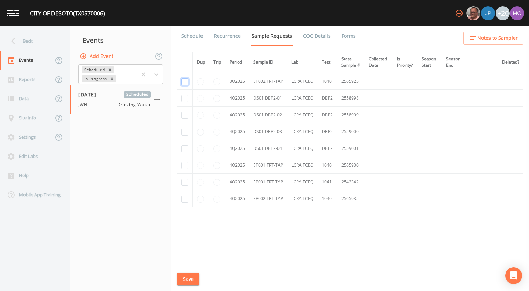
scroll to position [1233, 0]
click at [185, 41] on input "checkbox" at bounding box center [184, 37] width 7 height 7
checkbox input "true"
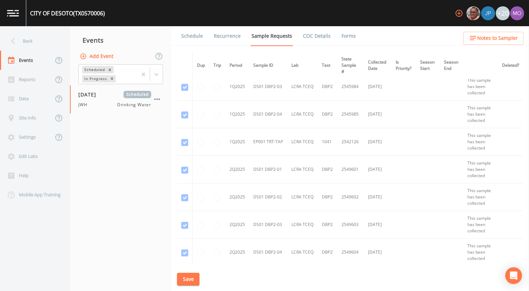
scroll to position [721, 0]
click at [183, 14] on input "checkbox" at bounding box center [184, 10] width 7 height 7
checkbox input "true"
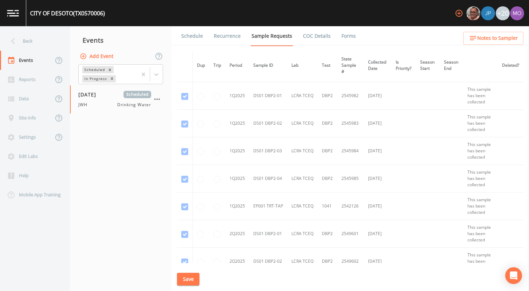
scroll to position [654, 0]
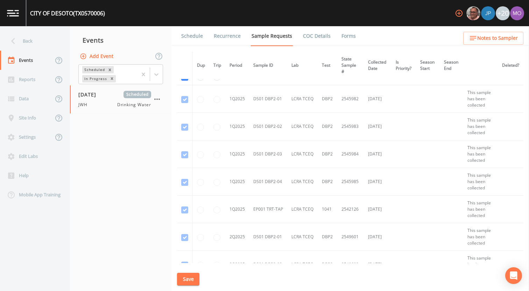
click at [183, 24] on td at bounding box center [185, 1] width 16 height 47
click at [184, 24] on td at bounding box center [185, 1] width 16 height 47
click at [186, 24] on td at bounding box center [185, 1] width 16 height 47
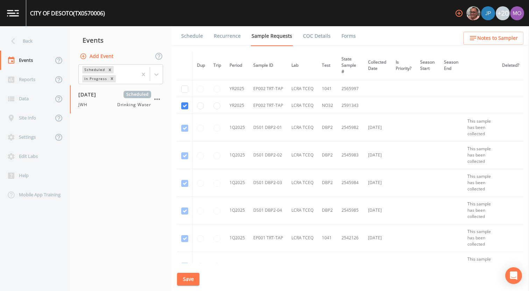
scroll to position [625, 0]
click at [185, 53] on td at bounding box center [185, 30] width 16 height 47
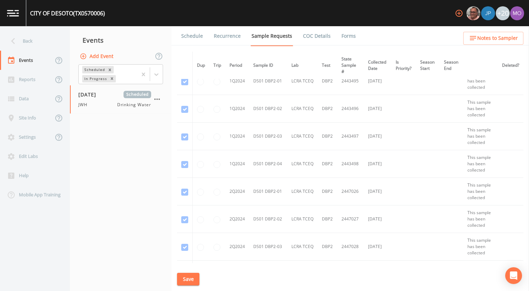
scroll to position [0, 0]
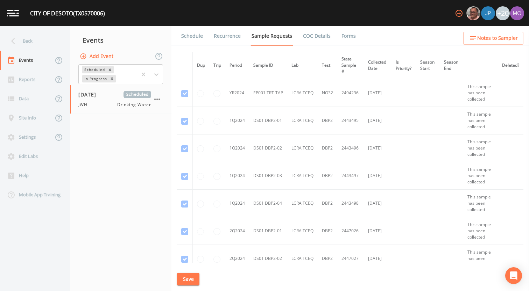
click at [180, 278] on button "Save" at bounding box center [188, 279] width 22 height 13
click at [194, 37] on link "Schedule" at bounding box center [192, 36] width 24 height 20
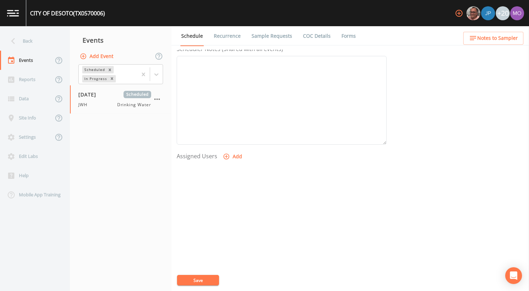
scroll to position [202, 0]
click at [225, 156] on icon "button" at bounding box center [226, 156] width 6 height 6
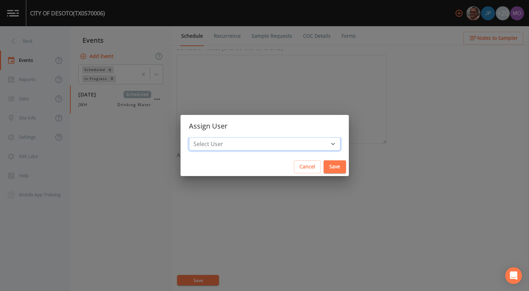
click at [234, 144] on select "Select User [PERSON_NAME] [PERSON_NAME] [PERSON_NAME] [PERSON_NAME] [PERSON_NAM…" at bounding box center [264, 143] width 151 height 13
select select "5228c763-cea1-42f9-884e-47d3eb1fbd8b"
click at [214, 137] on select "Select User [PERSON_NAME] [PERSON_NAME] [PERSON_NAME] [PERSON_NAME] [PERSON_NAM…" at bounding box center [264, 143] width 151 height 13
click at [323, 164] on button "Save" at bounding box center [334, 166] width 22 height 13
select select
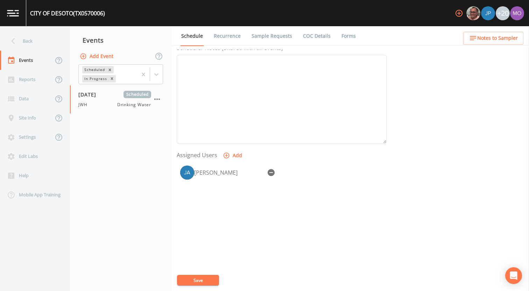
click at [195, 279] on button "Save" at bounding box center [198, 280] width 42 height 10
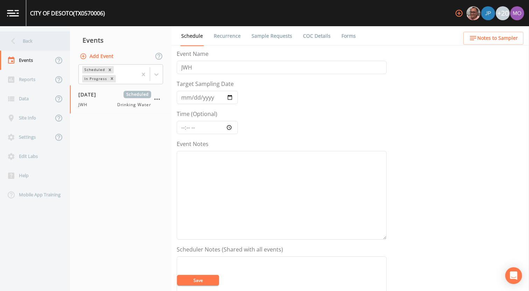
click at [38, 44] on div "Back" at bounding box center [31, 40] width 63 height 19
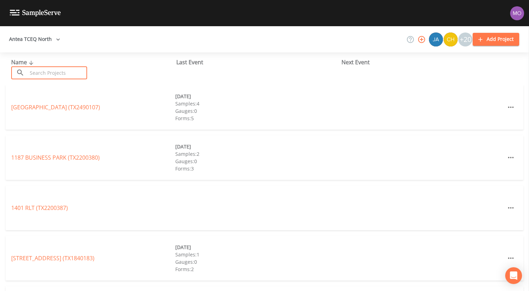
click at [49, 72] on input "text" at bounding box center [57, 72] width 60 height 13
paste input "TX0700080"
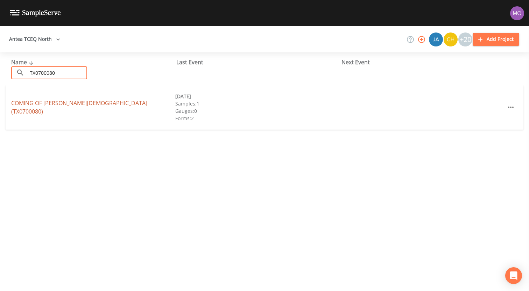
type input "TX0700080"
click at [65, 109] on link "COMING OF [PERSON_NAME][DEMOGRAPHIC_DATA] (TX0700080)" at bounding box center [79, 107] width 136 height 16
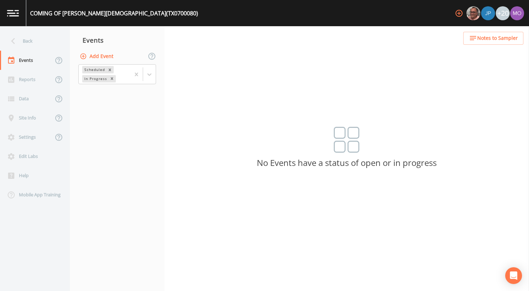
click at [108, 59] on button "Add Event" at bounding box center [97, 56] width 38 height 13
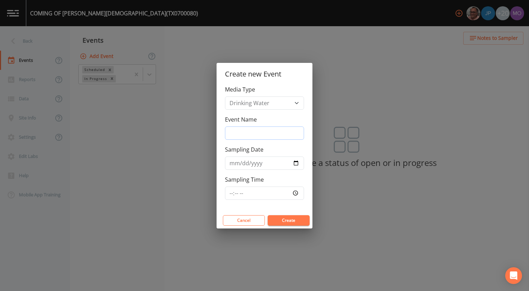
click at [239, 130] on input "Event Name" at bounding box center [264, 133] width 79 height 13
type input "JWH"
click at [294, 162] on input "Sampling Date" at bounding box center [264, 163] width 79 height 13
type input "[DATE]"
click at [288, 219] on button "Create" at bounding box center [288, 220] width 42 height 10
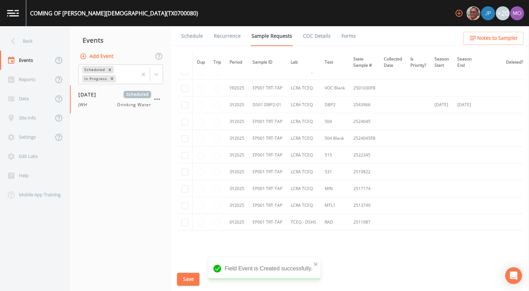
scroll to position [281, 0]
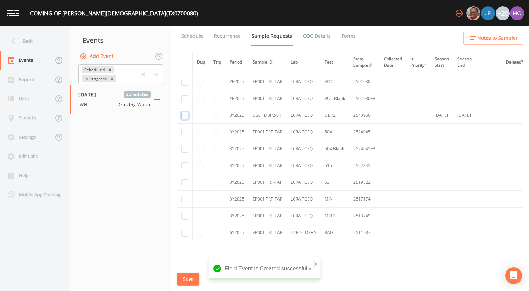
click at [186, 117] on input "checkbox" at bounding box center [184, 115] width 7 height 7
checkbox input "true"
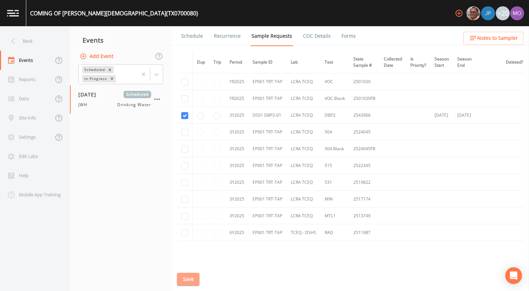
click at [191, 279] on button "Save" at bounding box center [188, 279] width 22 height 13
click at [199, 38] on link "Schedule" at bounding box center [192, 36] width 24 height 20
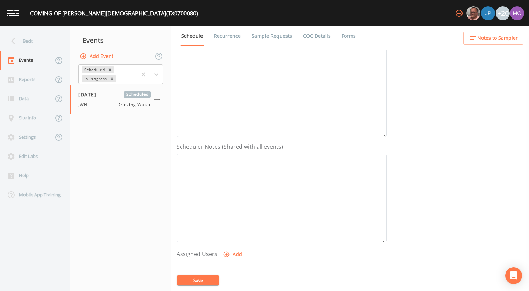
scroll to position [202, 0]
click at [228, 155] on icon "button" at bounding box center [226, 156] width 6 height 6
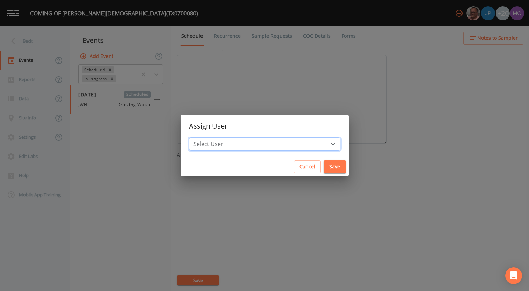
click at [230, 144] on select "Select User [PERSON_NAME] [PERSON_NAME] [PERSON_NAME] [PERSON_NAME] [PERSON_NAM…" at bounding box center [264, 143] width 151 height 13
select select "5228c763-cea1-42f9-884e-47d3eb1fbd8b"
click at [214, 137] on select "Select User [PERSON_NAME] [PERSON_NAME] [PERSON_NAME] [PERSON_NAME] [PERSON_NAM…" at bounding box center [264, 143] width 151 height 13
click at [323, 167] on button "Save" at bounding box center [334, 166] width 22 height 13
select select
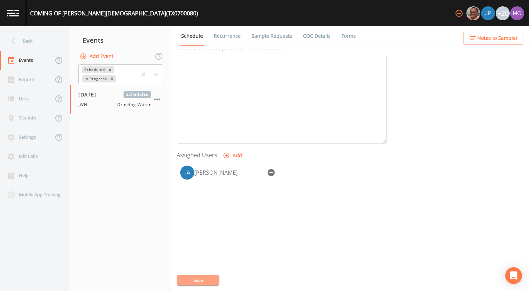
click at [193, 279] on button "Save" at bounding box center [198, 280] width 42 height 10
click at [49, 48] on div "Back" at bounding box center [31, 40] width 63 height 19
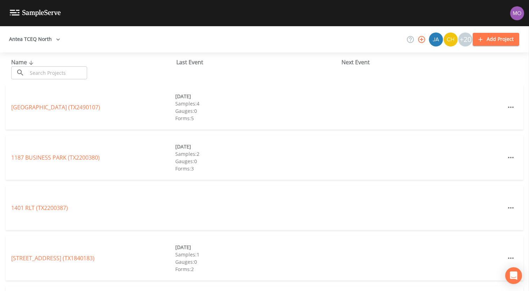
click at [68, 73] on input "text" at bounding box center [57, 72] width 60 height 13
paste input "TX0700020"
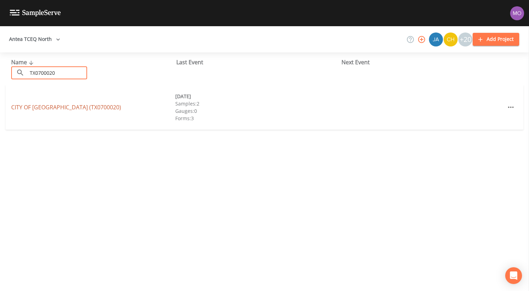
type input "TX0700020"
click at [70, 109] on link "CITY OF [GEOGRAPHIC_DATA] (TX0700020)" at bounding box center [66, 107] width 110 height 8
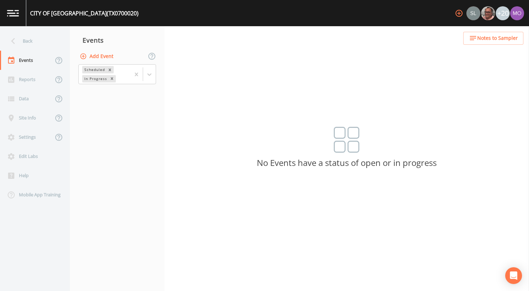
click at [103, 56] on button "Add Event" at bounding box center [97, 56] width 38 height 13
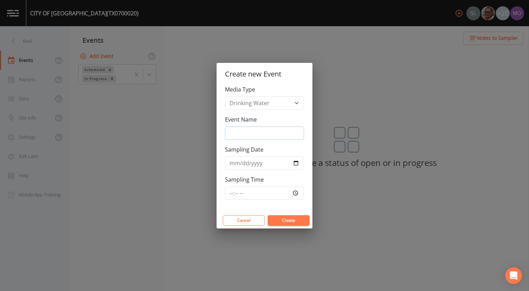
click at [272, 133] on input "Event Name" at bounding box center [264, 133] width 79 height 13
type input "JWH"
click at [297, 162] on input "Sampling Date" at bounding box center [264, 163] width 79 height 13
type input "[DATE]"
click at [282, 219] on button "Create" at bounding box center [288, 220] width 42 height 10
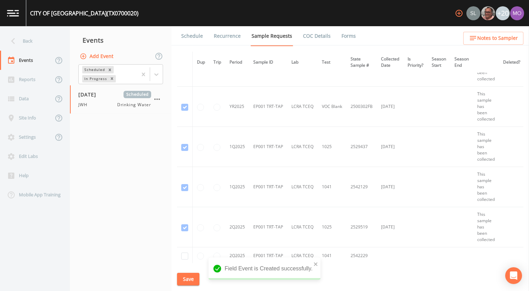
scroll to position [692, 0]
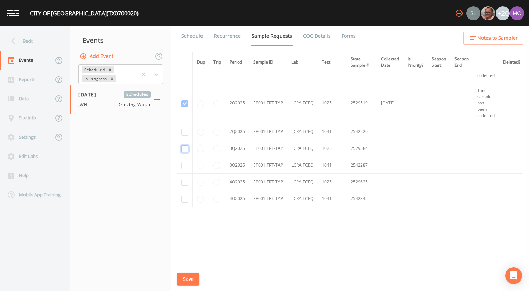
click at [183, 149] on input "checkbox" at bounding box center [184, 148] width 7 height 7
checkbox input "true"
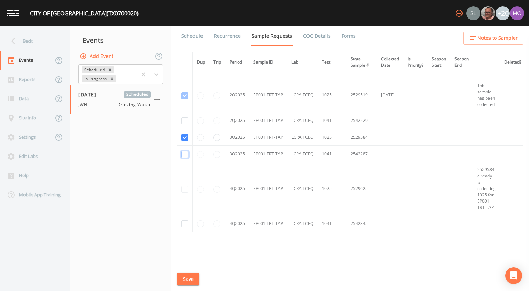
click at [185, 155] on input "checkbox" at bounding box center [184, 154] width 7 height 7
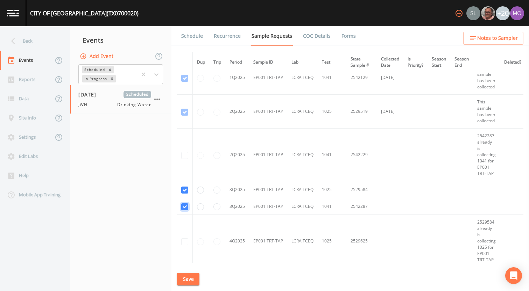
scroll to position [574, 0]
click at [185, 205] on input "checkbox" at bounding box center [184, 204] width 7 height 7
checkbox input "false"
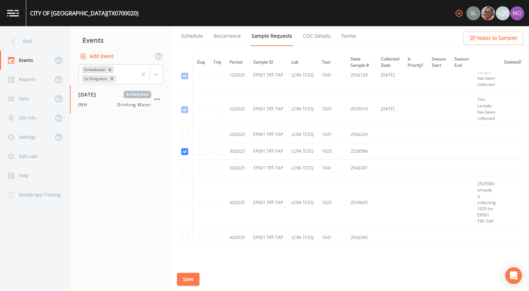
click at [186, 279] on button "Save" at bounding box center [188, 279] width 22 height 13
click at [193, 34] on link "Schedule" at bounding box center [192, 36] width 24 height 20
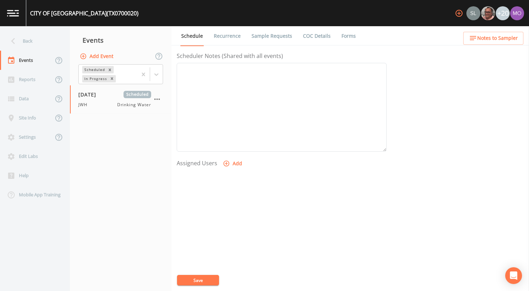
scroll to position [202, 0]
click at [235, 155] on button "Add" at bounding box center [232, 155] width 23 height 13
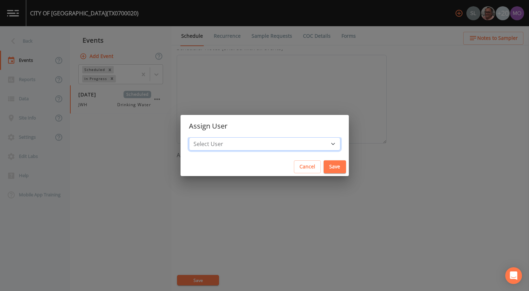
click at [242, 145] on select "Select User [PERSON_NAME] [PERSON_NAME] [PERSON_NAME] [PERSON_NAME] [PERSON_NAM…" at bounding box center [264, 143] width 151 height 13
select select "5228c763-cea1-42f9-884e-47d3eb1fbd8b"
click at [214, 137] on select "Select User [PERSON_NAME] [PERSON_NAME] [PERSON_NAME] [PERSON_NAME] [PERSON_NAM…" at bounding box center [264, 143] width 151 height 13
click at [323, 169] on button "Save" at bounding box center [334, 166] width 22 height 13
select select
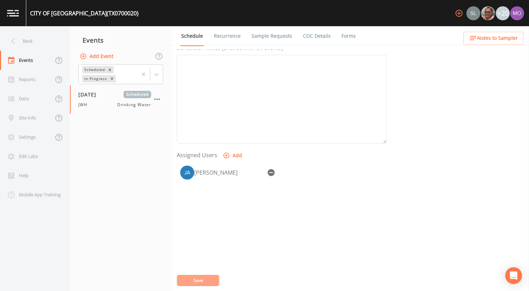
click at [209, 279] on button "Save" at bounding box center [198, 280] width 42 height 10
click at [260, 35] on link "Sample Requests" at bounding box center [271, 36] width 43 height 20
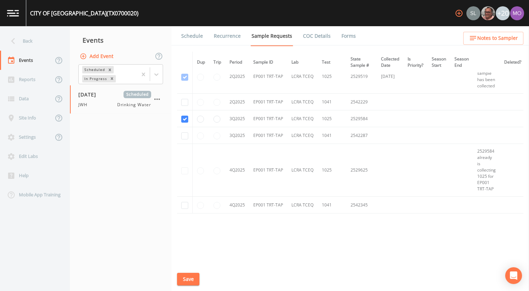
scroll to position [605, 0]
click at [98, 79] on div "In Progress" at bounding box center [95, 78] width 26 height 7
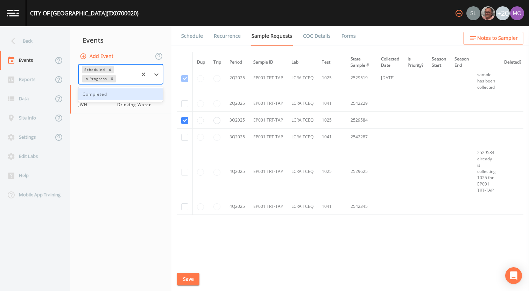
click at [97, 99] on div "Completed" at bounding box center [120, 94] width 85 height 12
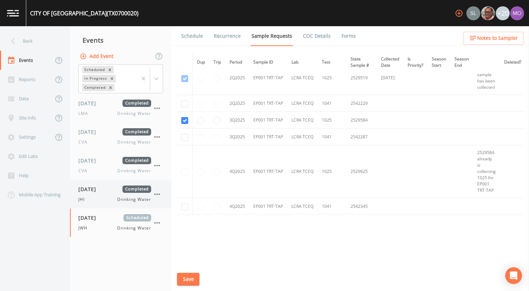
click at [101, 187] on span "05/20/2025" at bounding box center [89, 189] width 23 height 7
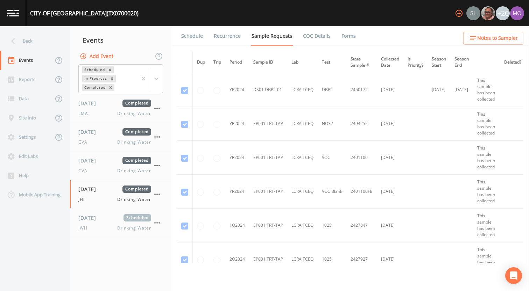
click at [346, 33] on link "Forms" at bounding box center [348, 36] width 16 height 20
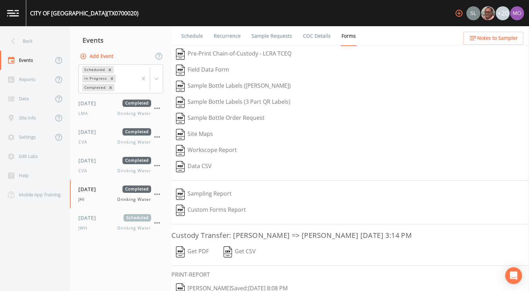
scroll to position [30, 0]
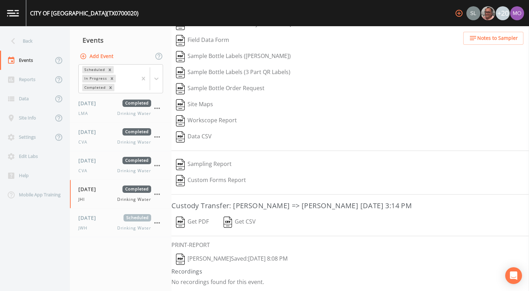
click at [181, 259] on img "button" at bounding box center [180, 259] width 9 height 11
click at [95, 226] on div "JWH Drinking Water" at bounding box center [114, 228] width 73 height 6
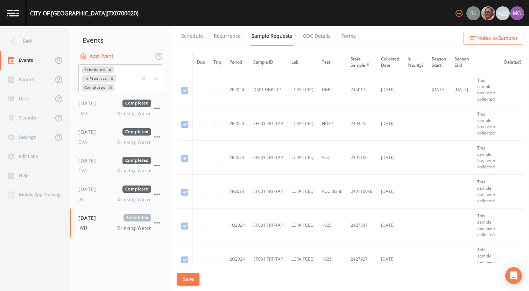
click at [186, 34] on link "Schedule" at bounding box center [192, 36] width 24 height 20
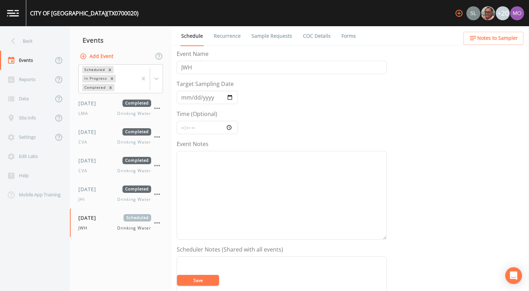
click at [267, 40] on link "Sample Requests" at bounding box center [271, 36] width 43 height 20
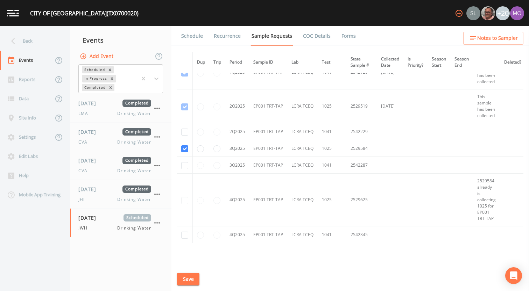
scroll to position [577, 1]
click at [183, 165] on input "checkbox" at bounding box center [184, 165] width 7 height 7
checkbox input "true"
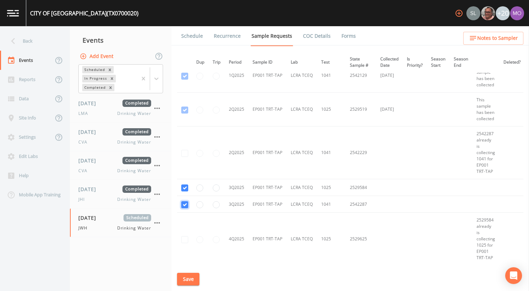
scroll to position [585, 1]
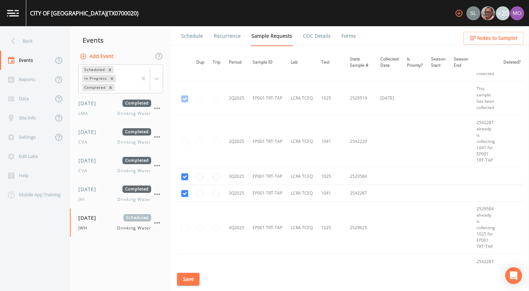
click at [184, 279] on button "Save" at bounding box center [188, 279] width 22 height 13
click at [197, 36] on link "Schedule" at bounding box center [192, 36] width 24 height 20
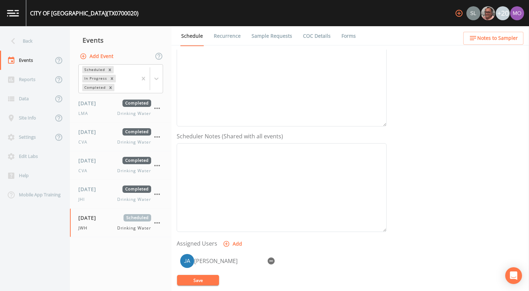
scroll to position [181, 0]
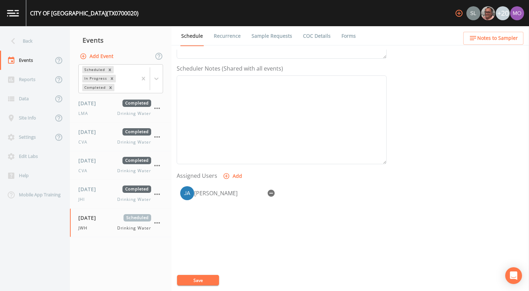
click at [195, 280] on button "Save" at bounding box center [198, 280] width 42 height 10
click at [42, 39] on div "Back" at bounding box center [31, 40] width 63 height 19
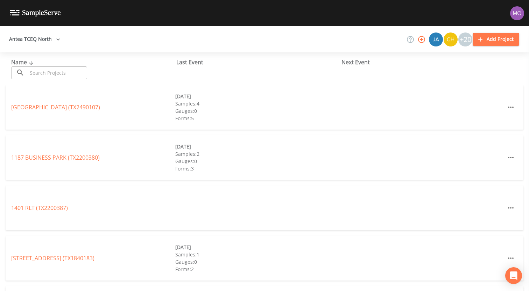
click at [48, 70] on input "text" at bounding box center [57, 72] width 60 height 13
paste input "TX0700023"
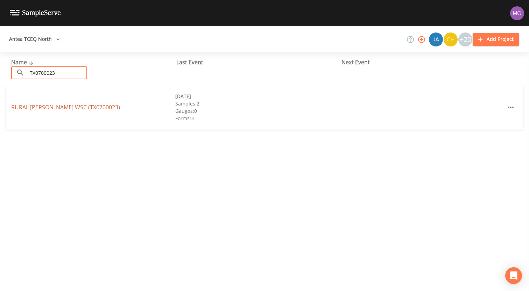
type input "TX0700023"
click at [52, 106] on link "RURAL BARDWELL WSC (TX0700023)" at bounding box center [65, 107] width 109 height 8
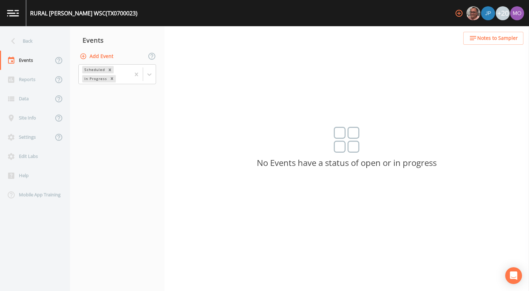
click at [94, 58] on button "Add Event" at bounding box center [97, 56] width 38 height 13
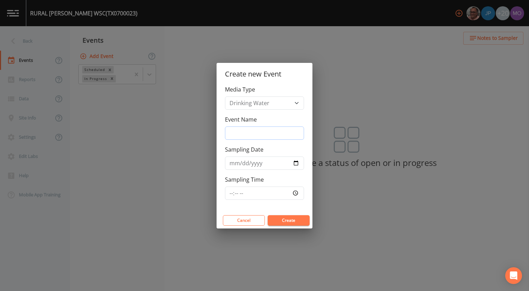
click at [253, 133] on input "Event Name" at bounding box center [264, 133] width 79 height 13
type input "JWH"
click at [293, 162] on input "Sampling Date" at bounding box center [264, 163] width 79 height 13
type input "[DATE]"
click at [291, 217] on button "Create" at bounding box center [288, 220] width 42 height 10
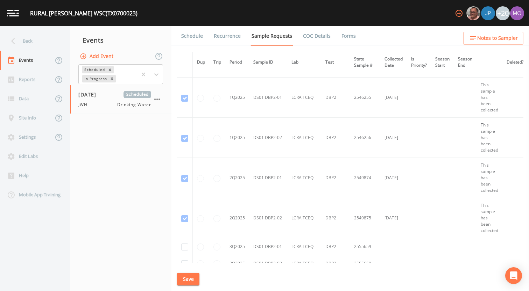
scroll to position [1020, 0]
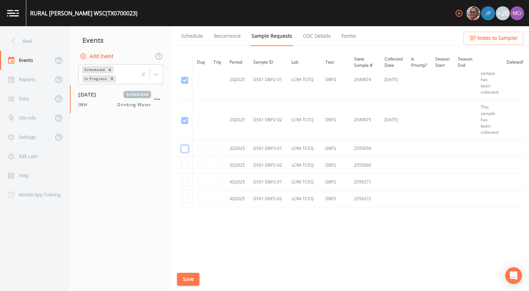
click at [186, 149] on input "checkbox" at bounding box center [184, 148] width 7 height 7
checkbox input "true"
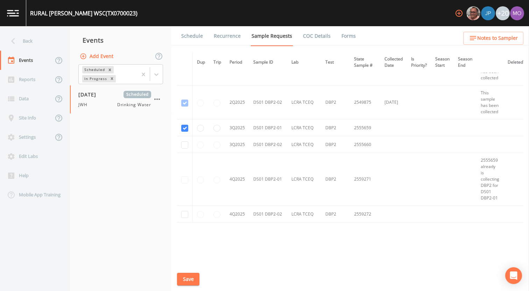
click at [186, 141] on td at bounding box center [185, 144] width 16 height 17
click at [186, 147] on input "checkbox" at bounding box center [184, 145] width 7 height 7
checkbox input "true"
click at [185, 281] on button "Save" at bounding box center [188, 279] width 22 height 13
click at [194, 36] on link "Schedule" at bounding box center [192, 36] width 24 height 20
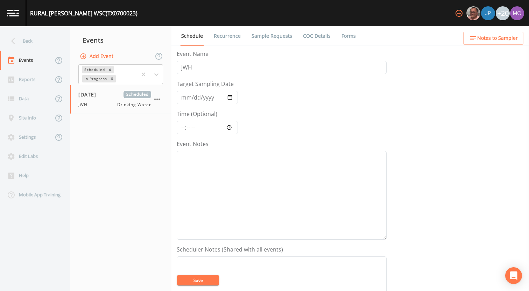
scroll to position [202, 0]
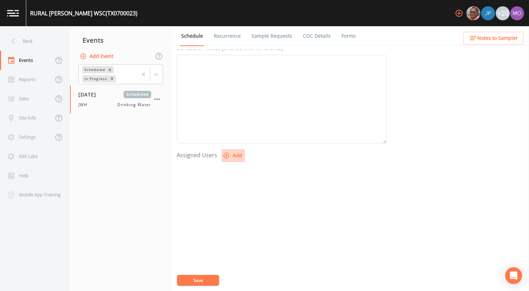
click at [226, 156] on icon "button" at bounding box center [226, 155] width 7 height 7
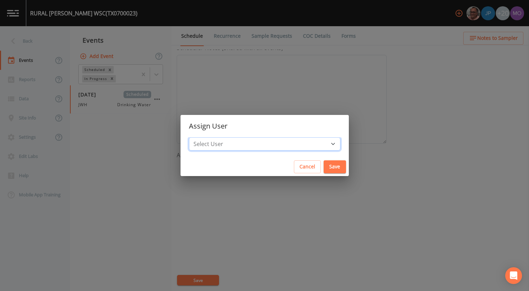
click at [226, 143] on select "Select User Mike Franklin Joshua gere Paul David Weber Zachary Evans Stafford J…" at bounding box center [264, 143] width 151 height 13
select select "5228c763-cea1-42f9-884e-47d3eb1fbd8b"
click at [214, 137] on select "Select User Mike Franklin Joshua gere Paul David Weber Zachary Evans Stafford J…" at bounding box center [264, 143] width 151 height 13
click at [323, 166] on button "Save" at bounding box center [334, 166] width 22 height 13
select select
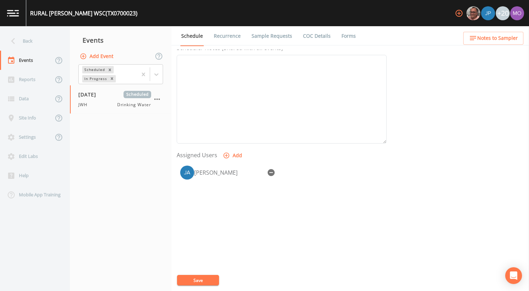
click at [209, 281] on button "Save" at bounding box center [198, 280] width 42 height 10
click at [26, 37] on div "Back" at bounding box center [31, 40] width 63 height 19
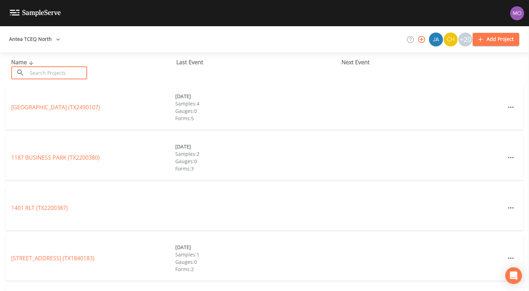
click at [63, 75] on input "text" at bounding box center [57, 72] width 60 height 13
paste input "TX2200090"
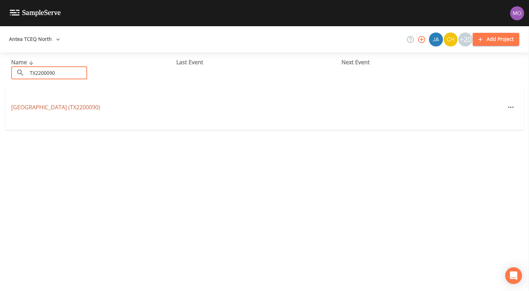
type input "TX2200090"
click at [62, 107] on link "HERITAGE OAKS ADDITION (TX2200090)" at bounding box center [55, 107] width 89 height 8
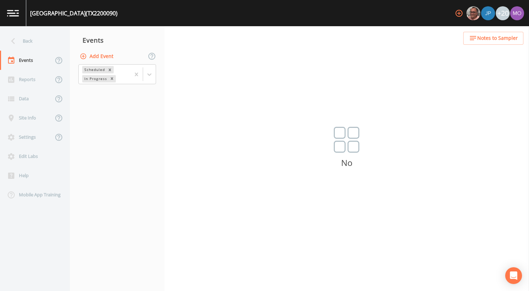
click at [105, 58] on button "Add Event" at bounding box center [97, 56] width 38 height 13
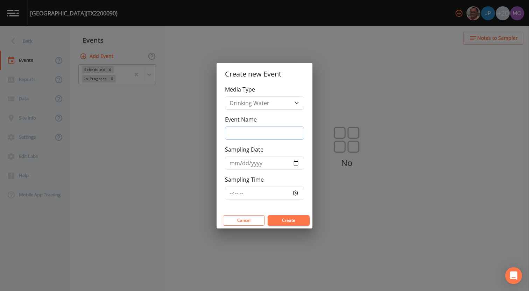
click at [251, 129] on input "Event Name" at bounding box center [264, 133] width 79 height 13
type input "JWH"
click at [296, 162] on input "Sampling Date" at bounding box center [264, 163] width 79 height 13
type input "[DATE]"
click at [284, 221] on button "Create" at bounding box center [288, 220] width 42 height 10
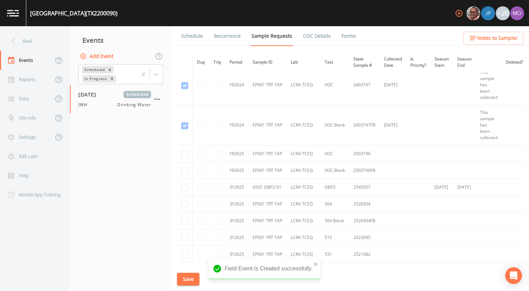
scroll to position [77, 0]
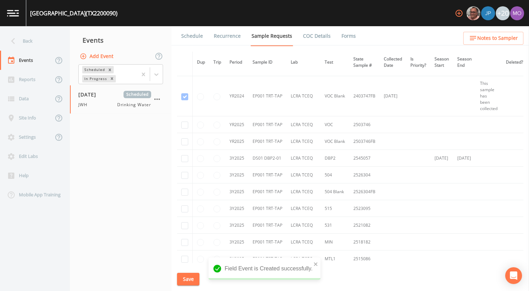
click at [180, 158] on td at bounding box center [185, 158] width 16 height 17
click at [185, 158] on input "checkbox" at bounding box center [184, 158] width 7 height 7
checkbox input "true"
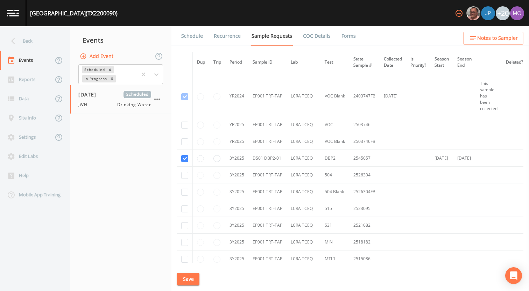
click at [188, 279] on button "Save" at bounding box center [188, 279] width 22 height 13
click at [195, 38] on link "Schedule" at bounding box center [192, 36] width 24 height 20
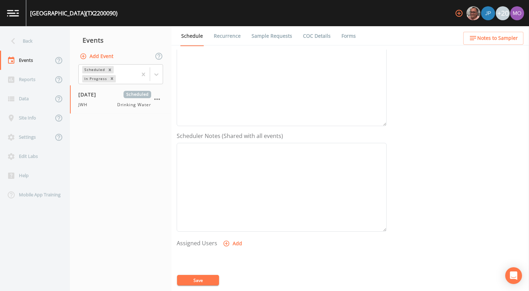
scroll to position [148, 0]
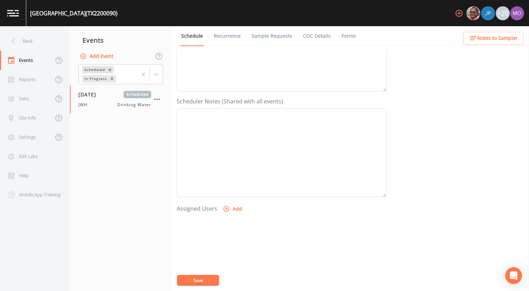
click at [228, 208] on icon "button" at bounding box center [226, 209] width 7 height 7
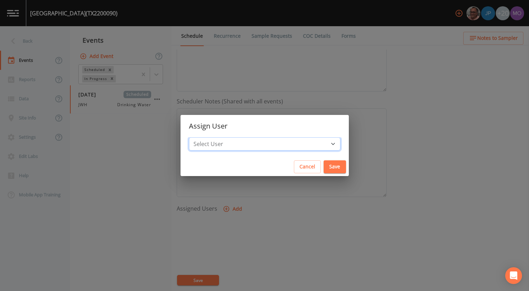
click at [261, 148] on select "Select User Mike Franklin Joshua gere Paul David Weber Zachary Evans Stafford J…" at bounding box center [264, 143] width 151 height 13
select select "5228c763-cea1-42f9-884e-47d3eb1fbd8b"
click at [214, 137] on select "Select User Mike Franklin Joshua gere Paul David Weber Zachary Evans Stafford J…" at bounding box center [264, 143] width 151 height 13
click at [323, 168] on button "Save" at bounding box center [334, 166] width 22 height 13
select select
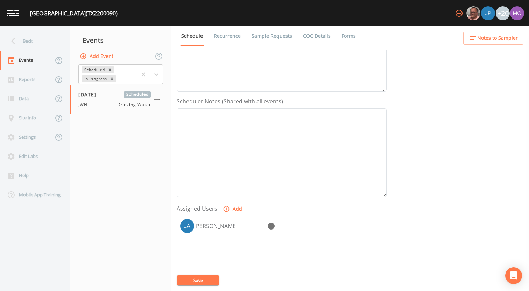
click at [208, 280] on button "Save" at bounding box center [198, 280] width 42 height 10
click at [60, 46] on div "Back" at bounding box center [35, 40] width 70 height 19
click at [42, 39] on div "Back" at bounding box center [31, 40] width 63 height 19
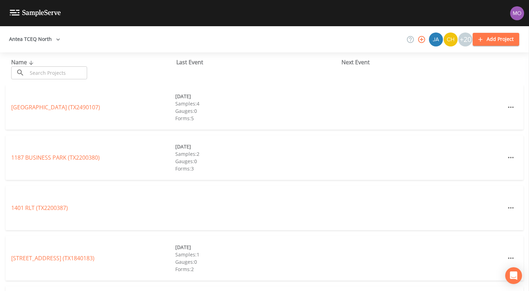
click at [64, 71] on input "text" at bounding box center [57, 72] width 60 height 13
paste input "TX2200186"
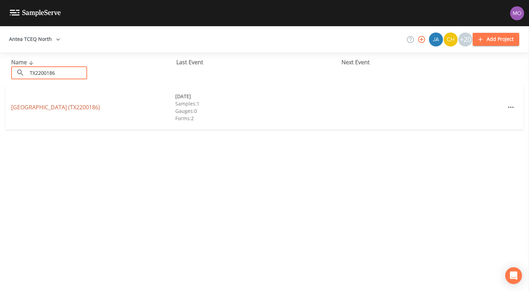
type input "TX2200186"
click at [67, 107] on link "FOREST ACRES GARDENS (TX2200186)" at bounding box center [55, 107] width 89 height 8
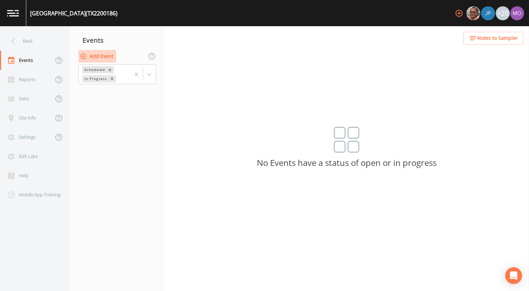
click at [109, 58] on button "Add Event" at bounding box center [97, 56] width 38 height 13
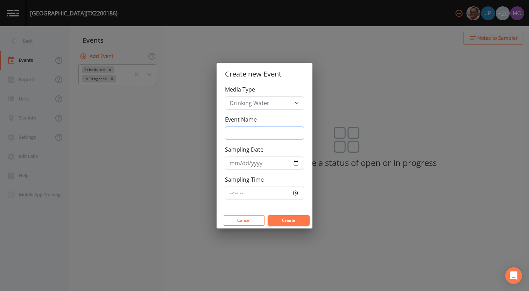
click at [243, 131] on input "Event Name" at bounding box center [264, 133] width 79 height 13
type input "JWH"
click at [295, 162] on input "Sampling Date" at bounding box center [264, 163] width 79 height 13
type input "[DATE]"
click at [291, 218] on button "Create" at bounding box center [288, 220] width 42 height 10
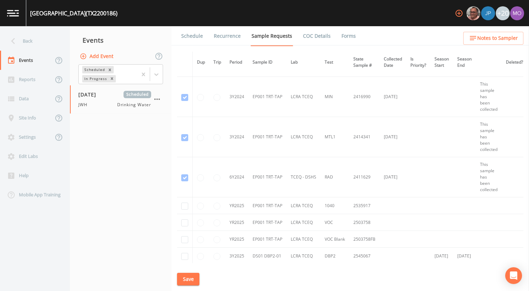
scroll to position [313, 0]
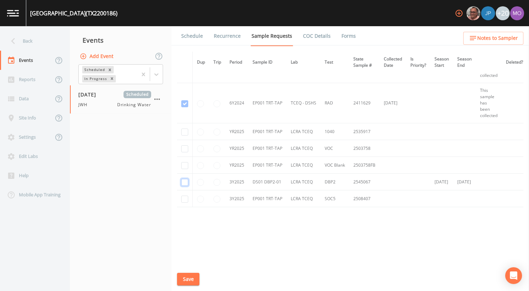
click at [184, 179] on input "checkbox" at bounding box center [184, 182] width 7 height 7
checkbox input "true"
click at [189, 277] on button "Save" at bounding box center [188, 279] width 22 height 13
click at [192, 40] on link "Schedule" at bounding box center [192, 36] width 24 height 20
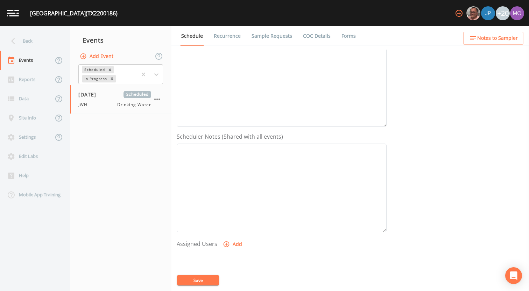
scroll to position [156, 0]
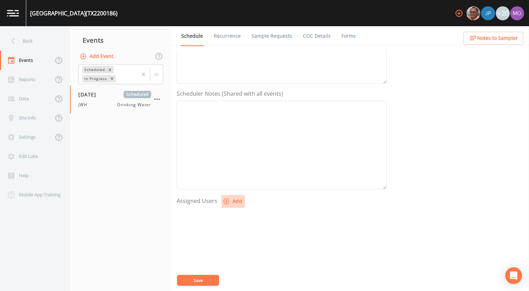
click at [226, 201] on icon "button" at bounding box center [226, 202] width 6 height 6
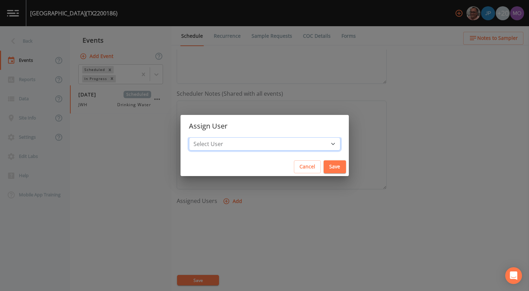
click at [251, 141] on select "Select User Mike Franklin Joshua gere Paul David Weber Zachary Evans Stafford J…" at bounding box center [264, 143] width 151 height 13
select select "5228c763-cea1-42f9-884e-47d3eb1fbd8b"
click at [214, 137] on select "Select User Mike Franklin Joshua gere Paul David Weber Zachary Evans Stafford J…" at bounding box center [264, 143] width 151 height 13
click at [323, 169] on button "Save" at bounding box center [334, 166] width 22 height 13
select select
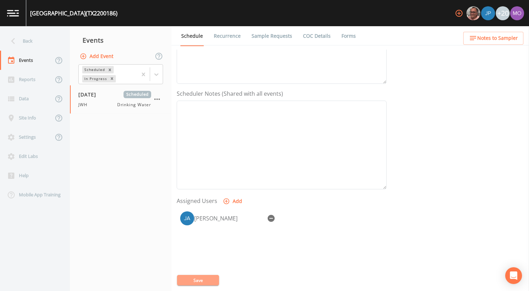
click at [203, 279] on button "Save" at bounding box center [198, 280] width 42 height 10
click at [57, 44] on div "Back" at bounding box center [31, 40] width 63 height 19
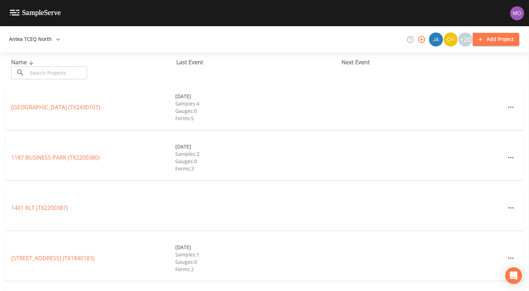
click at [60, 71] on input "text" at bounding box center [57, 72] width 60 height 13
paste input "TX2200380"
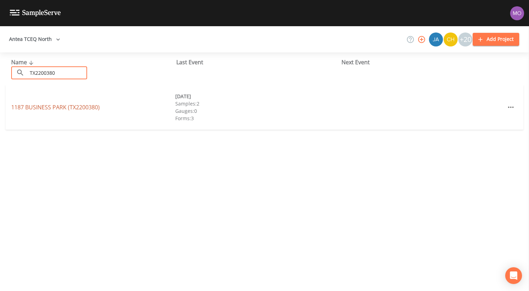
type input "TX2200380"
click at [78, 107] on link "1187 BUSINESS PARK (TX2200380)" at bounding box center [55, 107] width 88 height 8
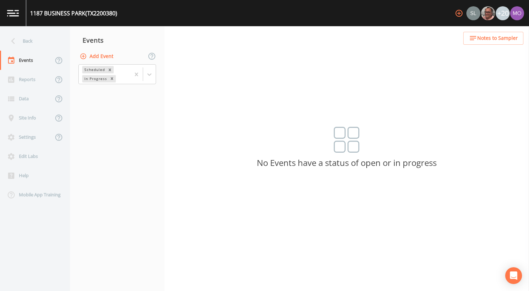
click at [108, 57] on button "Add Event" at bounding box center [97, 56] width 38 height 13
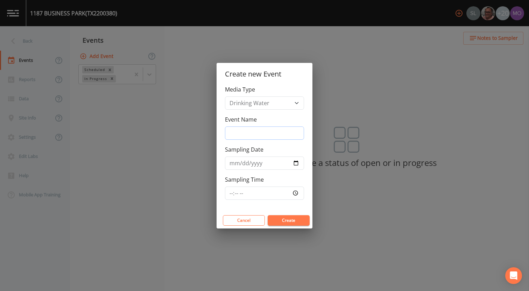
click at [258, 132] on input "Event Name" at bounding box center [264, 133] width 79 height 13
type input "JWH"
click at [295, 163] on input "Sampling Date" at bounding box center [264, 163] width 79 height 13
type input "2025-09-17"
click at [280, 218] on button "Create" at bounding box center [288, 220] width 42 height 10
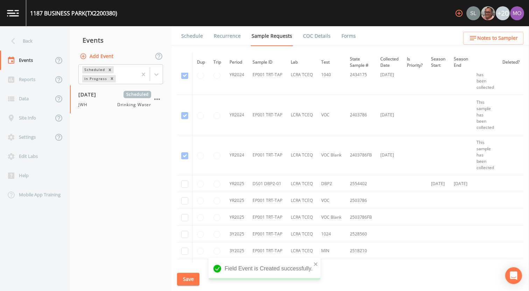
scroll to position [67, 0]
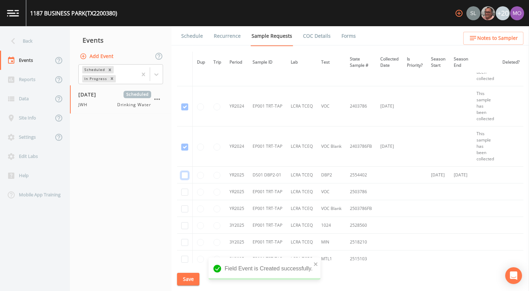
click at [187, 176] on input "checkbox" at bounding box center [184, 175] width 7 height 7
checkbox input "true"
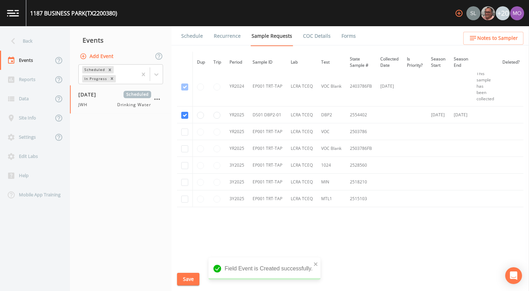
click at [187, 278] on button "Save" at bounding box center [188, 279] width 22 height 13
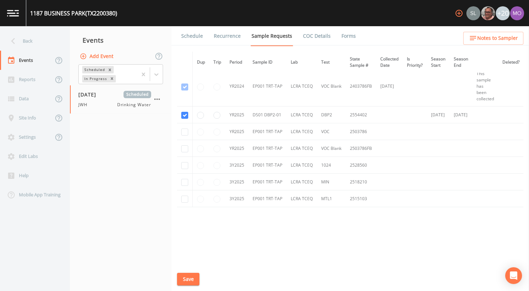
click at [190, 40] on link "Schedule" at bounding box center [192, 36] width 24 height 20
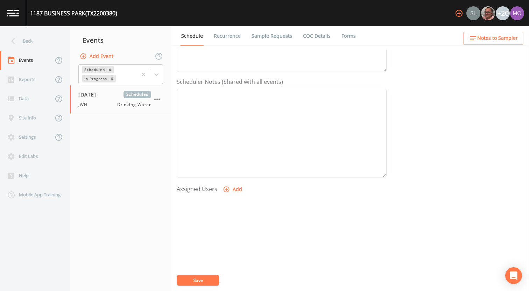
scroll to position [202, 0]
click at [225, 156] on icon "button" at bounding box center [226, 156] width 6 height 6
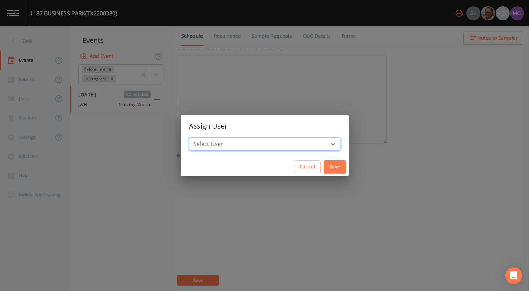
click at [230, 146] on select "Select User Sloan Rigamonti Mike Franklin Joshua gere Paul David Weber Zachary …" at bounding box center [264, 143] width 151 height 13
select select "5228c763-cea1-42f9-884e-47d3eb1fbd8b"
click at [214, 137] on select "Select User Sloan Rigamonti Mike Franklin Joshua gere Paul David Weber Zachary …" at bounding box center [264, 143] width 151 height 13
click at [323, 166] on button "Save" at bounding box center [334, 166] width 22 height 13
select select
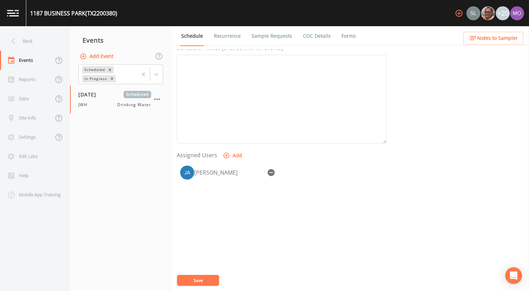
click at [211, 279] on button "Save" at bounding box center [198, 280] width 42 height 10
click at [47, 35] on div "Back" at bounding box center [31, 40] width 63 height 19
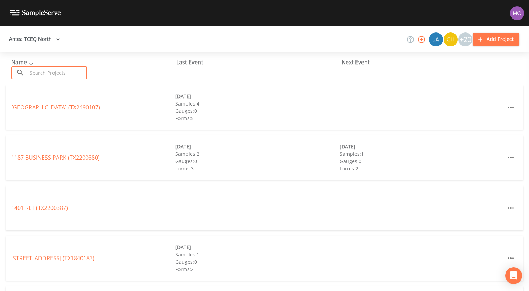
click at [56, 72] on input "text" at bounding box center [57, 72] width 60 height 13
paste input "TX2200379"
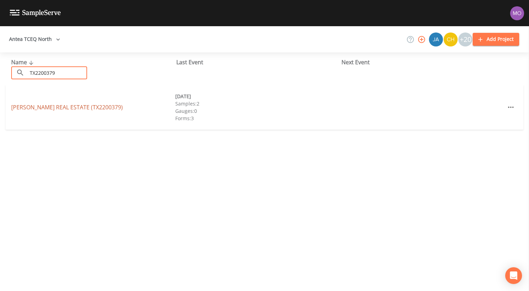
type input "TX2200379"
click at [63, 107] on link "RON STURGEON REAL ESTATE (TX2200379)" at bounding box center [67, 107] width 112 height 8
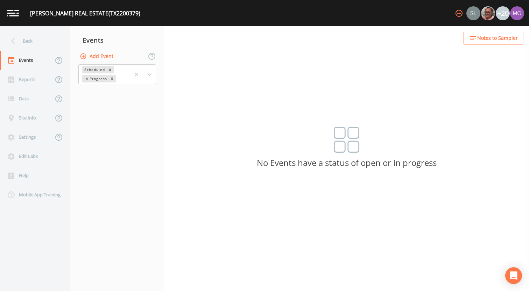
click at [94, 55] on button "Add Event" at bounding box center [97, 56] width 38 height 13
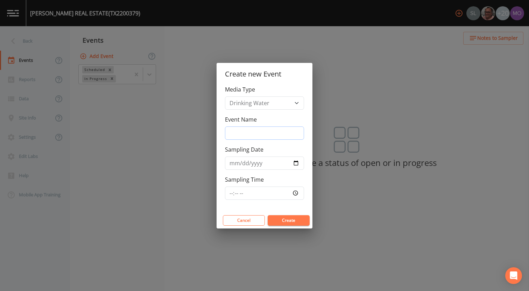
click at [242, 137] on input "Event Name" at bounding box center [264, 133] width 79 height 13
type input "JWH"
click at [294, 164] on input "Sampling Date" at bounding box center [264, 163] width 79 height 13
type input "2025-09-17"
click at [277, 219] on button "Create" at bounding box center [288, 220] width 42 height 10
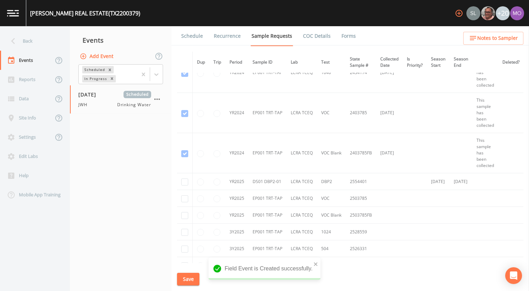
scroll to position [78, 0]
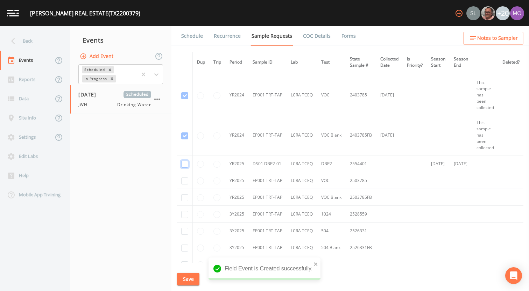
click at [184, 163] on input "checkbox" at bounding box center [184, 164] width 7 height 7
checkbox input "true"
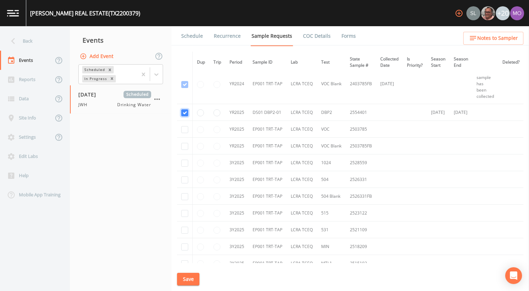
scroll to position [129, 0]
click at [192, 277] on button "Save" at bounding box center [188, 279] width 22 height 13
click at [194, 35] on link "Schedule" at bounding box center [192, 36] width 24 height 20
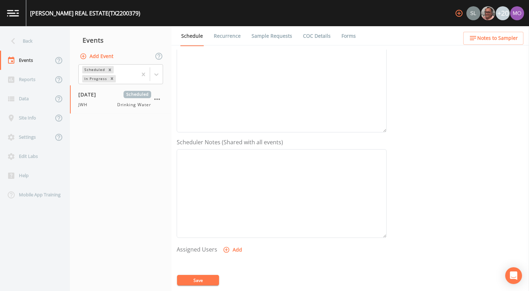
scroll to position [174, 0]
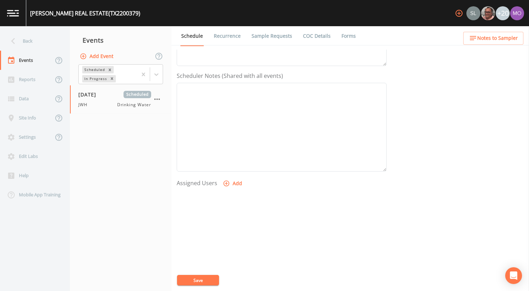
click at [228, 182] on icon "button" at bounding box center [226, 183] width 7 height 7
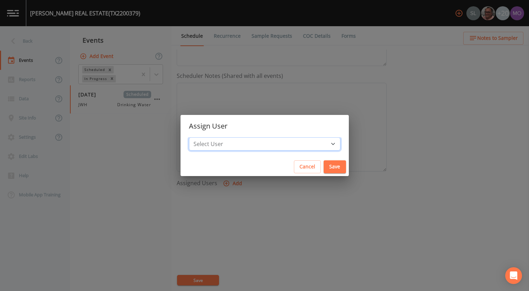
click at [236, 144] on select "Select User Sloan Rigamonti Mike Franklin Joshua gere Paul David Weber Zachary …" at bounding box center [264, 143] width 151 height 13
select select "5228c763-cea1-42f9-884e-47d3eb1fbd8b"
click at [214, 137] on select "Select User Sloan Rigamonti Mike Franklin Joshua gere Paul David Weber Zachary …" at bounding box center [264, 143] width 151 height 13
click at [323, 167] on button "Save" at bounding box center [334, 166] width 22 height 13
select select
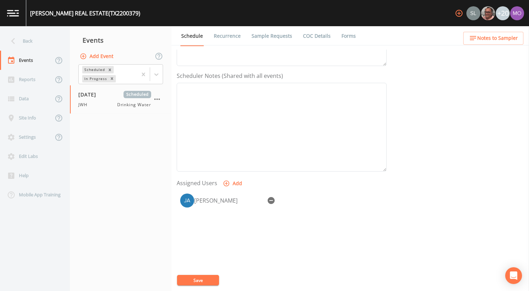
click at [211, 279] on button "Save" at bounding box center [198, 280] width 42 height 10
click at [46, 45] on div "Back" at bounding box center [31, 40] width 63 height 19
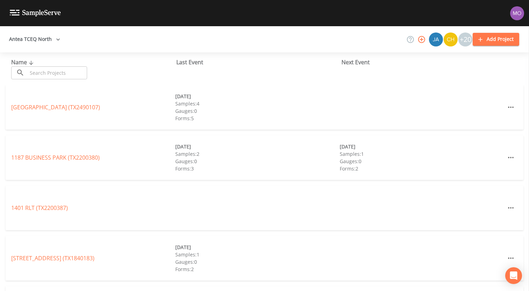
click at [44, 73] on input "text" at bounding box center [57, 72] width 60 height 13
paste input "TX2200378"
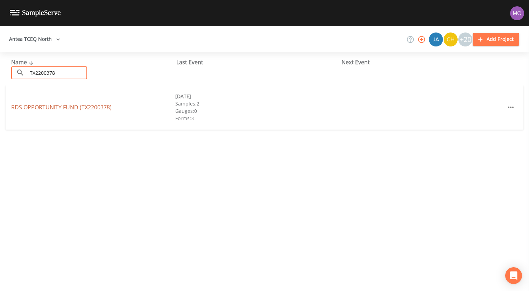
type input "TX2200378"
click at [57, 107] on link "RDS OPPORTUNITY FUND (TX2200378)" at bounding box center [61, 107] width 100 height 8
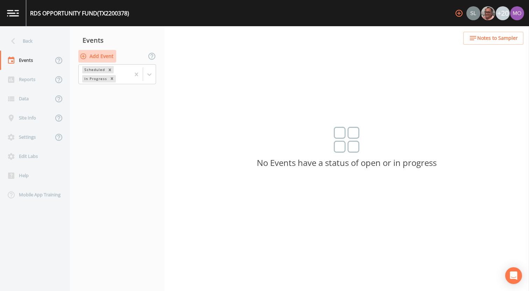
click at [103, 57] on button "Add Event" at bounding box center [97, 56] width 38 height 13
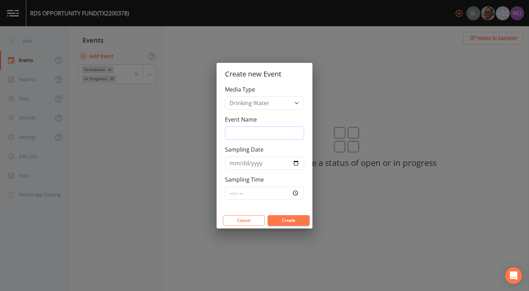
click at [236, 131] on input "Event Name" at bounding box center [264, 133] width 79 height 13
type input "JWH"
click at [298, 162] on input "Sampling Date" at bounding box center [264, 163] width 79 height 13
type input "[DATE]"
click at [277, 219] on button "Create" at bounding box center [288, 220] width 42 height 10
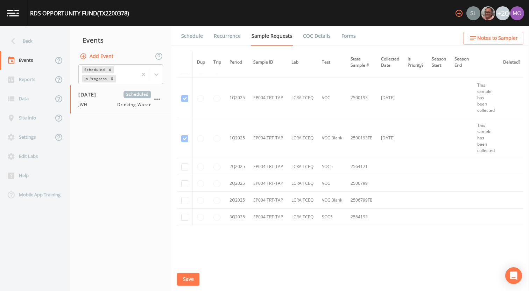
scroll to position [2269, 0]
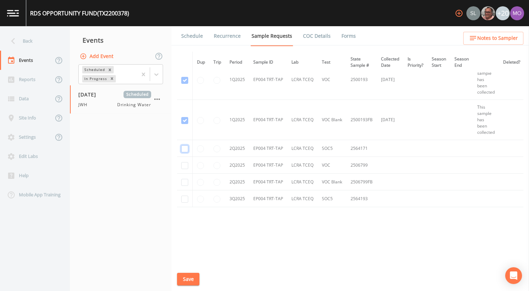
click at [186, 150] on input "checkbox" at bounding box center [184, 148] width 7 height 7
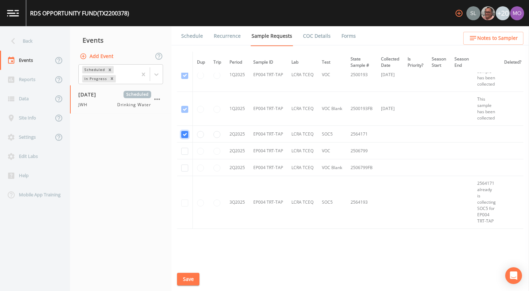
click at [184, 134] on input "checkbox" at bounding box center [184, 134] width 7 height 7
checkbox input "false"
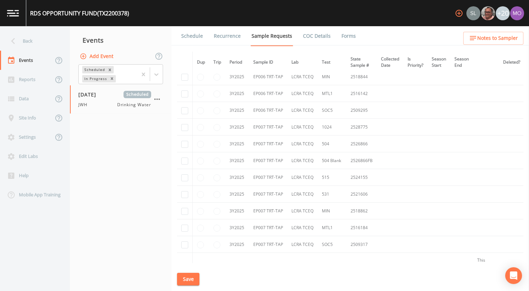
scroll to position [2269, 0]
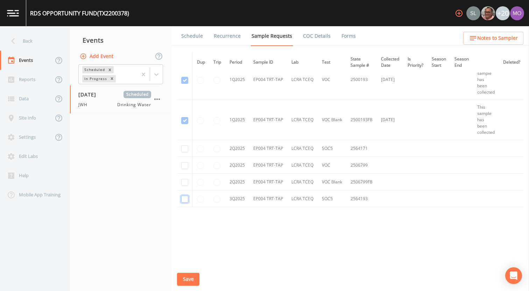
click at [184, 198] on input "checkbox" at bounding box center [184, 199] width 7 height 7
checkbox input "true"
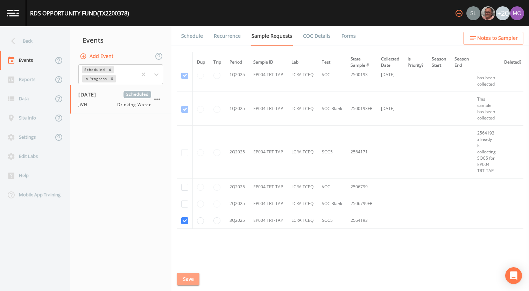
click at [190, 278] on button "Save" at bounding box center [188, 279] width 22 height 13
click at [192, 37] on link "Schedule" at bounding box center [192, 36] width 24 height 20
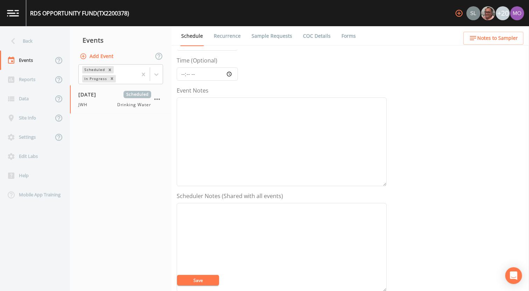
scroll to position [88, 0]
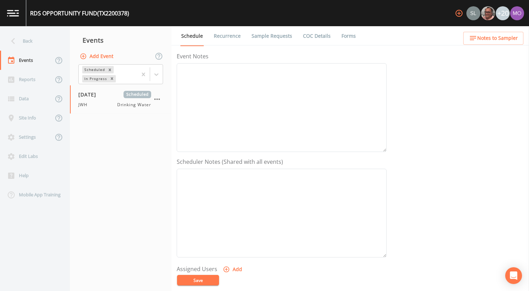
click at [224, 270] on icon "button" at bounding box center [226, 269] width 7 height 7
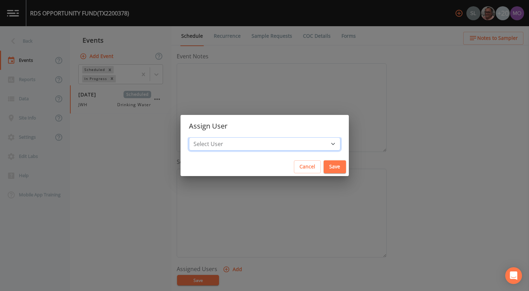
click at [247, 145] on select "Select User Sloan Rigamonti Mike Franklin Joshua gere Paul David Weber Zachary …" at bounding box center [264, 143] width 151 height 13
select select "5228c763-cea1-42f9-884e-47d3eb1fbd8b"
click at [214, 137] on select "Select User Sloan Rigamonti Mike Franklin Joshua gere Paul David Weber Zachary …" at bounding box center [264, 143] width 151 height 13
click at [323, 166] on button "Save" at bounding box center [334, 166] width 22 height 13
select select
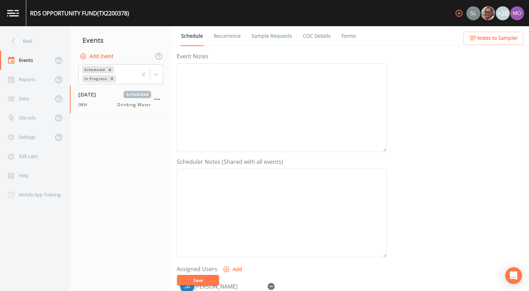
click at [201, 285] on button "Save" at bounding box center [198, 280] width 42 height 10
click at [268, 39] on link "Sample Requests" at bounding box center [271, 36] width 43 height 20
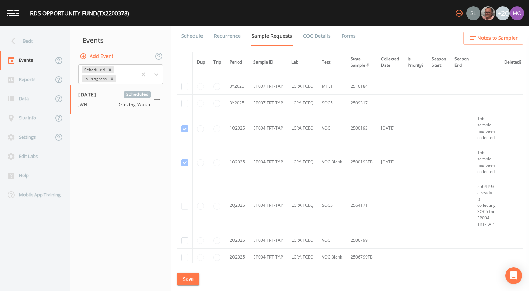
scroll to position [2097, 0]
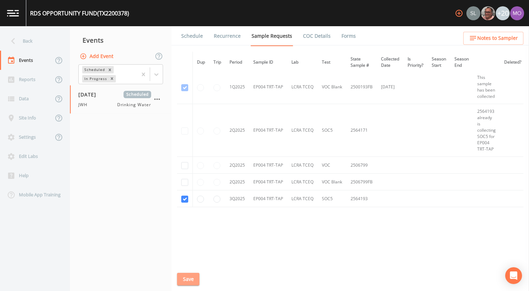
click at [191, 279] on button "Save" at bounding box center [188, 279] width 22 height 13
click at [193, 34] on link "Schedule" at bounding box center [192, 36] width 24 height 20
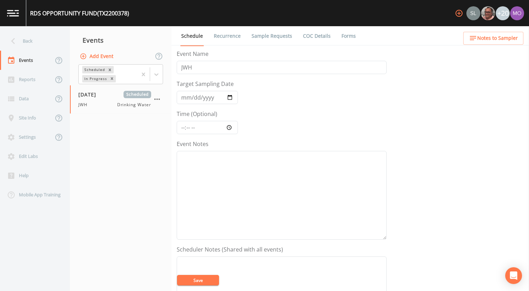
scroll to position [202, 0]
